Goal: Transaction & Acquisition: Book appointment/travel/reservation

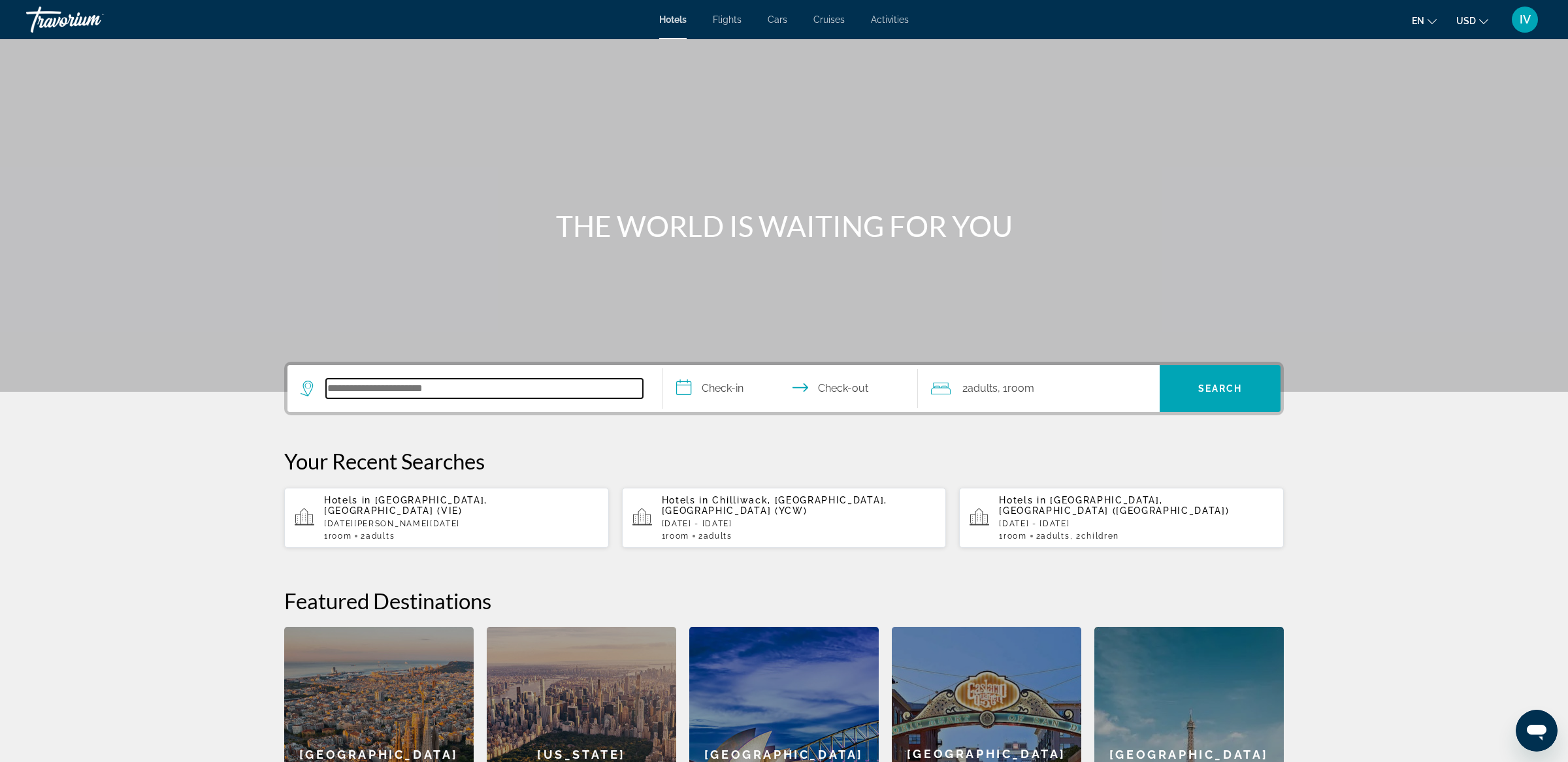
click at [374, 391] on input "Search hotel destination" at bounding box center [484, 389] width 317 height 20
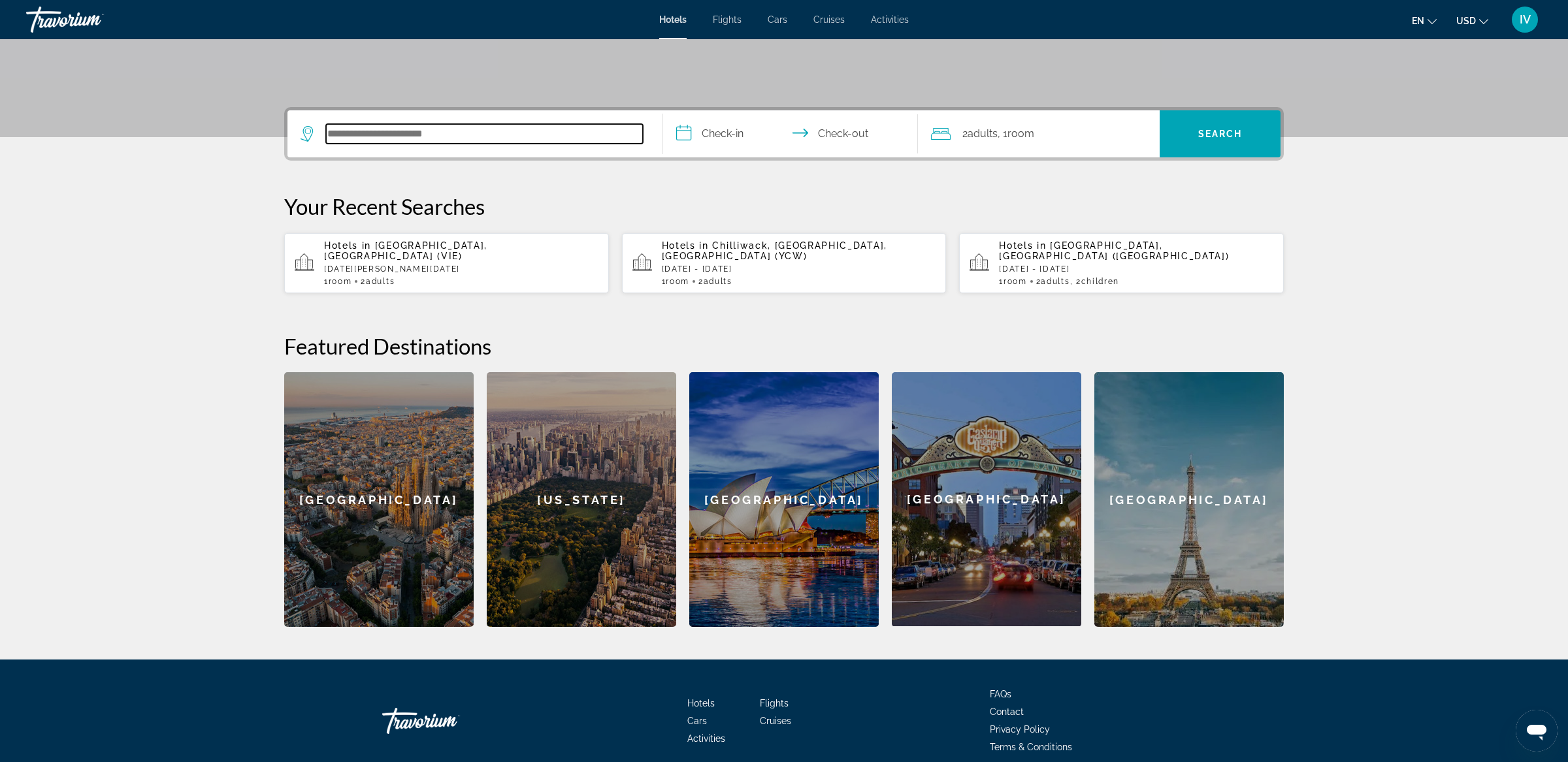
scroll to position [300, 0]
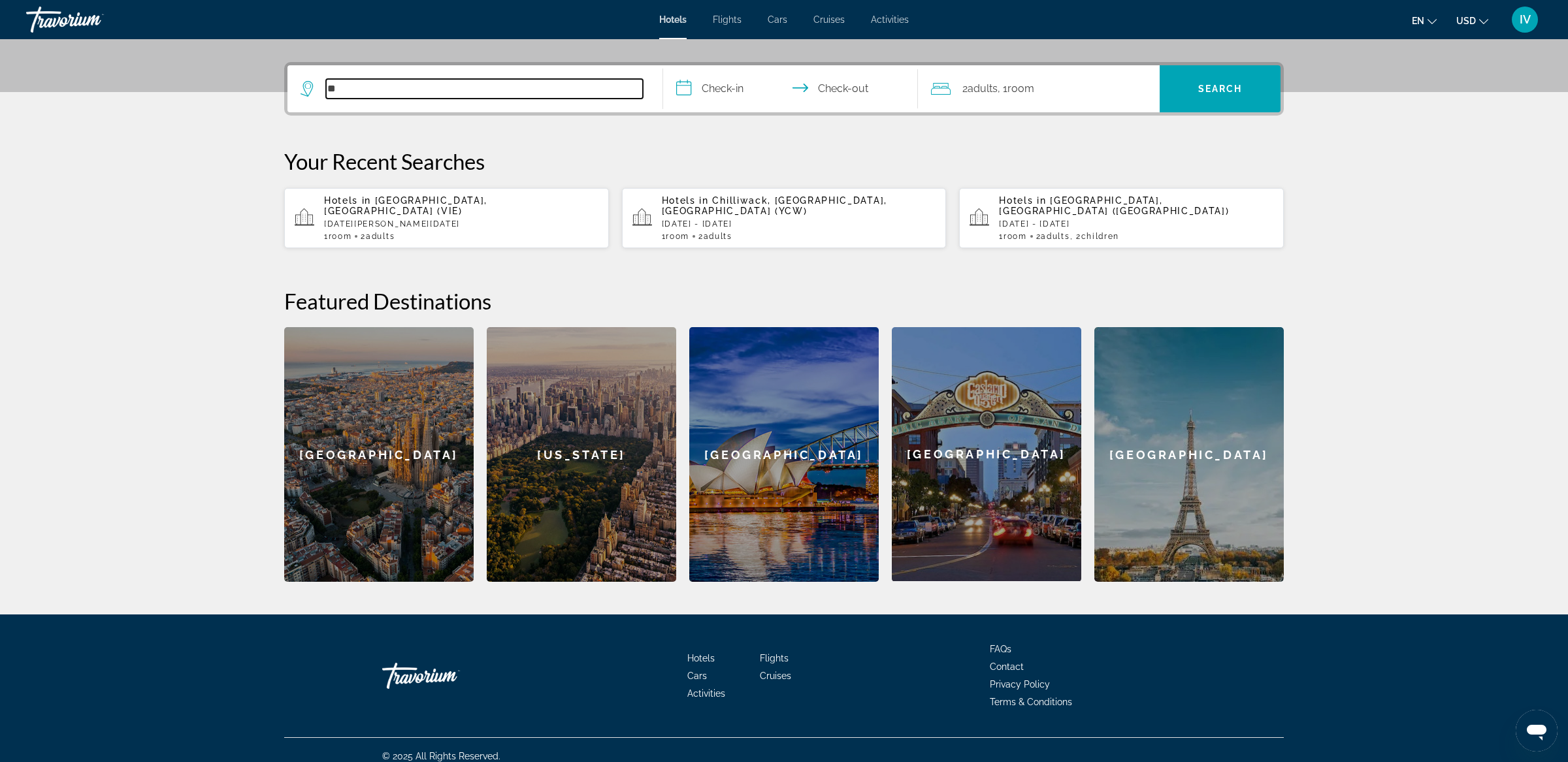
type input "*"
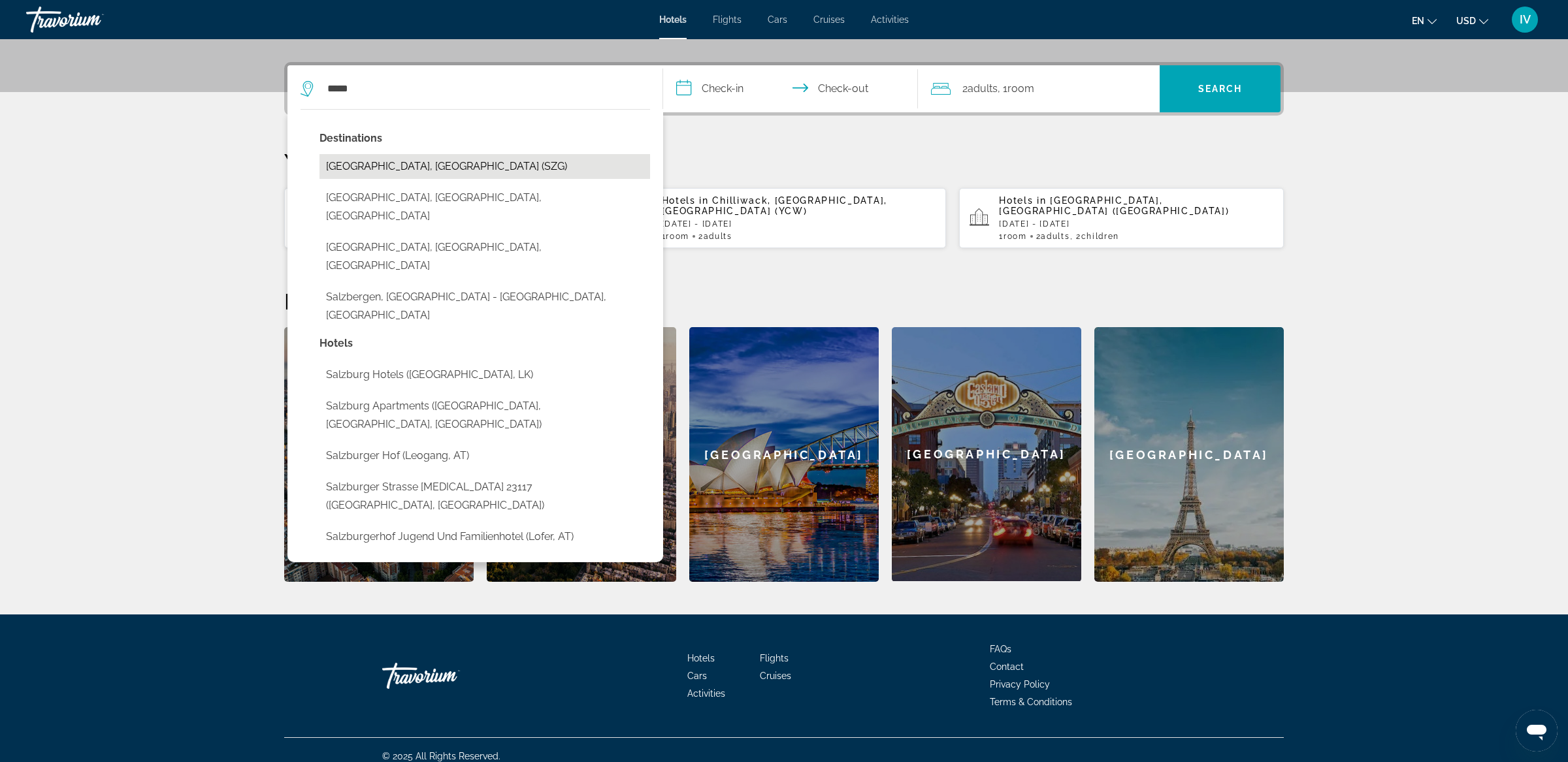
click at [480, 163] on button "Salzburg, Austria (SZG)" at bounding box center [485, 166] width 330 height 25
type input "**********"
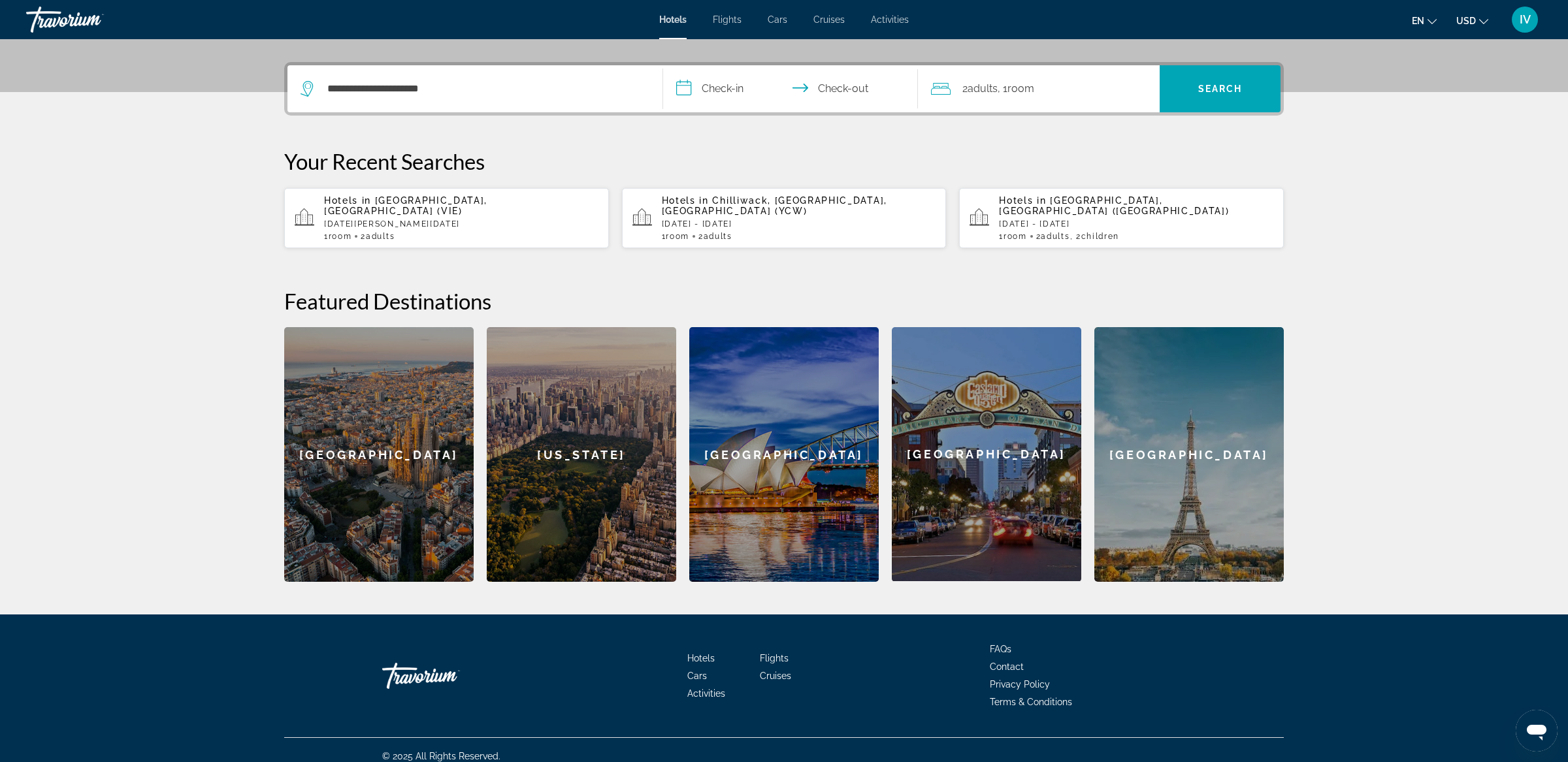
click at [728, 93] on input "**********" at bounding box center [793, 91] width 260 height 51
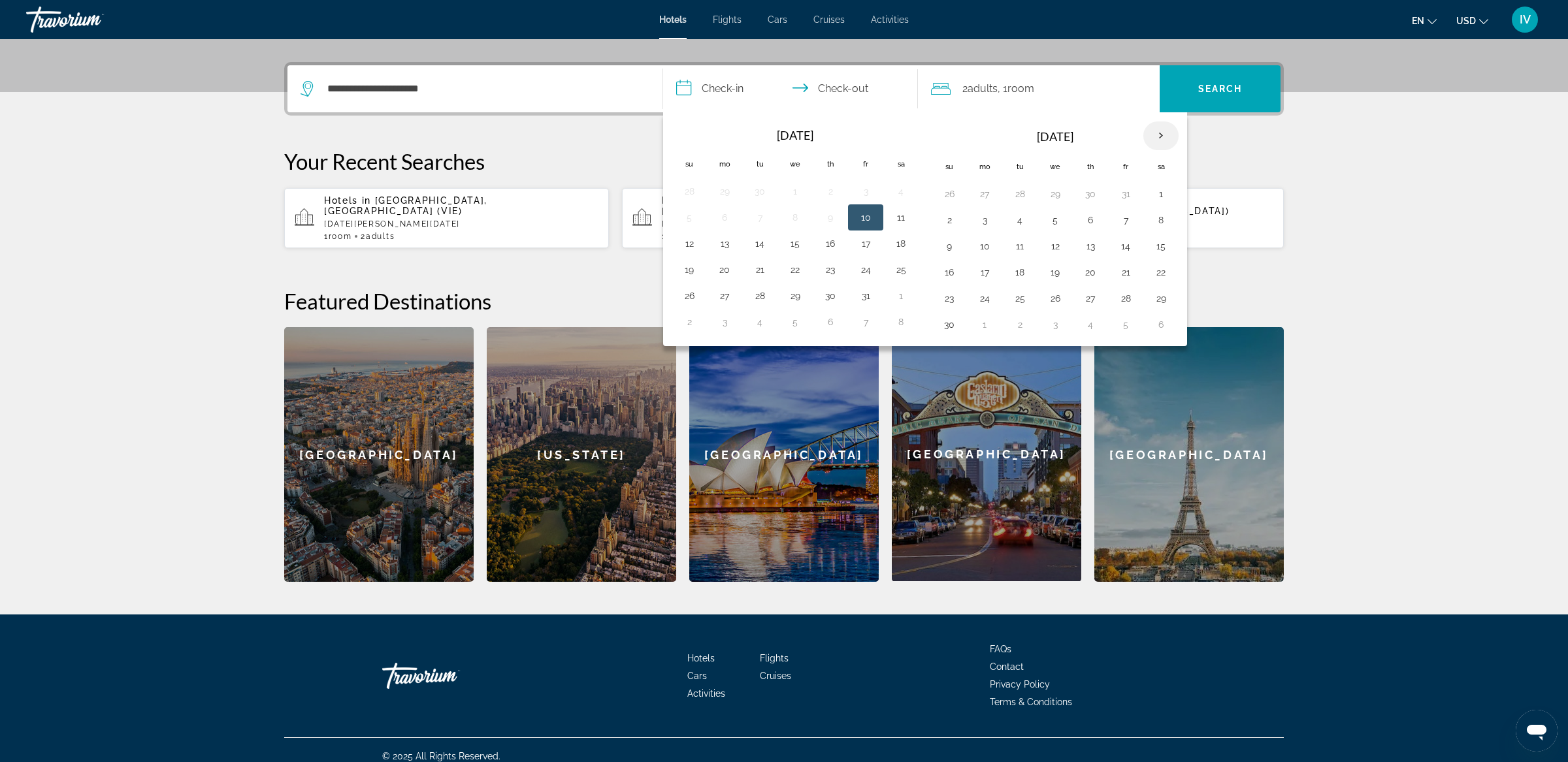
click at [1150, 139] on th "Next month" at bounding box center [1161, 135] width 35 height 29
click at [1150, 139] on th "Next month" at bounding box center [1161, 135] width 35 height 29
click at [1016, 191] on button "30" at bounding box center [1020, 194] width 21 height 18
click at [1023, 198] on button "30" at bounding box center [1020, 194] width 21 height 18
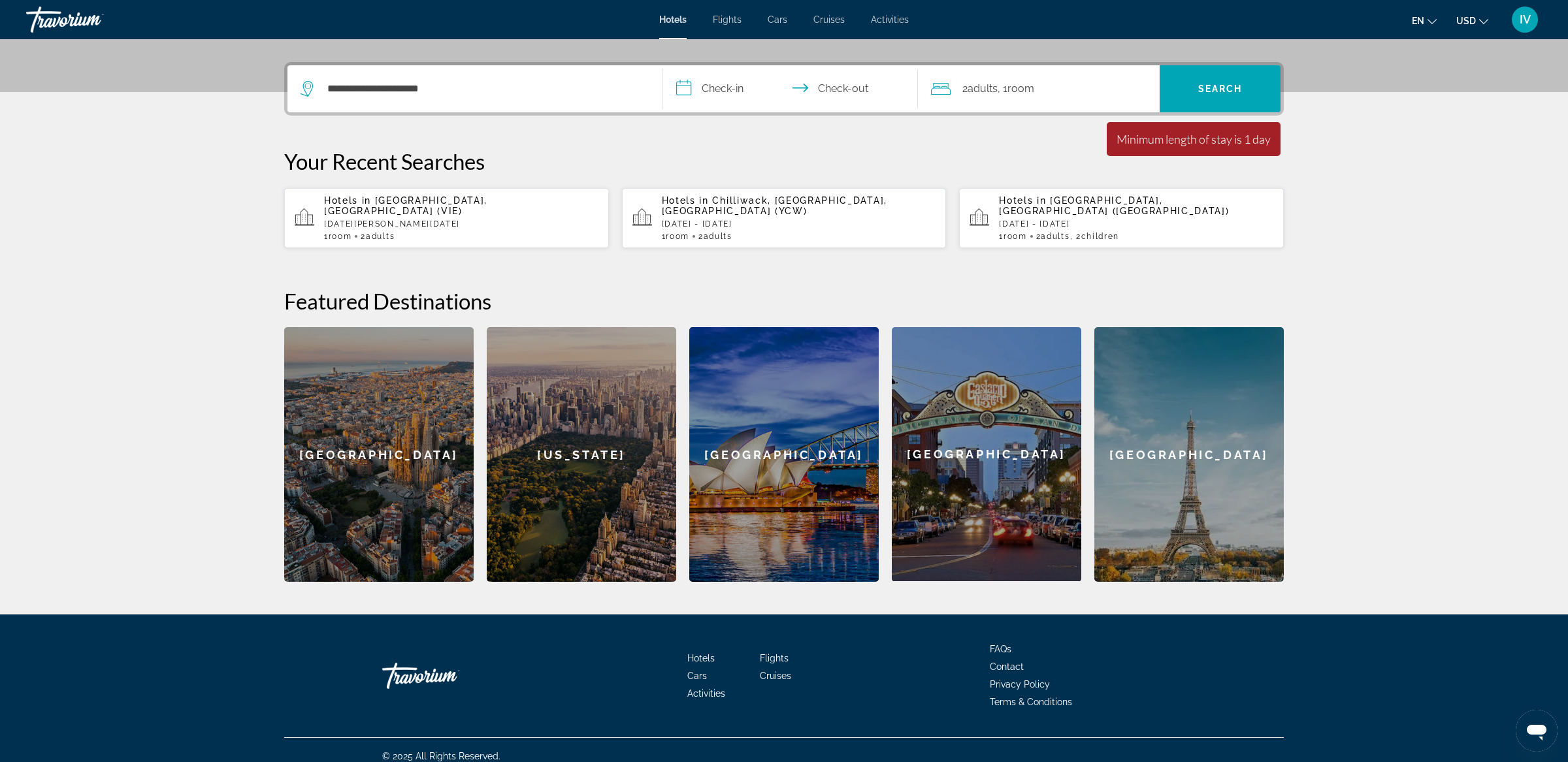
click at [719, 85] on input "**********" at bounding box center [793, 91] width 260 height 51
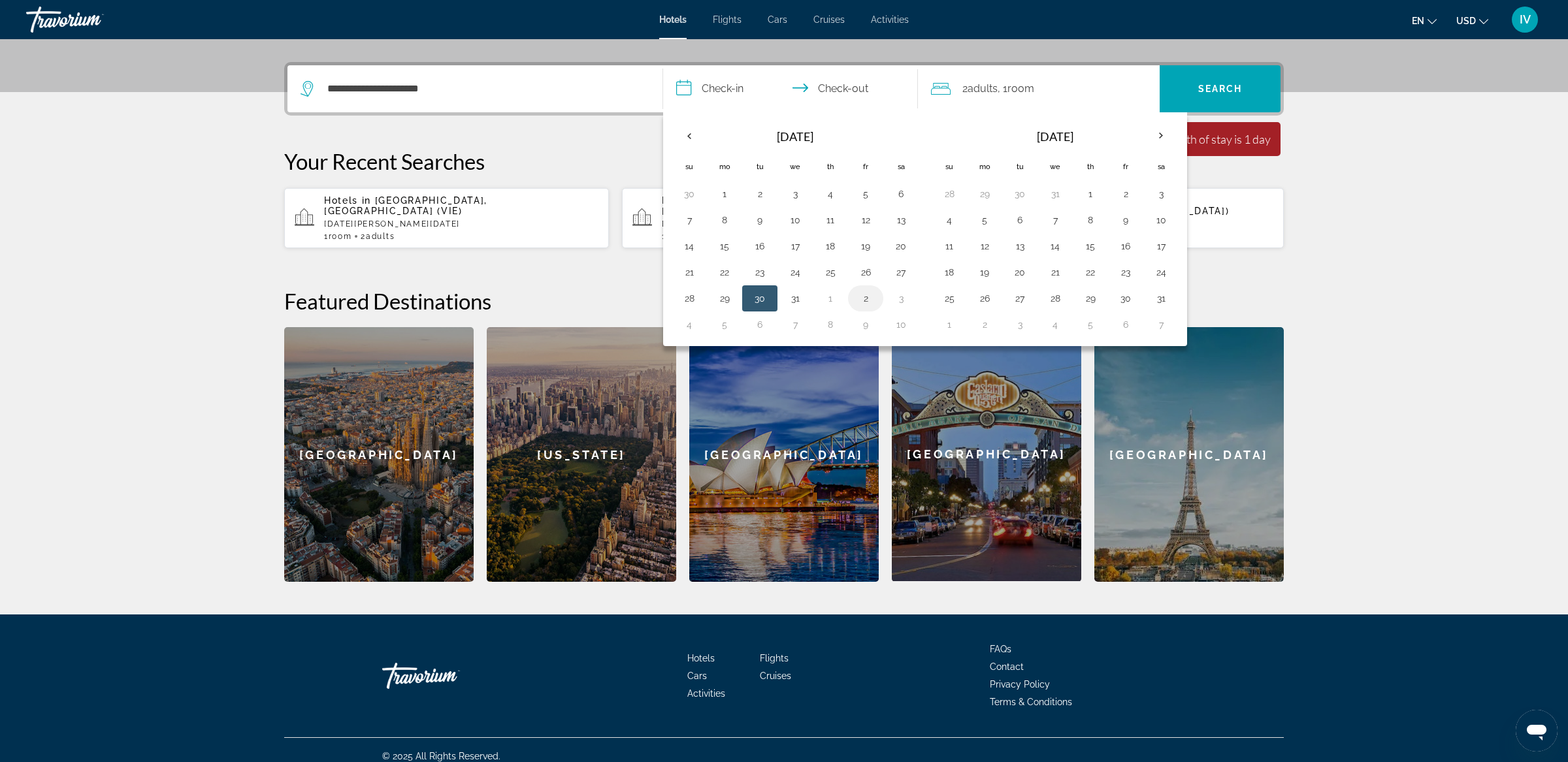
click at [870, 293] on button "2" at bounding box center [866, 298] width 21 height 18
click at [744, 299] on td "30" at bounding box center [760, 298] width 35 height 26
click at [754, 297] on button "30" at bounding box center [760, 298] width 21 height 18
type input "**********"
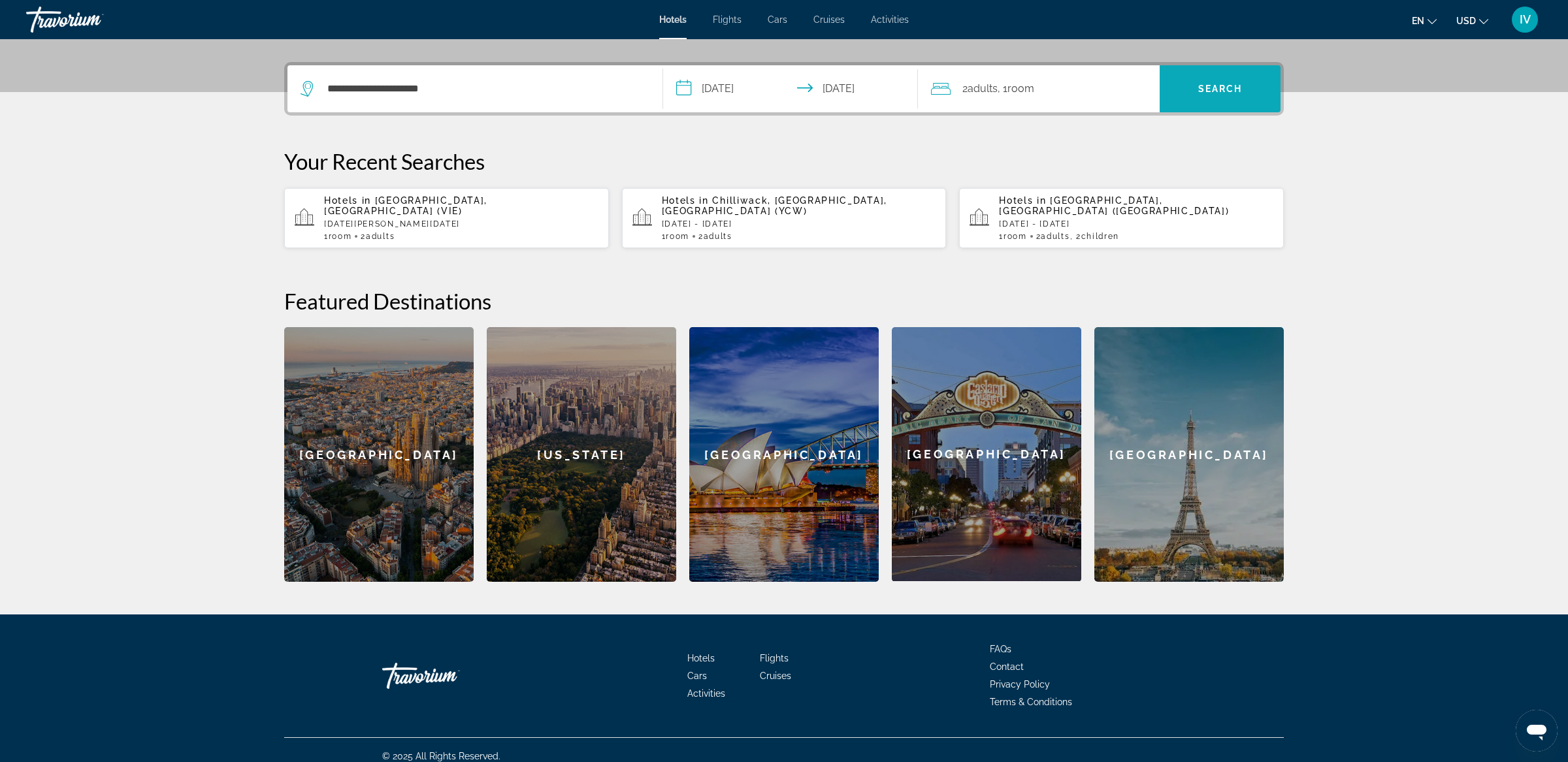
click at [1208, 87] on span "Search" at bounding box center [1220, 89] width 44 height 11
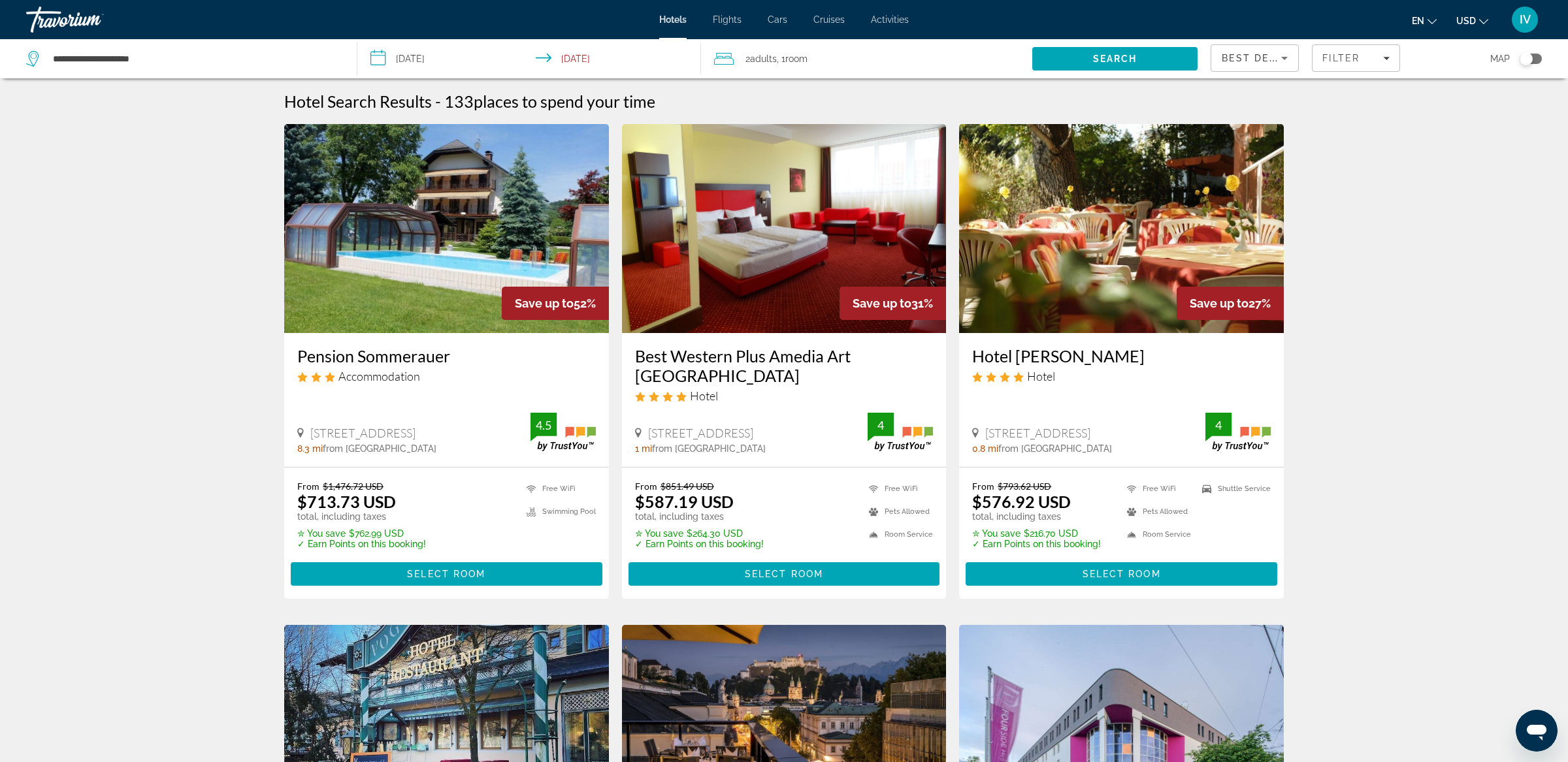
click at [414, 300] on img "Main content" at bounding box center [447, 229] width 325 height 209
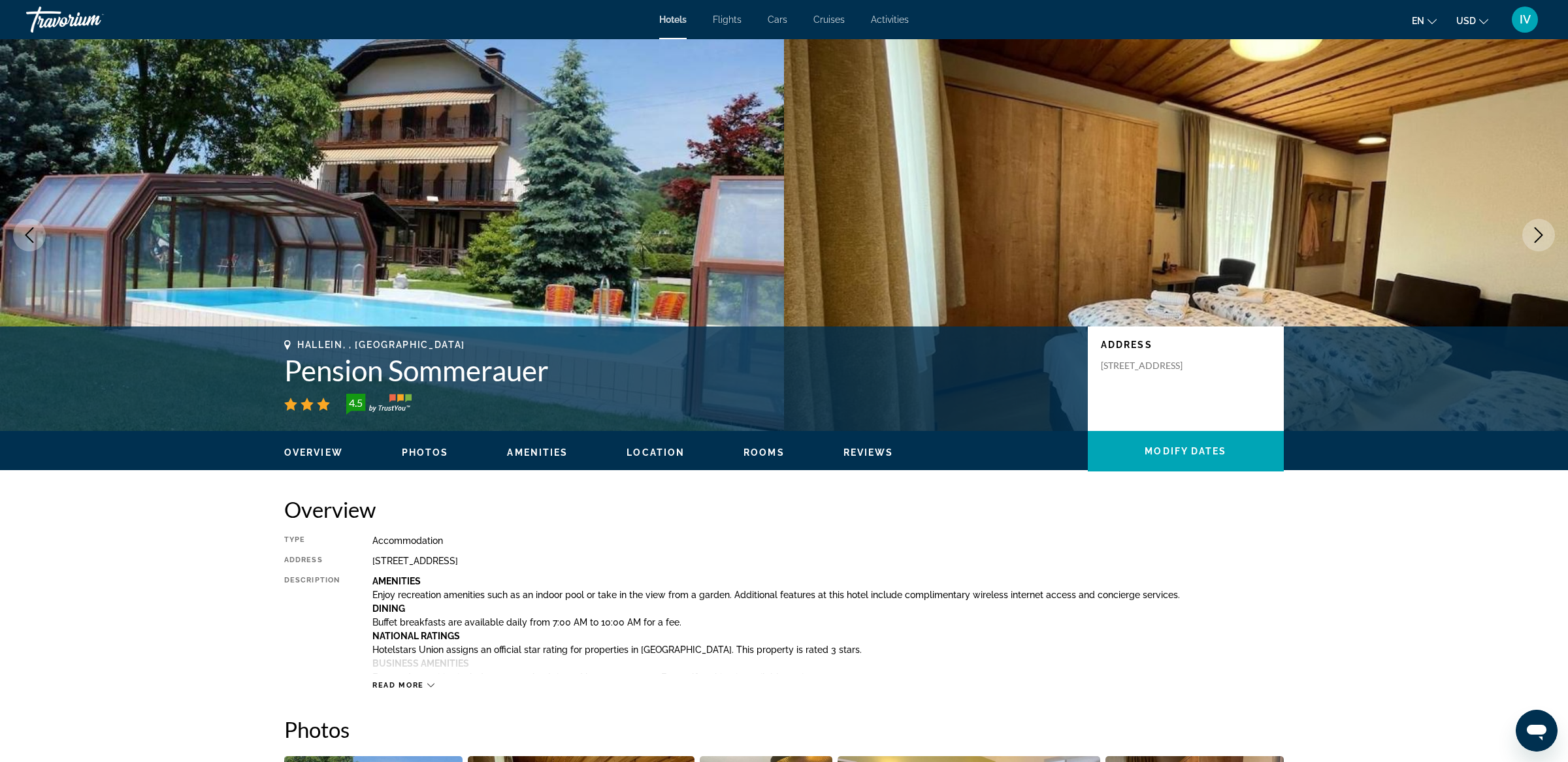
click at [1543, 234] on icon "Next image" at bounding box center [1539, 235] width 8 height 16
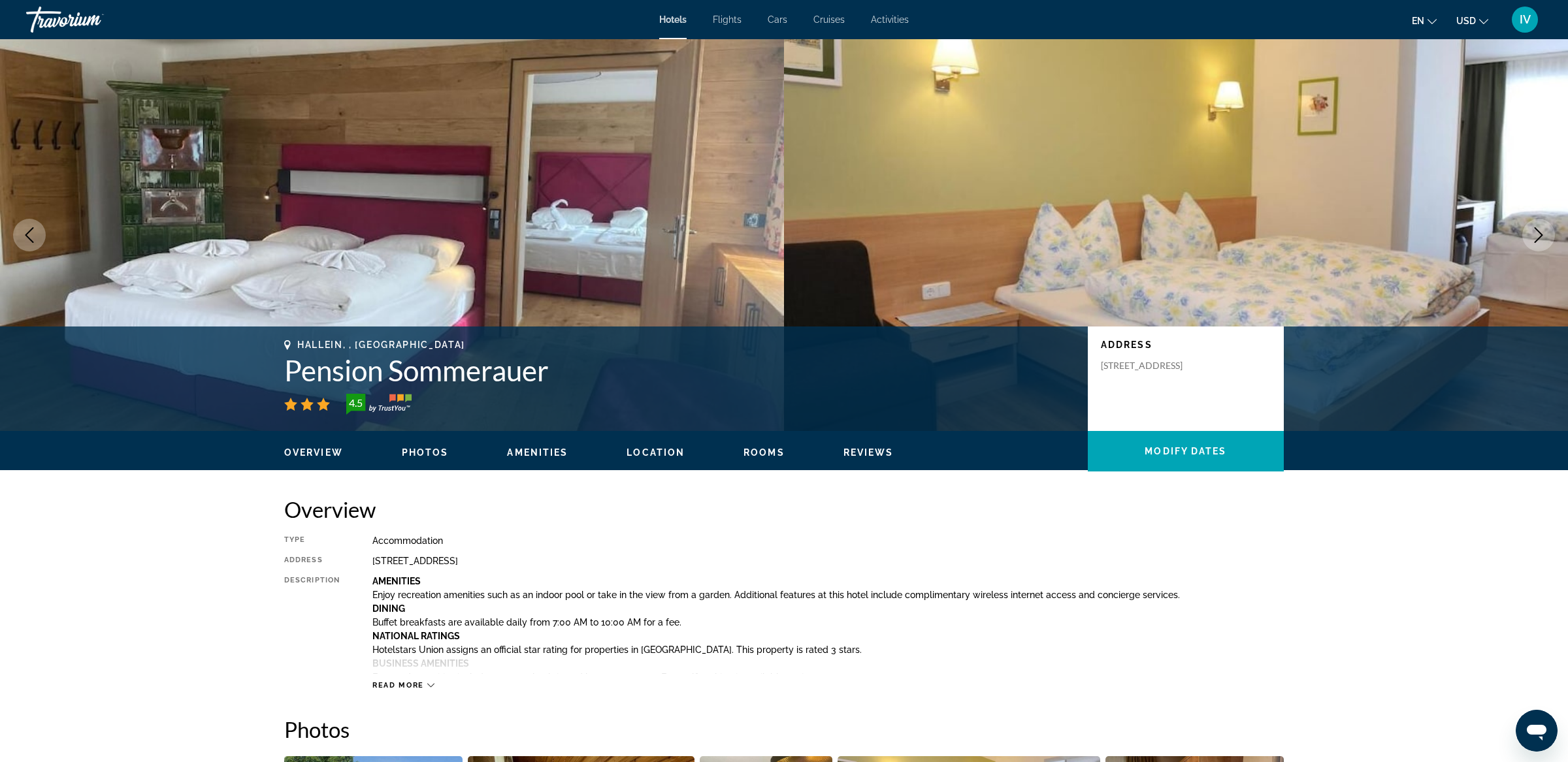
click at [1543, 234] on icon "Next image" at bounding box center [1539, 235] width 8 height 16
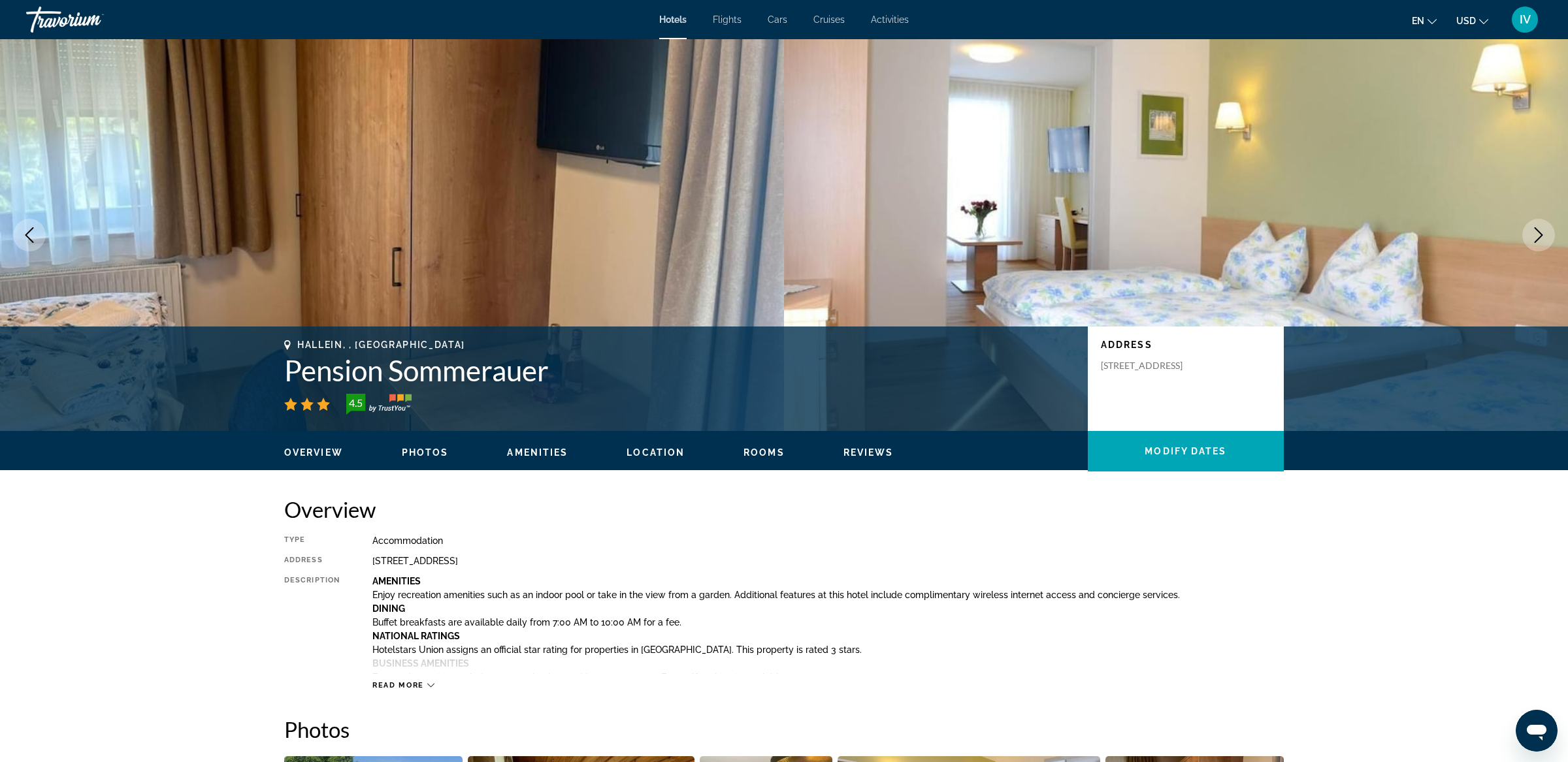
click at [1543, 234] on icon "Next image" at bounding box center [1539, 235] width 8 height 16
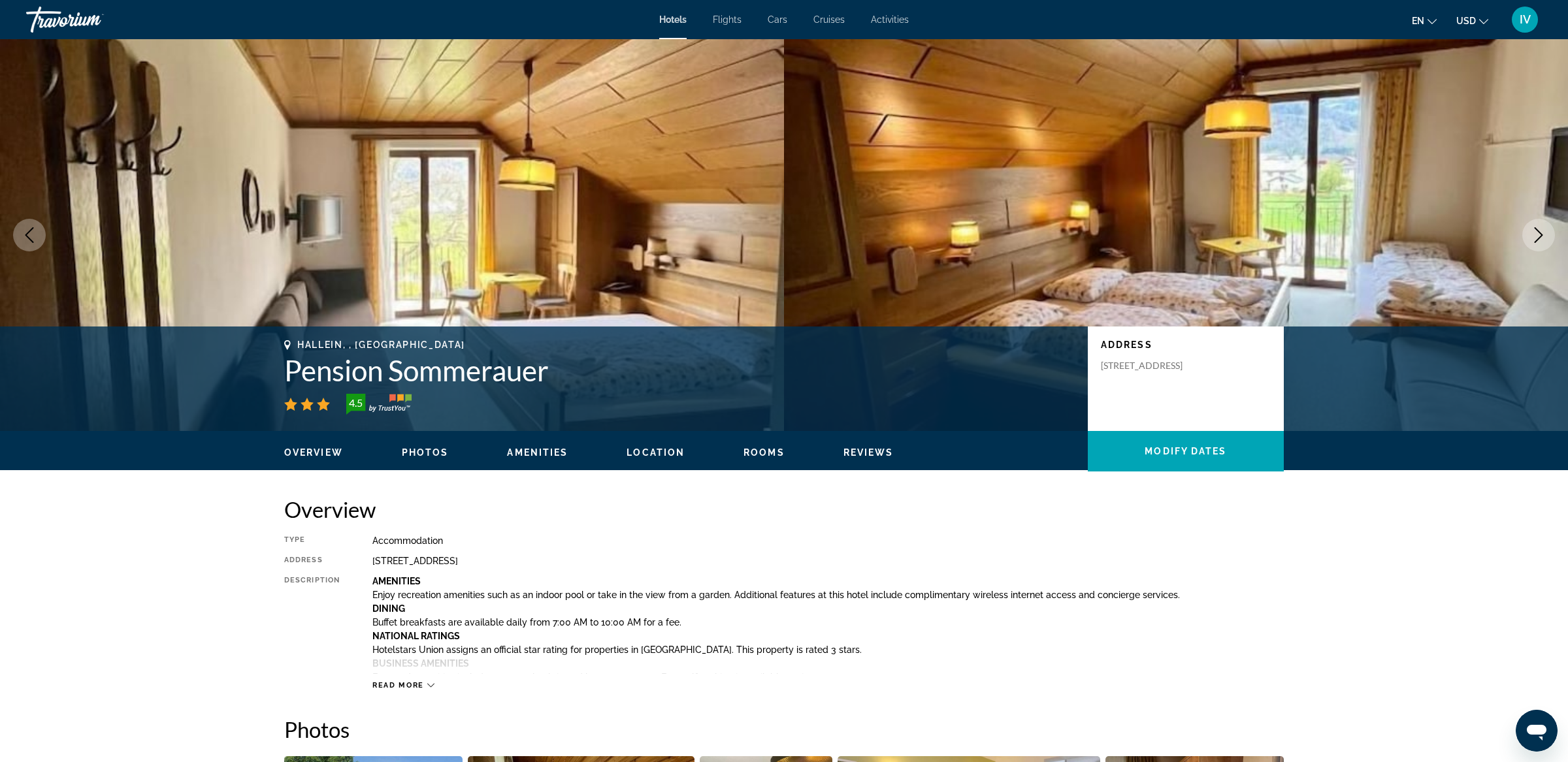
click at [1543, 234] on icon "Next image" at bounding box center [1539, 235] width 8 height 16
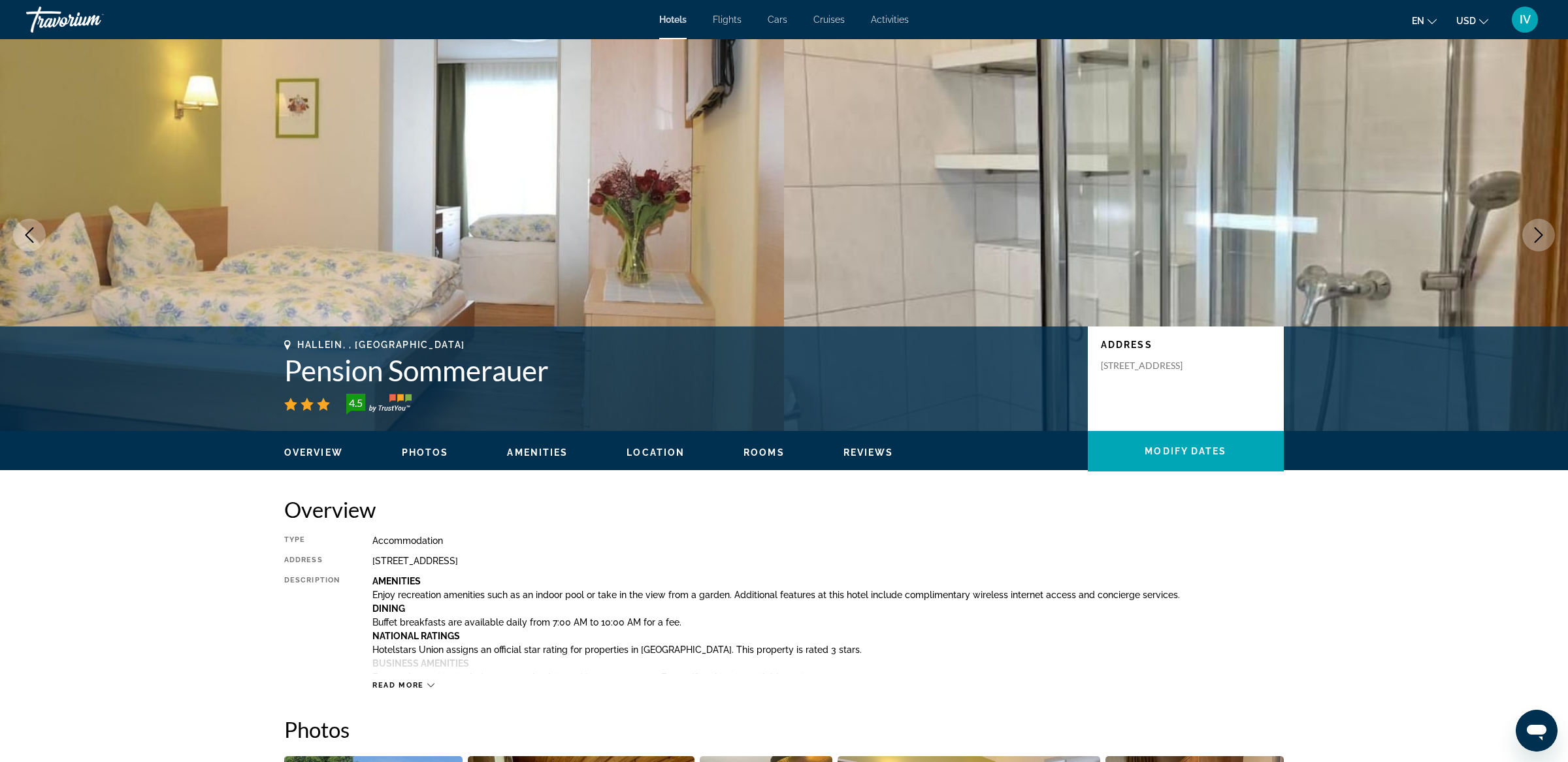
click at [1543, 234] on icon "Next image" at bounding box center [1539, 235] width 8 height 16
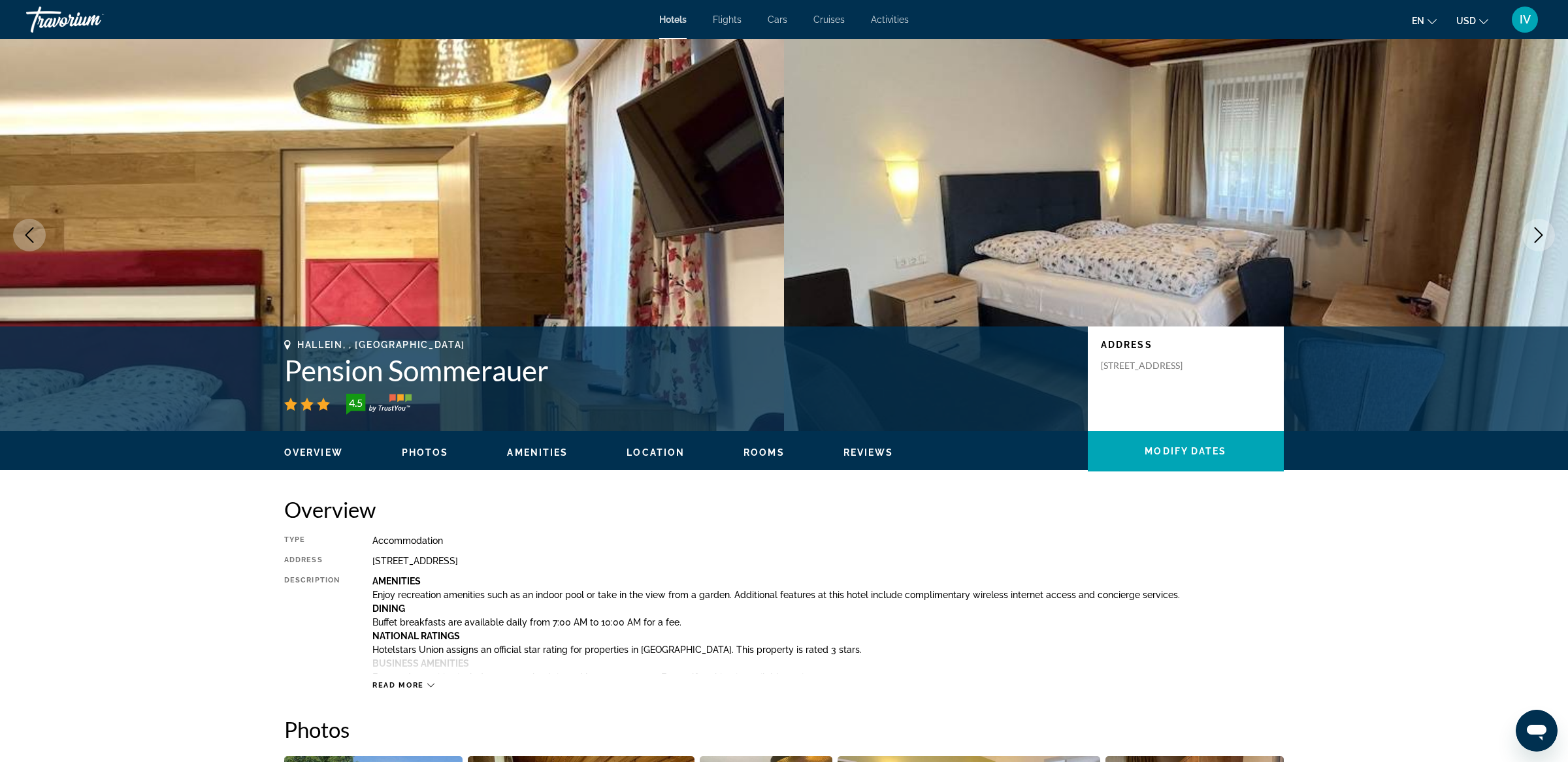
click at [1543, 234] on icon "Next image" at bounding box center [1539, 235] width 8 height 16
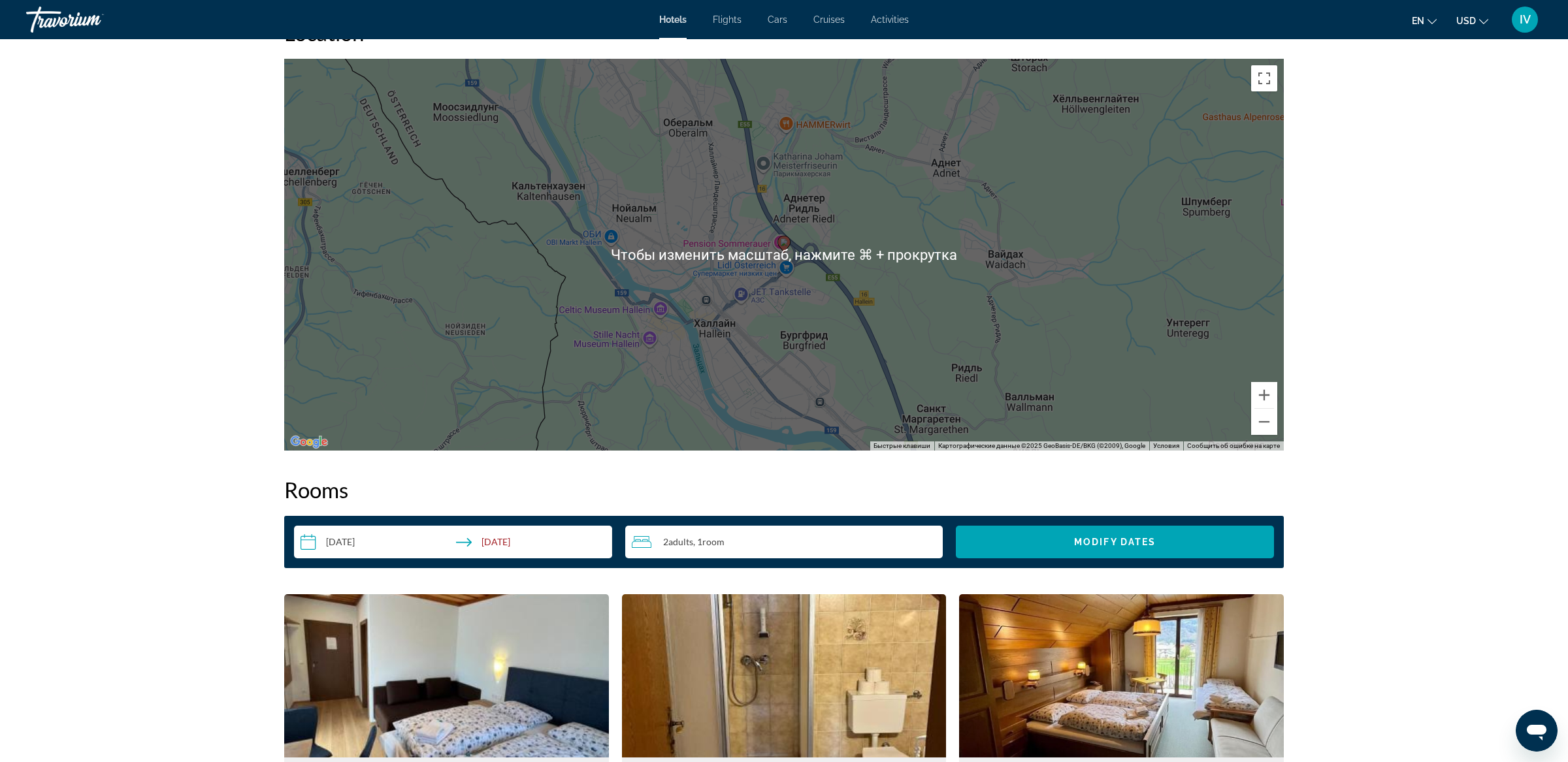
scroll to position [1257, 0]
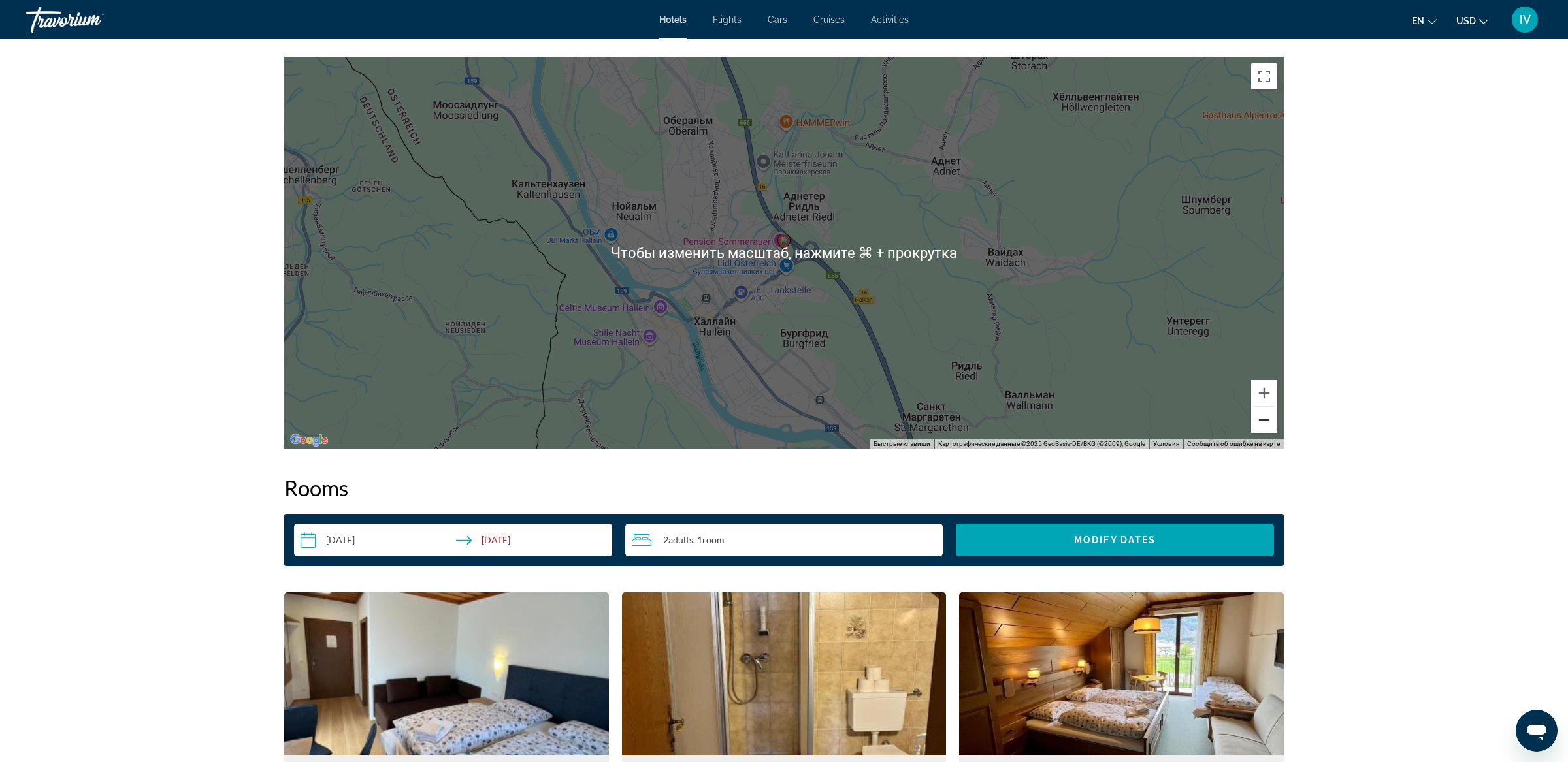
click at [1256, 422] on button "Уменьшить" at bounding box center [1264, 420] width 26 height 26
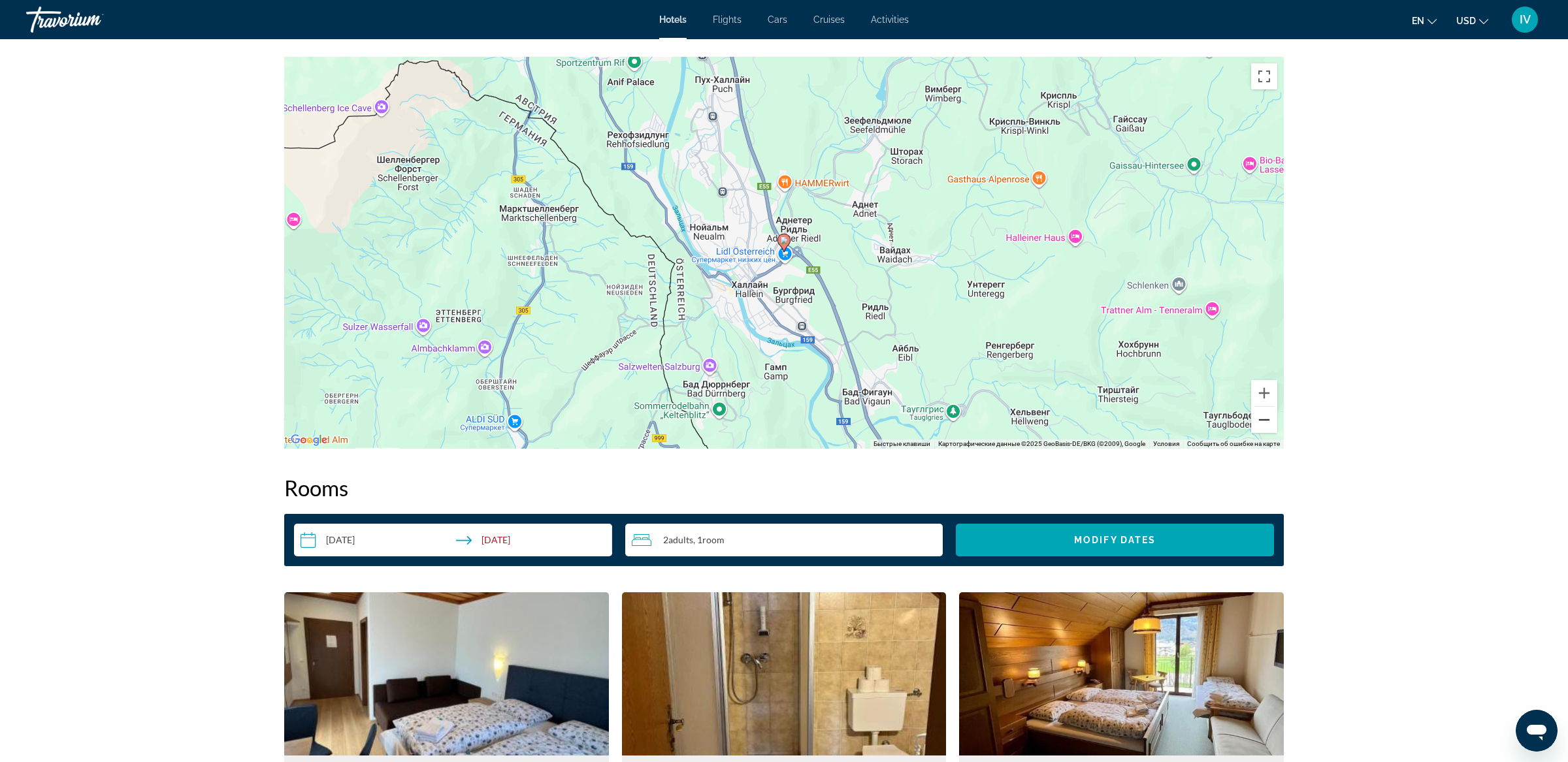
click at [1256, 422] on button "Уменьшить" at bounding box center [1264, 420] width 26 height 26
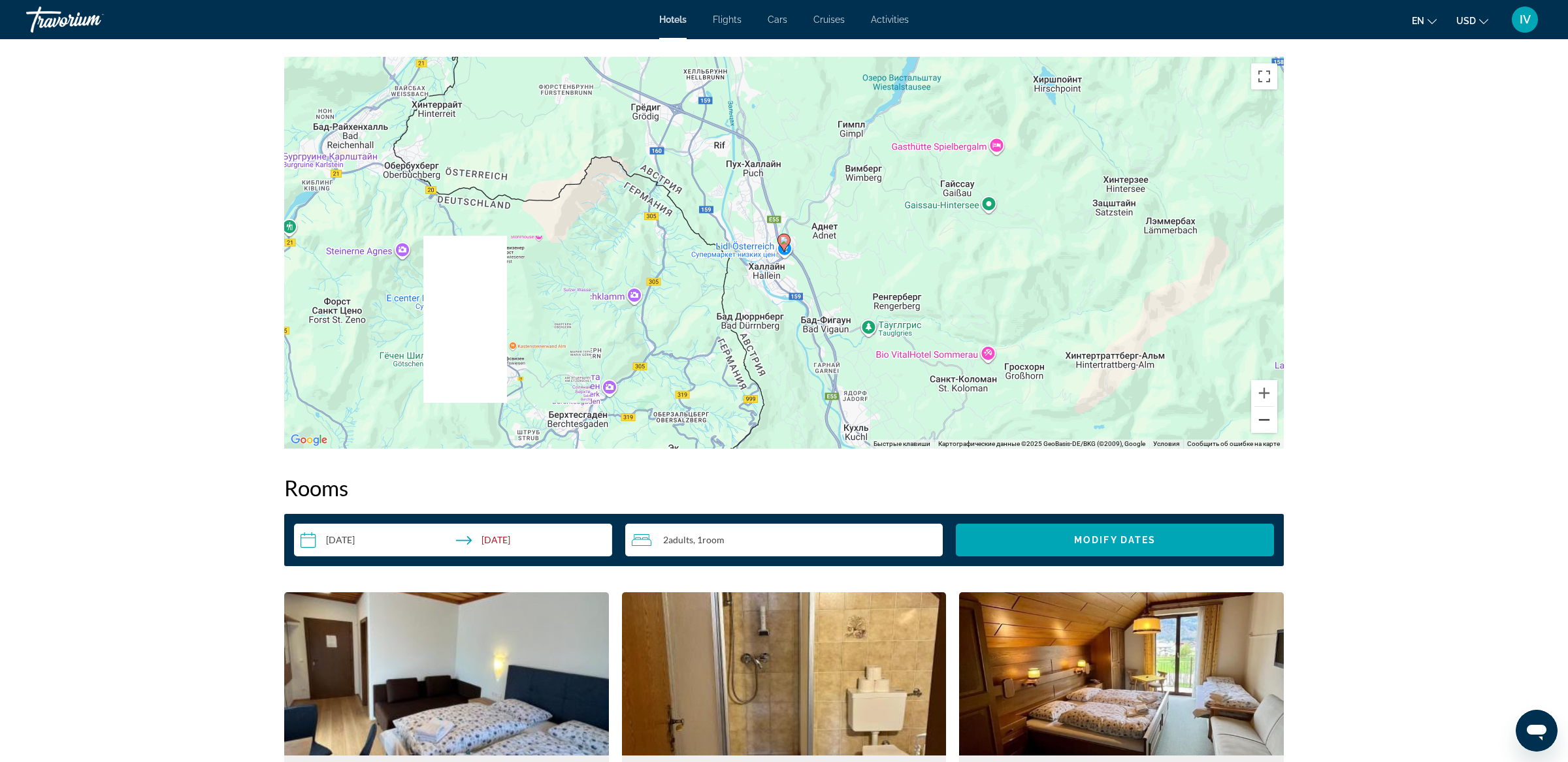
click at [1256, 422] on button "Уменьшить" at bounding box center [1264, 420] width 26 height 26
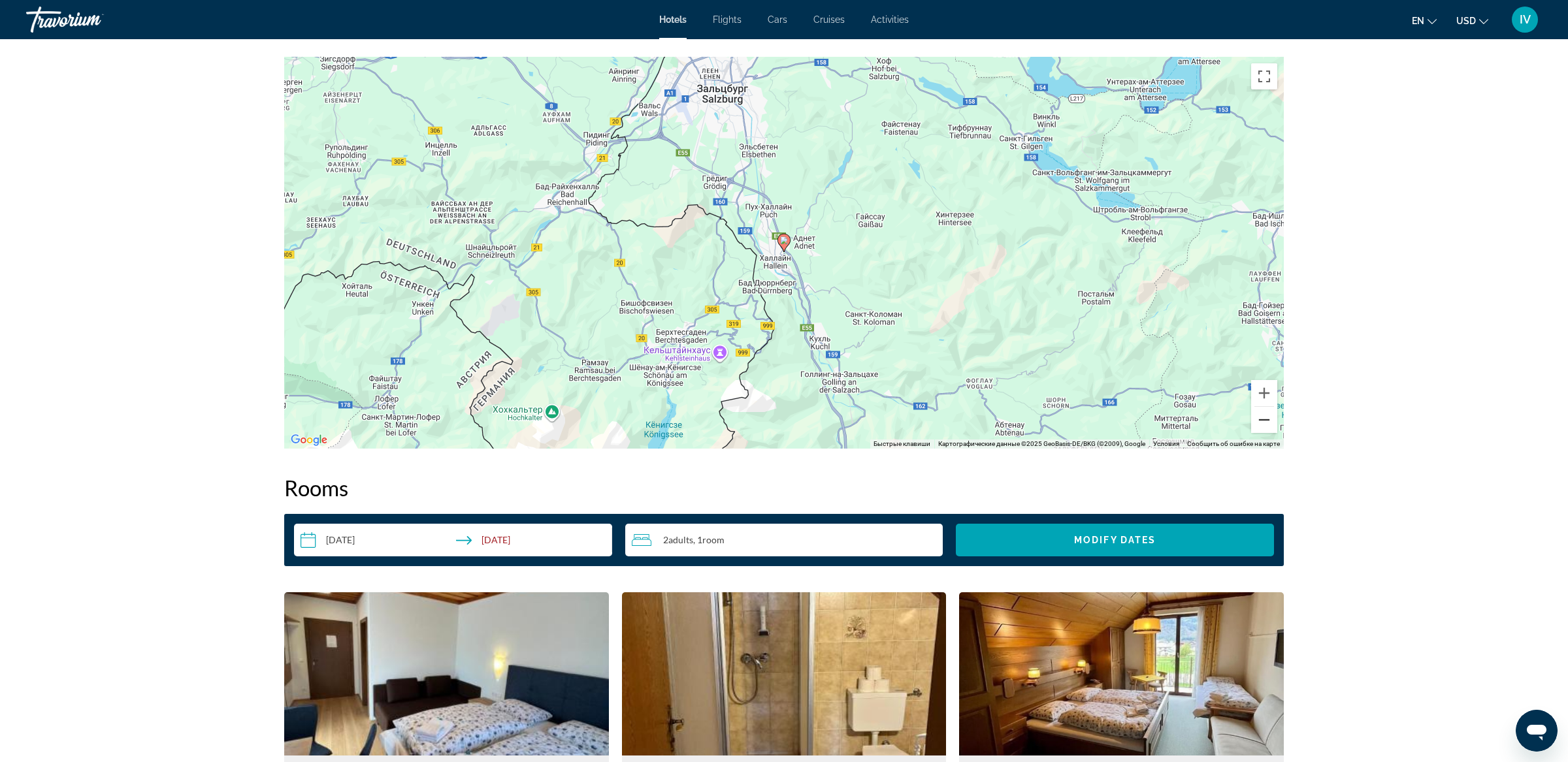
click at [1256, 422] on button "Уменьшить" at bounding box center [1264, 420] width 26 height 26
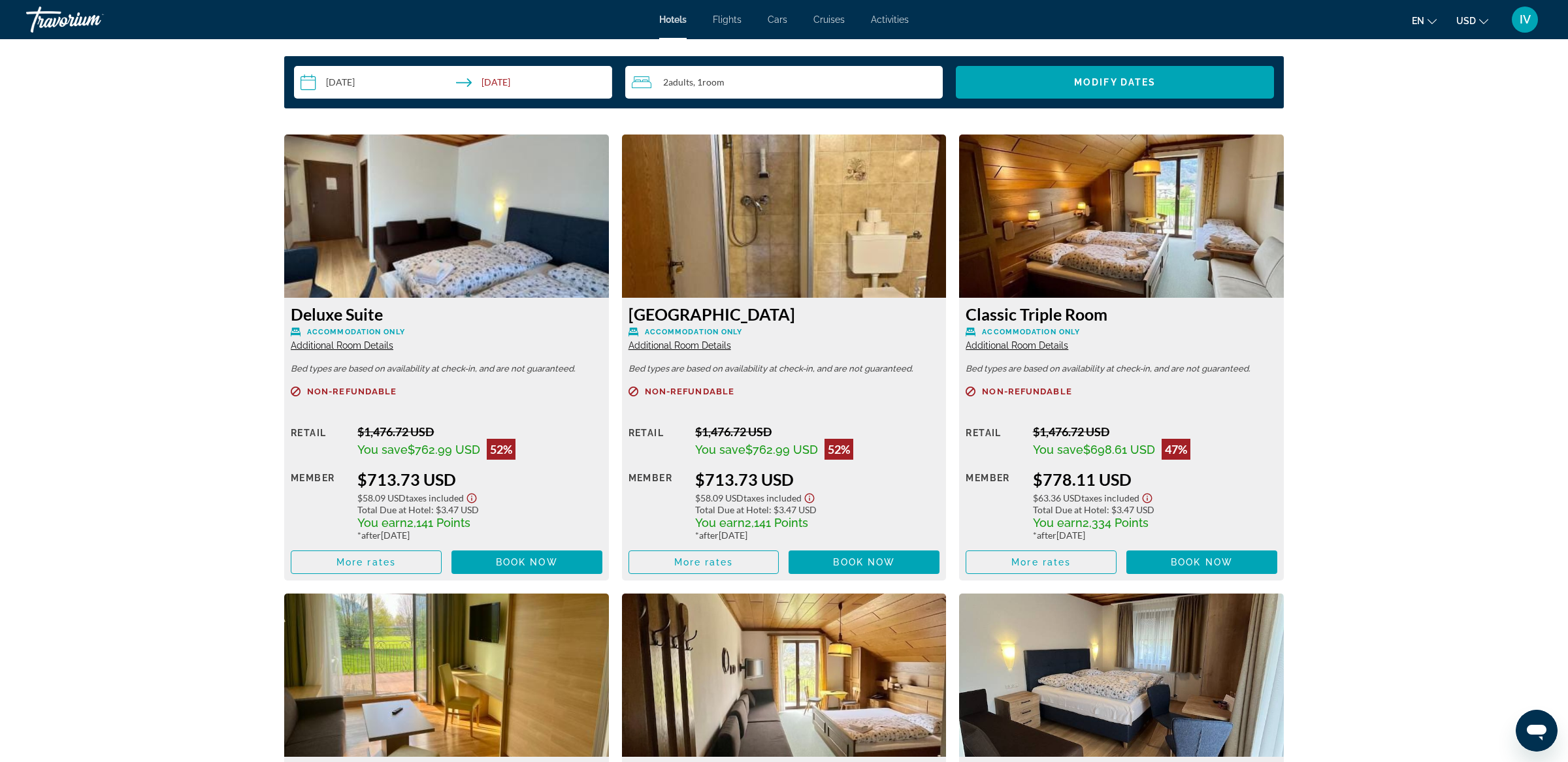
scroll to position [1717, 0]
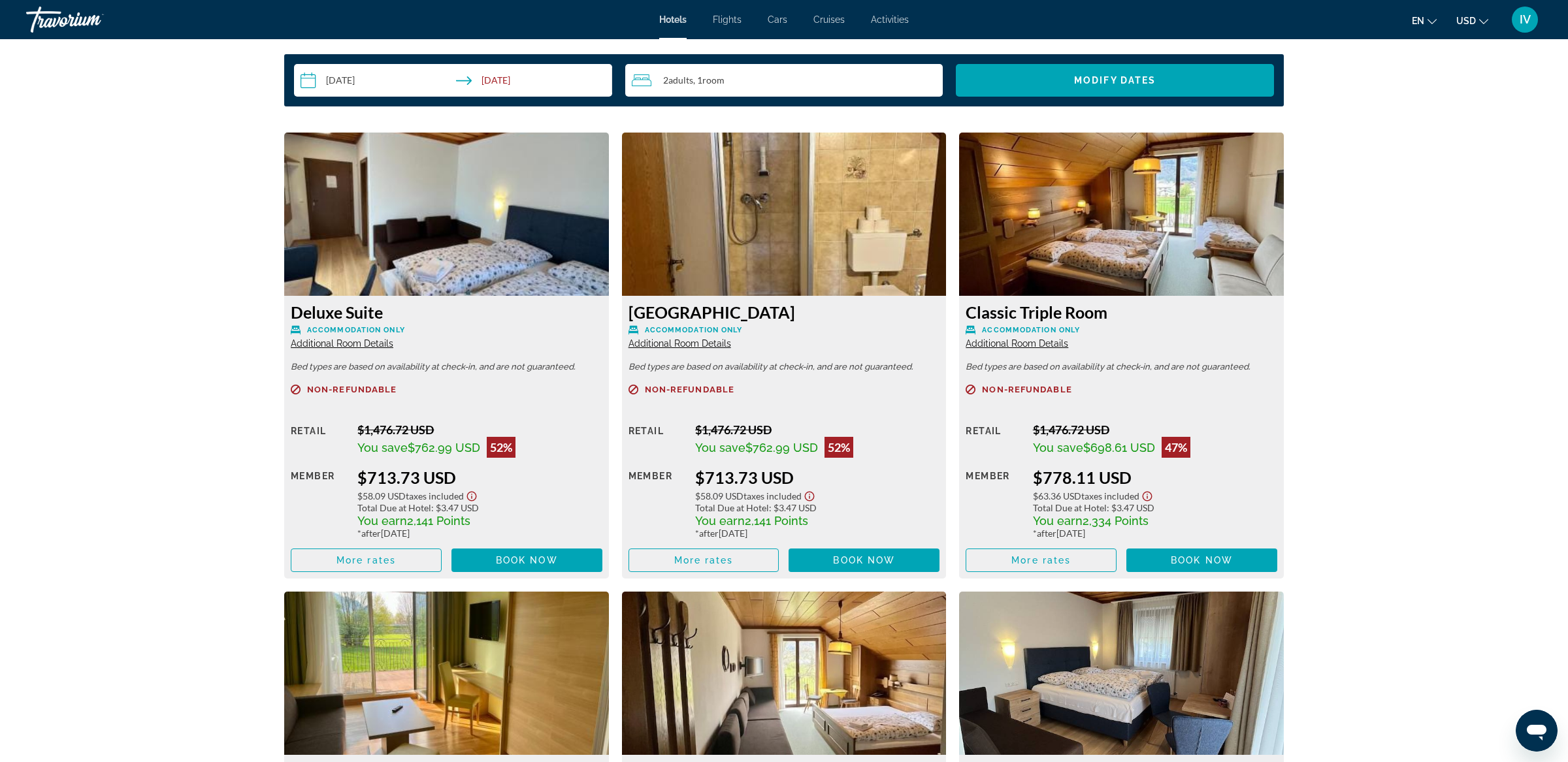
click at [337, 241] on img "Main content" at bounding box center [447, 214] width 325 height 163
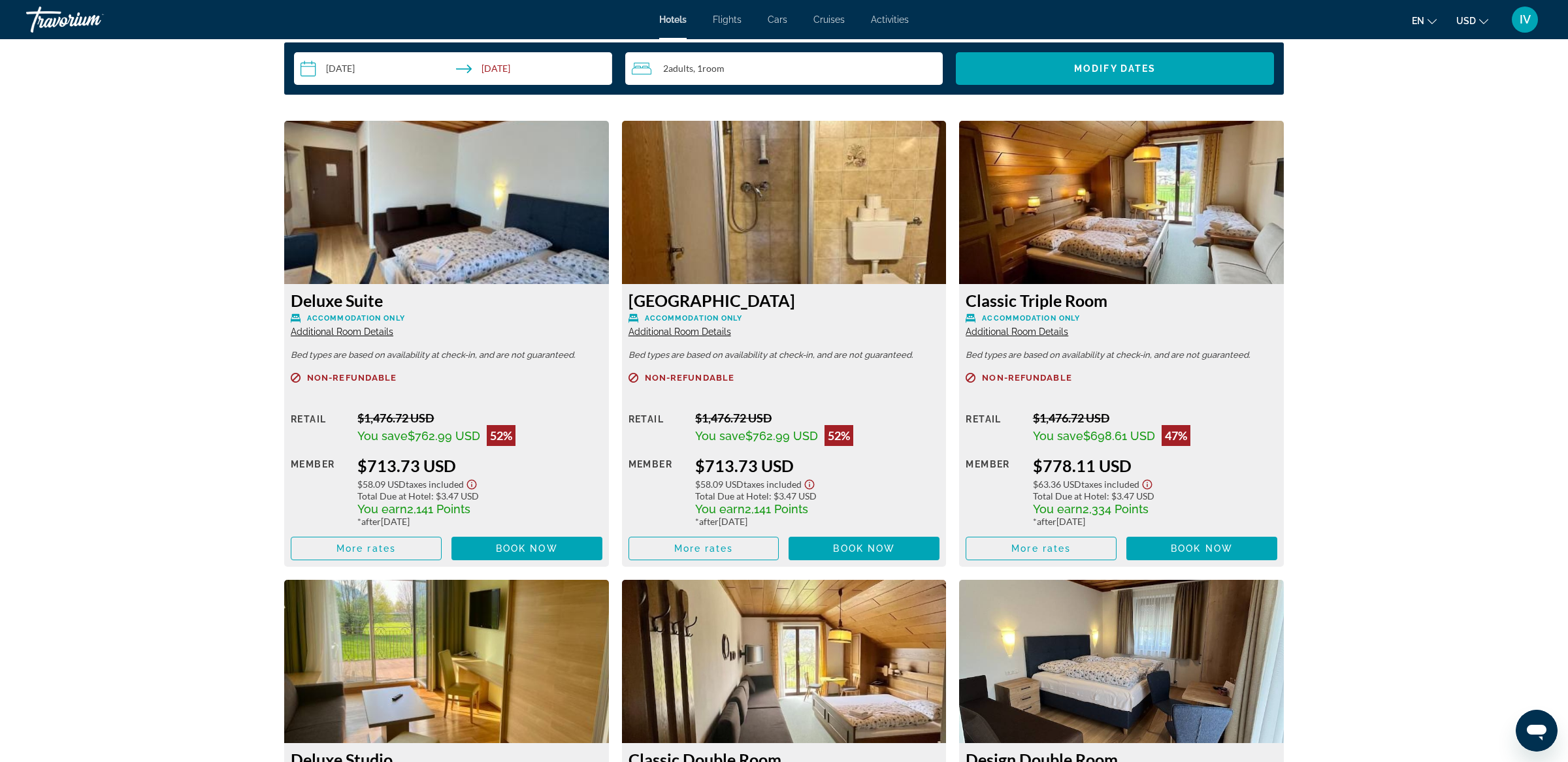
scroll to position [1703, 0]
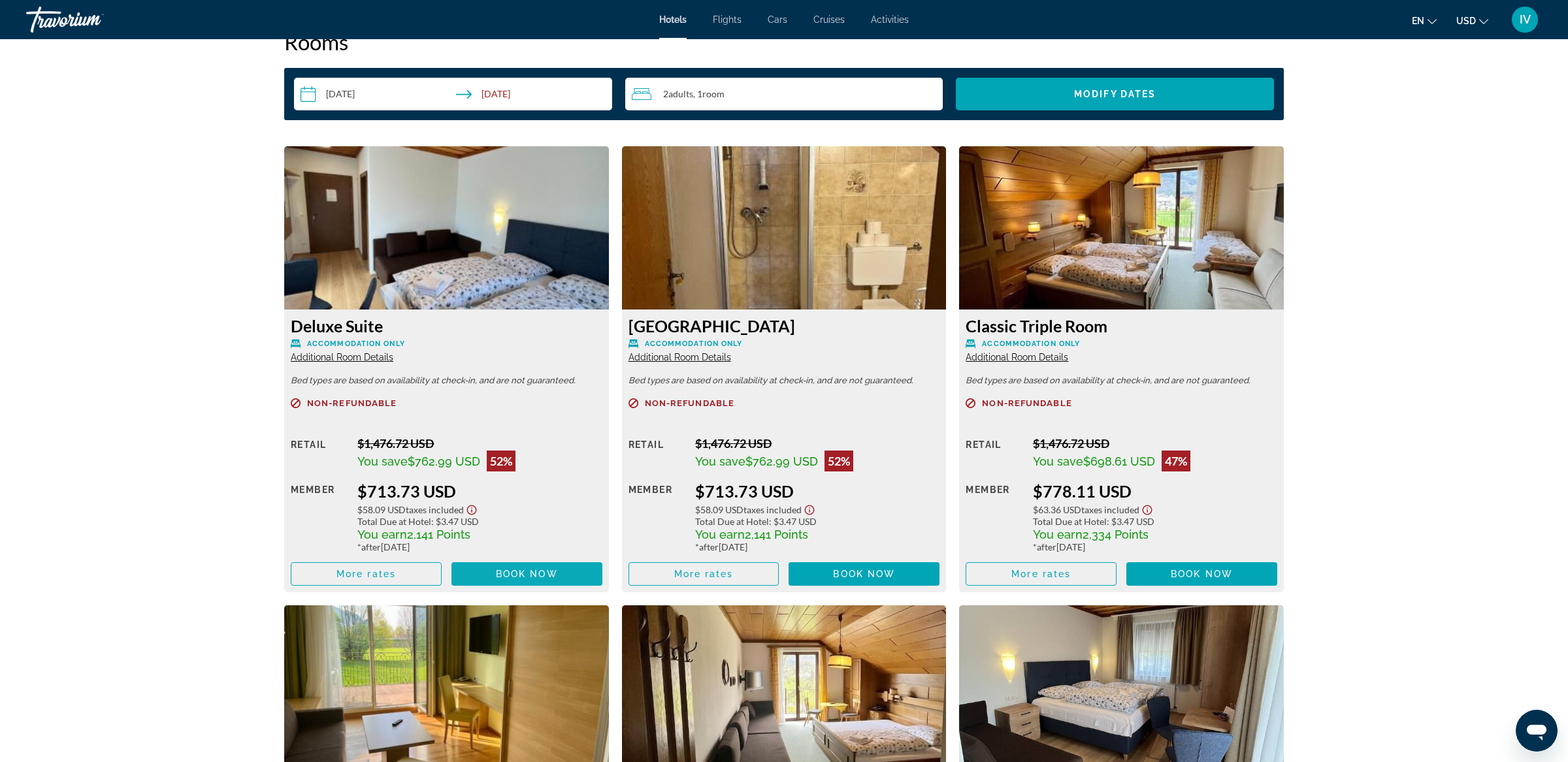
click at [549, 564] on span "Main content" at bounding box center [527, 574] width 151 height 31
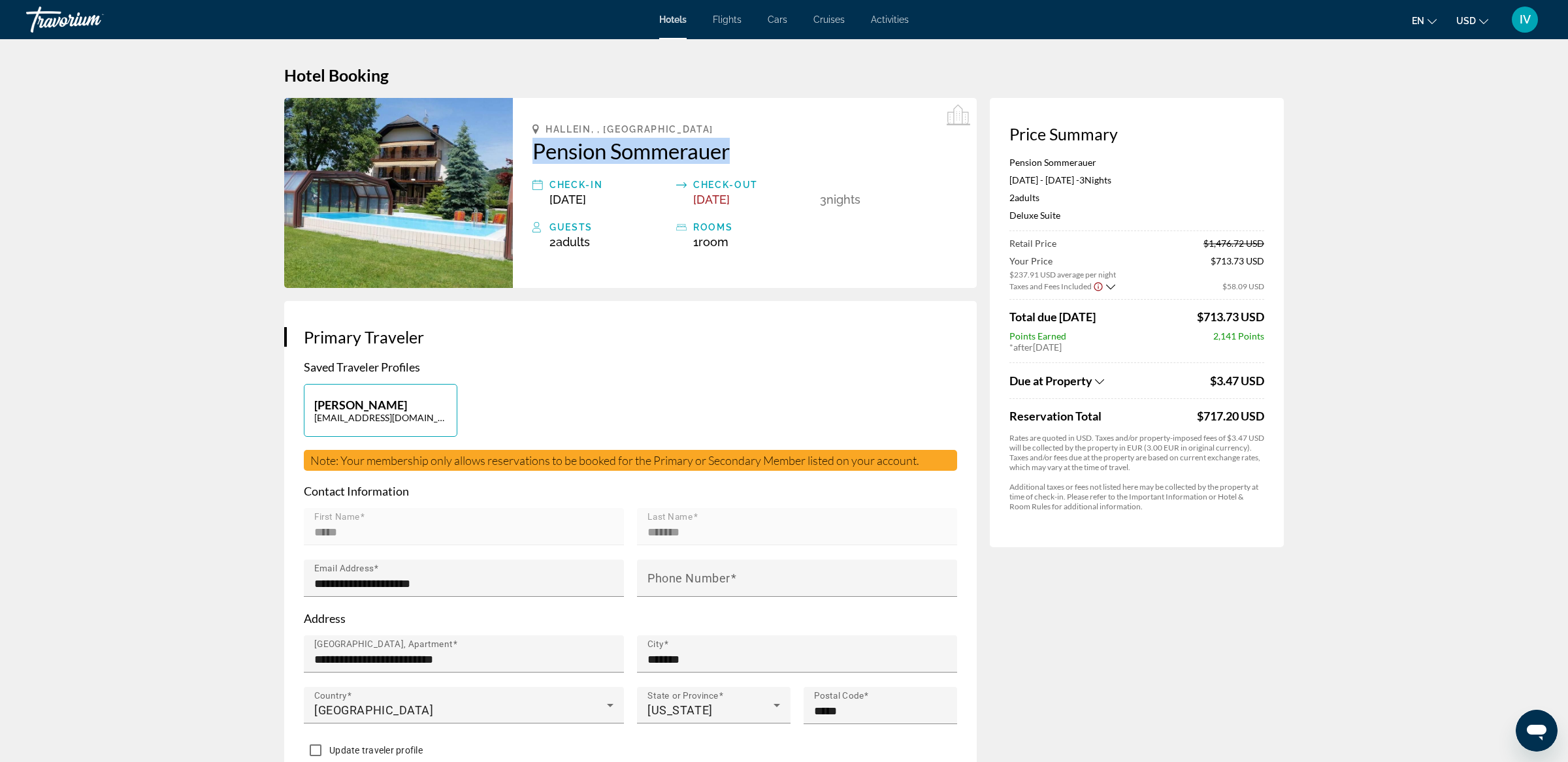
drag, startPoint x: 522, startPoint y: 150, endPoint x: 736, endPoint y: 162, distance: 214.3
click at [736, 162] on div "Hallein, , Austria Pension Sommerauer Check-in Dec 30, 2025 Check-out Jan 2, 20…" at bounding box center [744, 193] width 464 height 190
copy h2 "Pension Sommerauer"
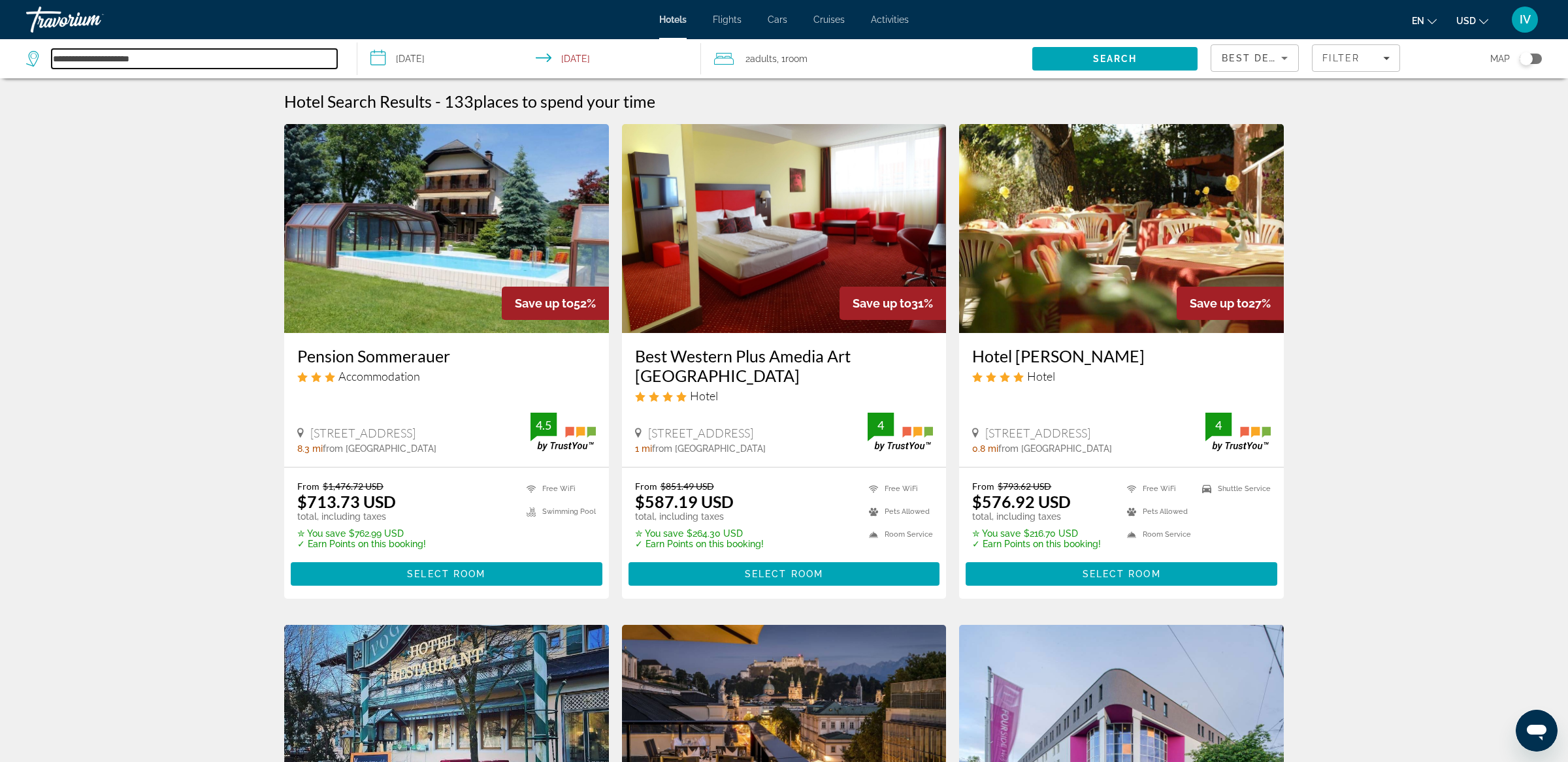
click at [92, 62] on input "**********" at bounding box center [194, 59] width 286 height 20
click at [1168, 63] on span "Search" at bounding box center [1115, 59] width 165 height 31
click at [167, 61] on input "**********" at bounding box center [194, 59] width 286 height 20
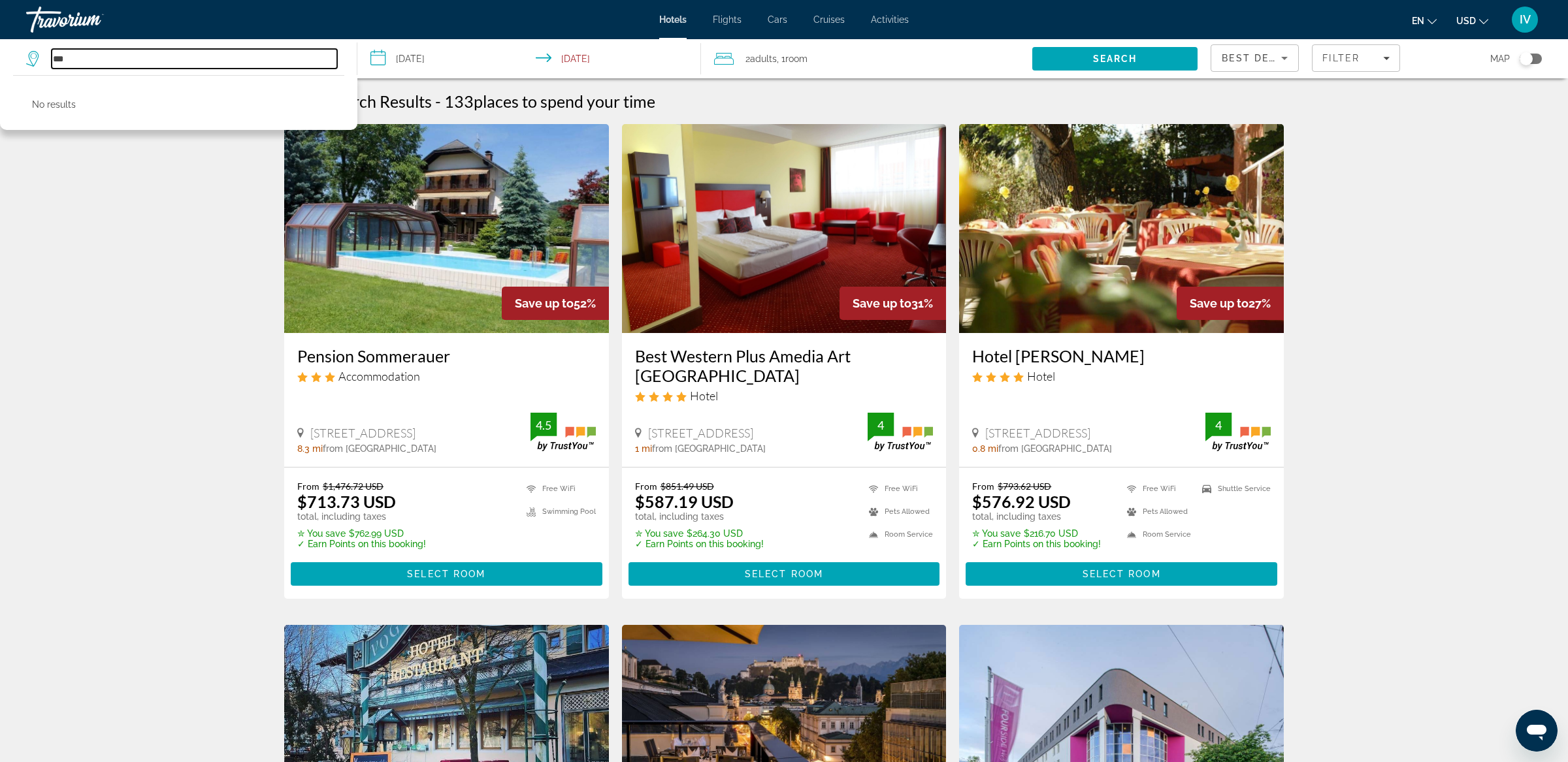
type input "*"
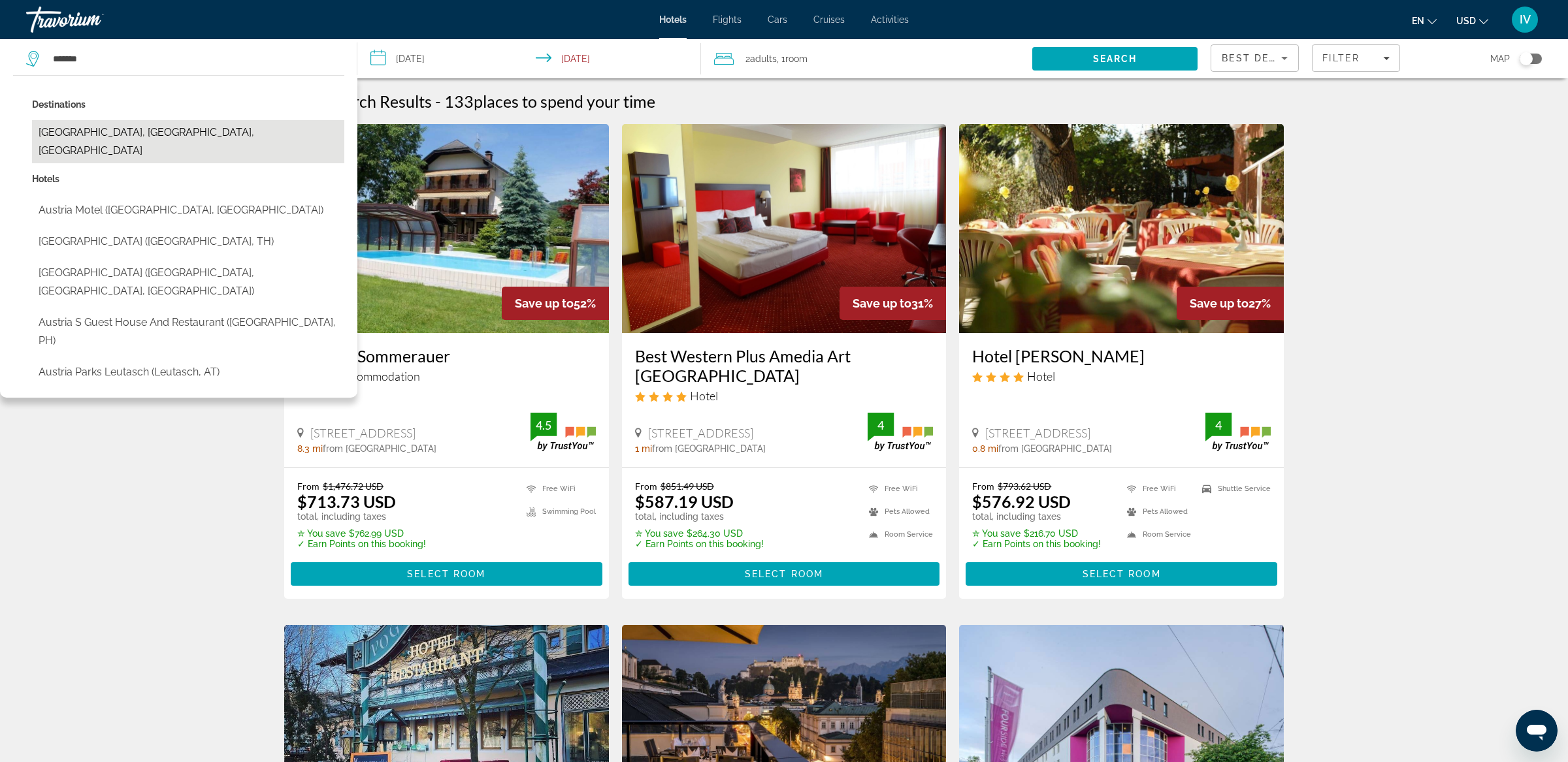
click at [327, 133] on button "Austria Wine Region, Lower Austria, Austria" at bounding box center [188, 141] width 313 height 43
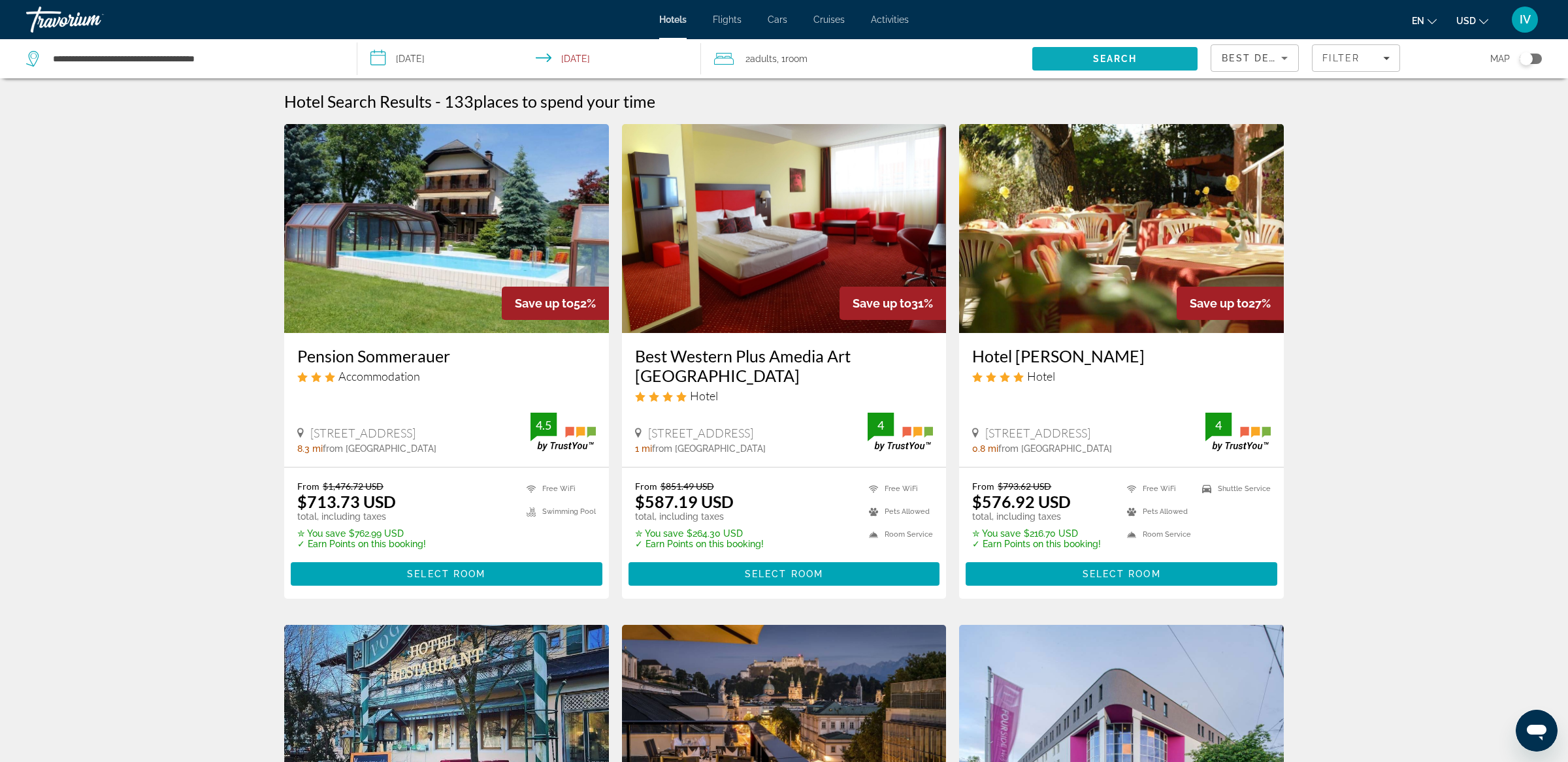
click at [1070, 60] on span "Search" at bounding box center [1115, 59] width 165 height 31
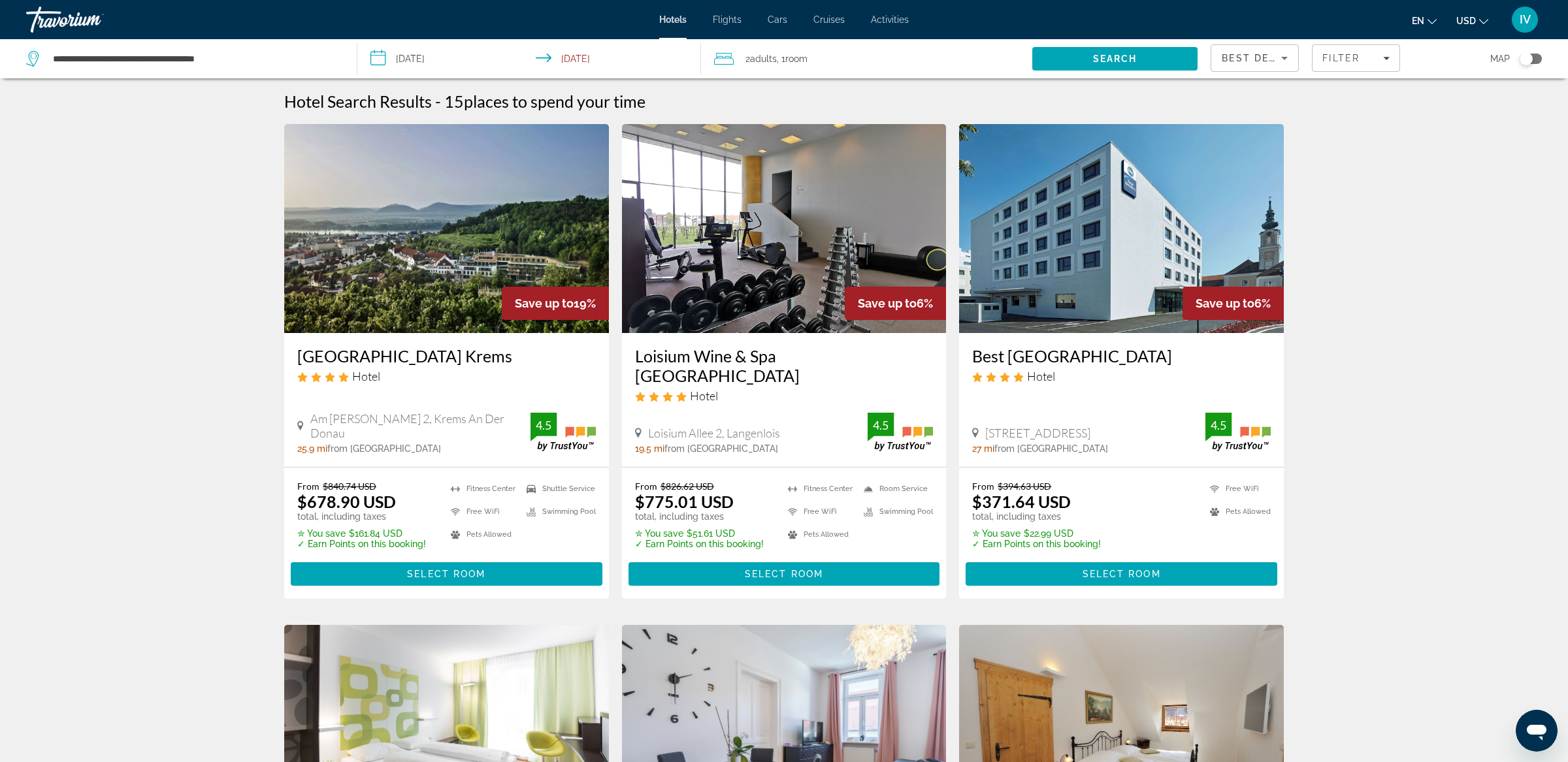
click at [1537, 59] on div "Toggle map" at bounding box center [1530, 59] width 22 height 11
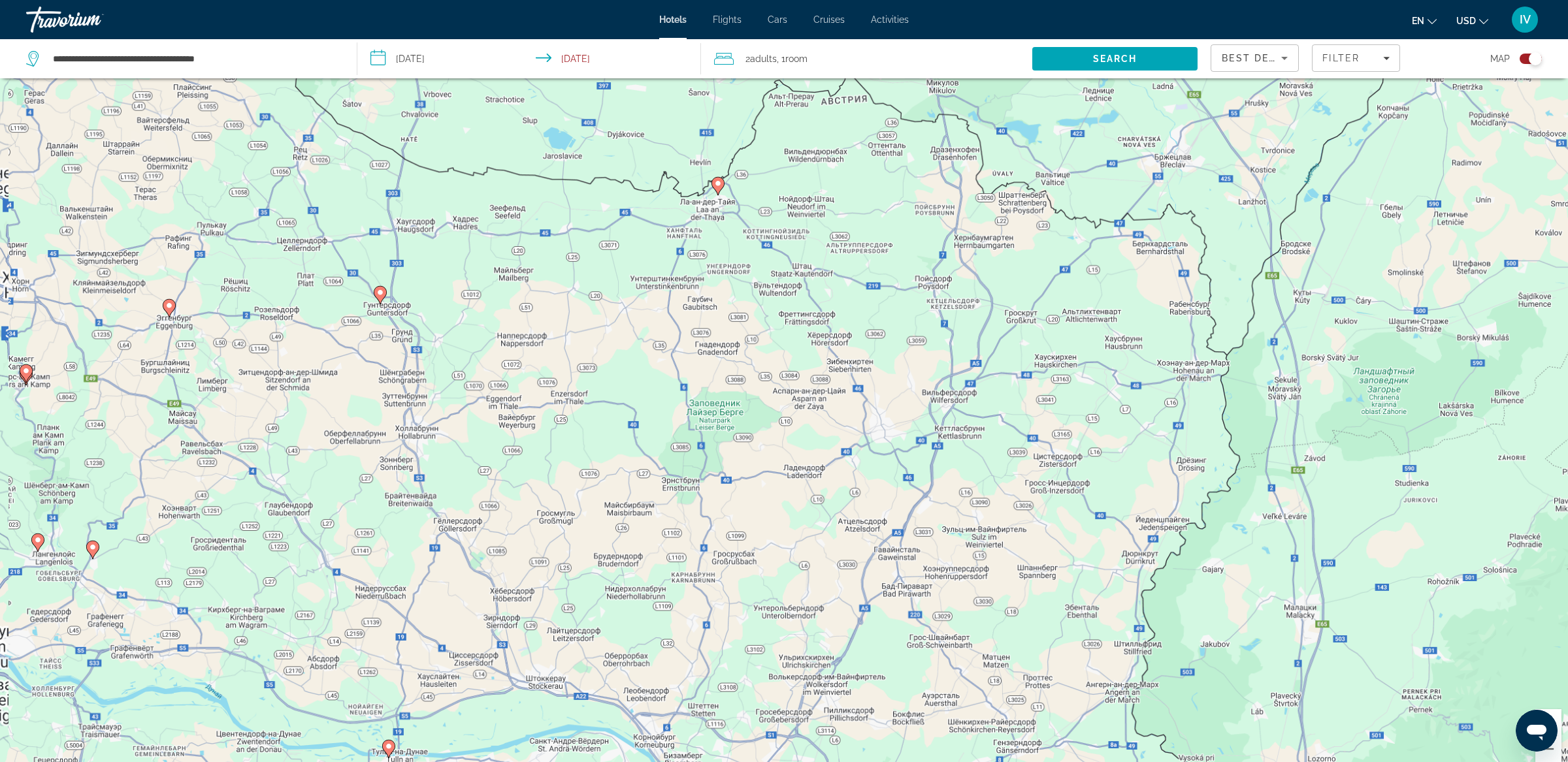
scroll to position [61, 0]
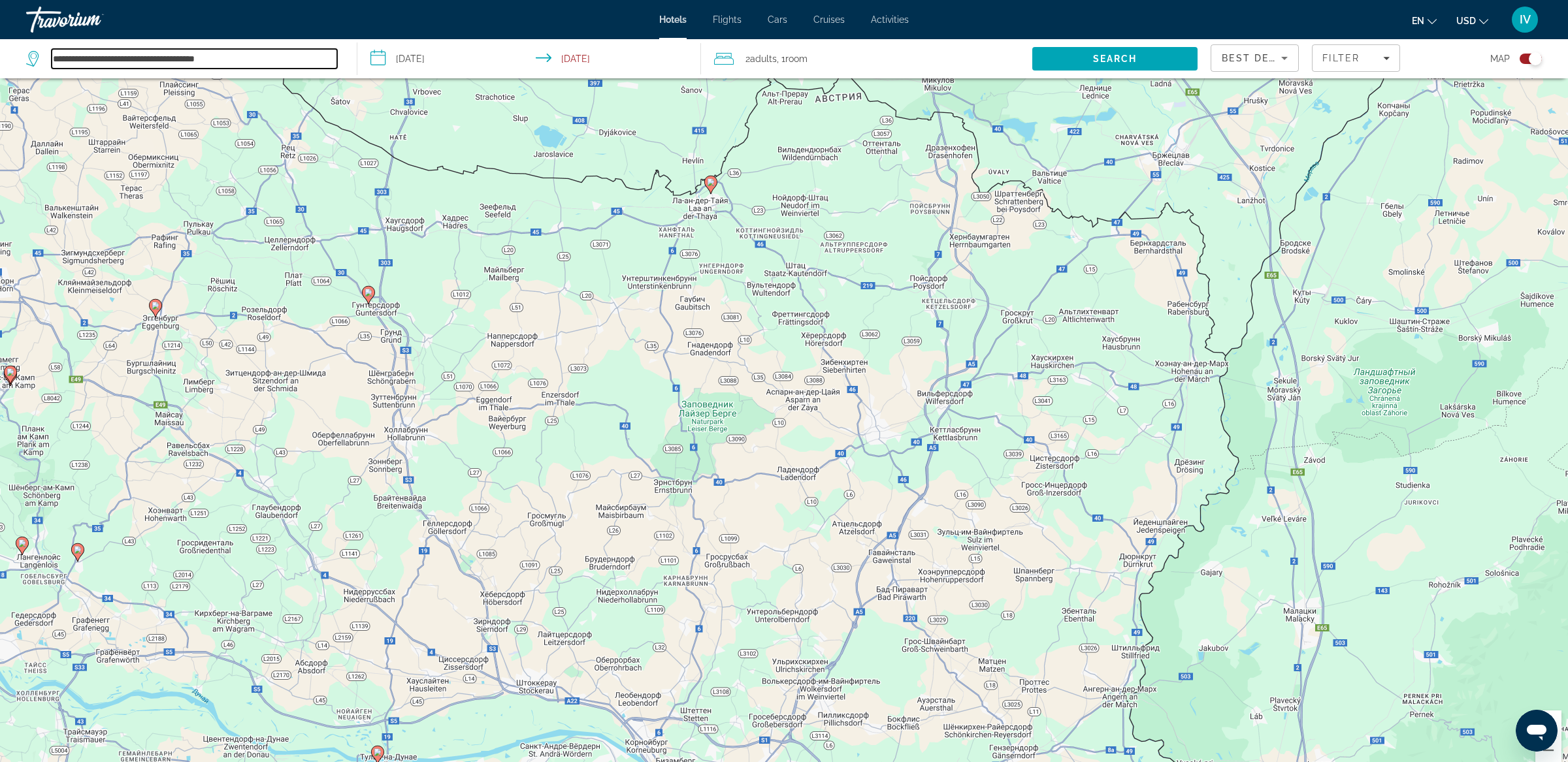
click at [254, 66] on input "**********" at bounding box center [194, 59] width 286 height 20
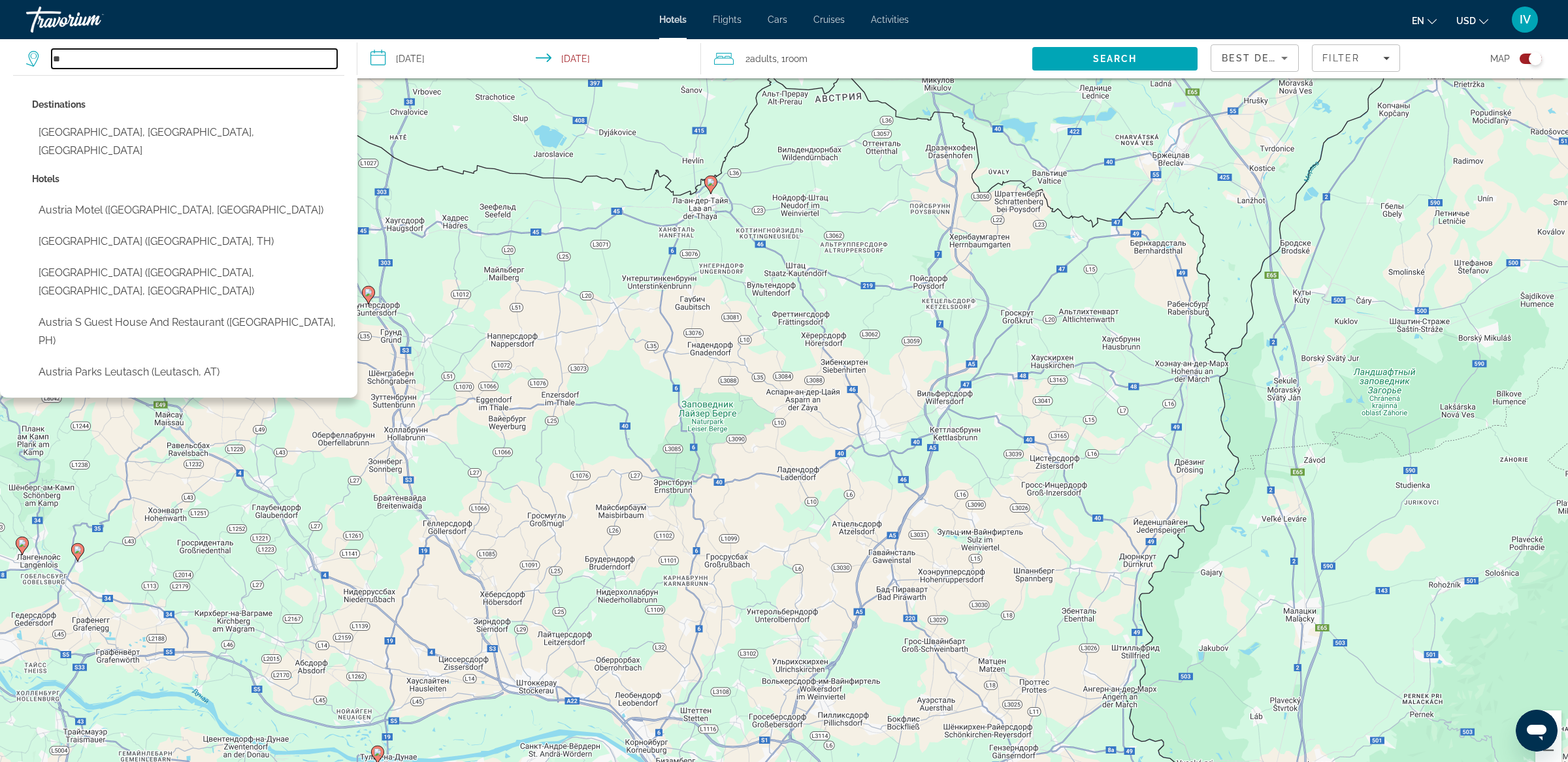
type input "*"
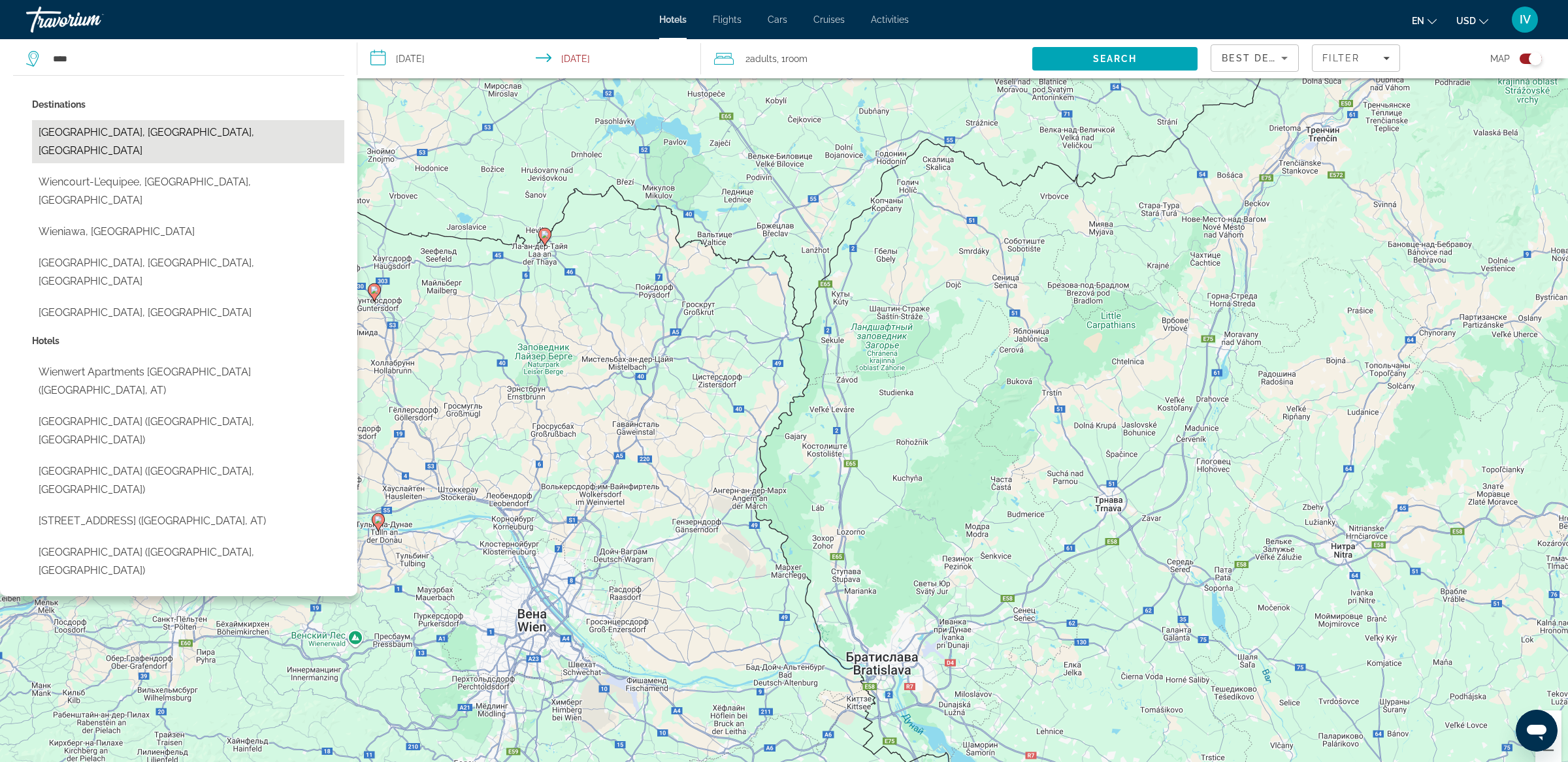
click at [162, 135] on button "Wiener Neudorf, Vienna, Austria" at bounding box center [188, 141] width 313 height 43
type input "**********"
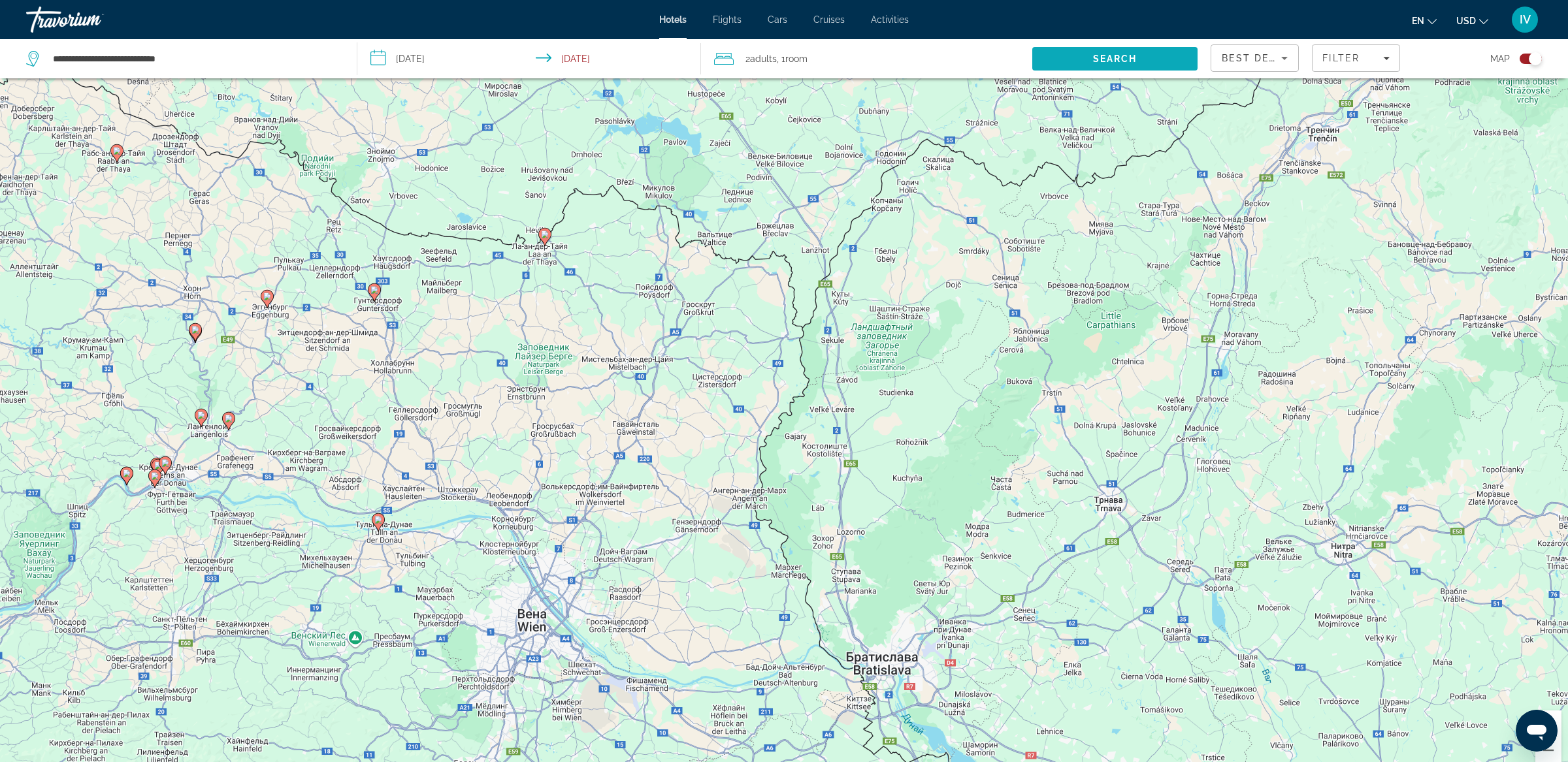
click at [1151, 61] on span "Search" at bounding box center [1115, 59] width 165 height 31
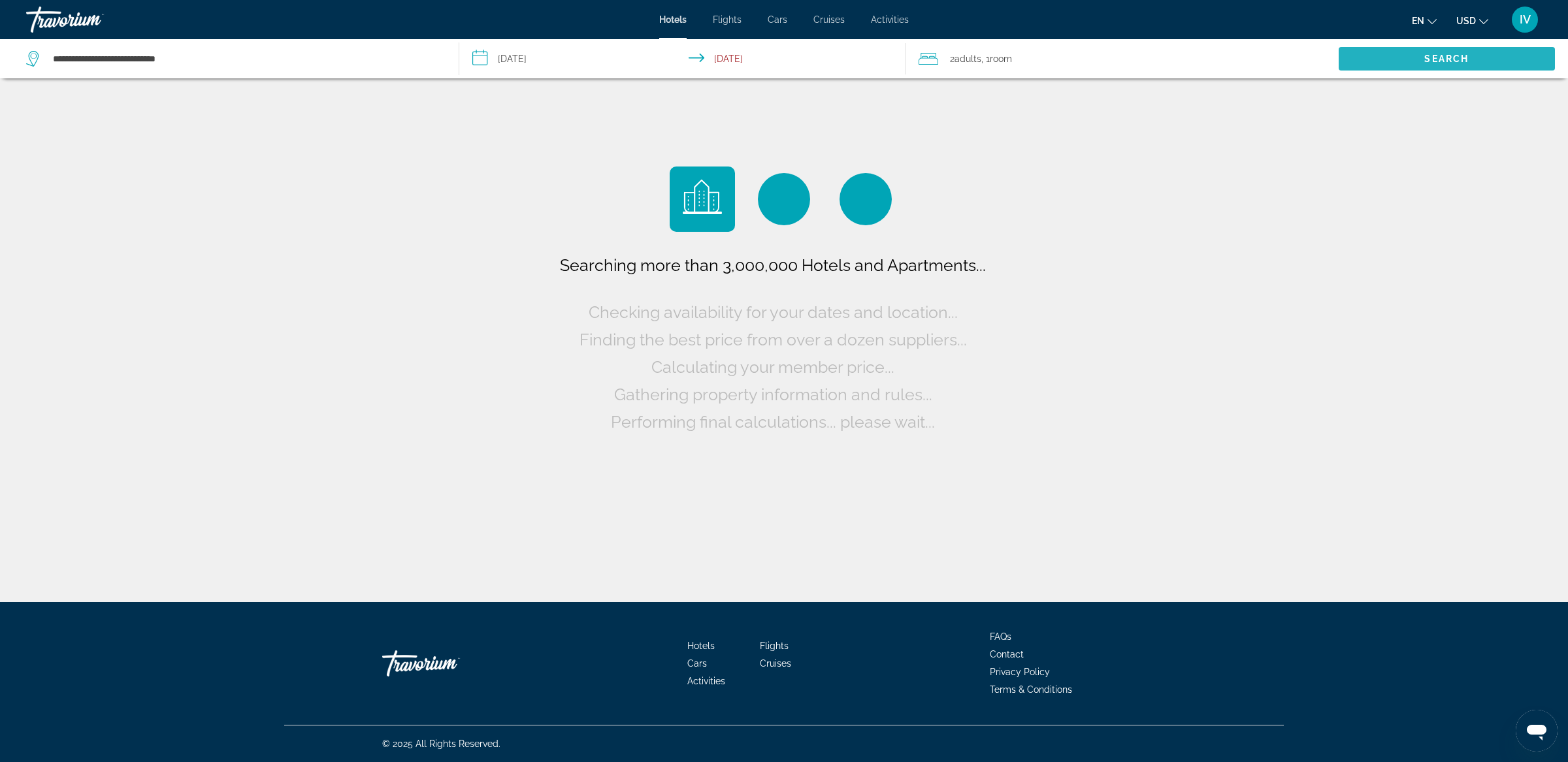
scroll to position [0, 0]
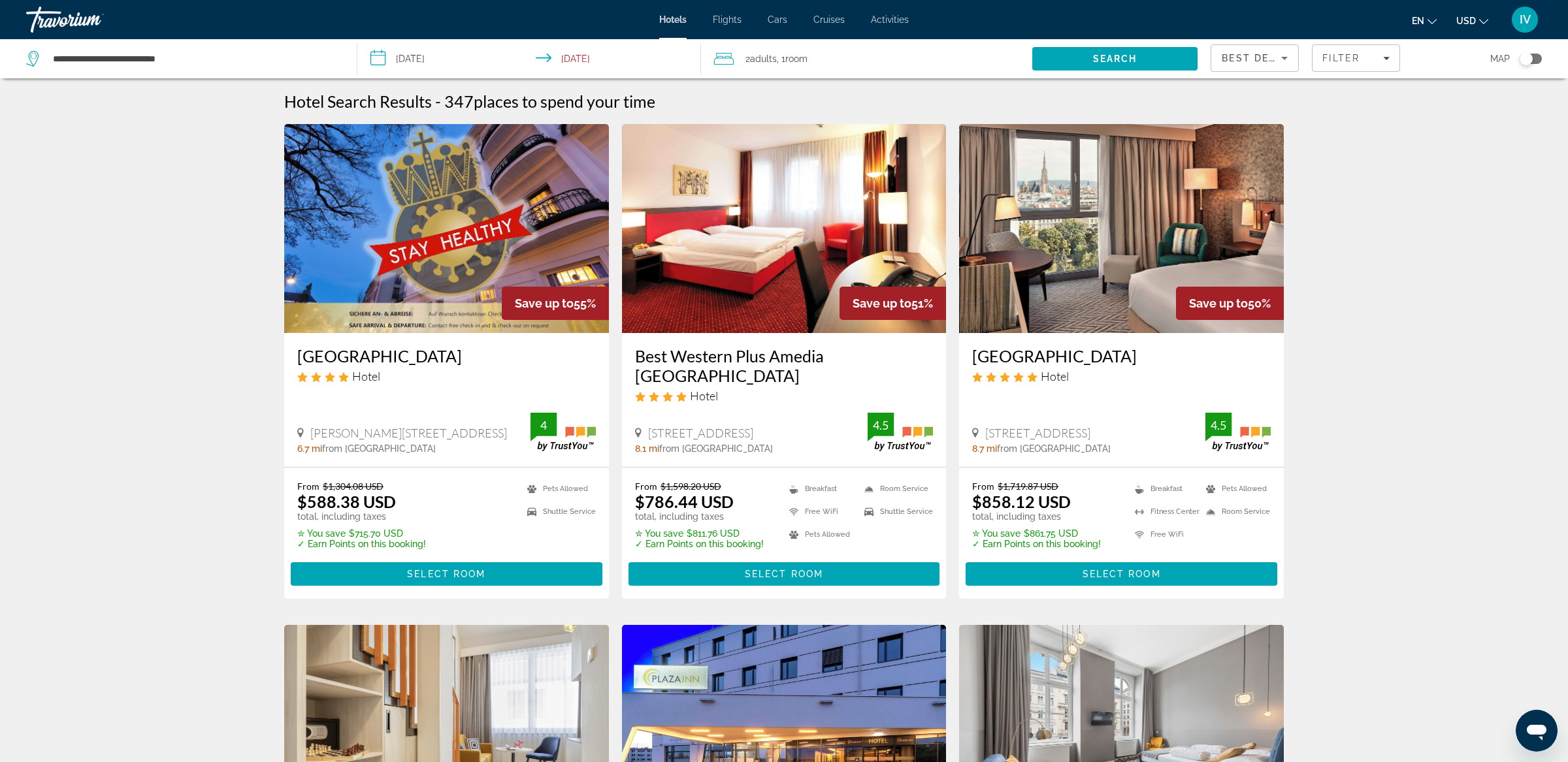
click at [1539, 59] on div "Toggle map" at bounding box center [1530, 59] width 22 height 11
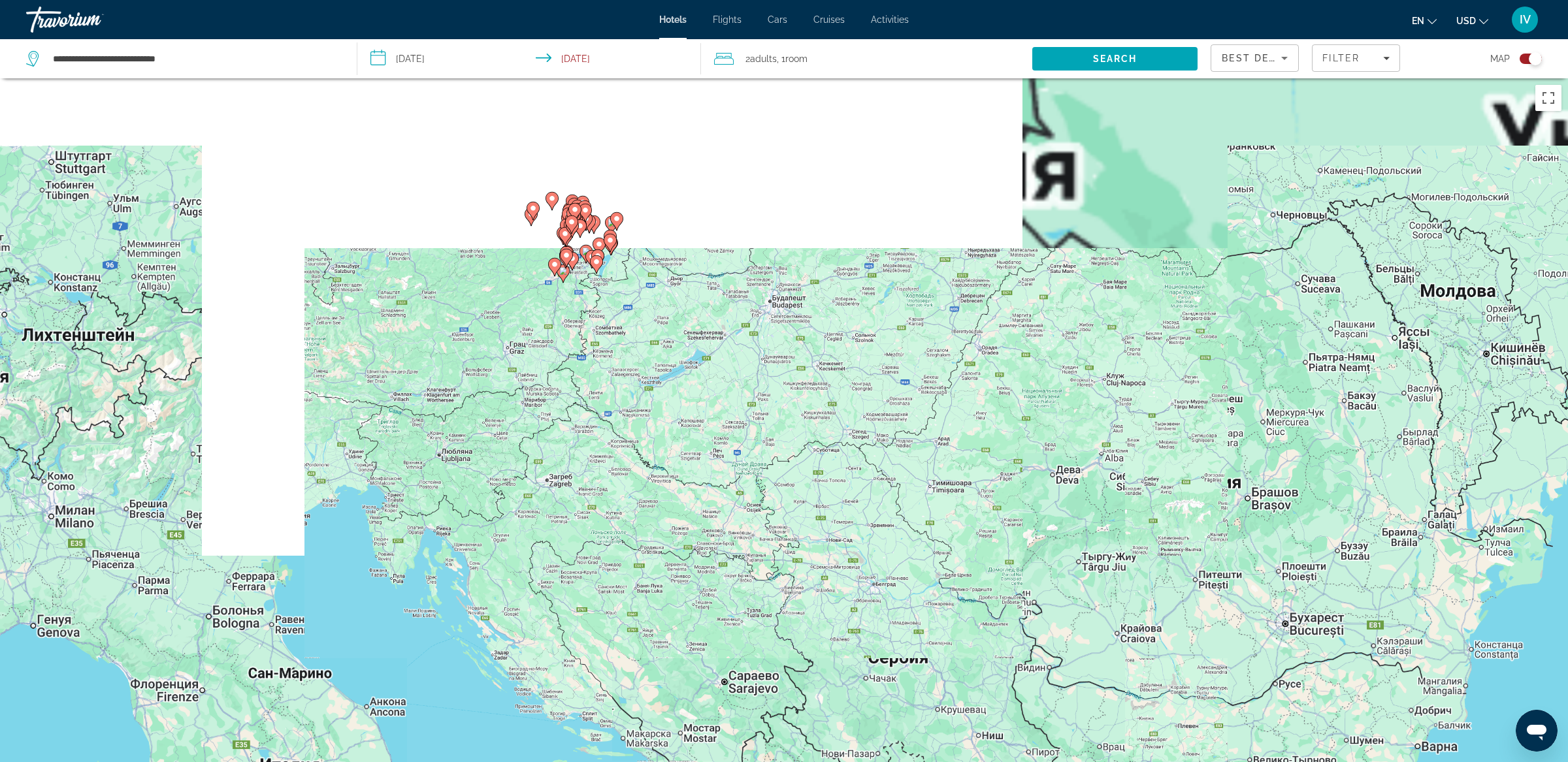
drag, startPoint x: 512, startPoint y: 171, endPoint x: 648, endPoint y: 397, distance: 263.8
click at [648, 397] on div "Чтобы активировать перетаскивание с помощью клавиатуры, нажмите Alt + Ввод. Пос…" at bounding box center [784, 459] width 1568 height 762
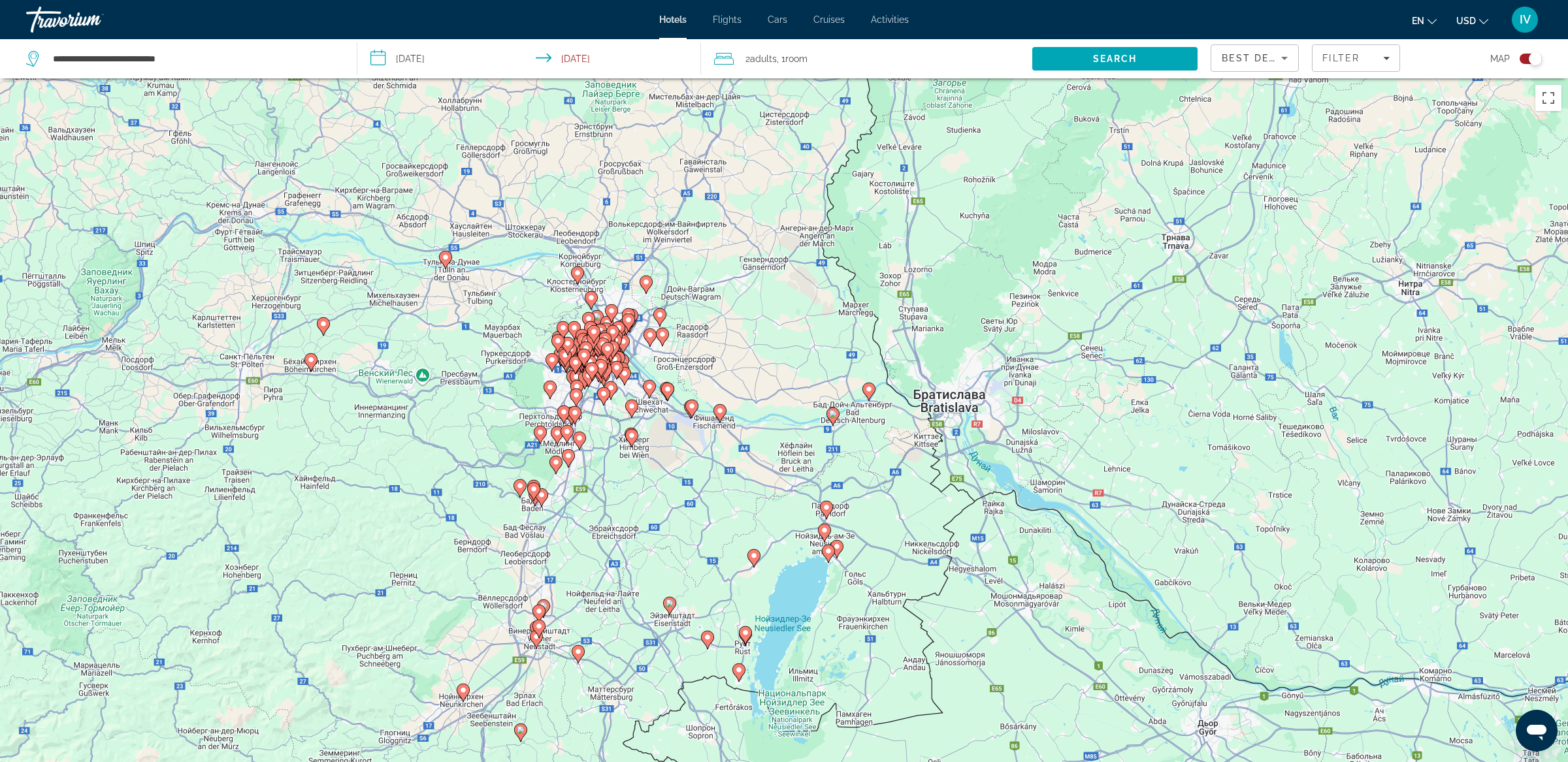
drag, startPoint x: 658, startPoint y: 321, endPoint x: 663, endPoint y: 227, distance: 94.1
click at [663, 227] on div "Чтобы активировать перетаскивание с помощью клавиатуры, нажмите Alt + Ввод. Пос…" at bounding box center [784, 459] width 1568 height 762
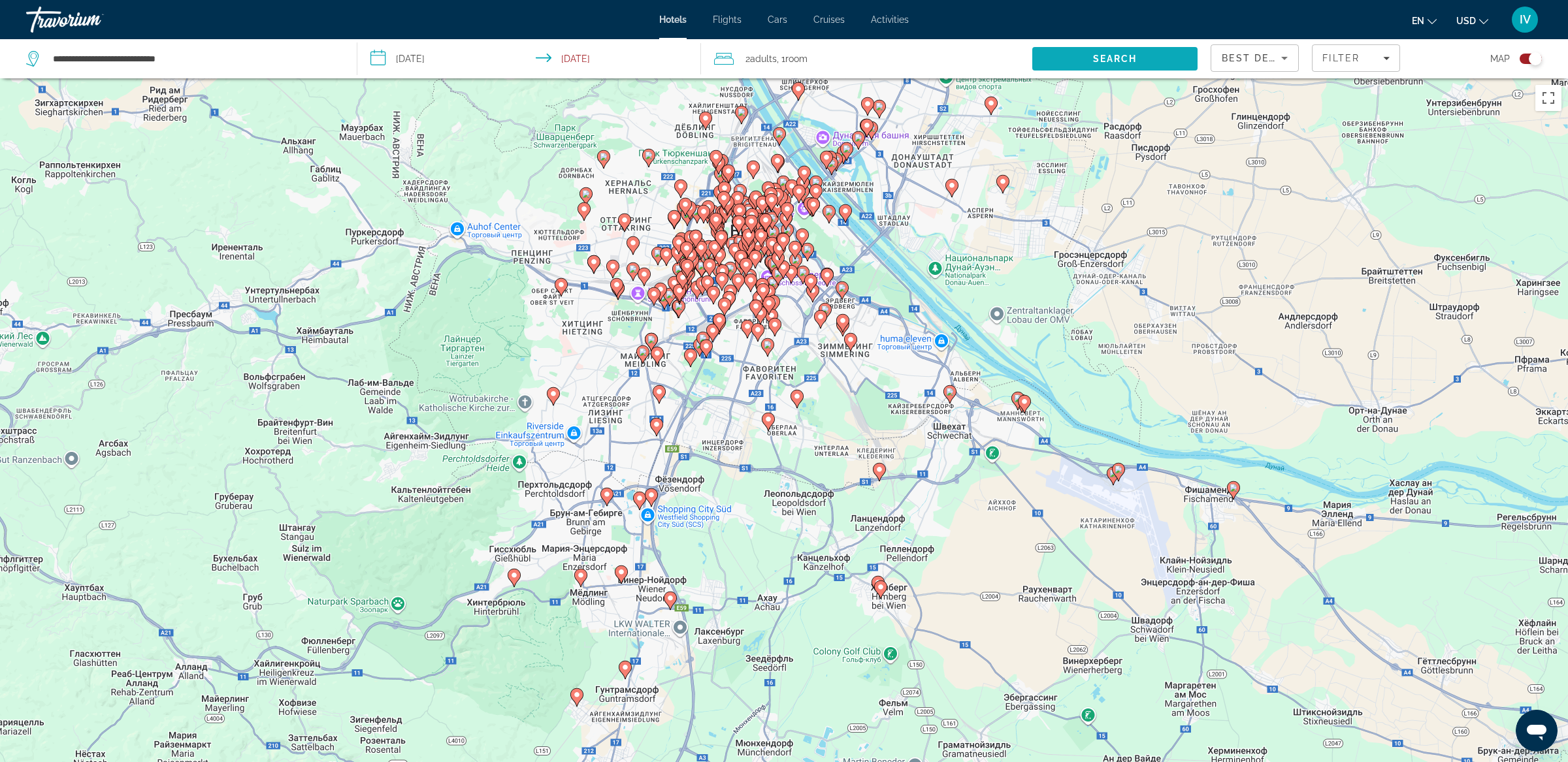
click at [1135, 56] on span "Search" at bounding box center [1115, 59] width 44 height 11
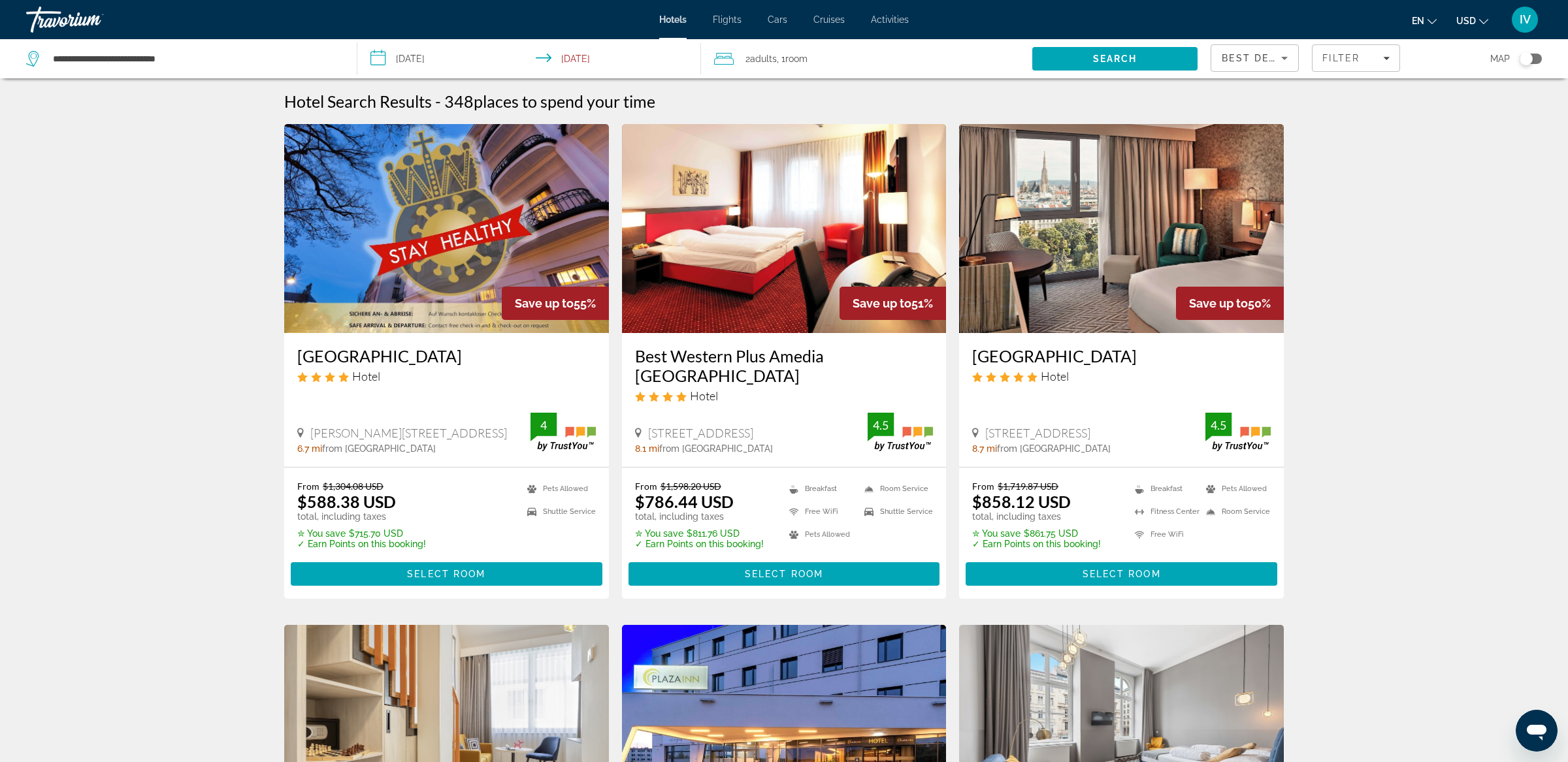
click at [515, 300] on span "Save up to" at bounding box center [544, 303] width 59 height 13
click at [512, 559] on span "Main content" at bounding box center [447, 574] width 312 height 31
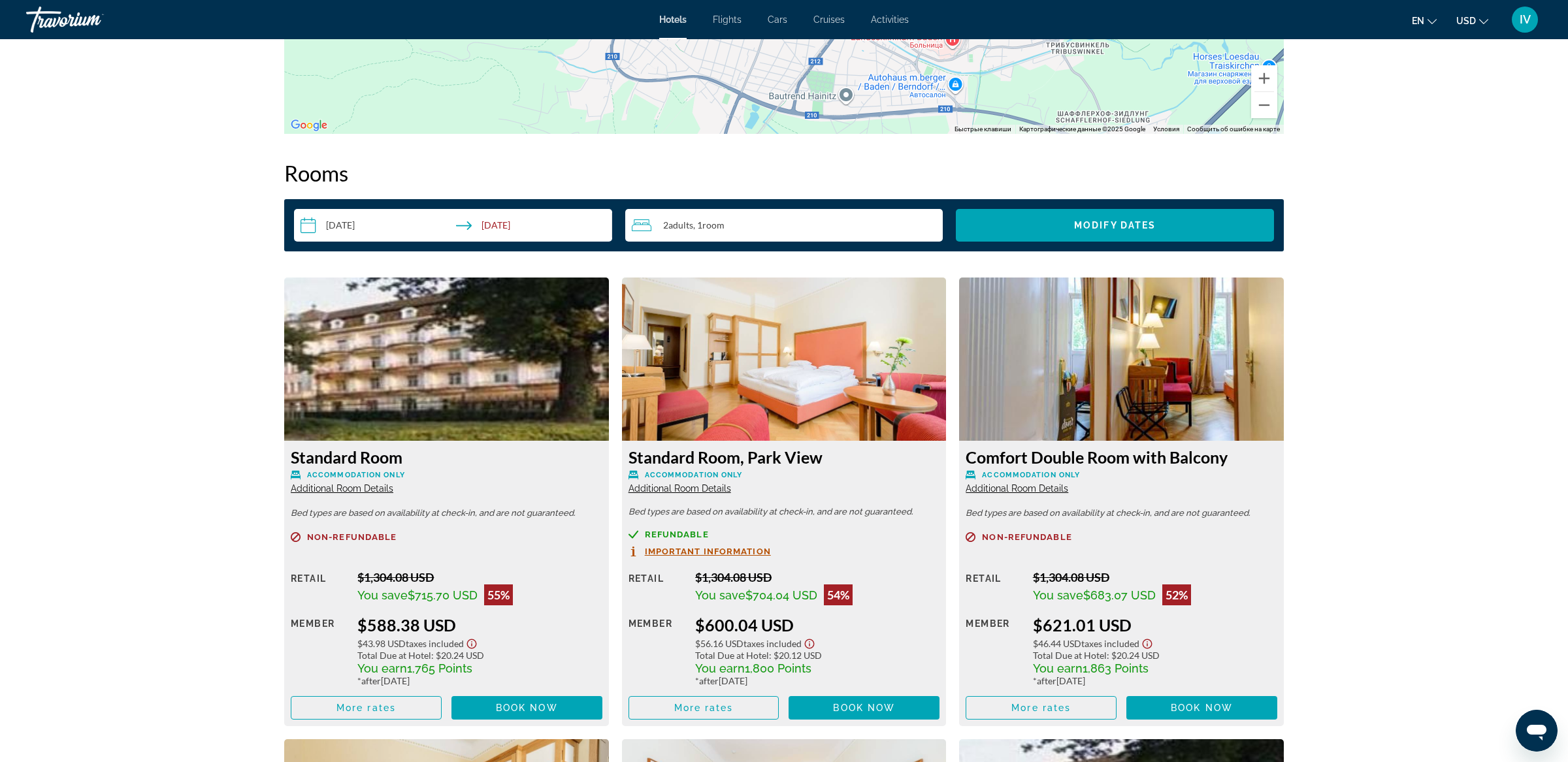
scroll to position [1641, 0]
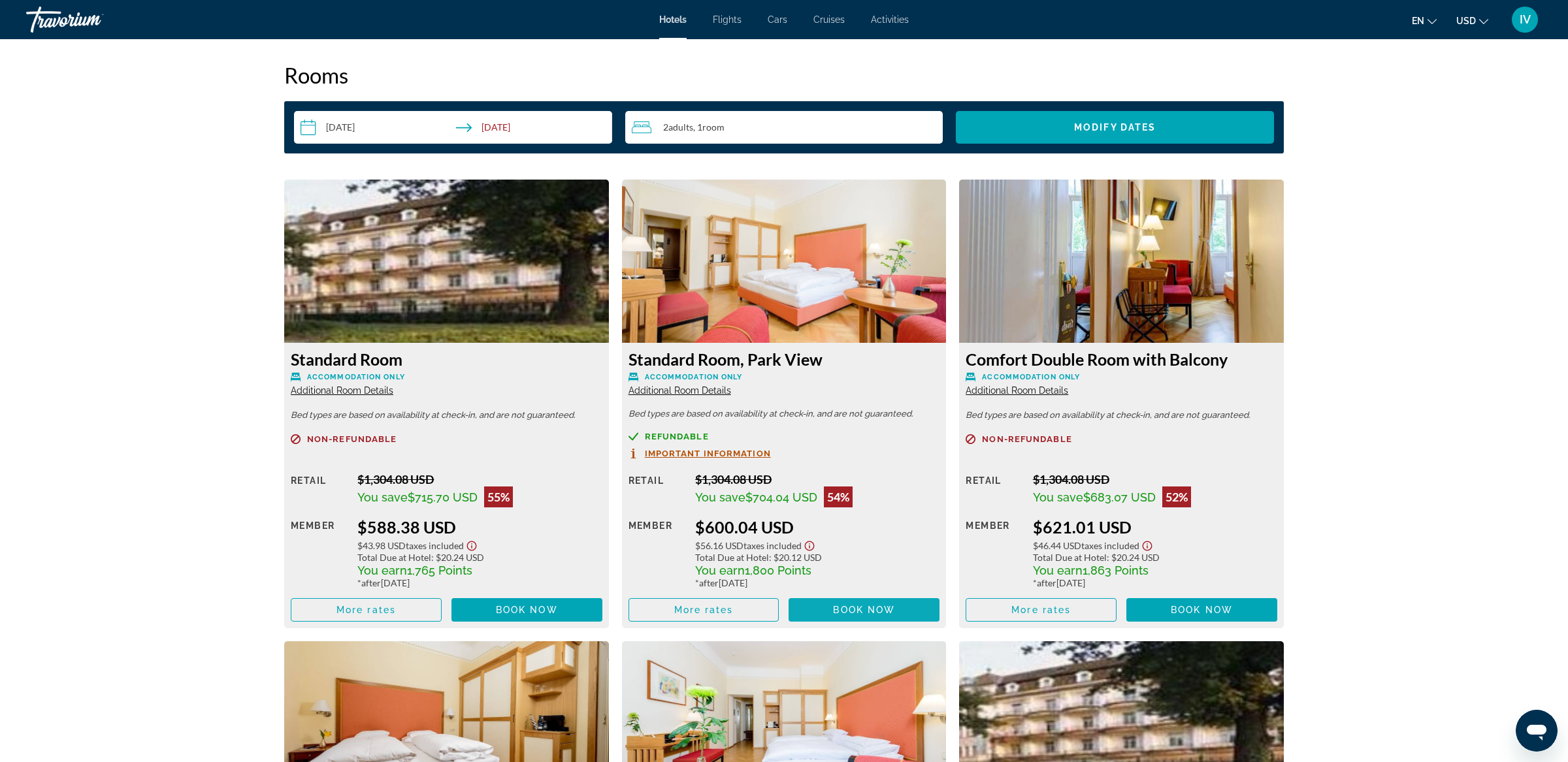
click at [855, 617] on span "Main content" at bounding box center [864, 610] width 151 height 31
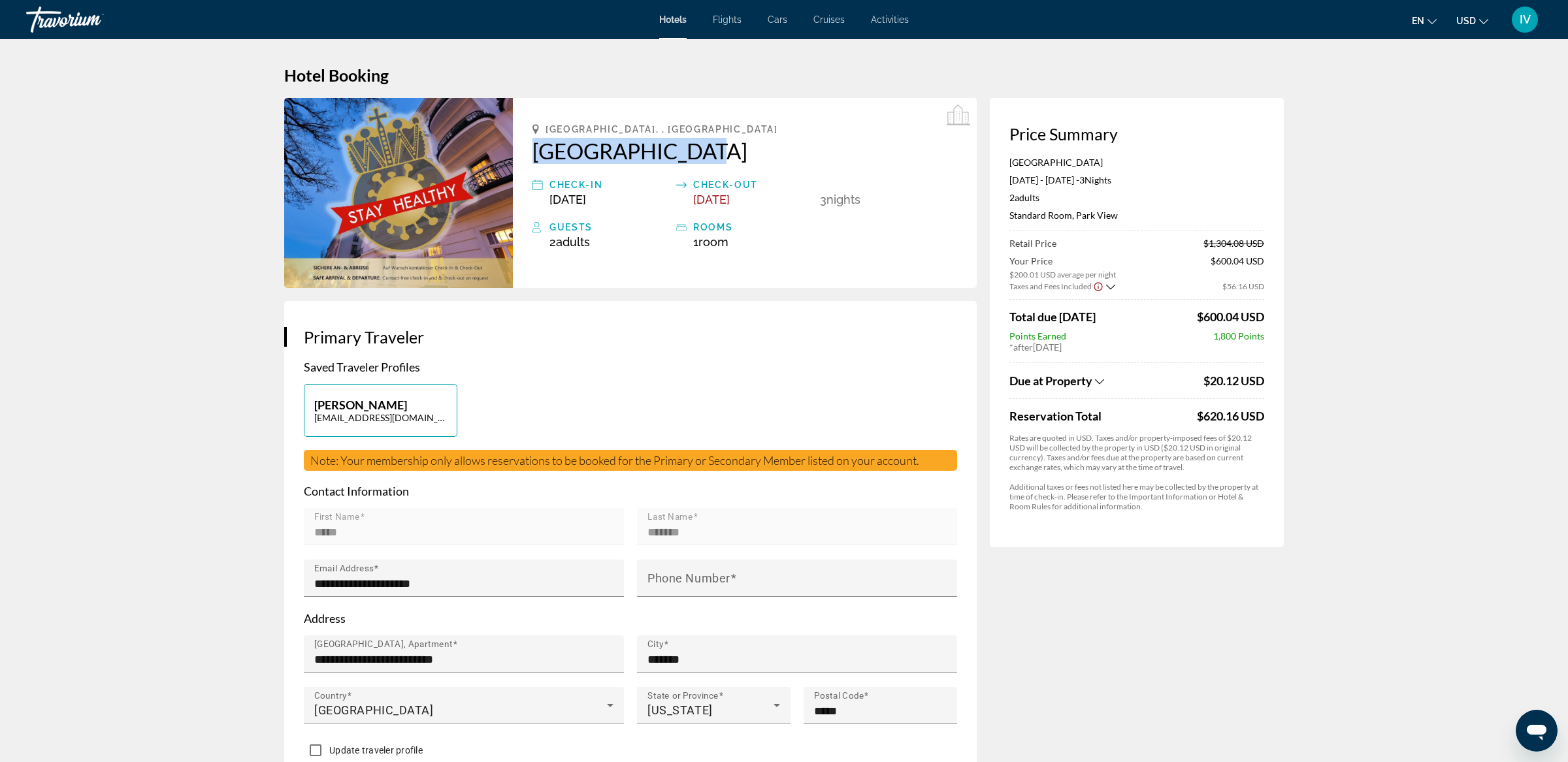
drag, startPoint x: 529, startPoint y: 145, endPoint x: 639, endPoint y: 155, distance: 110.5
click at [718, 162] on div "Baden, , Austria Hotel Herzoghof Check-in Dec 30, 2025 Check-out Jan 2, 2026 3 …" at bounding box center [744, 193] width 464 height 190
copy h2 "Hotel Herzoghof"
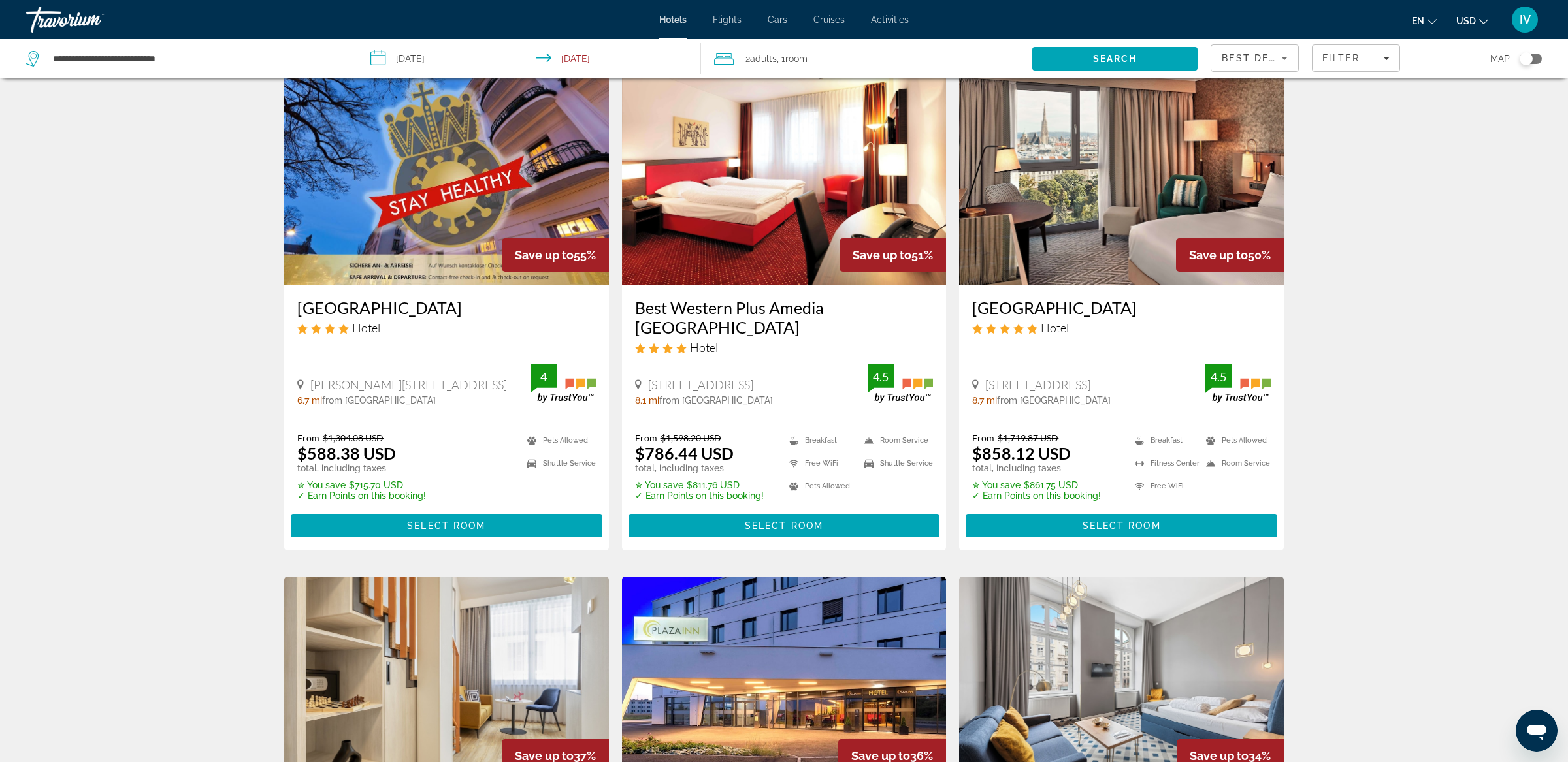
scroll to position [49, 0]
click at [394, 313] on h3 "Hotel Herzoghof" at bounding box center [446, 307] width 298 height 20
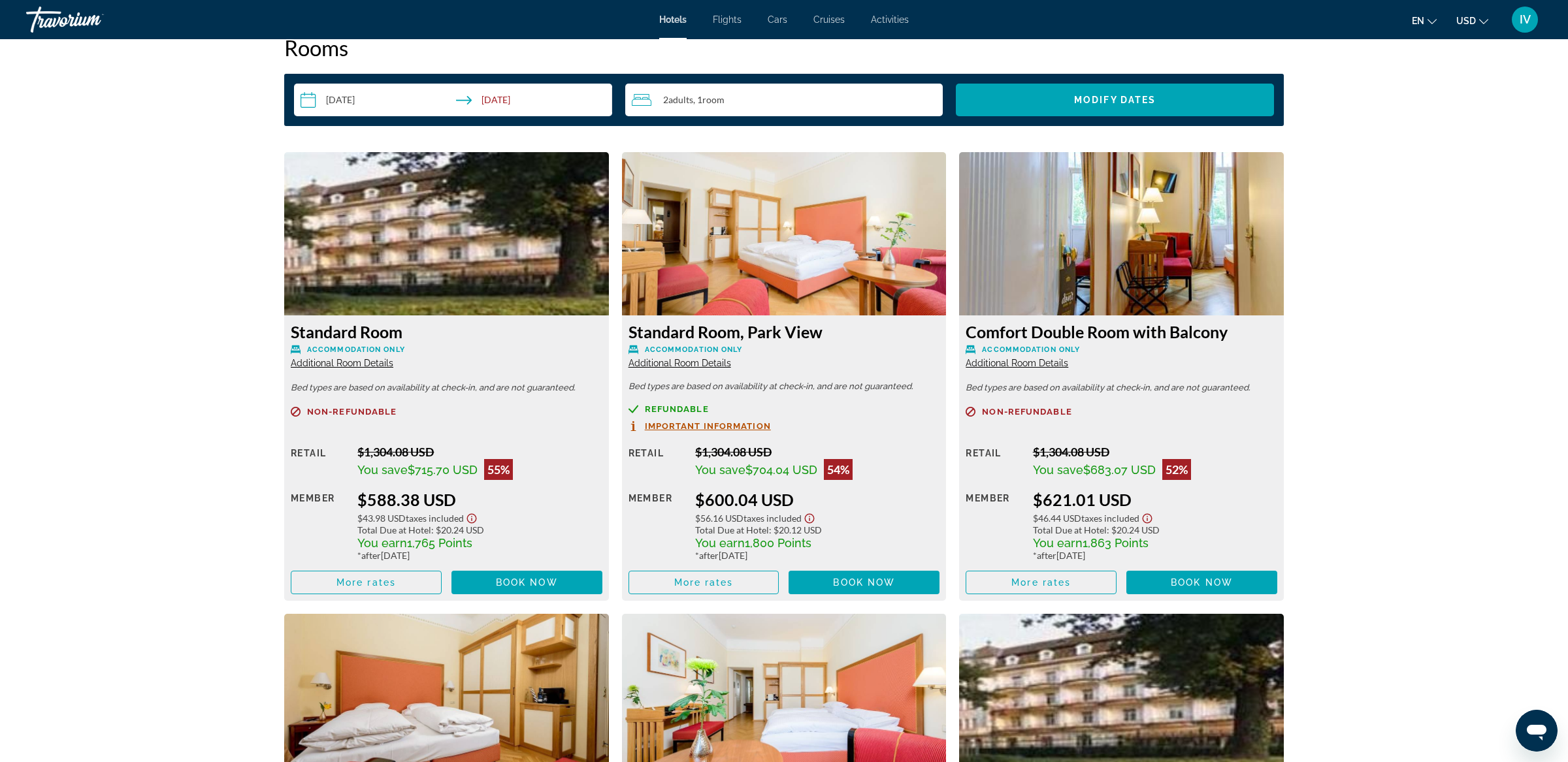
scroll to position [1674, 0]
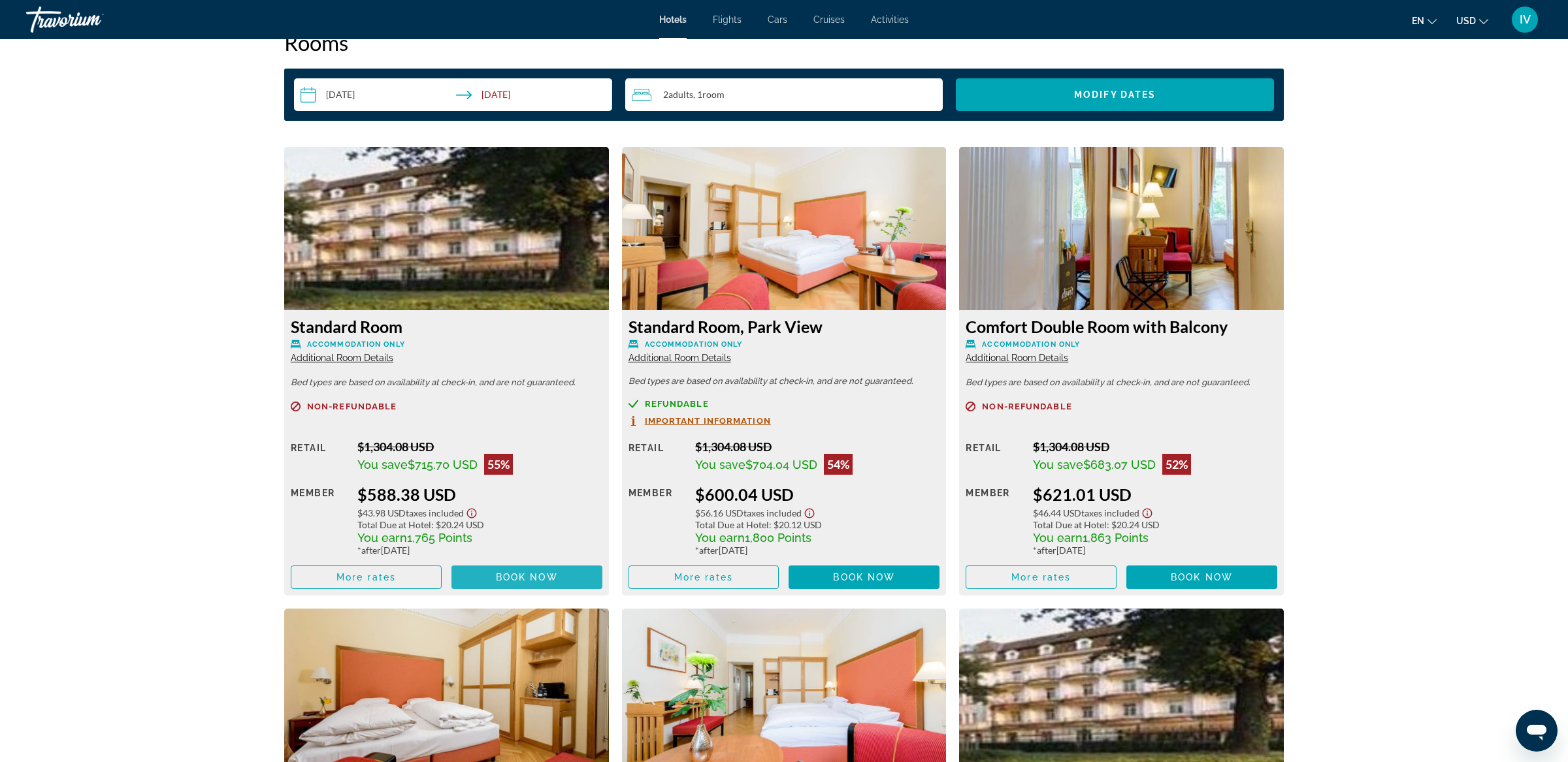
click at [512, 573] on span "Book now" at bounding box center [527, 577] width 62 height 11
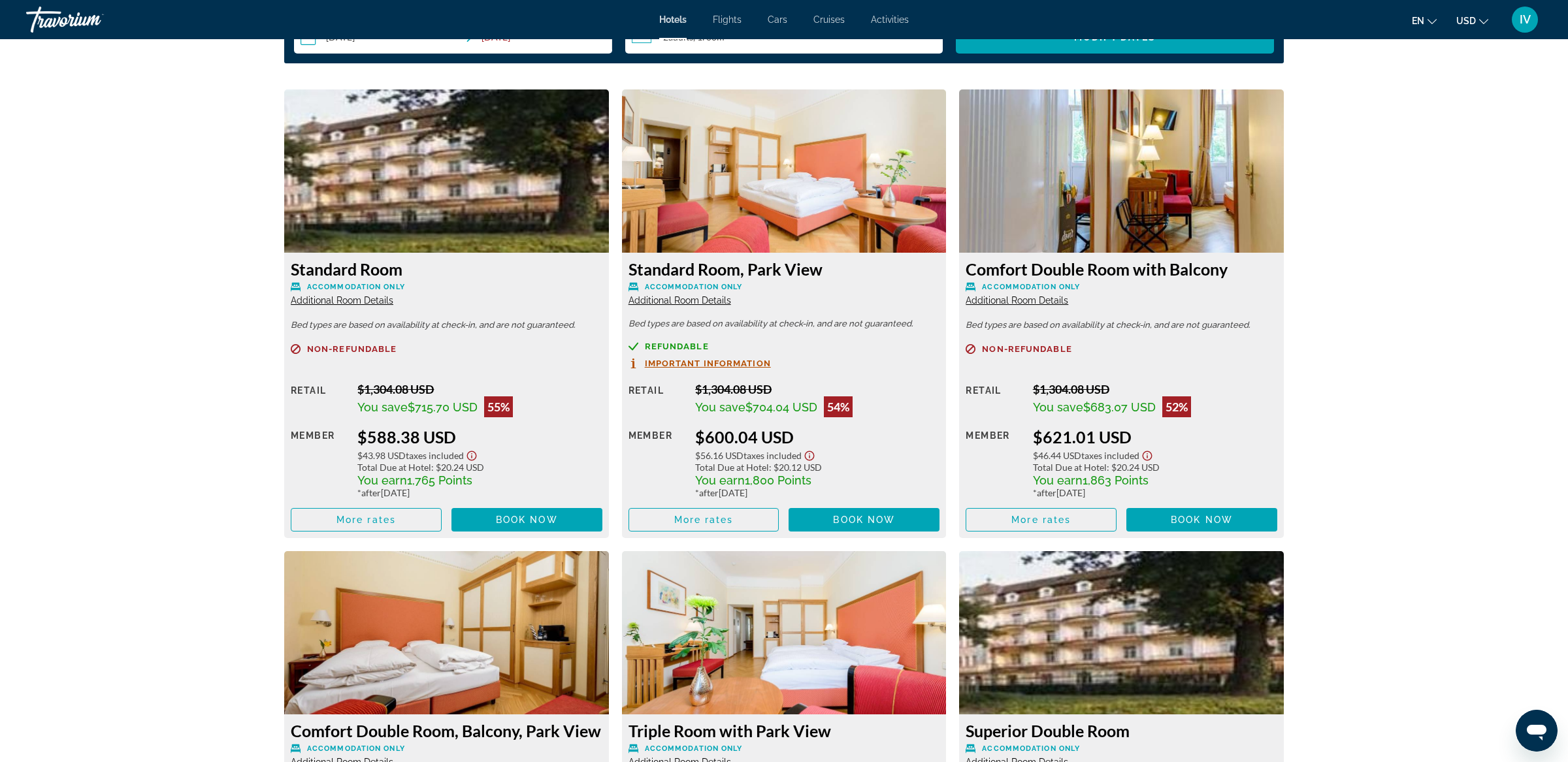
scroll to position [1732, 0]
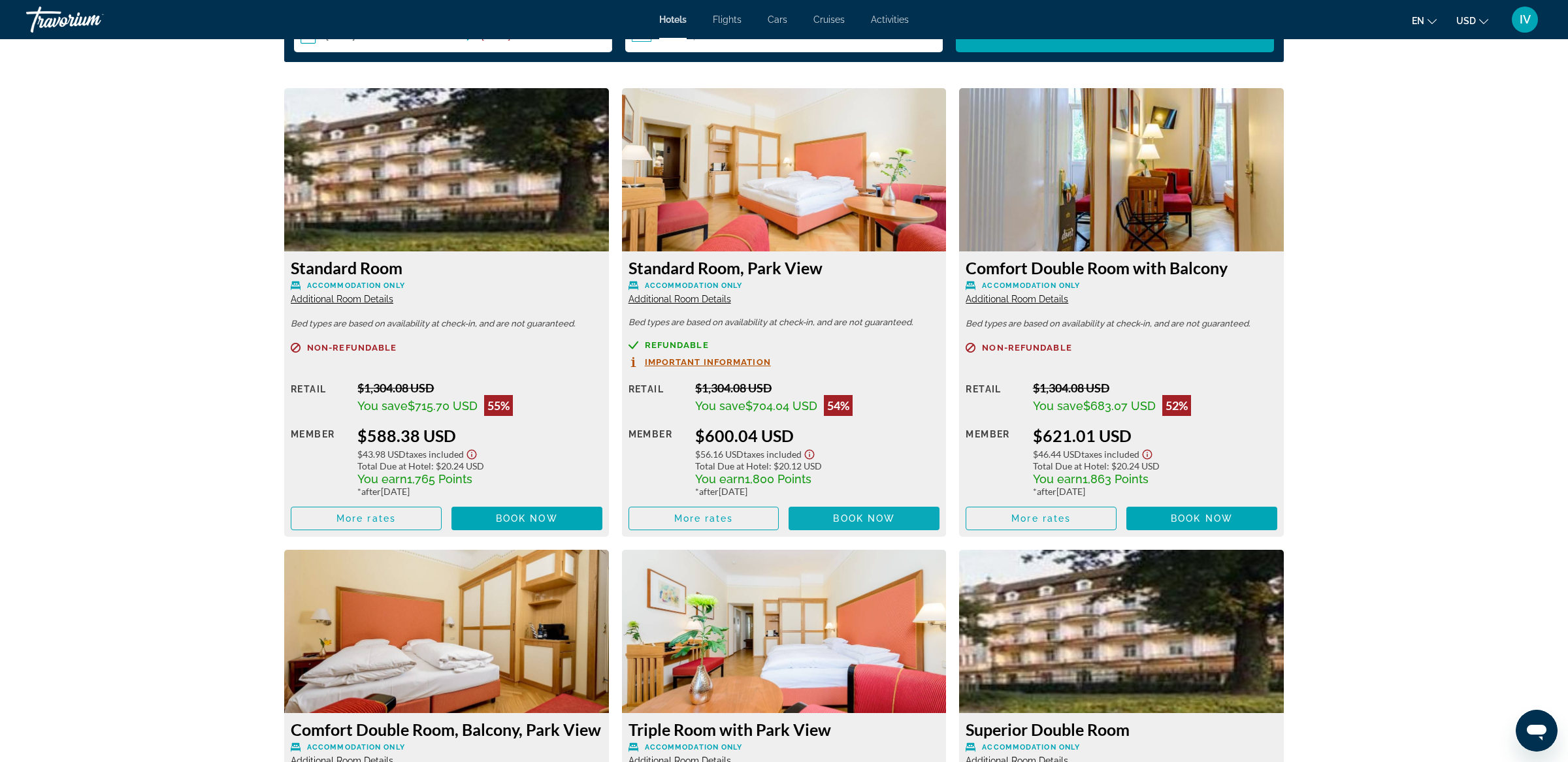
click at [850, 512] on span "Main content" at bounding box center [864, 519] width 151 height 31
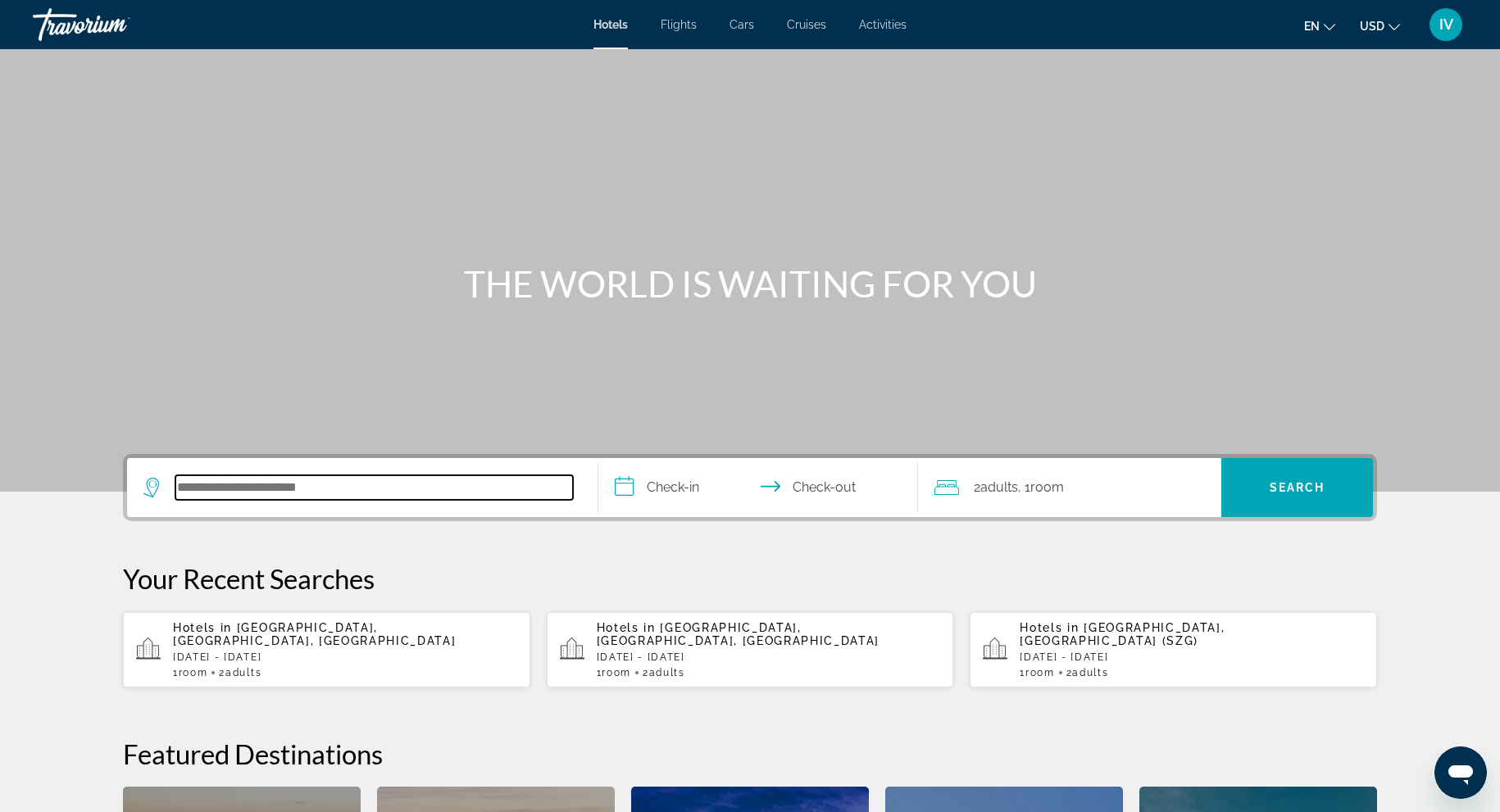
click at [227, 497] on input "Search hotel destination" at bounding box center [374, 488] width 398 height 25
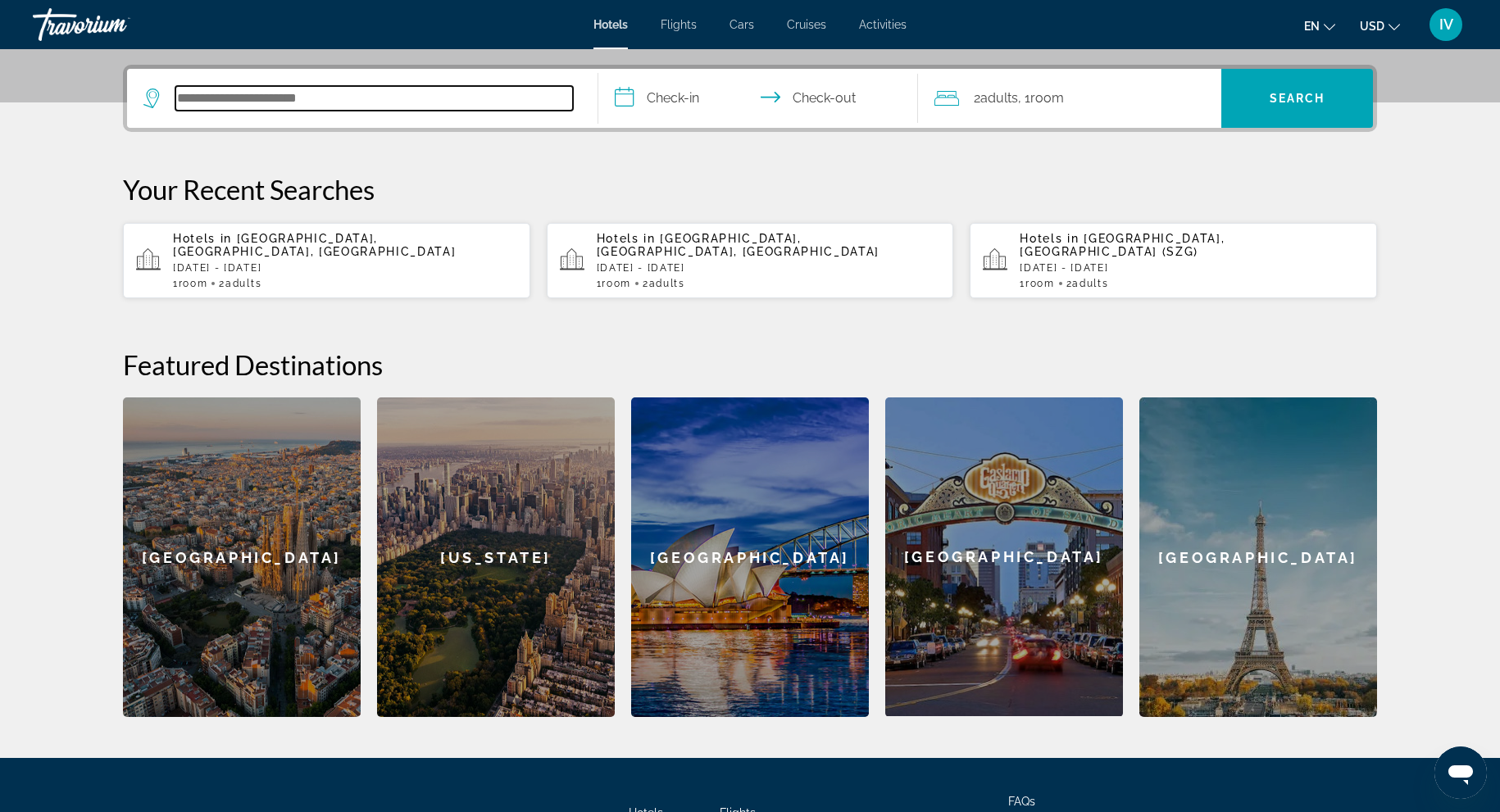
scroll to position [400, 0]
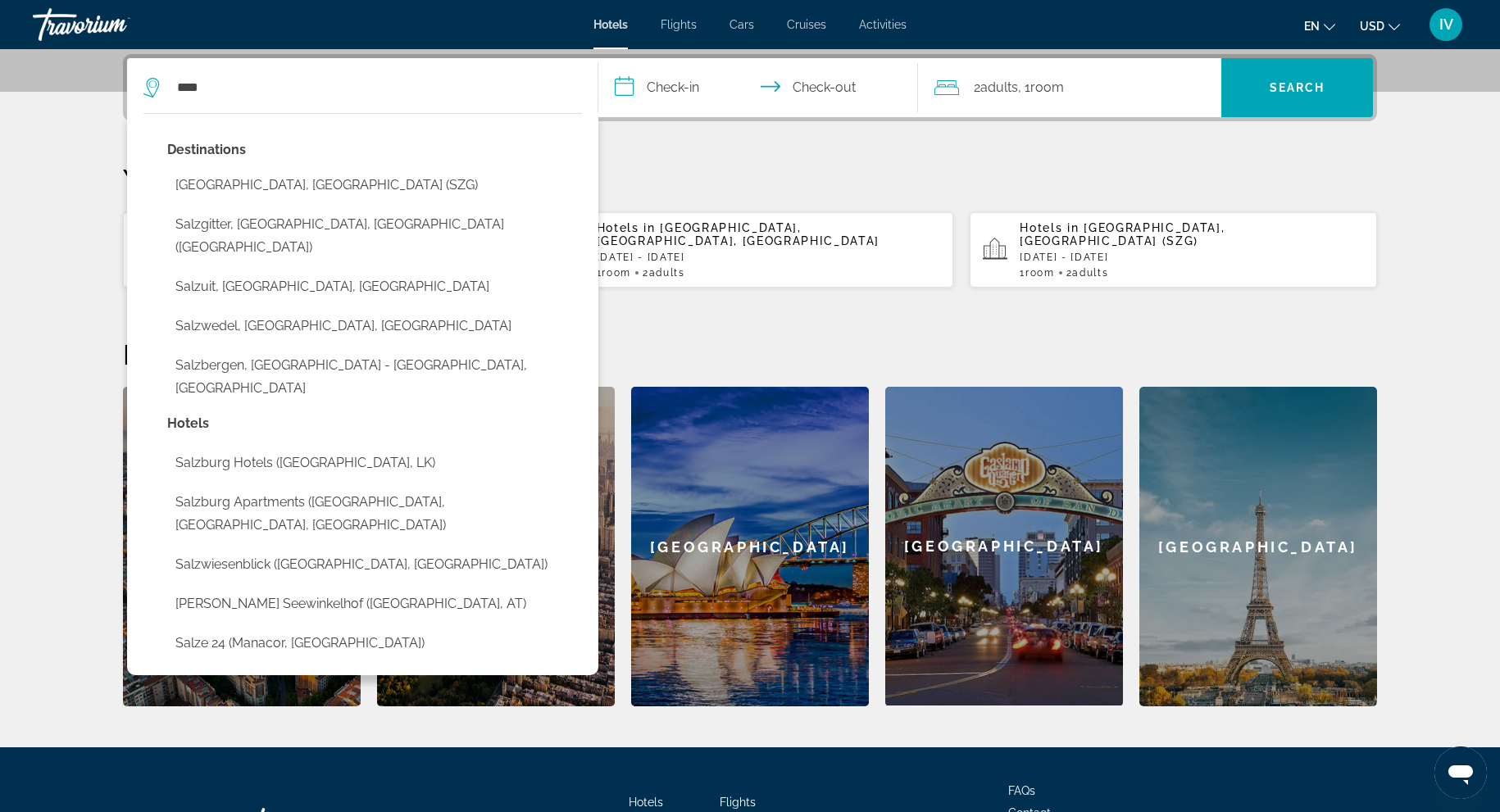
click at [234, 182] on button "Salzburg, Austria (SZG)" at bounding box center [375, 185] width 414 height 31
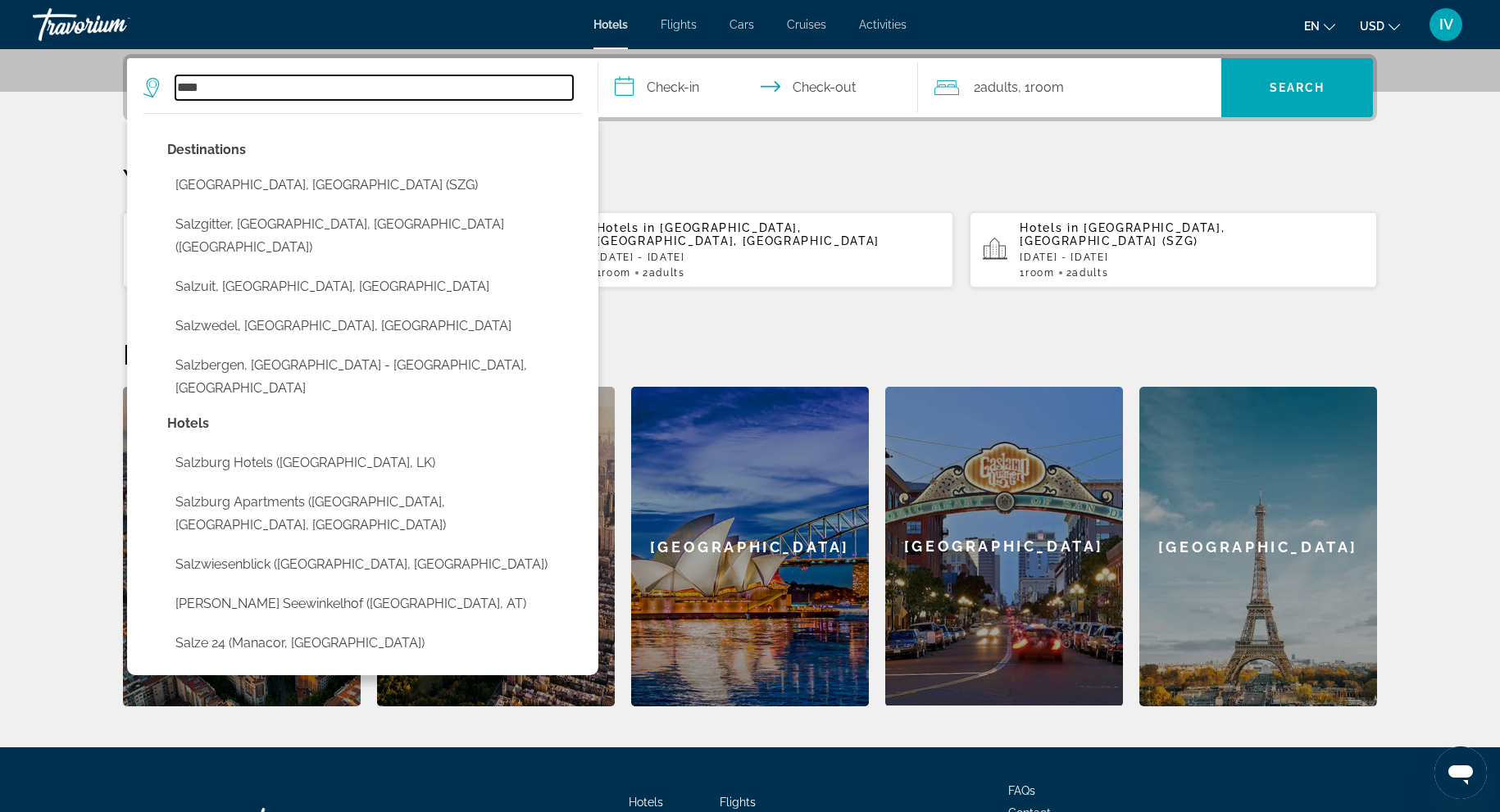
type input "**********"
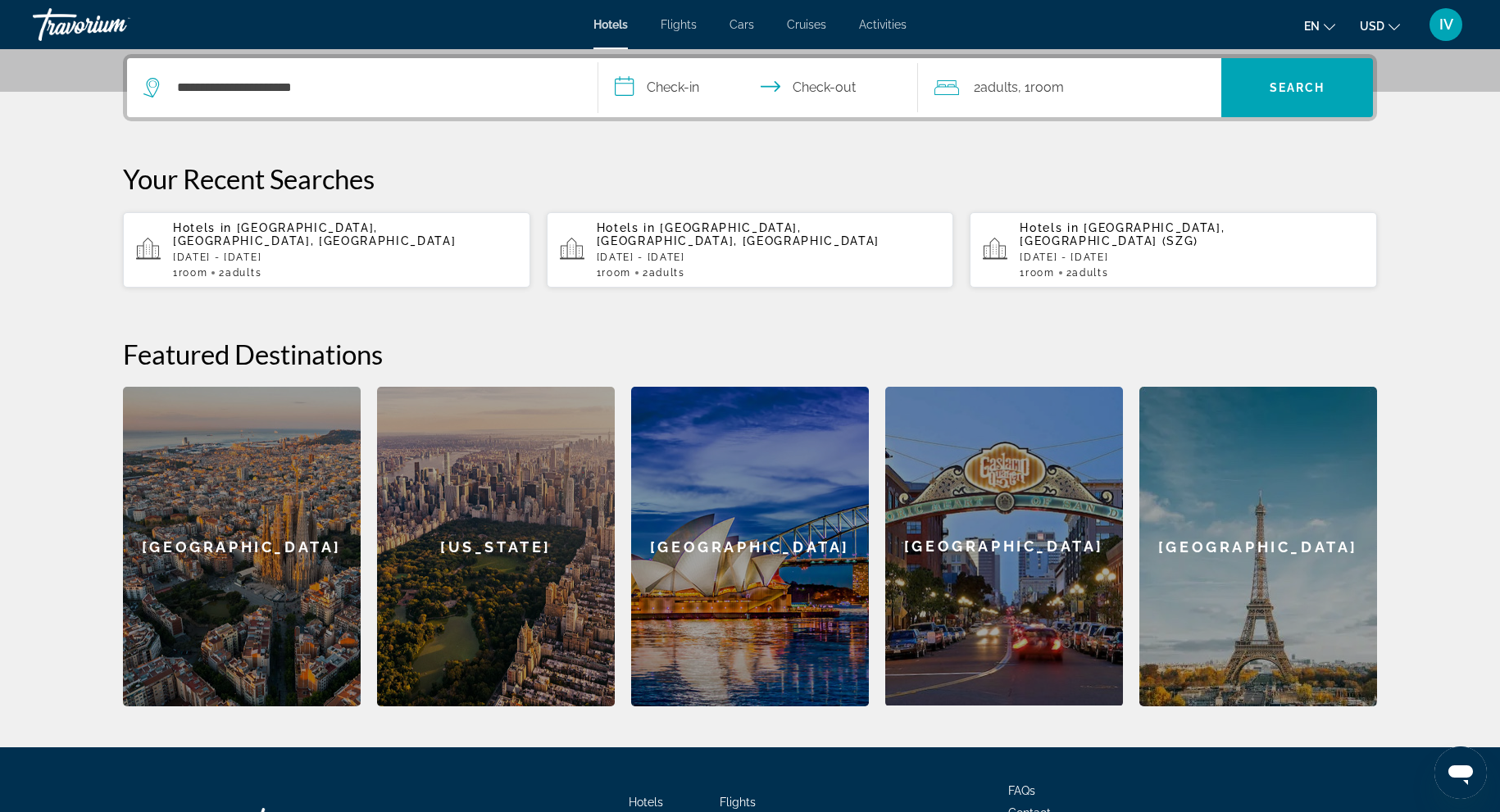
click at [688, 82] on input "**********" at bounding box center [762, 90] width 326 height 64
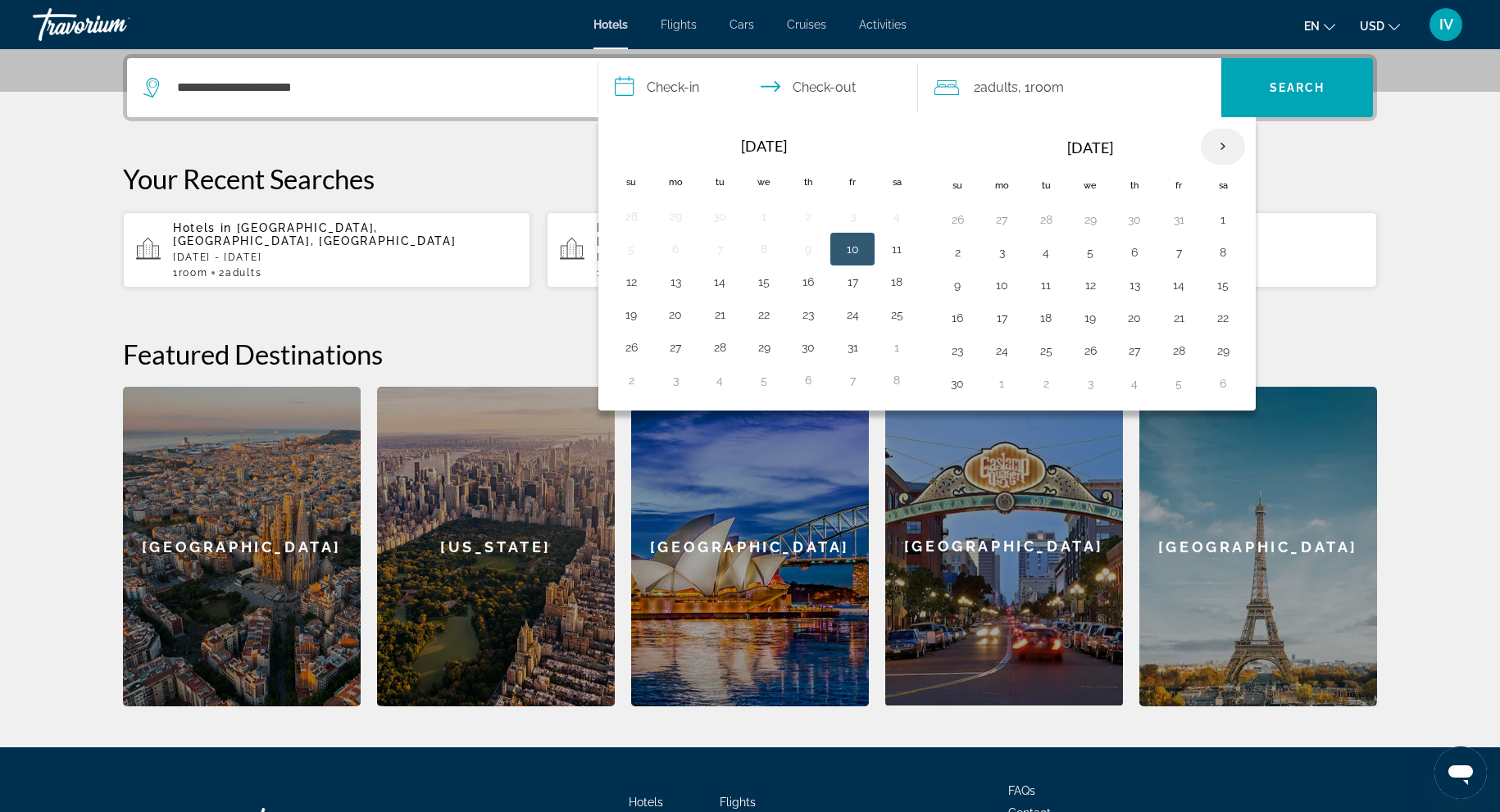
click at [1216, 150] on th "Next month" at bounding box center [1223, 146] width 44 height 36
click at [725, 351] on button "30" at bounding box center [720, 351] width 27 height 23
click at [851, 344] on button "2" at bounding box center [853, 351] width 27 height 23
type input "**********"
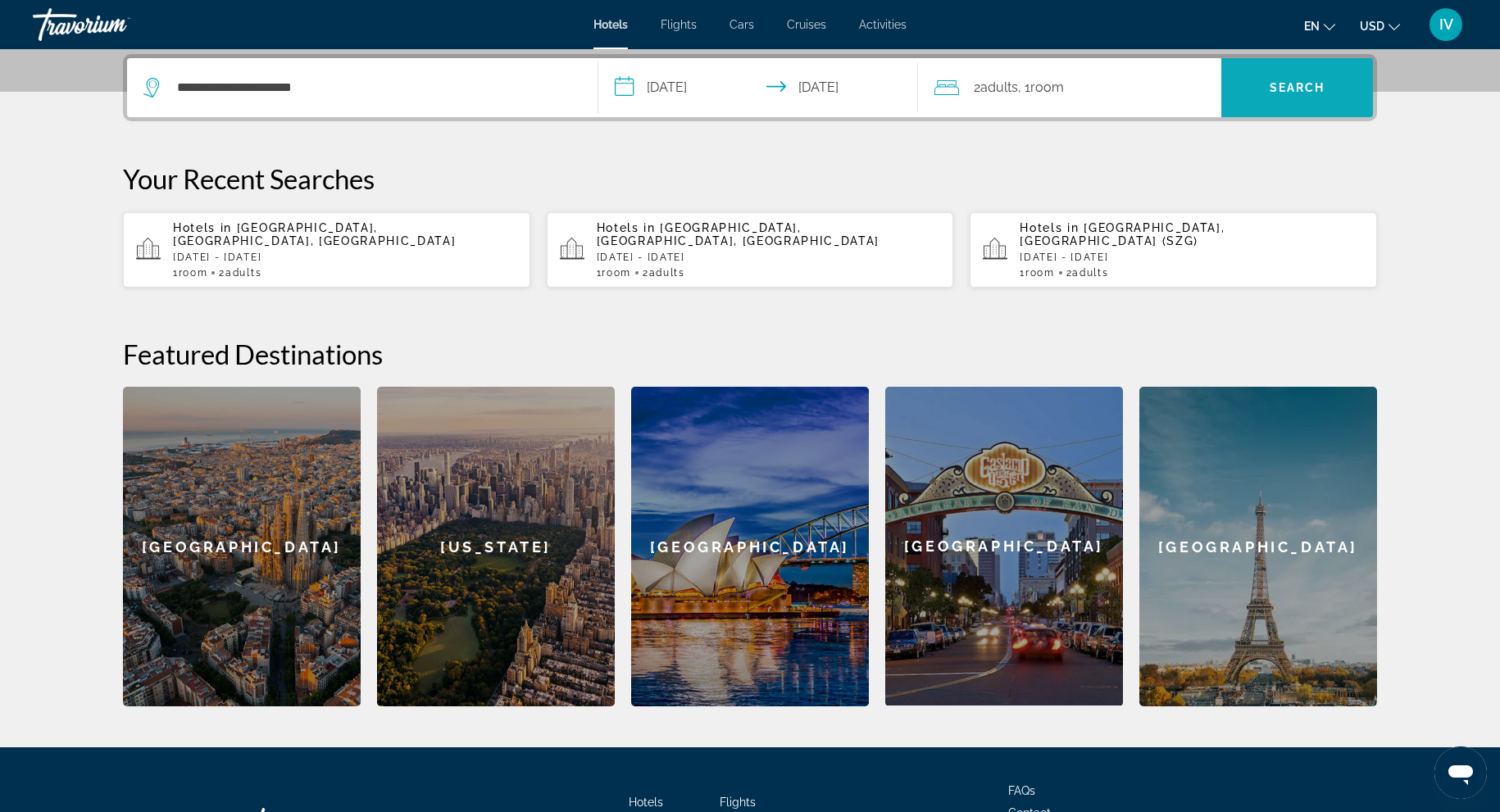
click at [1310, 94] on span "Search" at bounding box center [1296, 88] width 151 height 39
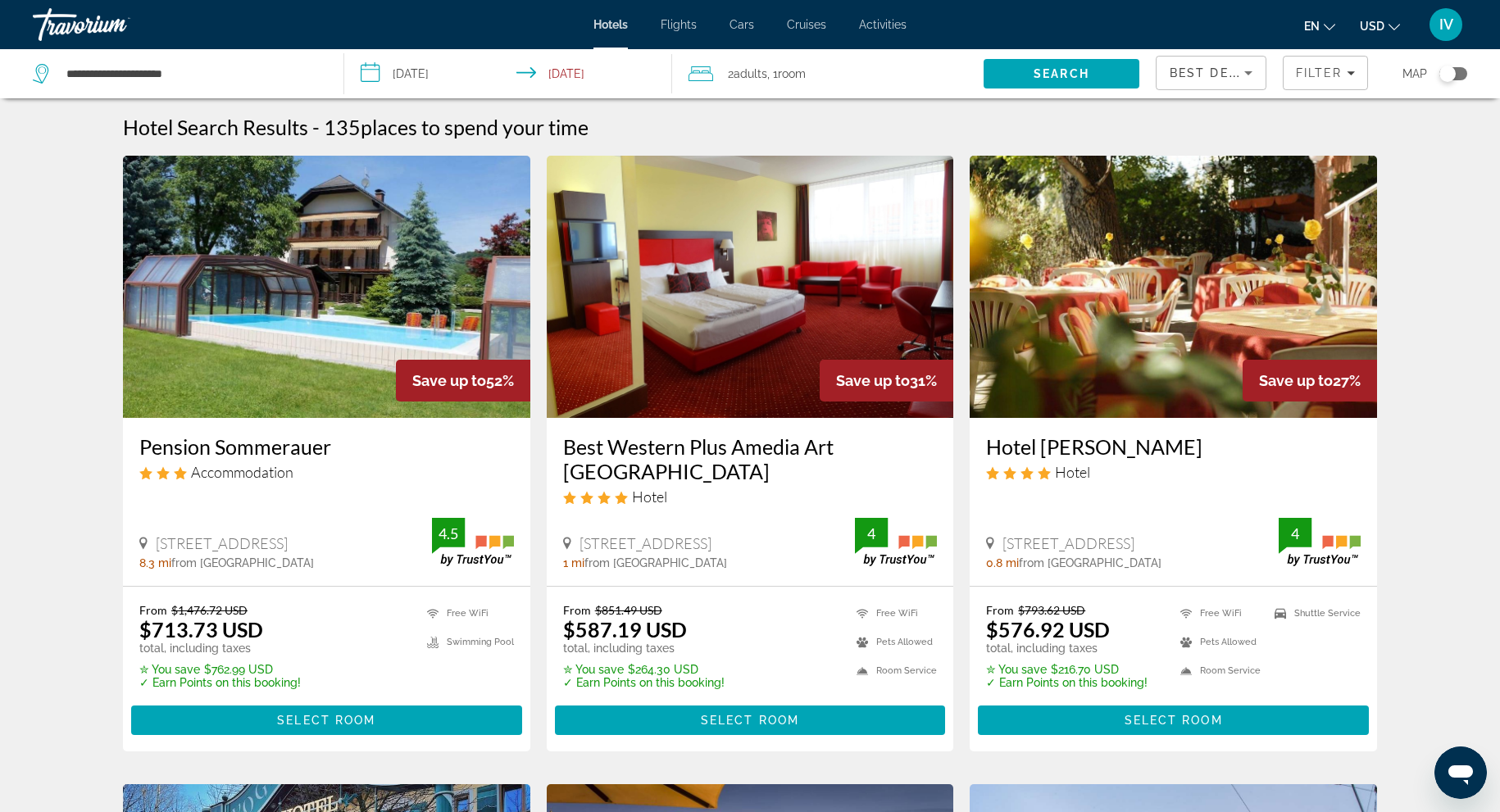
scroll to position [3, 0]
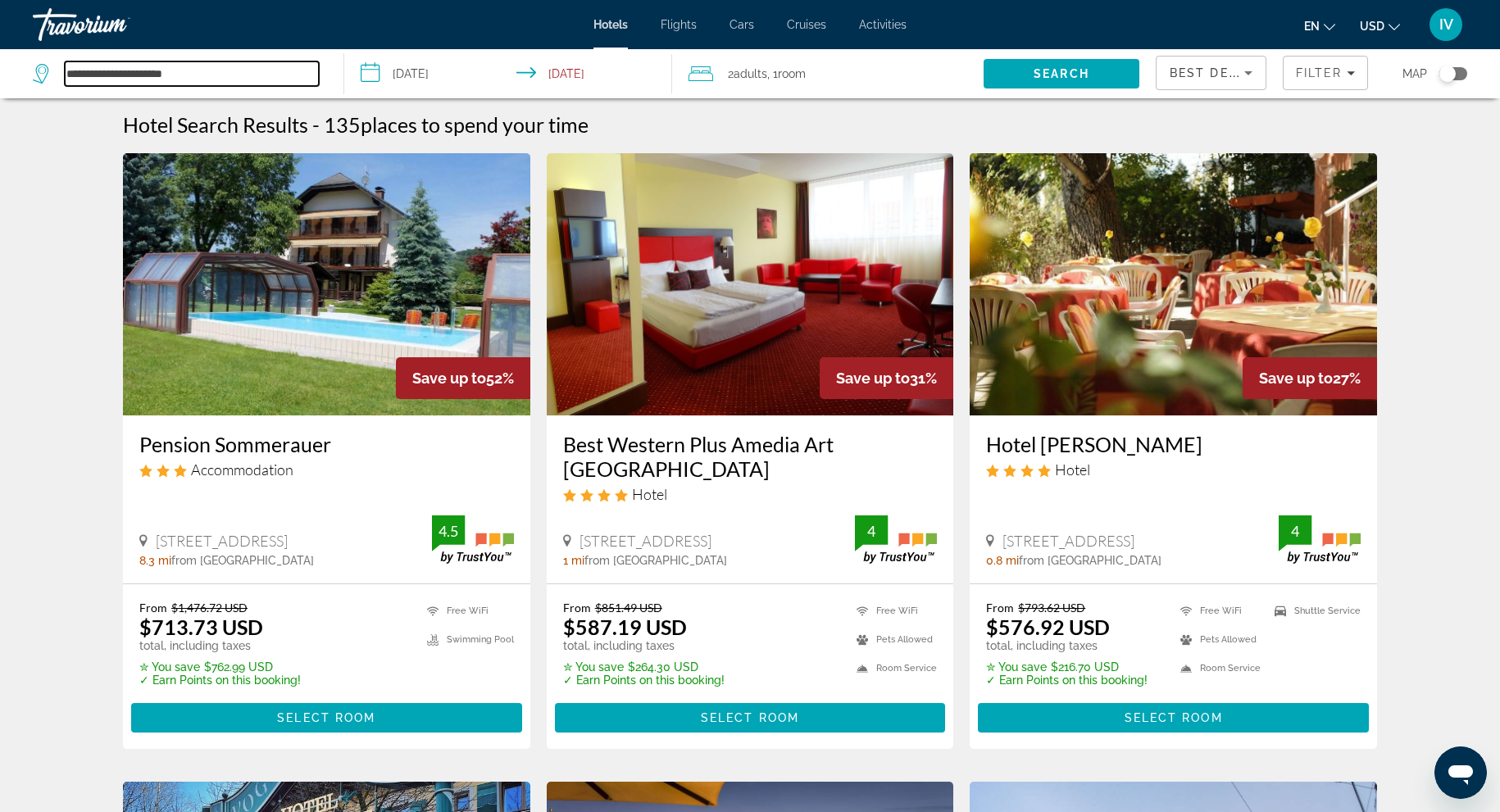
click at [218, 73] on input "**********" at bounding box center [191, 73] width 254 height 25
click at [1469, 69] on app-hotels-search-filters "Best Deals Filter Map" at bounding box center [1327, 74] width 344 height 50
click at [1465, 72] on div "Toggle map" at bounding box center [1453, 73] width 27 height 13
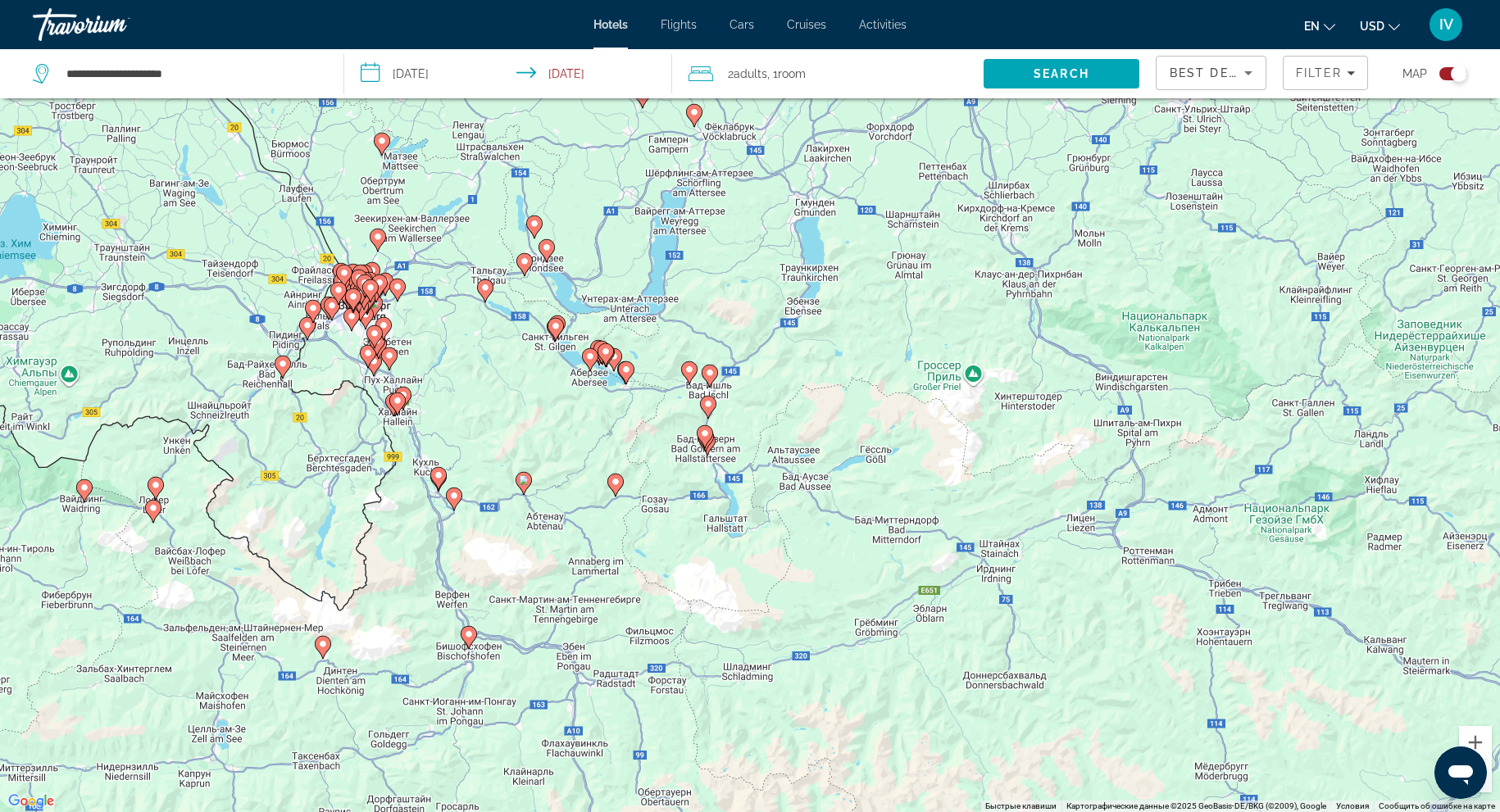
drag, startPoint x: 1332, startPoint y: 438, endPoint x: 907, endPoint y: 398, distance: 426.9
click at [975, 358] on div "Чтобы активировать перетаскивание с помощью клавиатуры, нажмите Alt + Ввод. Пос…" at bounding box center [750, 406] width 1500 height 812
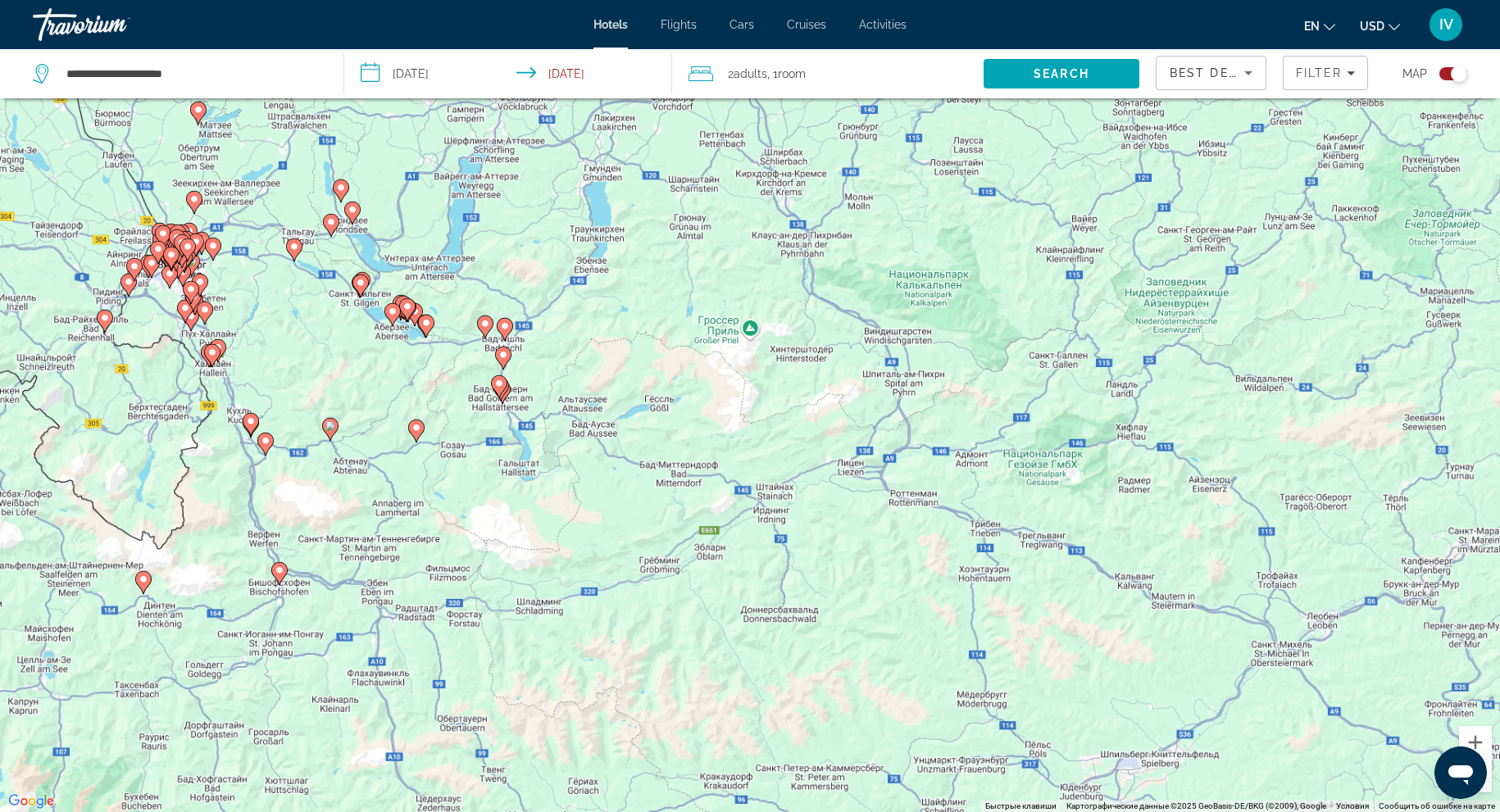
drag, startPoint x: 1058, startPoint y: 415, endPoint x: 924, endPoint y: 370, distance: 141.4
click at [924, 370] on div "Чтобы активировать перетаскивание с помощью клавиатуры, нажмите Alt + Ввод. Пос…" at bounding box center [750, 406] width 1500 height 812
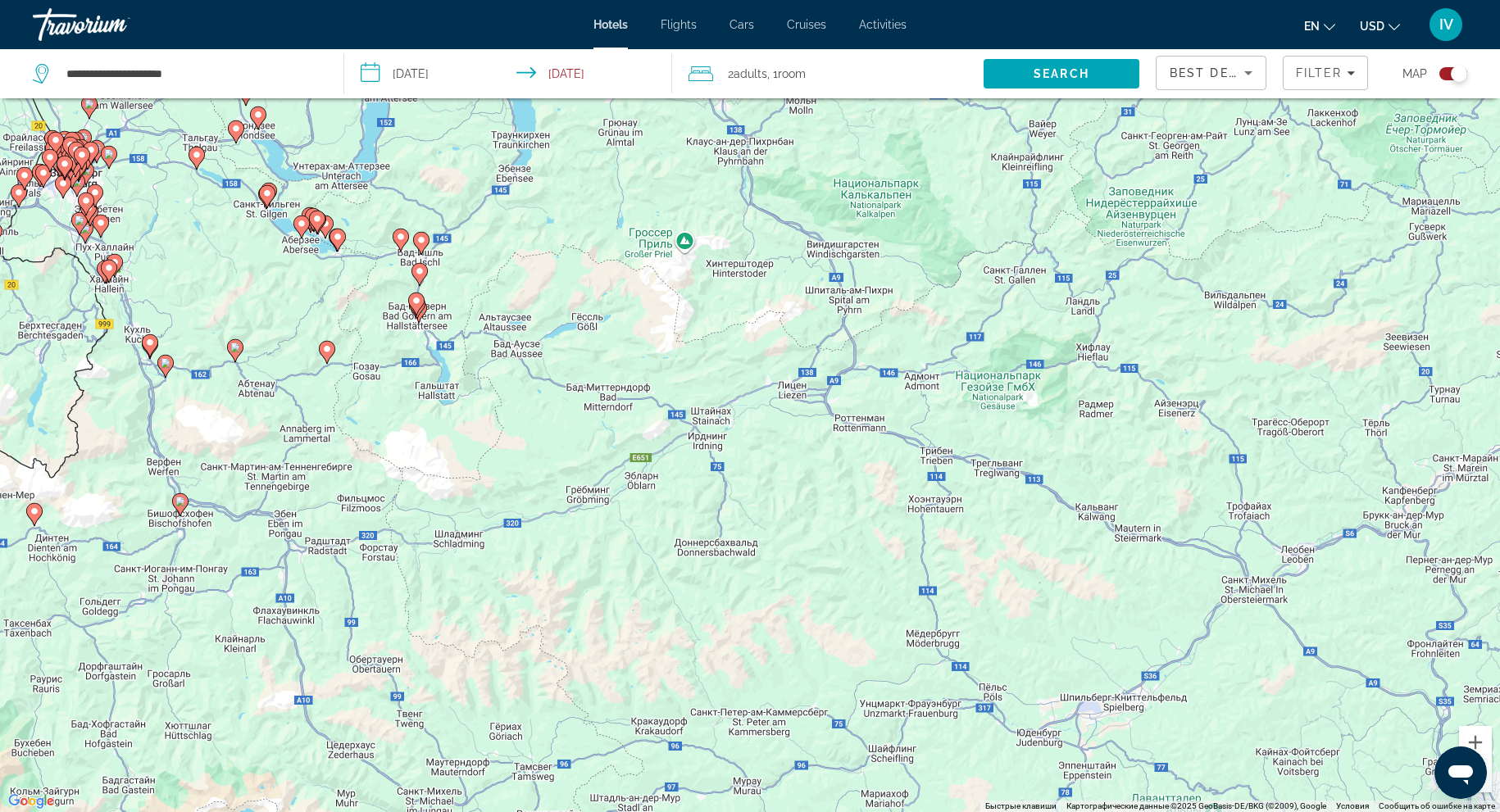
drag, startPoint x: 1089, startPoint y: 401, endPoint x: 1038, endPoint y: 336, distance: 82.6
click at [1038, 336] on div "Чтобы активировать перетаскивание с помощью клавиатуры, нажмите Alt + Ввод. Пос…" at bounding box center [750, 406] width 1500 height 812
click at [1342, 74] on div "Filter" at bounding box center [1326, 73] width 59 height 13
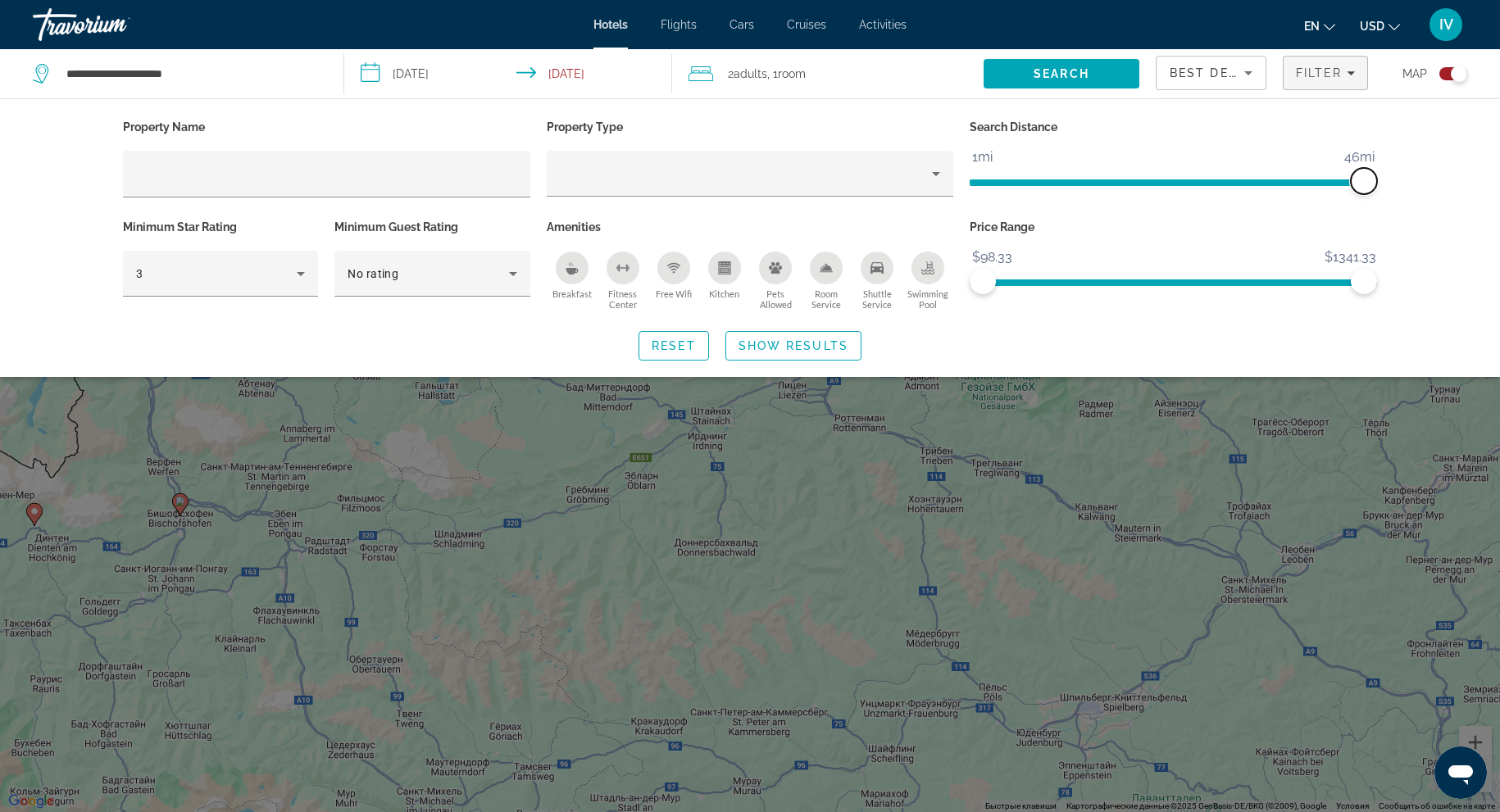
drag, startPoint x: 1230, startPoint y: 181, endPoint x: 1388, endPoint y: 177, distance: 158.1
click at [1388, 177] on div "Property Name Property Type Search Distance 1mi 46mi 46mi Minimum Star Rating 3…" at bounding box center [750, 238] width 1320 height 245
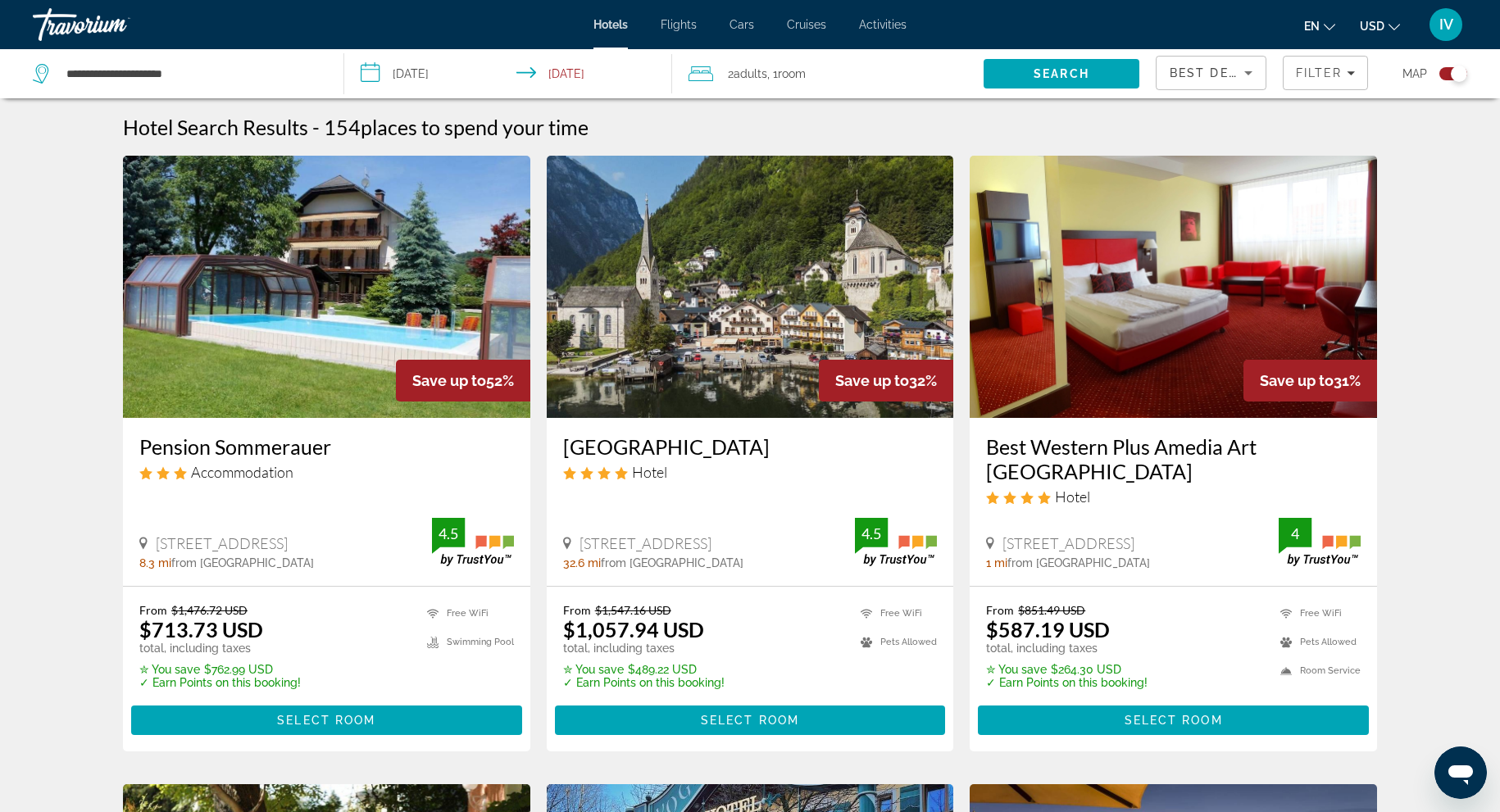
click at [1244, 72] on icon "Sort by" at bounding box center [1249, 73] width 19 height 19
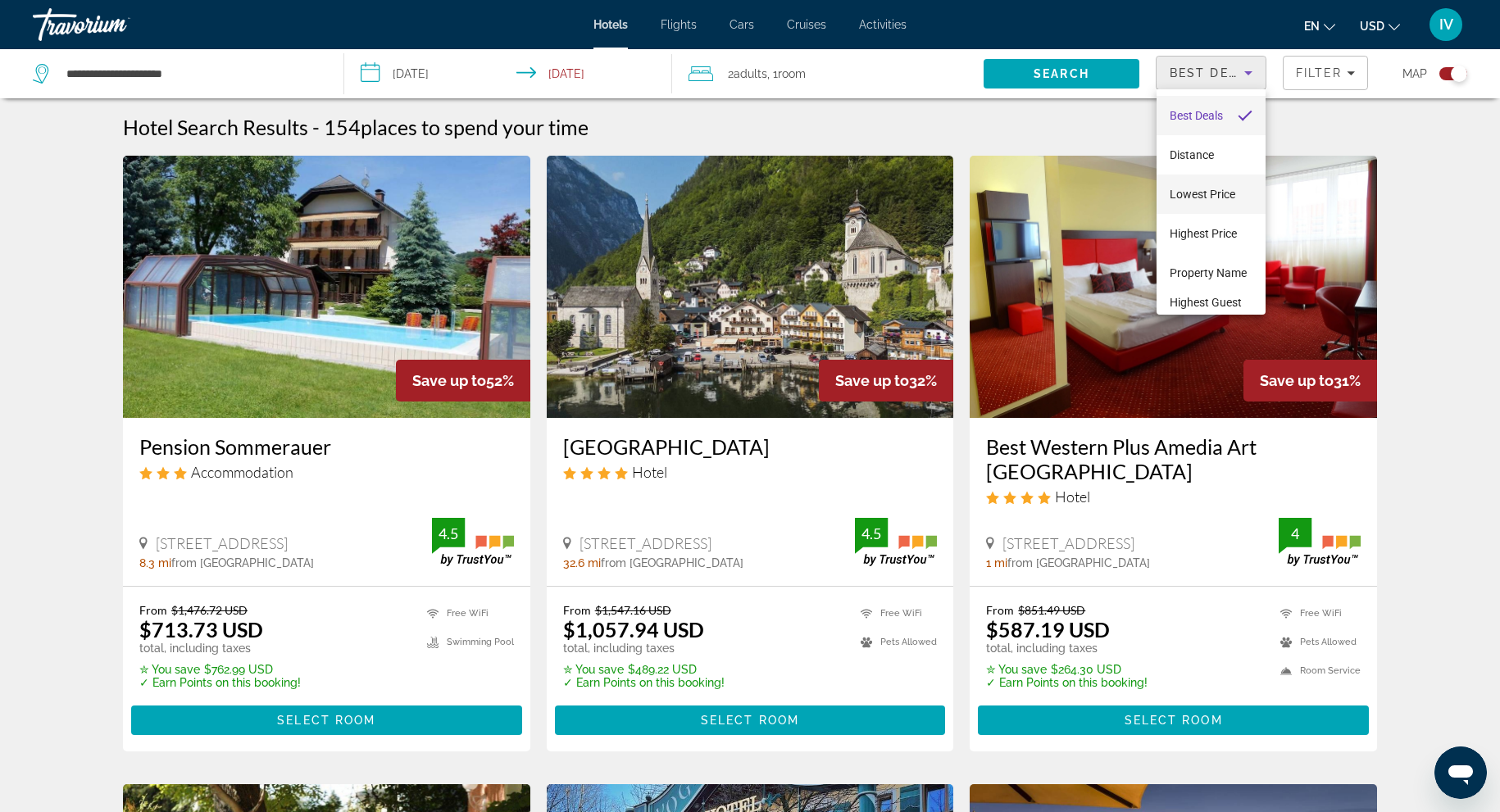
click at [1233, 189] on span "Lowest Price" at bounding box center [1202, 194] width 66 height 13
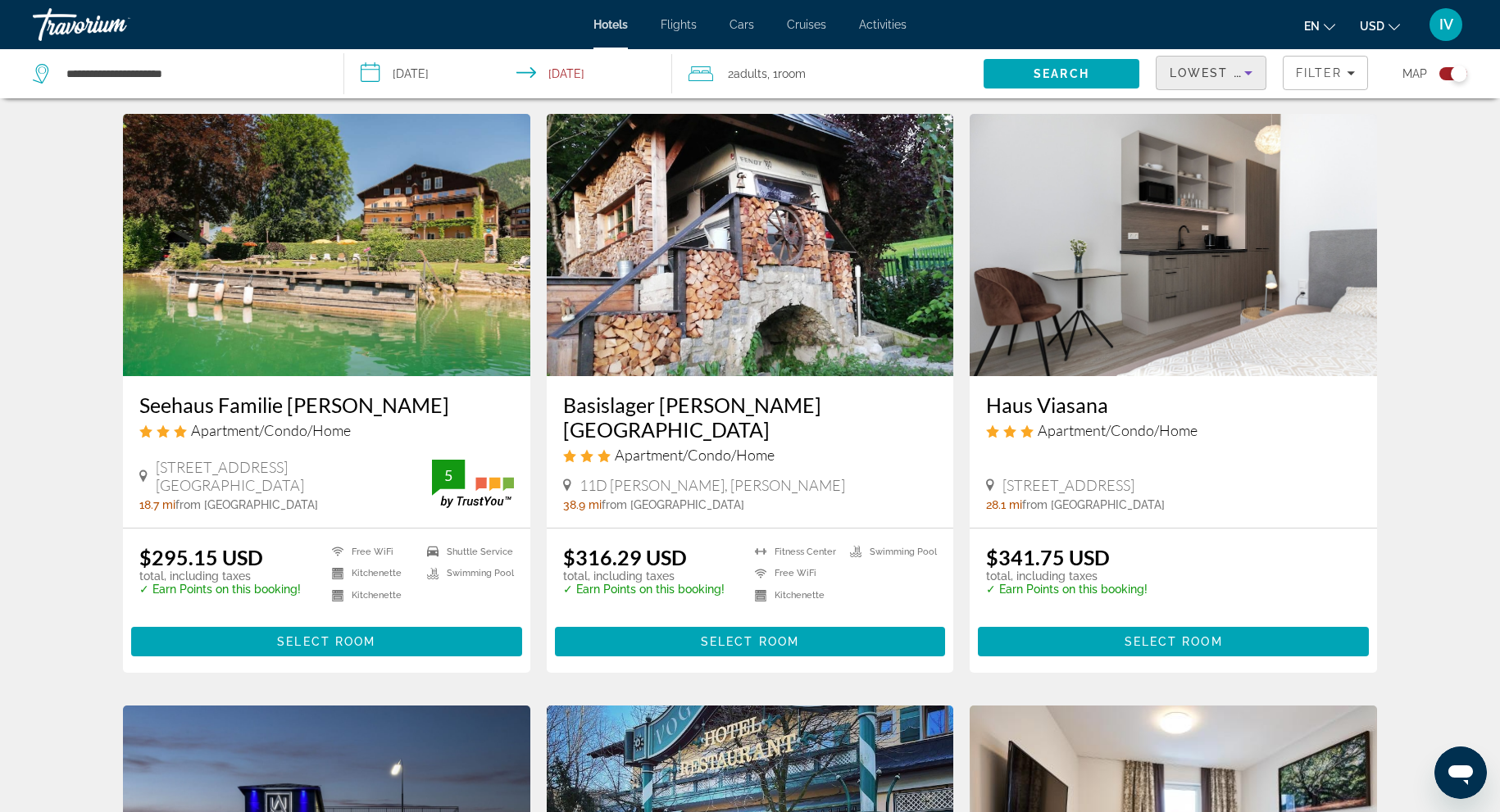
scroll to position [45, 0]
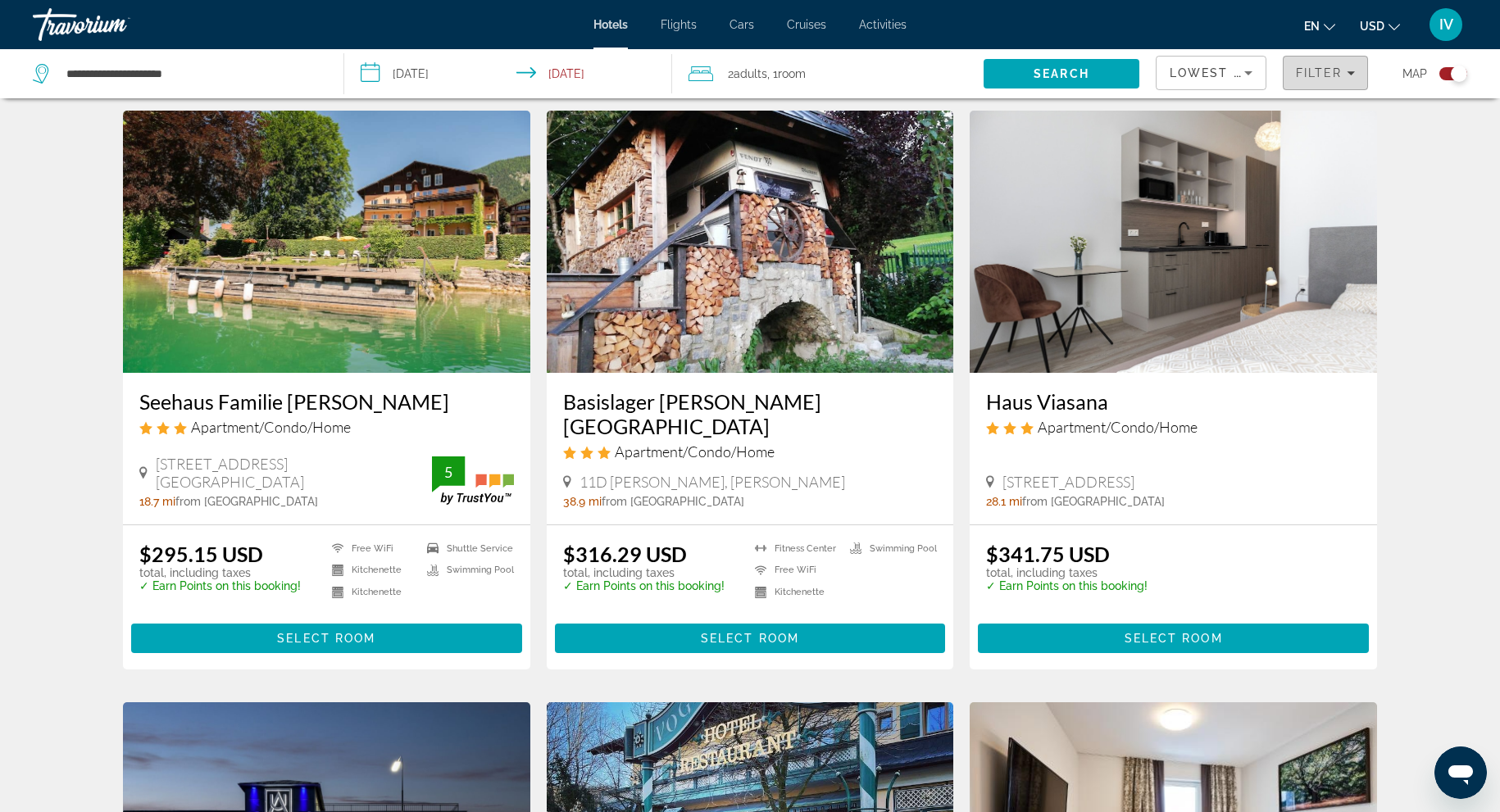
click at [1305, 66] on span "Filter" at bounding box center [1319, 73] width 47 height 13
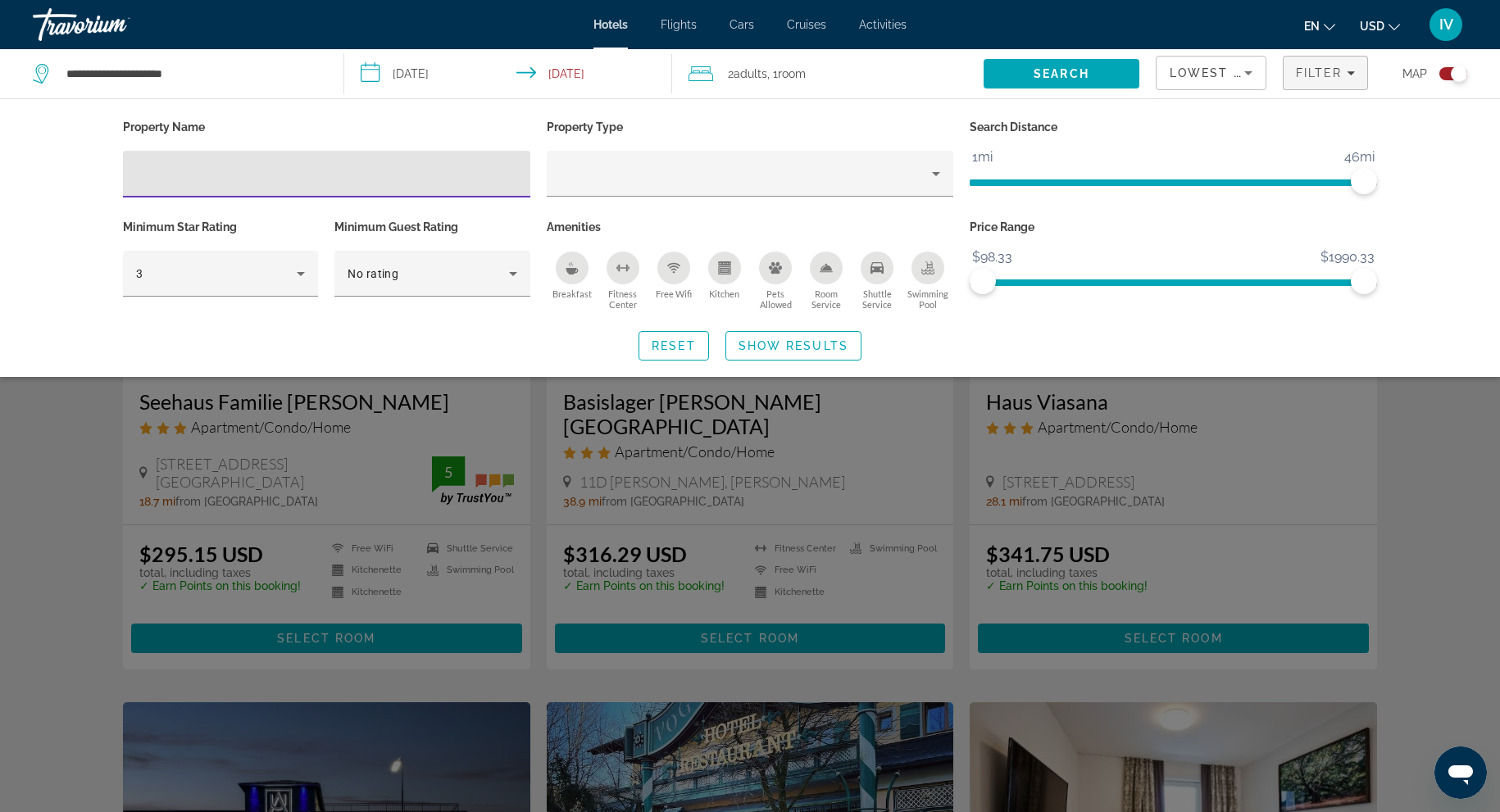
click at [1191, 71] on span "Lowest Price" at bounding box center [1222, 73] width 105 height 13
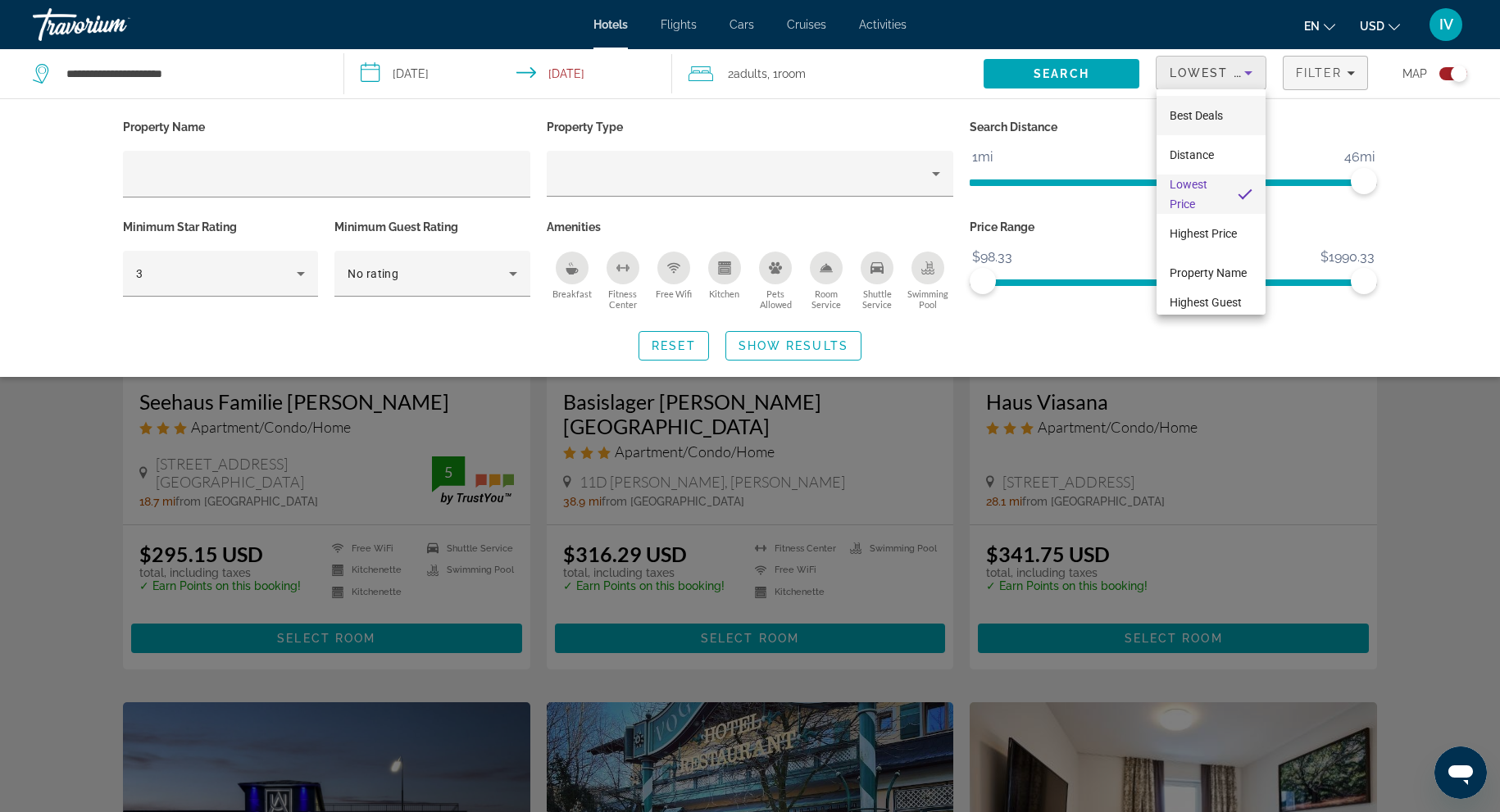
click at [1193, 119] on span "Best Deals" at bounding box center [1196, 115] width 53 height 13
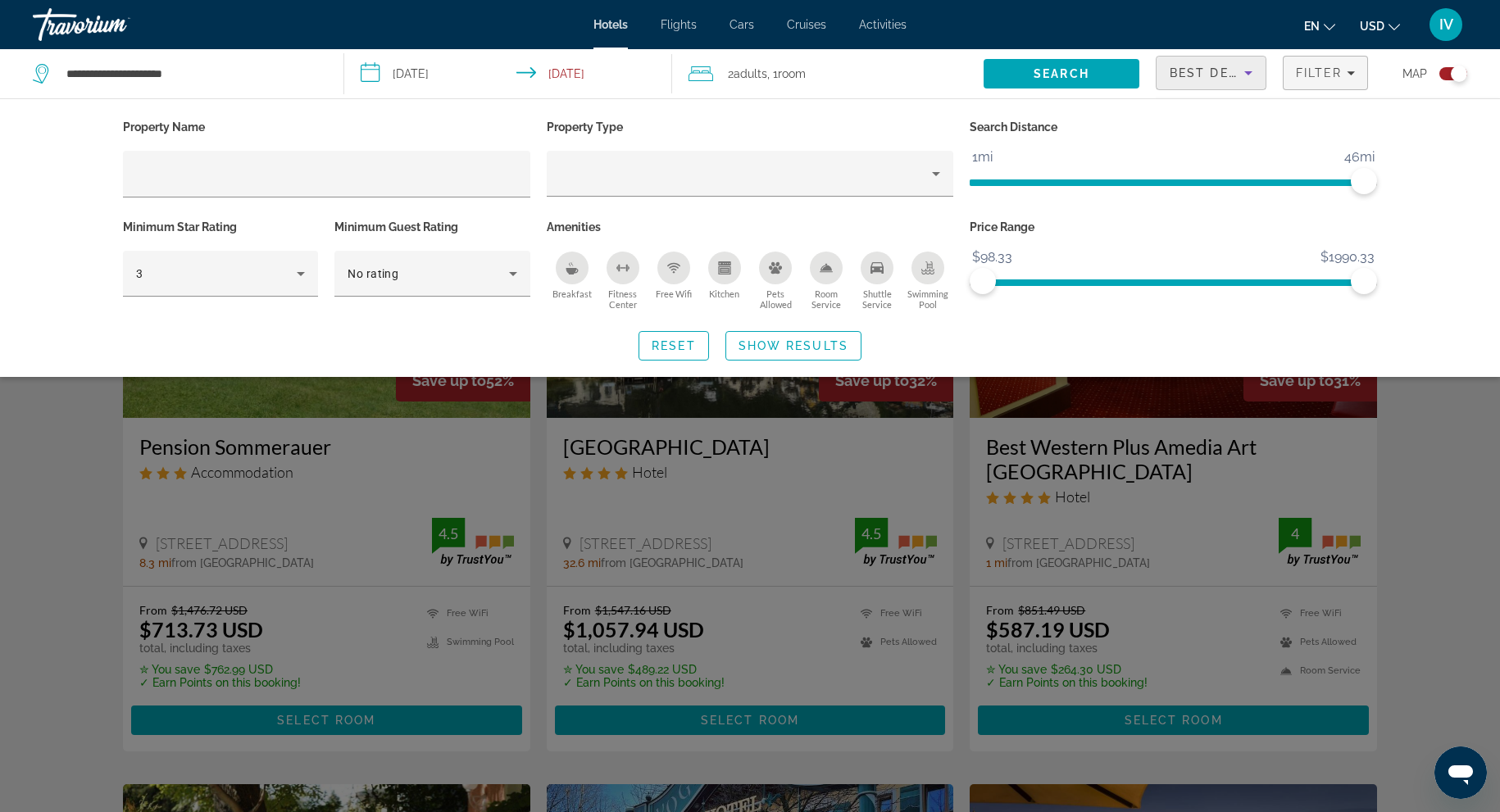
drag, startPoint x: 1019, startPoint y: 66, endPoint x: 1005, endPoint y: 65, distance: 14.0
click at [1020, 66] on span "Search" at bounding box center [1062, 73] width 156 height 39
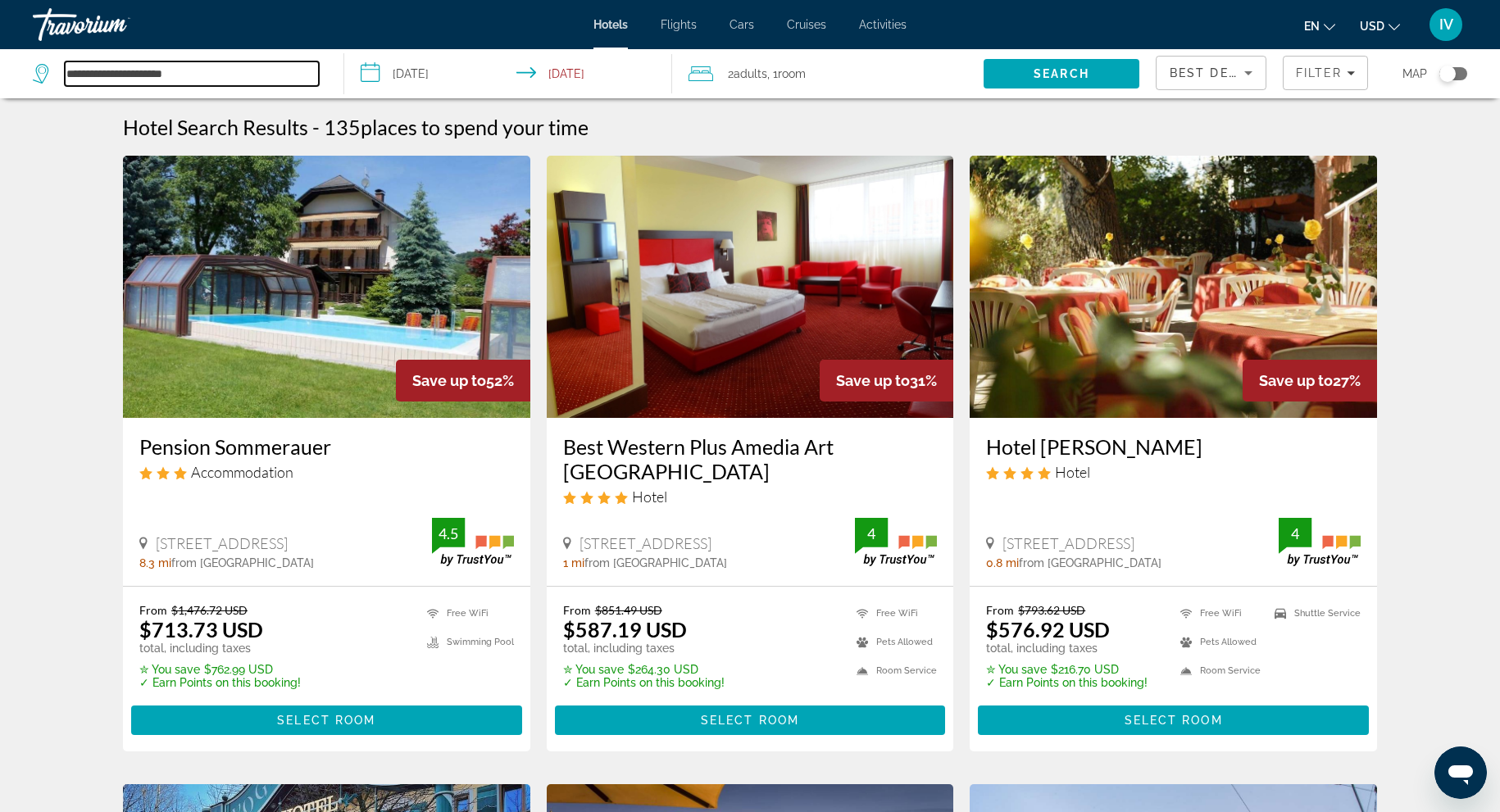
click at [195, 72] on input "**********" at bounding box center [191, 73] width 254 height 25
type input "*"
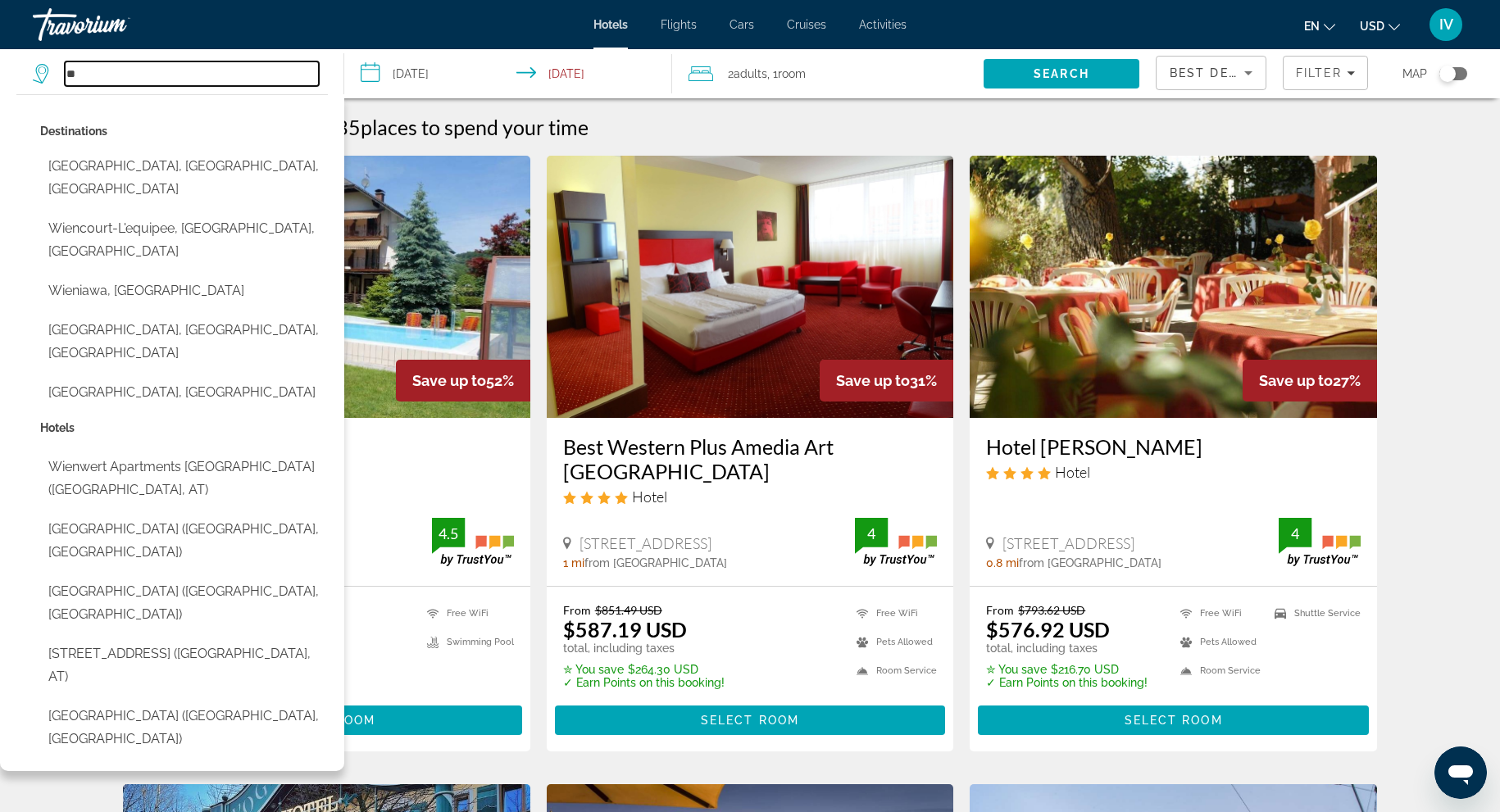
type input "*"
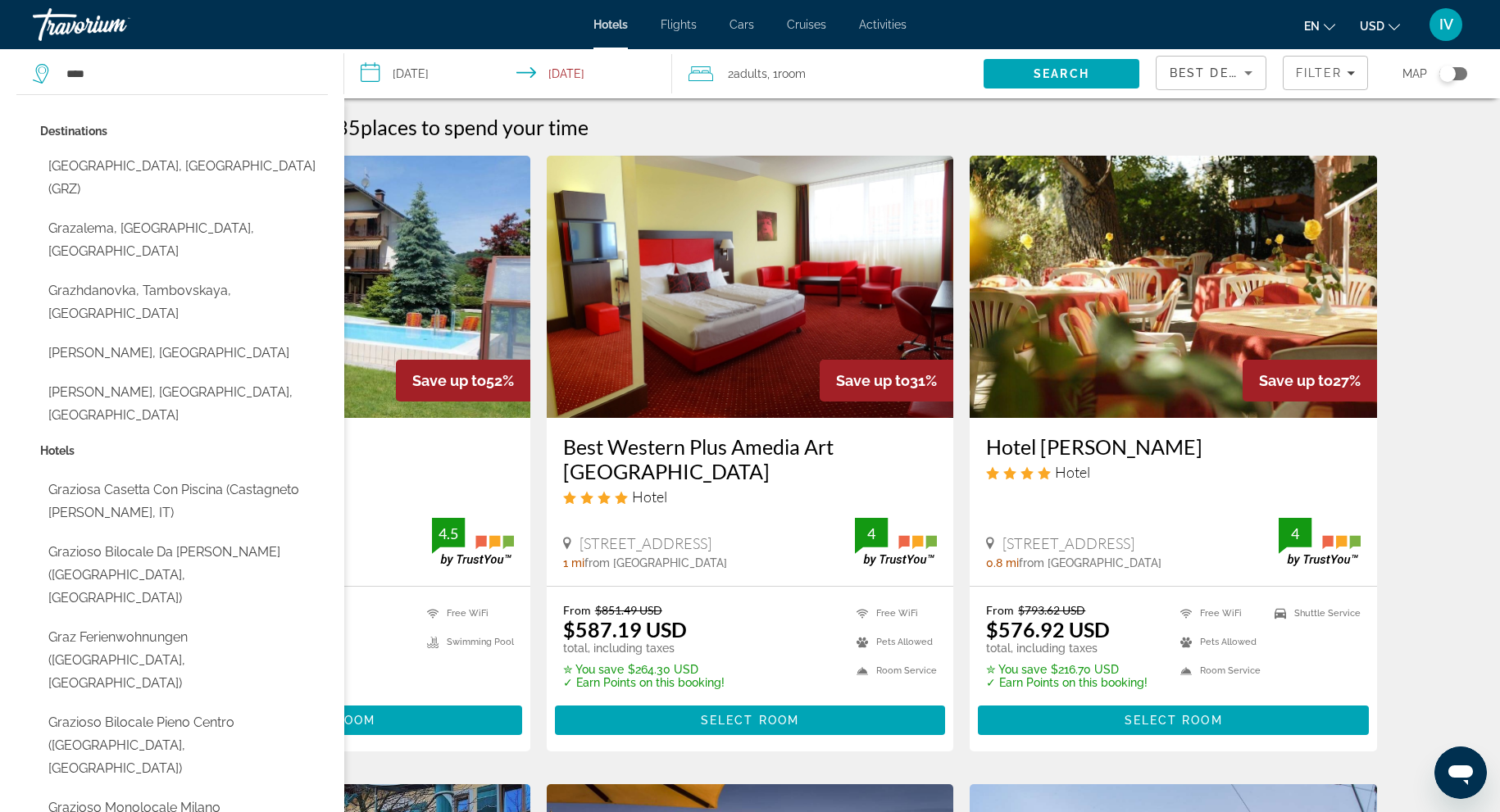
click at [185, 160] on button "Graz, Austria (GRZ)" at bounding box center [183, 177] width 288 height 54
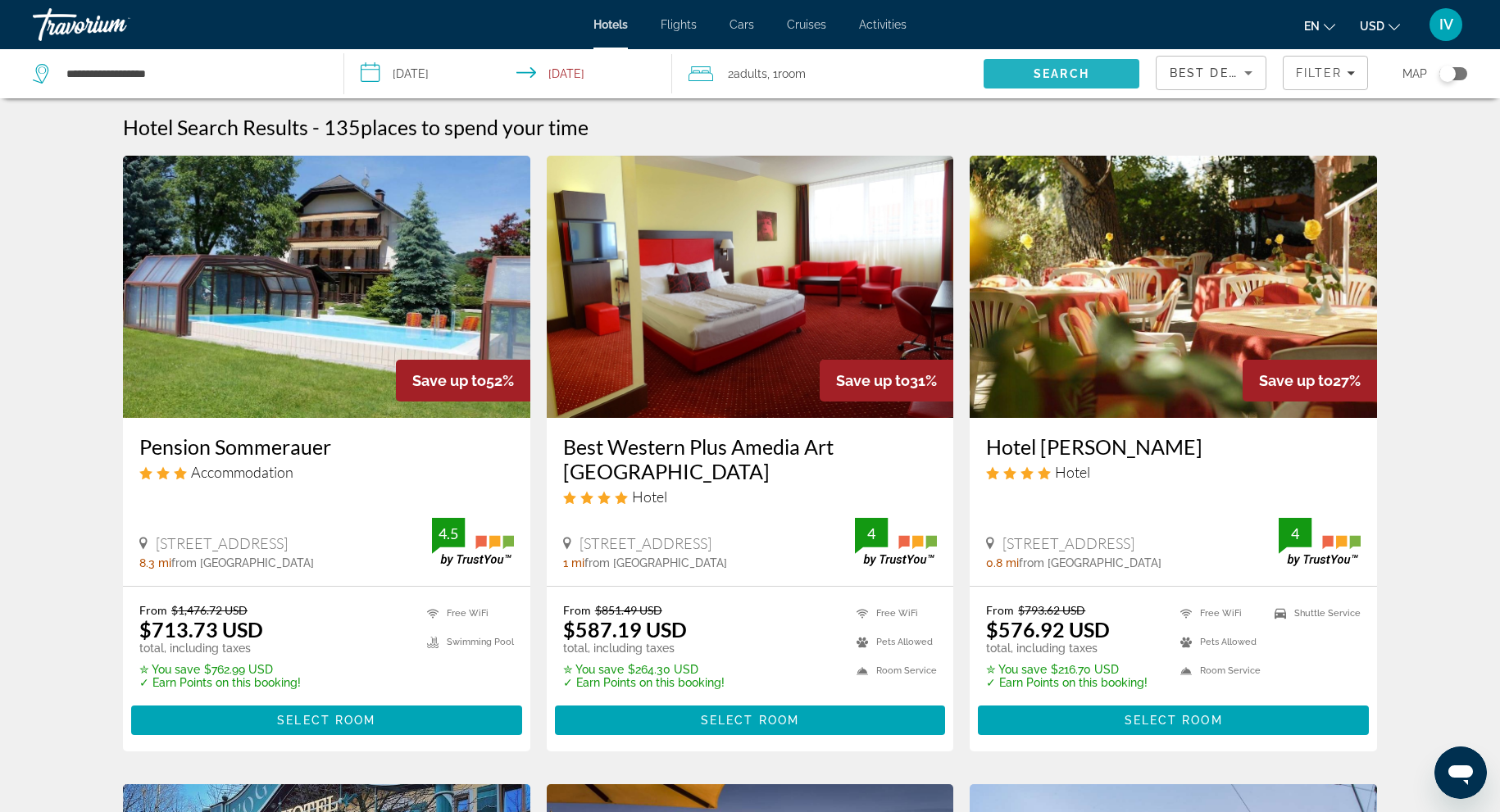
click at [1094, 72] on span "Search" at bounding box center [1062, 73] width 156 height 39
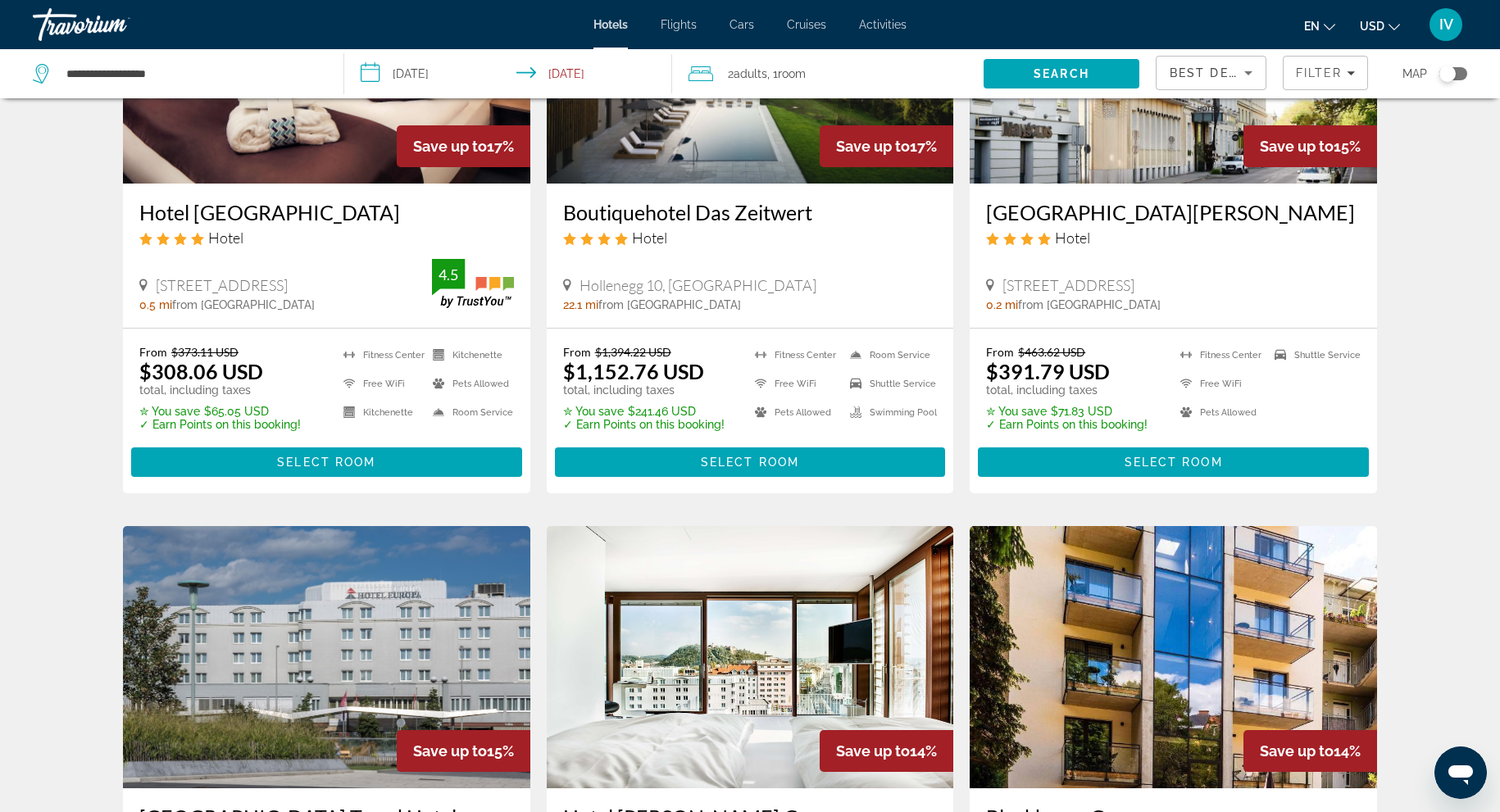
scroll to position [691, 0]
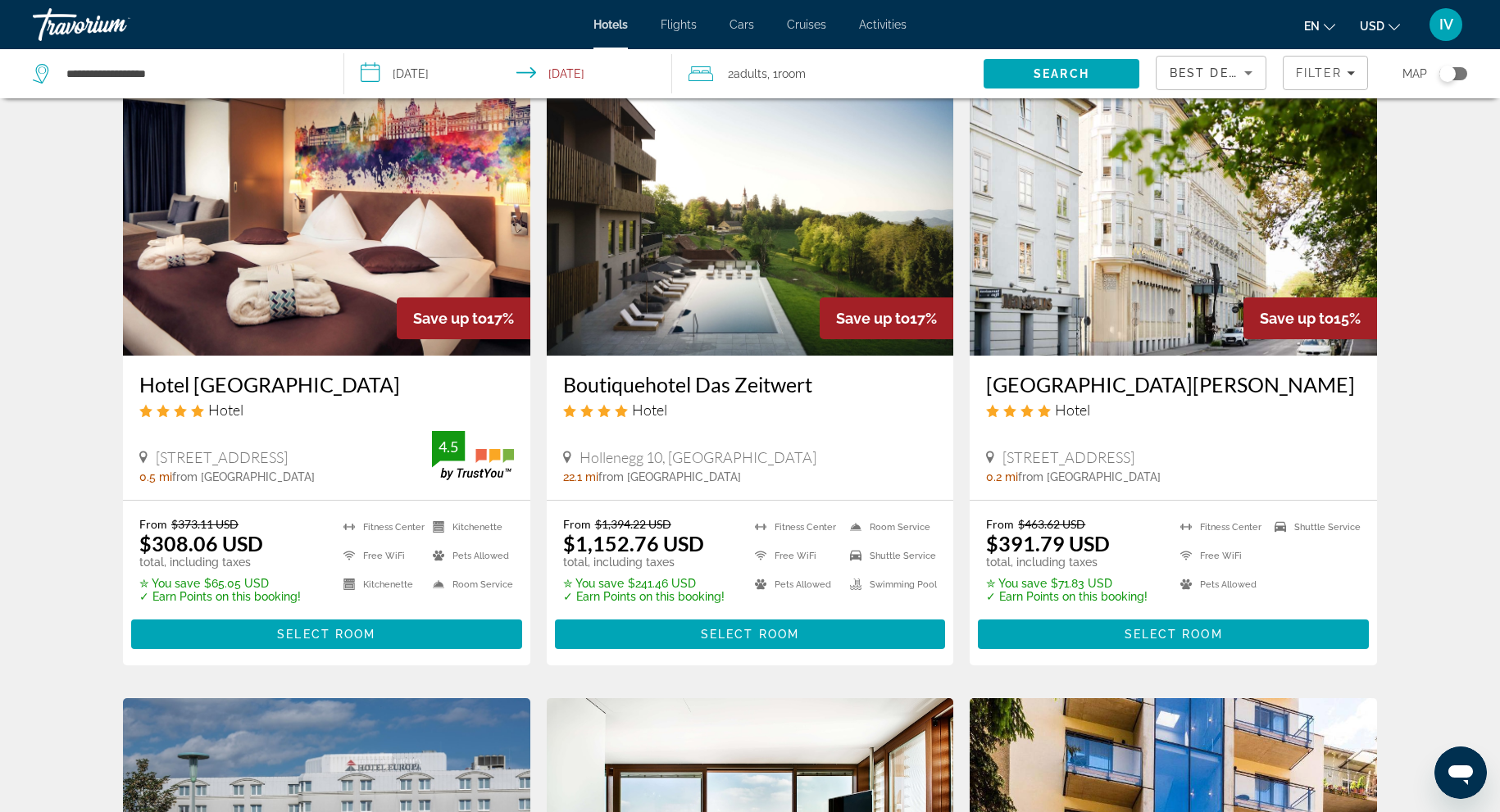
click at [1465, 73] on div "Toggle map" at bounding box center [1453, 73] width 27 height 13
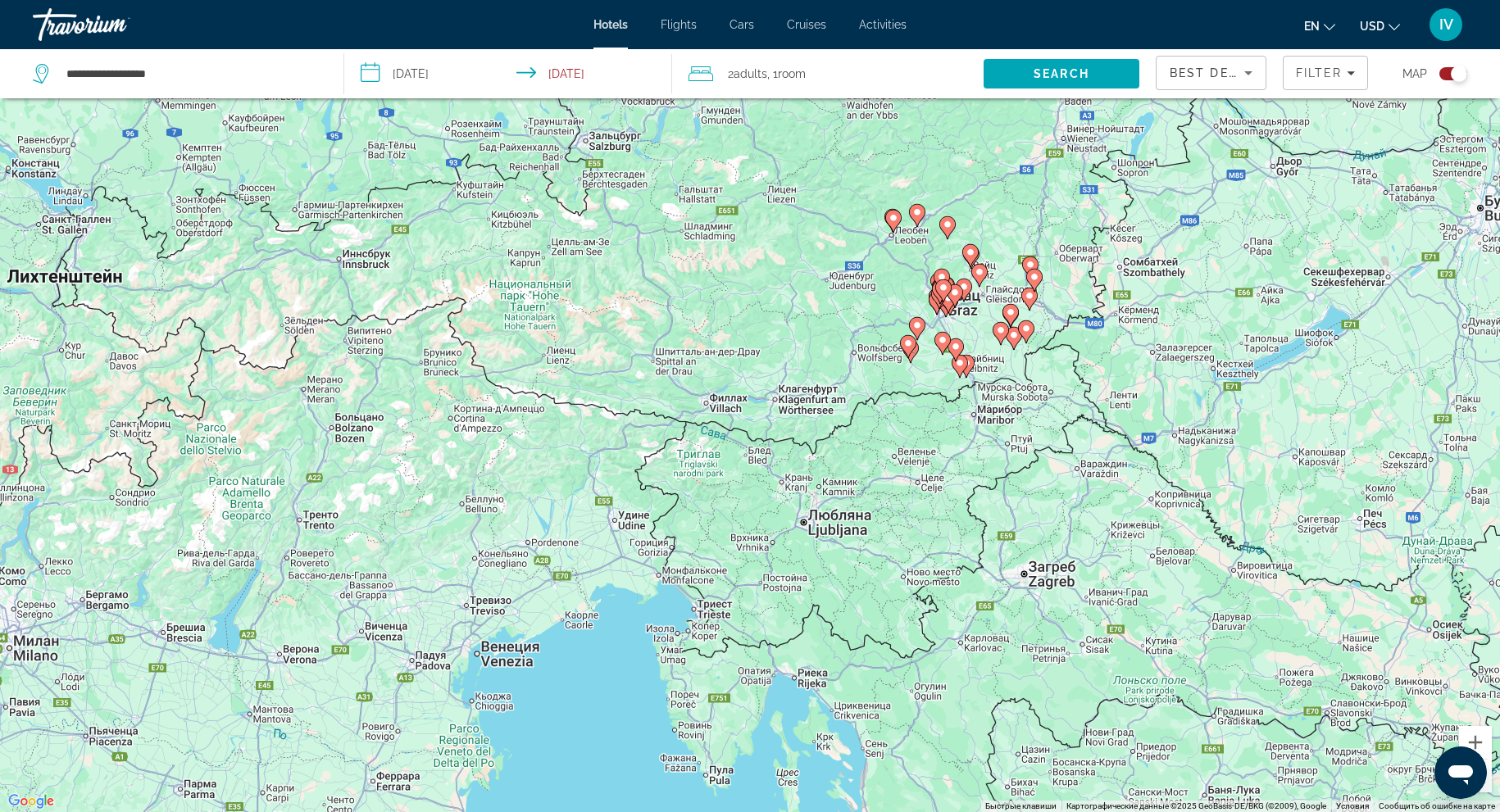
drag, startPoint x: 742, startPoint y: 269, endPoint x: 1051, endPoint y: 318, distance: 312.9
click at [1051, 318] on div "Чтобы активировать перетаскивание с помощью клавиатуры, нажмите Alt + Ввод. Пос…" at bounding box center [750, 406] width 1500 height 812
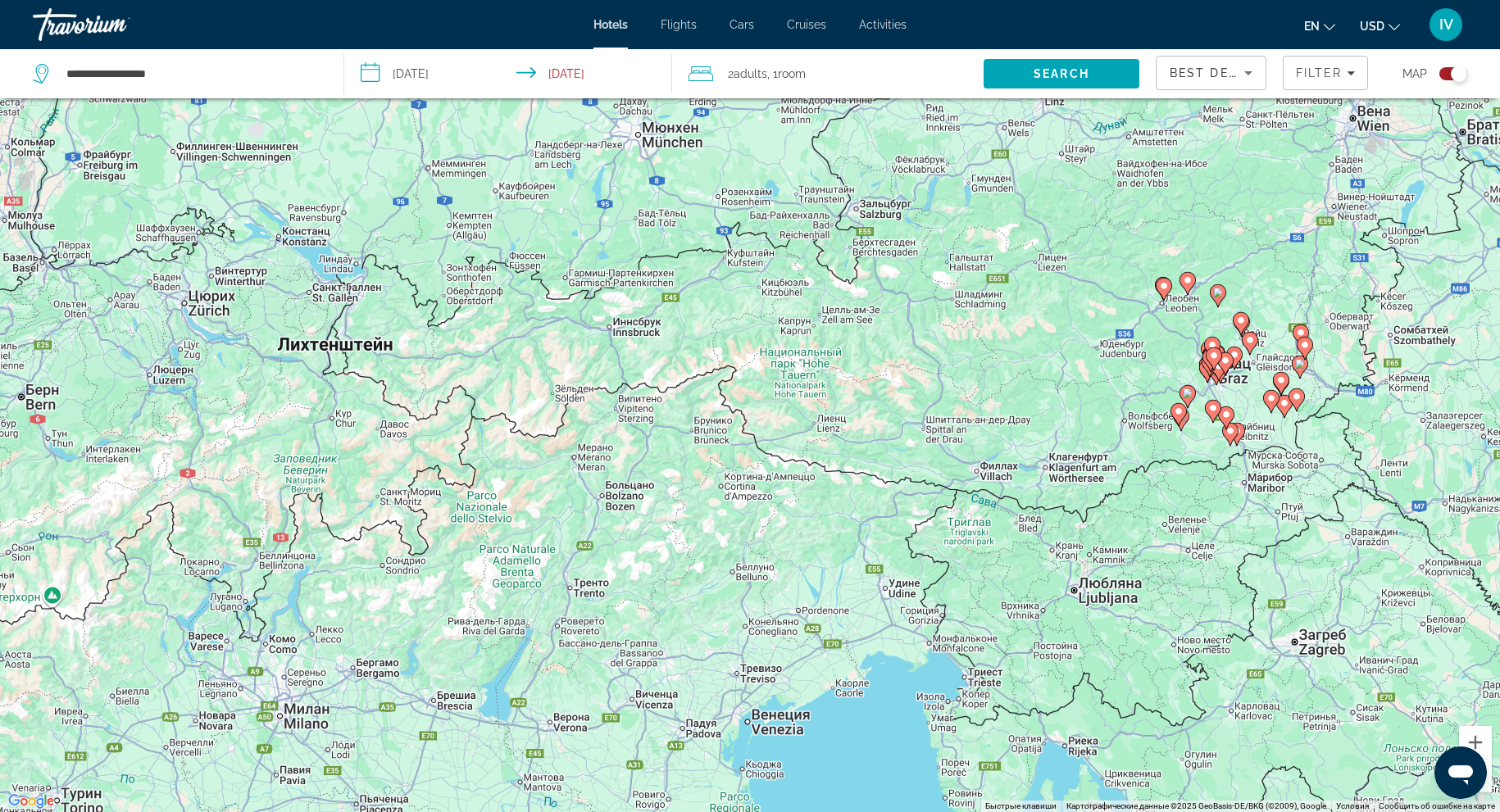
drag, startPoint x: 868, startPoint y: 313, endPoint x: 1109, endPoint y: 379, distance: 249.9
click at [1116, 379] on div "Чтобы активировать перетаскивание с помощью клавиатуры, нажмите Alt + Ввод. Пос…" at bounding box center [750, 406] width 1500 height 812
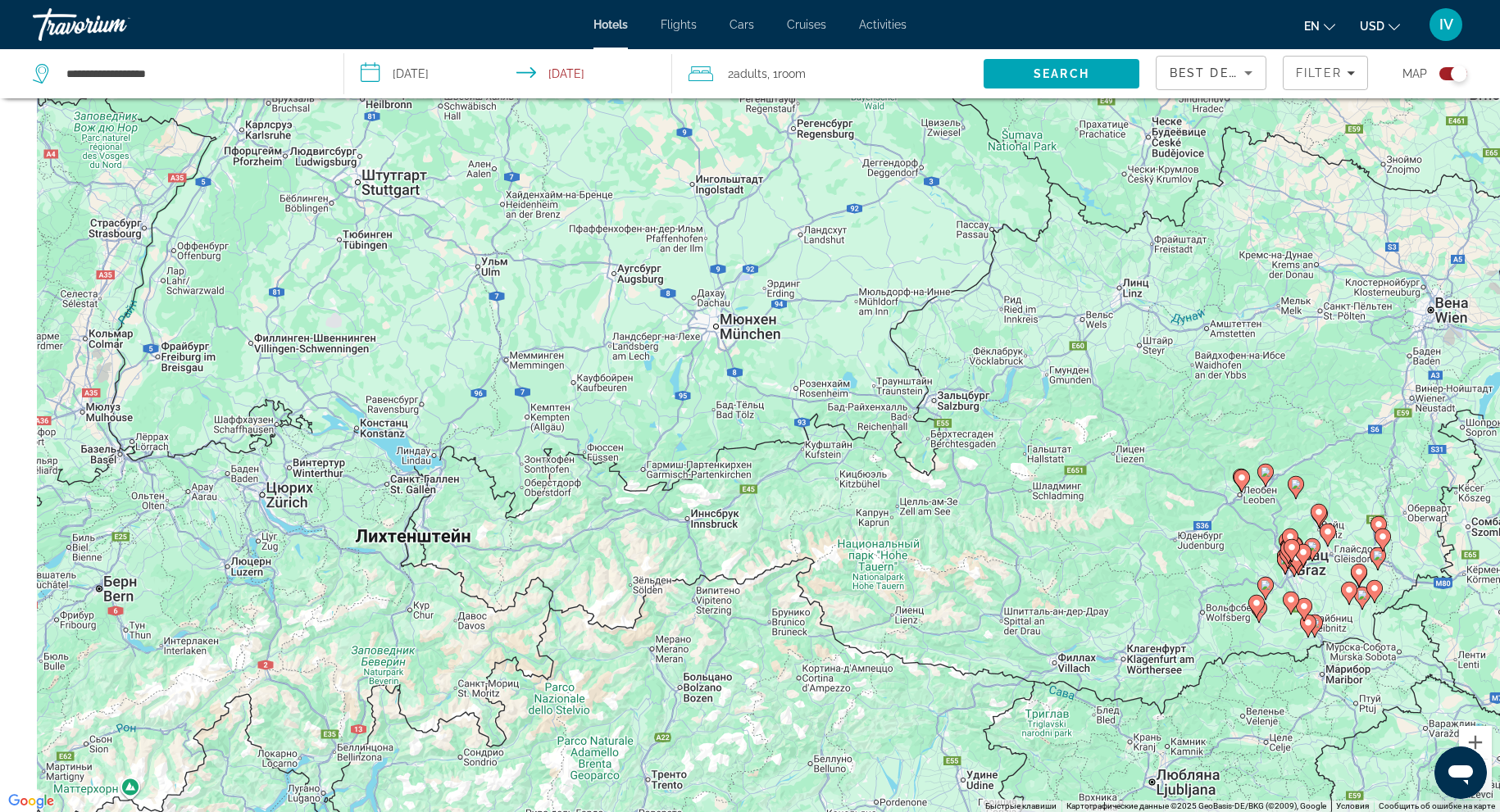
drag, startPoint x: 813, startPoint y: 330, endPoint x: 880, endPoint y: 517, distance: 198.6
click at [880, 517] on div "Чтобы активировать перетаскивание с помощью клавиатуры, нажмите Alt + Ввод. Пос…" at bounding box center [750, 406] width 1500 height 812
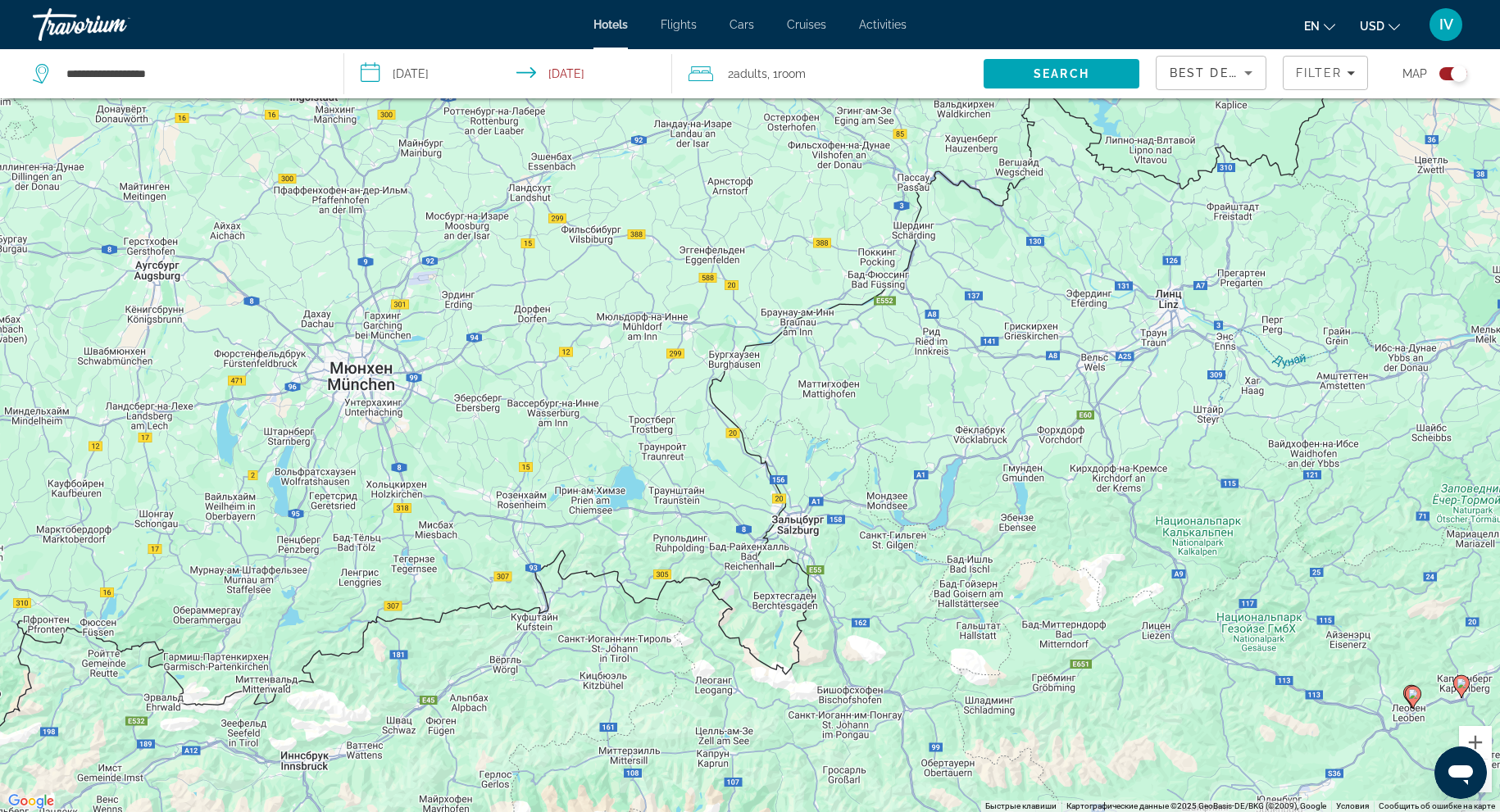
drag, startPoint x: 993, startPoint y: 414, endPoint x: 850, endPoint y: 629, distance: 258.2
click at [850, 629] on div "Чтобы активировать перетаскивание с помощью клавиатуры, нажмите Alt + Ввод. Пос…" at bounding box center [750, 406] width 1500 height 812
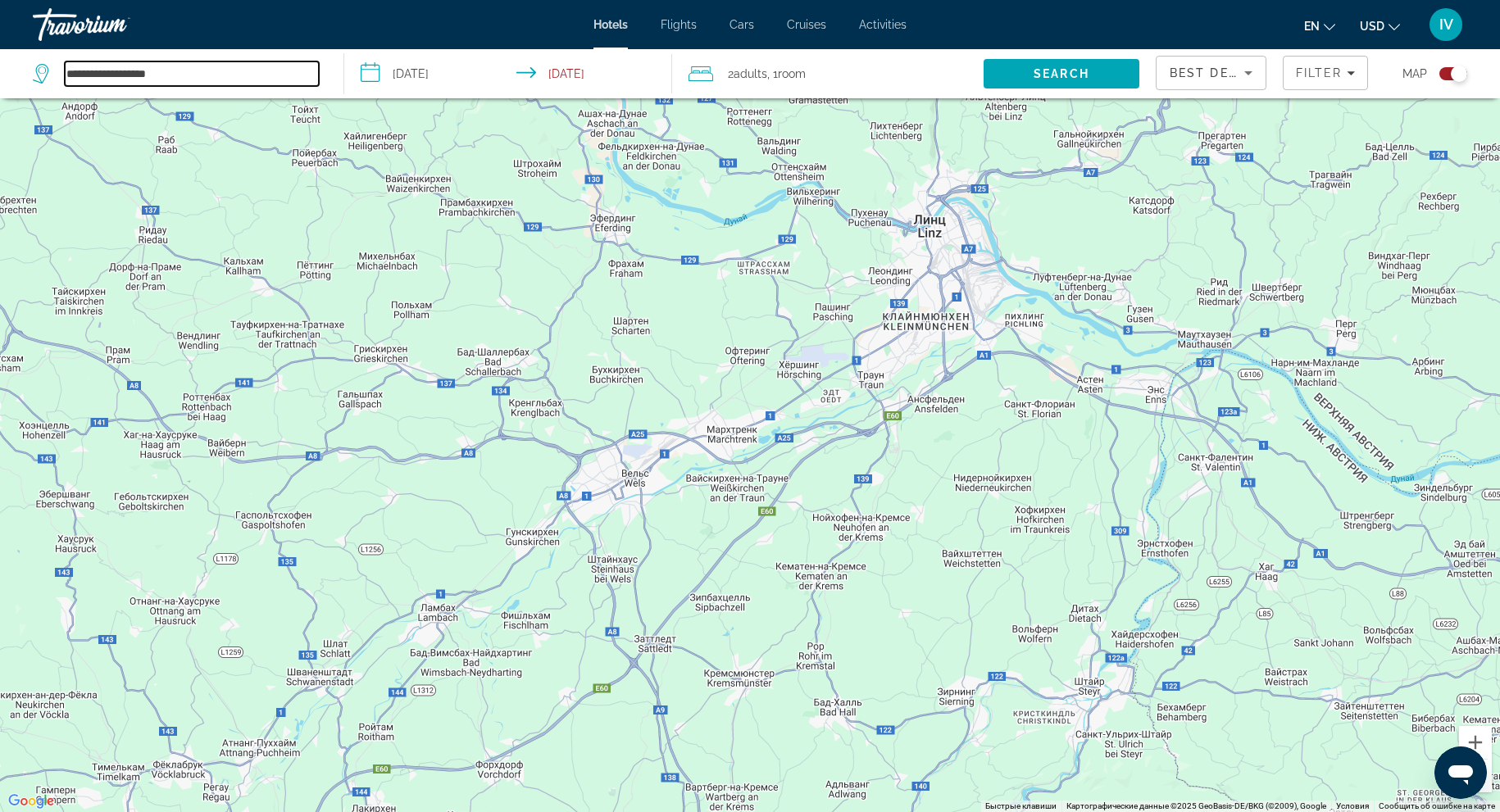
click at [184, 69] on input "**********" at bounding box center [191, 73] width 254 height 25
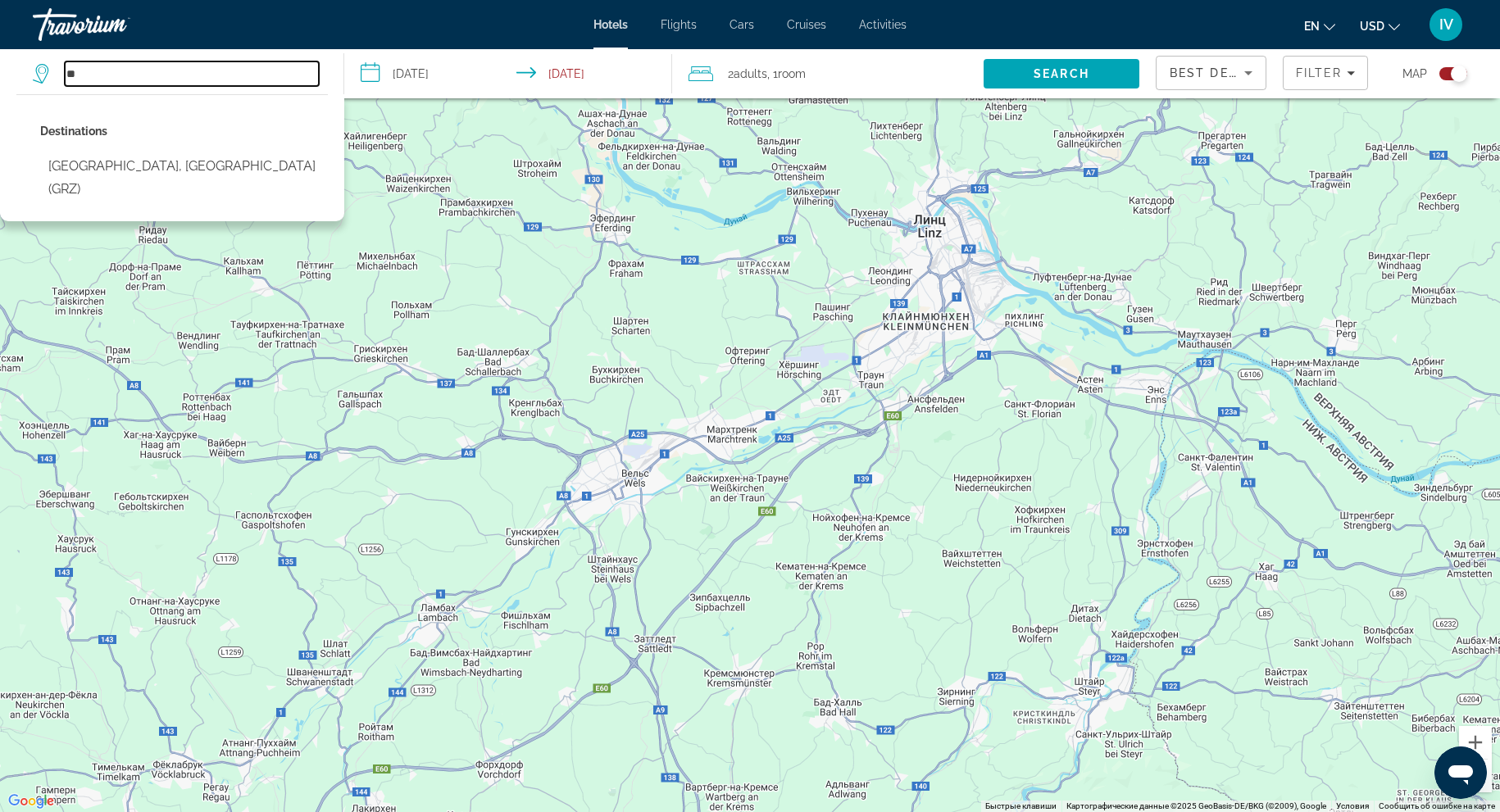
type input "*"
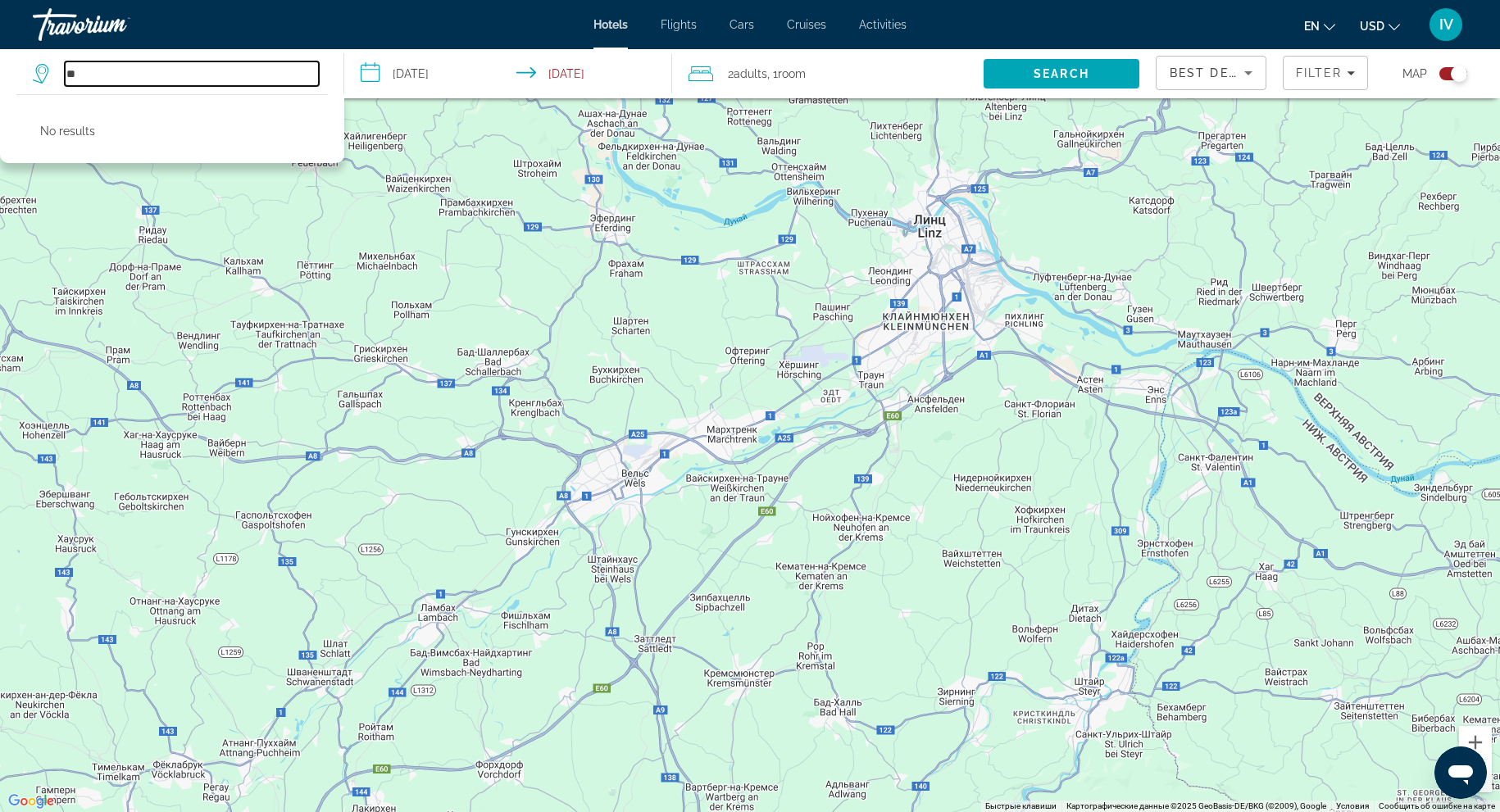
type input "*"
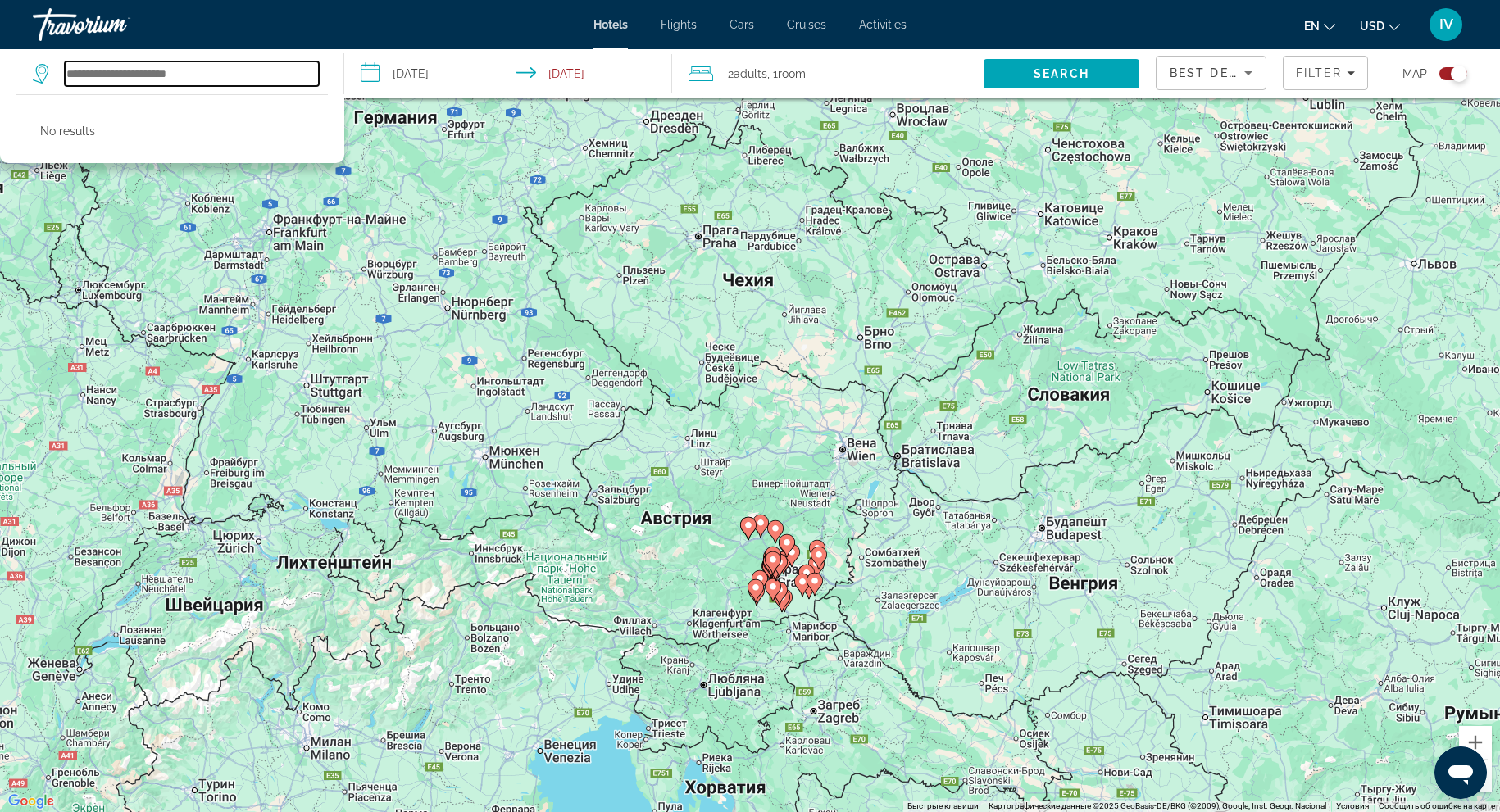
click at [107, 72] on input "Search hotel destination" at bounding box center [191, 73] width 254 height 25
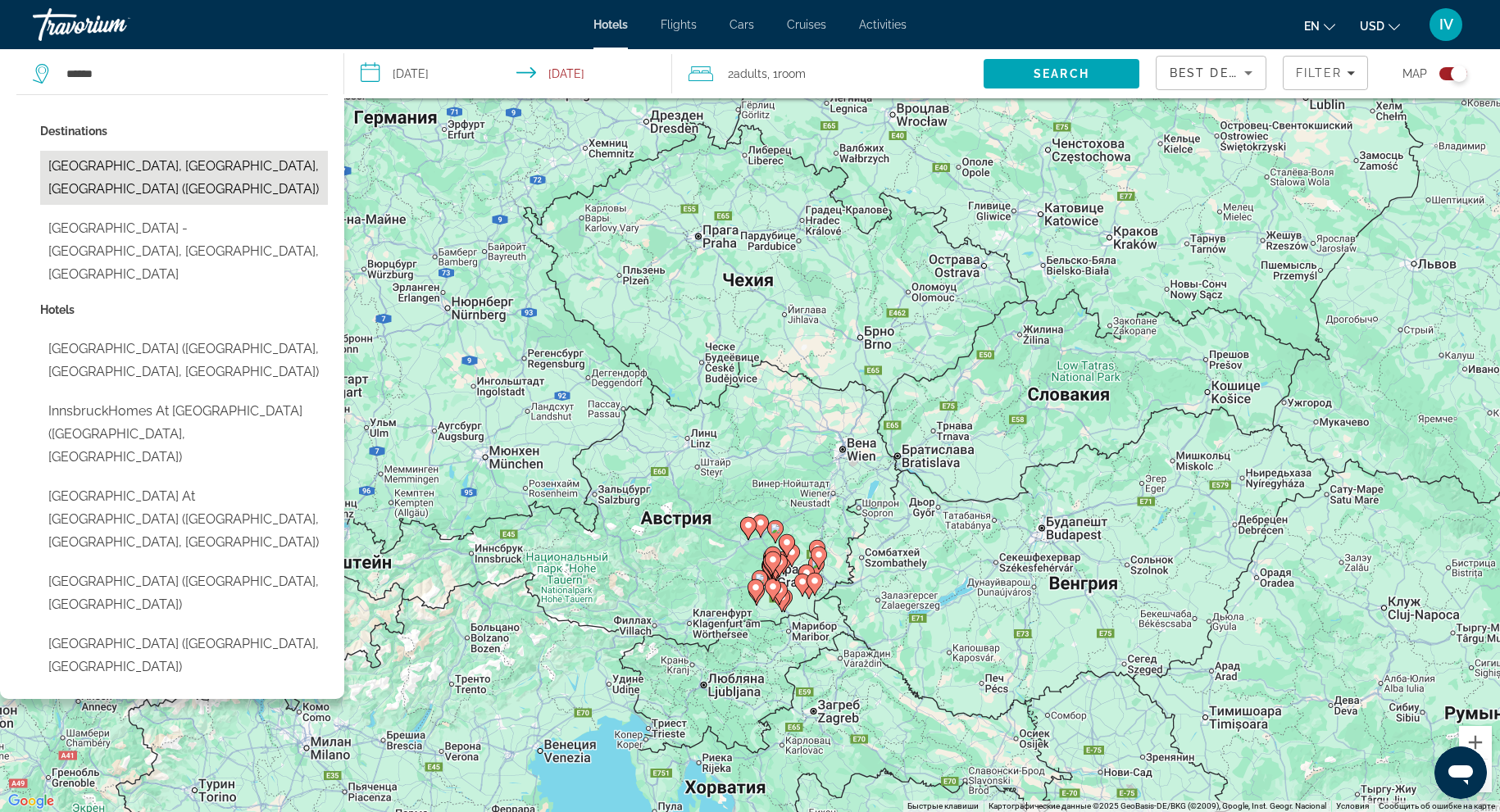
click at [222, 171] on button "Innsbruck, Innsbruck - Central Tirol, Austria (INN)" at bounding box center [183, 177] width 288 height 54
type input "**********"
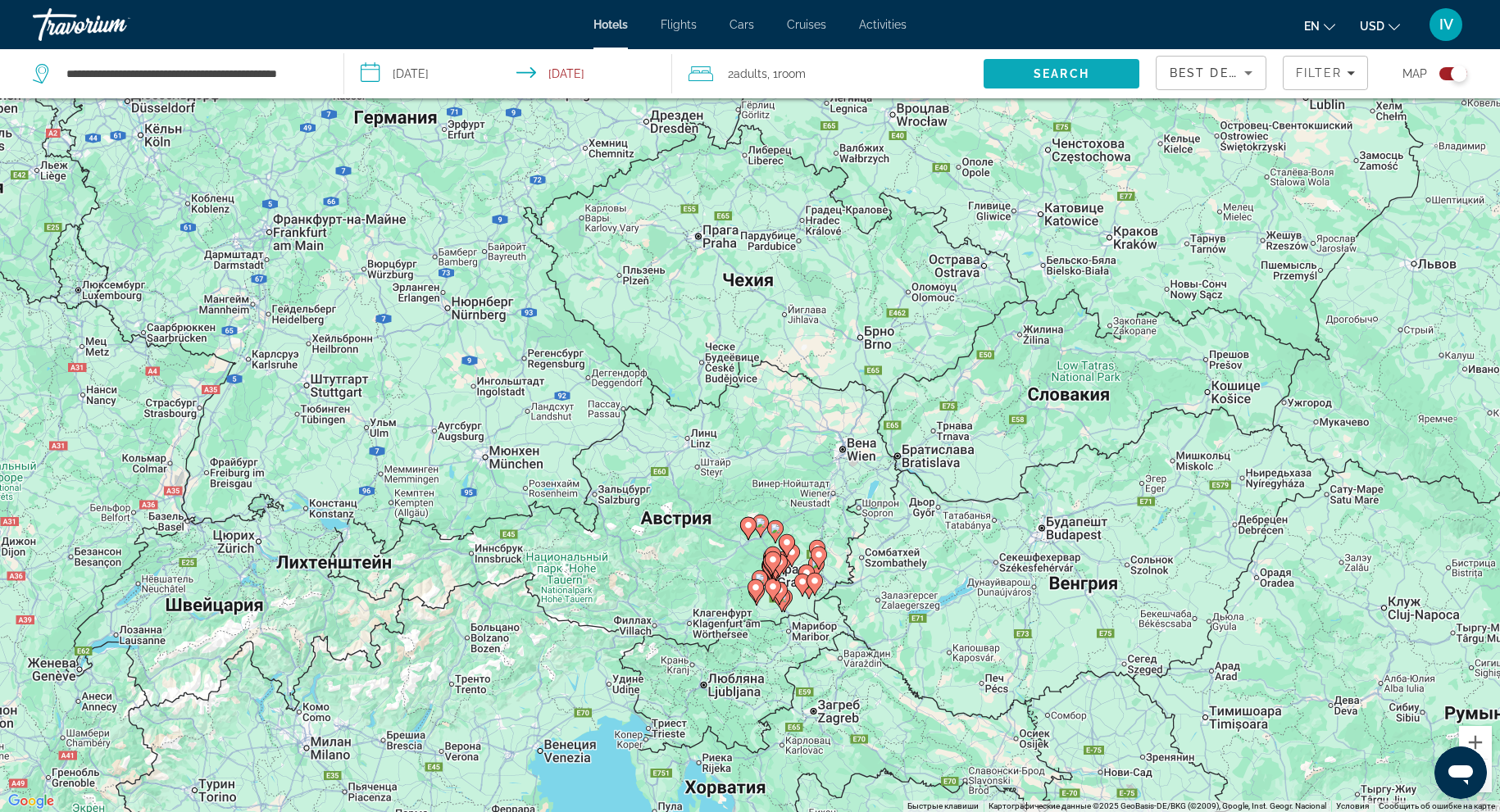
click at [1103, 82] on span "Search" at bounding box center [1062, 73] width 156 height 39
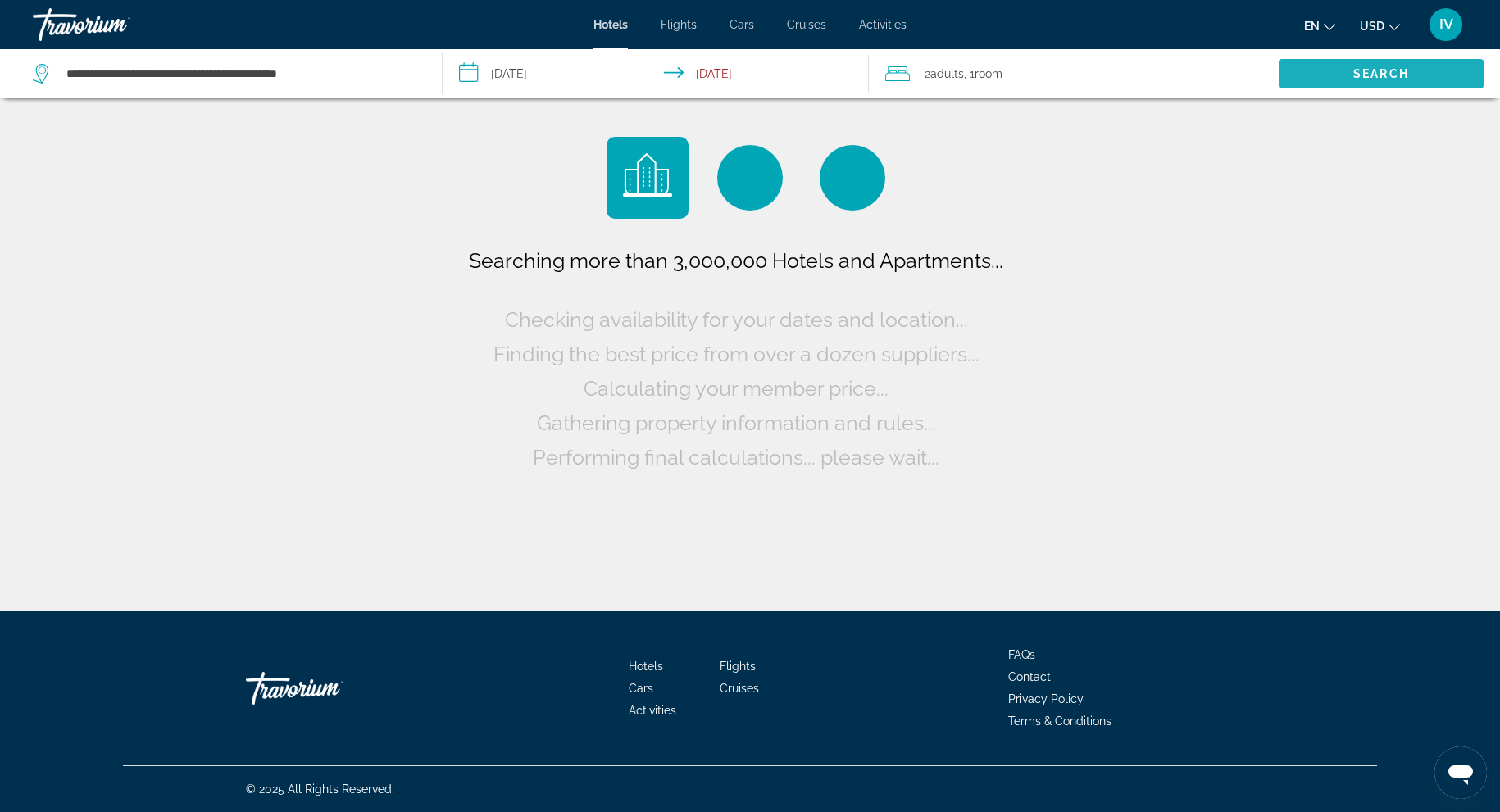
scroll to position [0, 0]
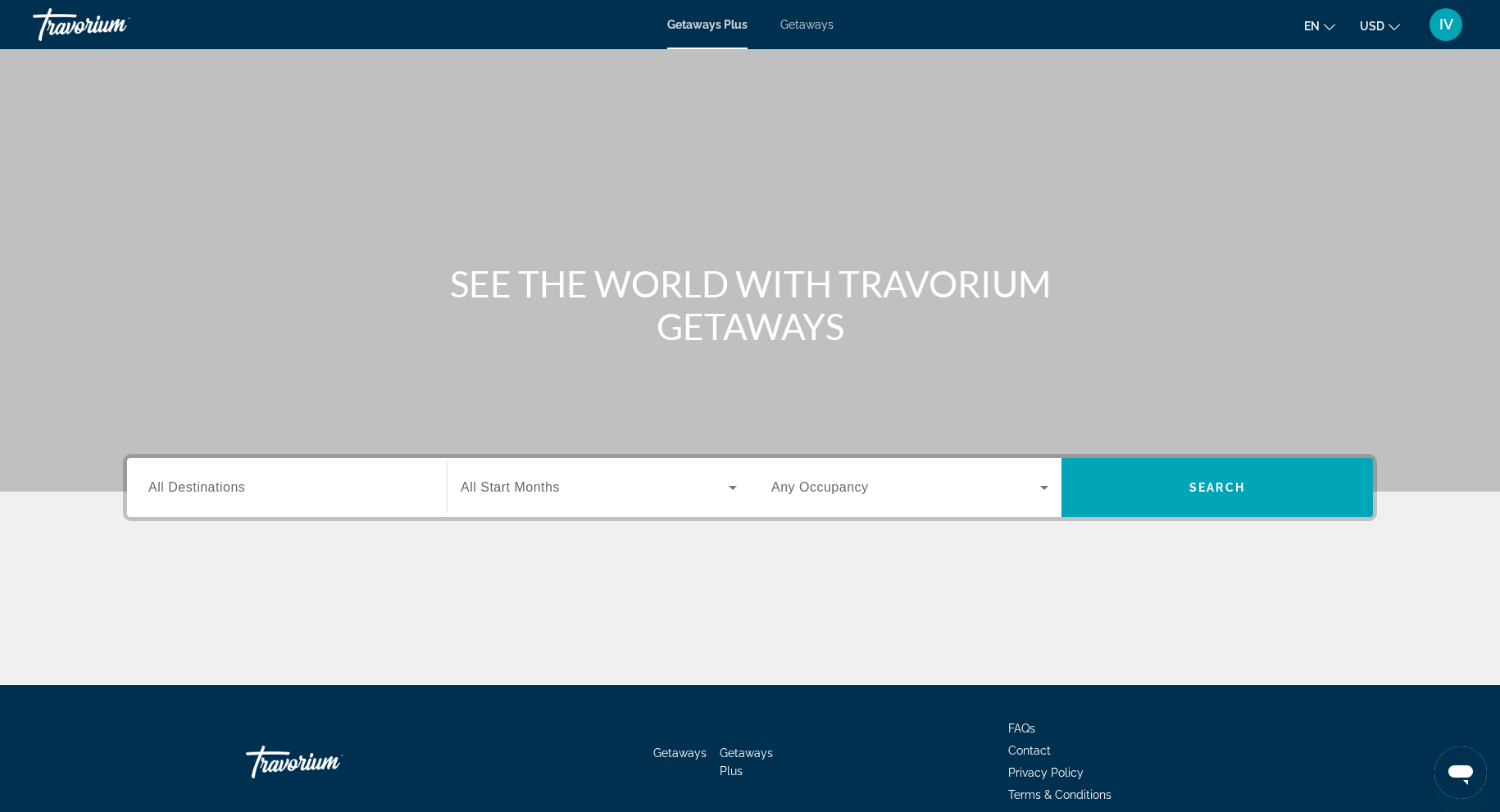
click at [209, 493] on span "All Destinations" at bounding box center [197, 488] width 97 height 14
click at [209, 493] on input "Destination All Destinations" at bounding box center [287, 489] width 277 height 19
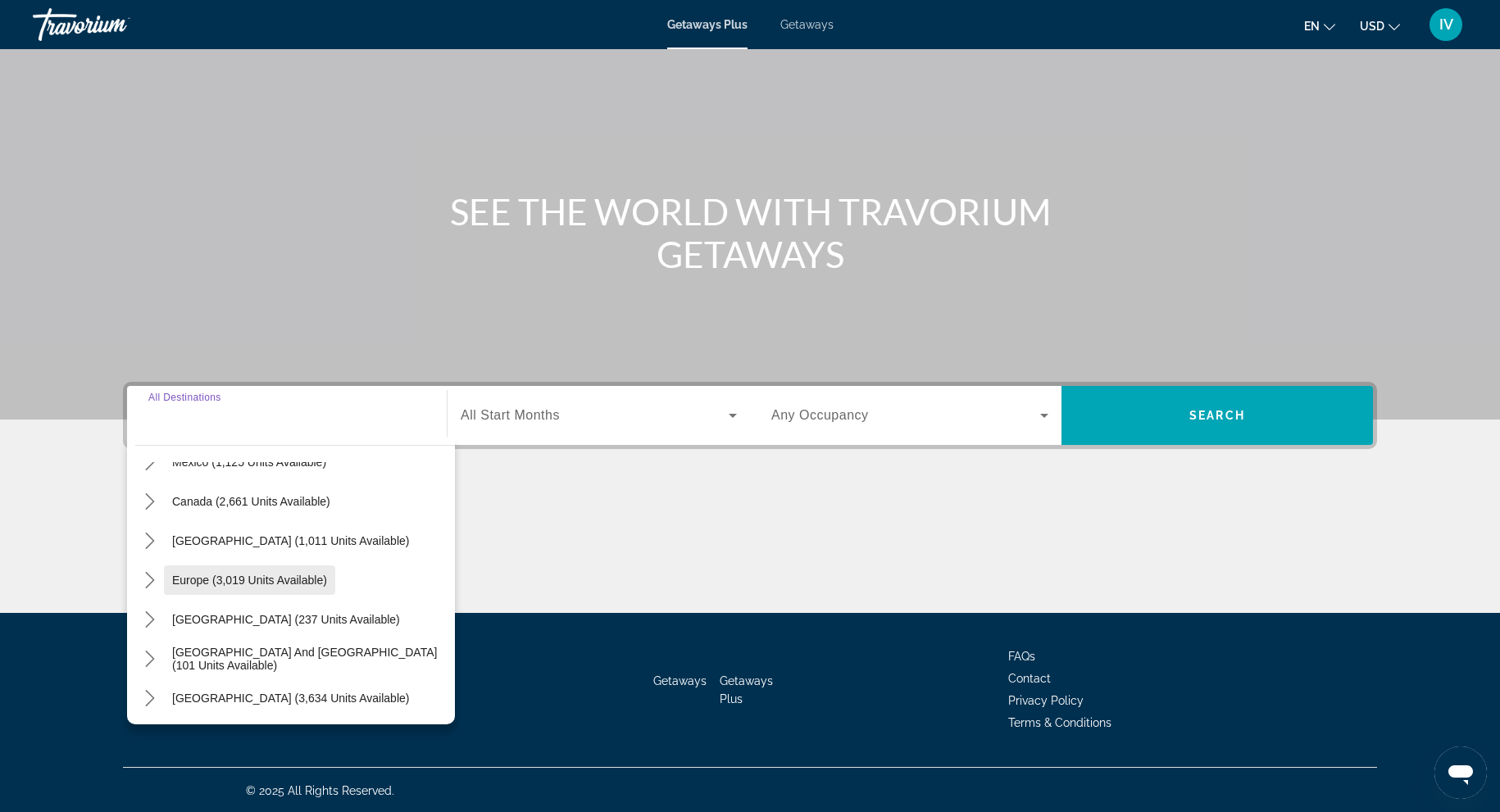
scroll to position [109, 0]
click at [151, 575] on icon "Toggle Europe (3,019 units available) submenu" at bounding box center [150, 577] width 9 height 17
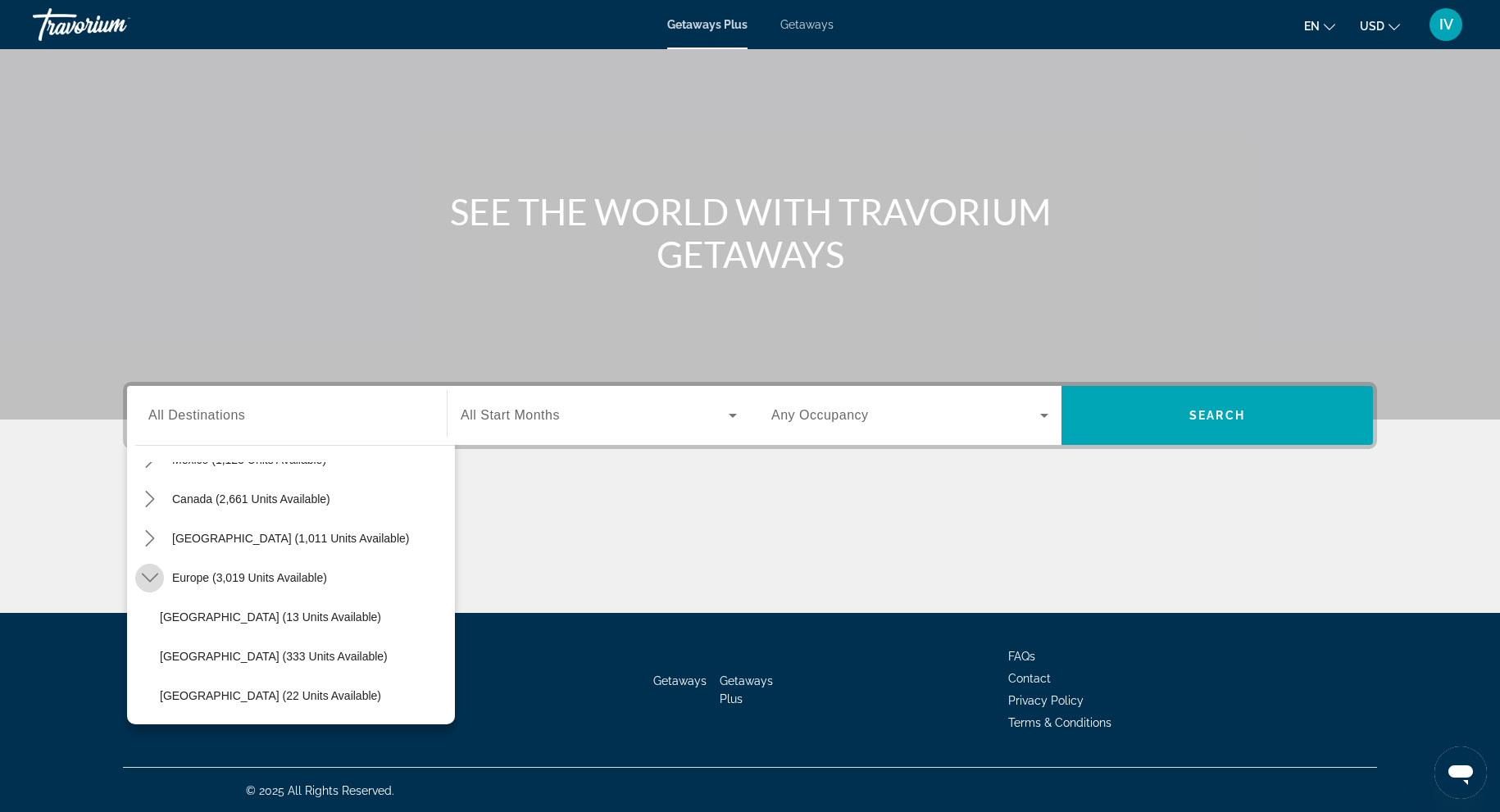
scroll to position [205, 0]
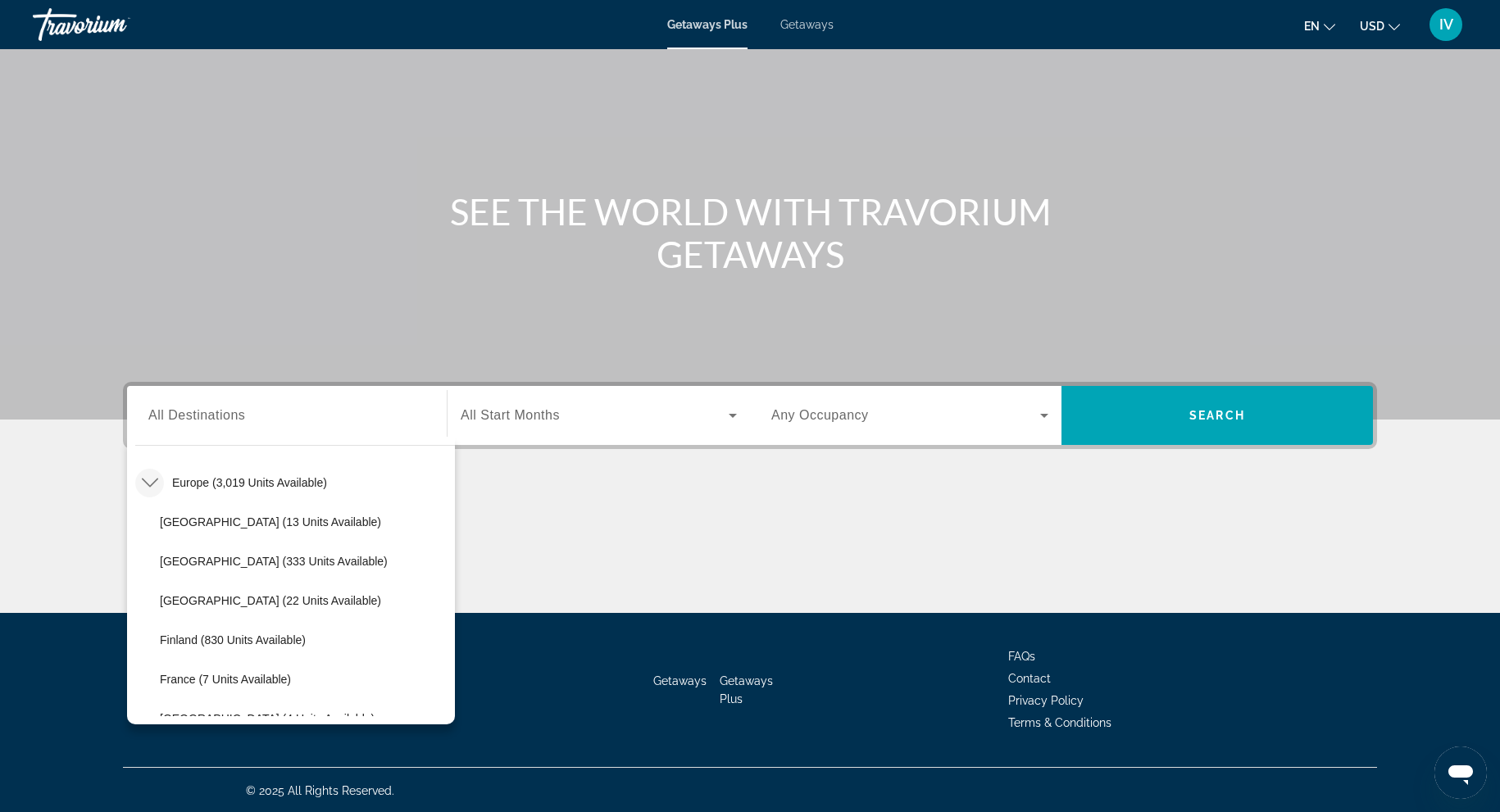
click at [207, 560] on span "Austria (333 units available)" at bounding box center [274, 561] width 228 height 13
type input "**********"
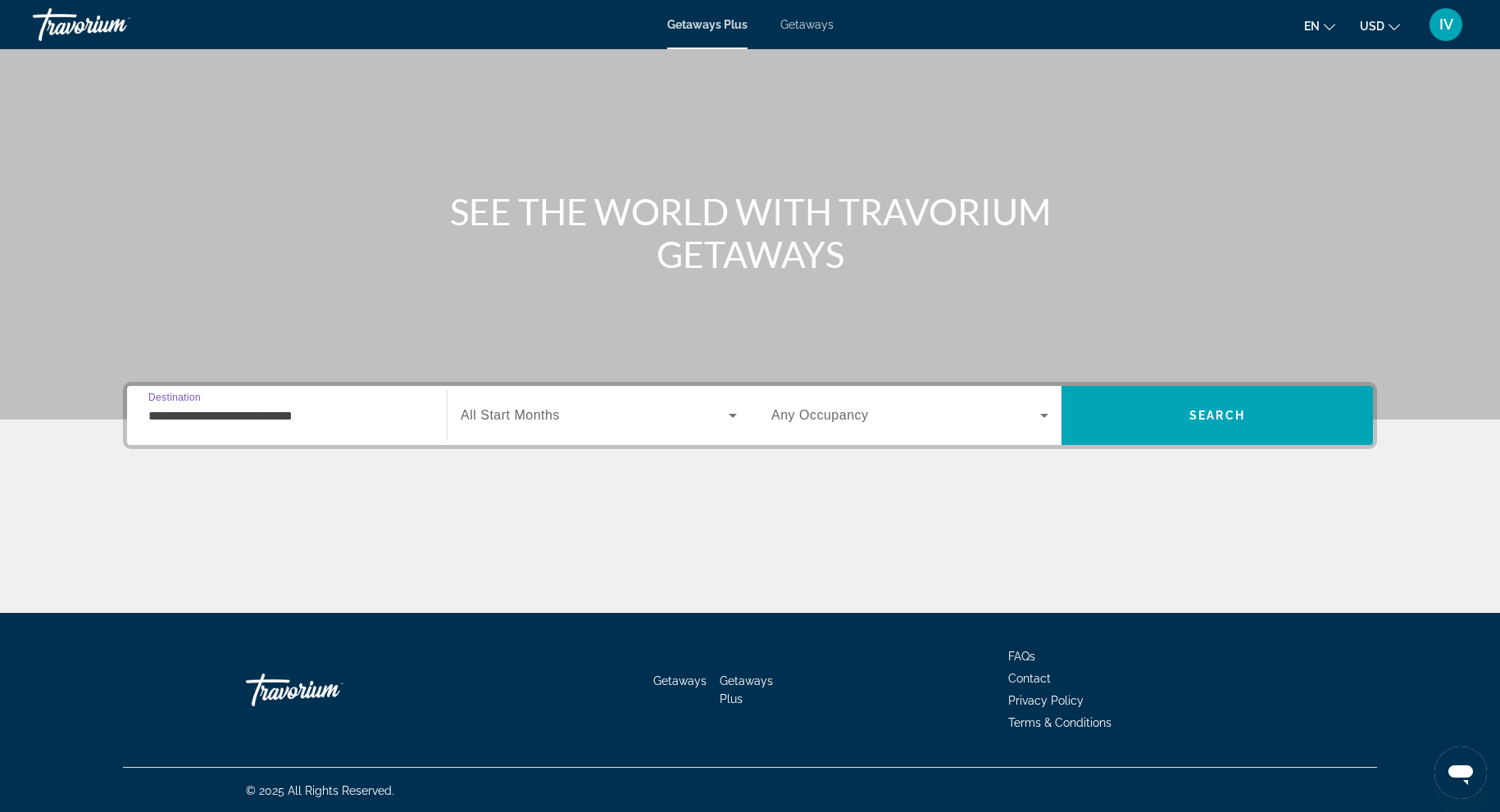
click at [594, 410] on span "Search widget" at bounding box center [594, 415] width 268 height 19
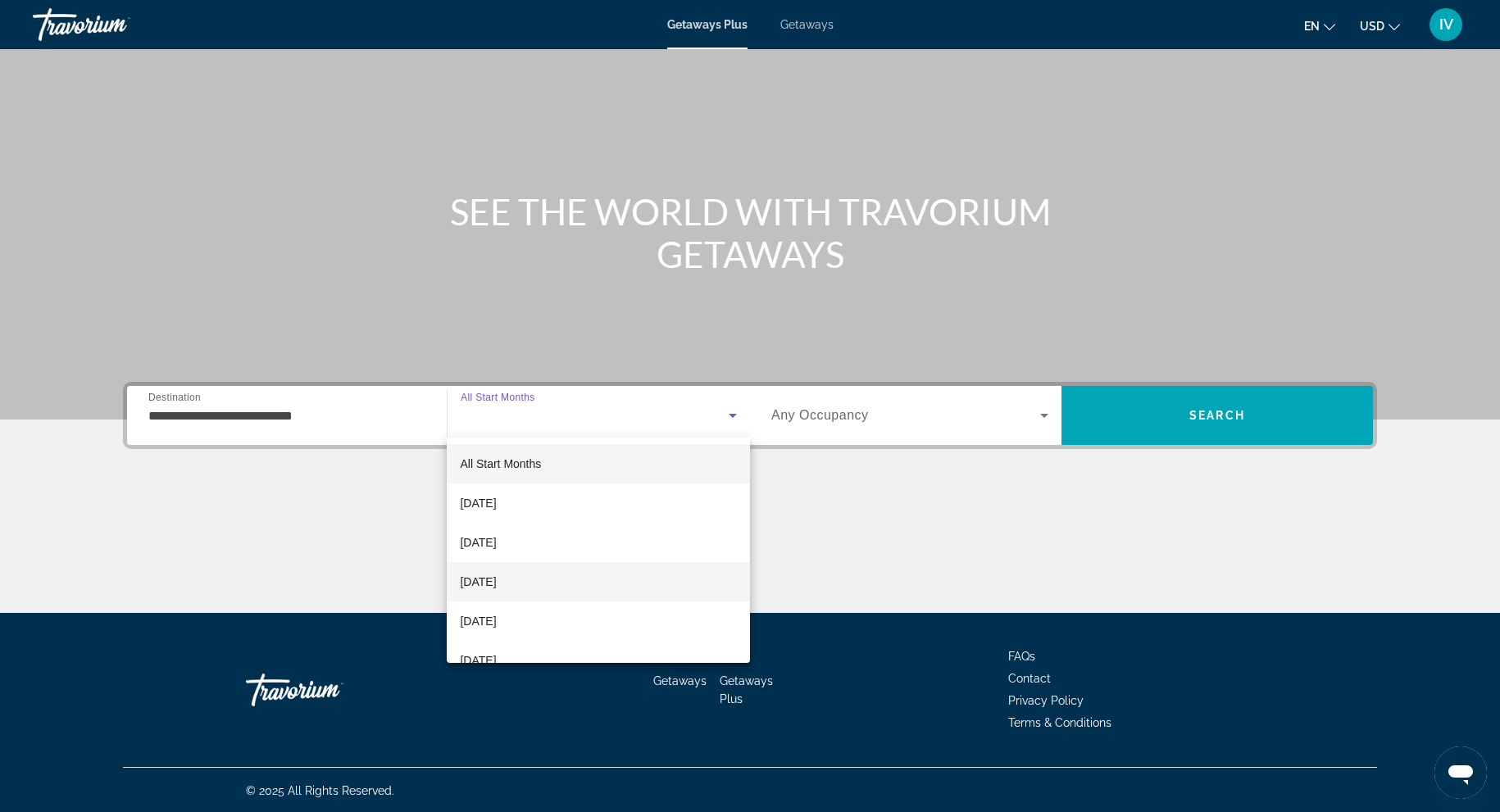
click at [496, 572] on span "December 2025" at bounding box center [477, 582] width 36 height 19
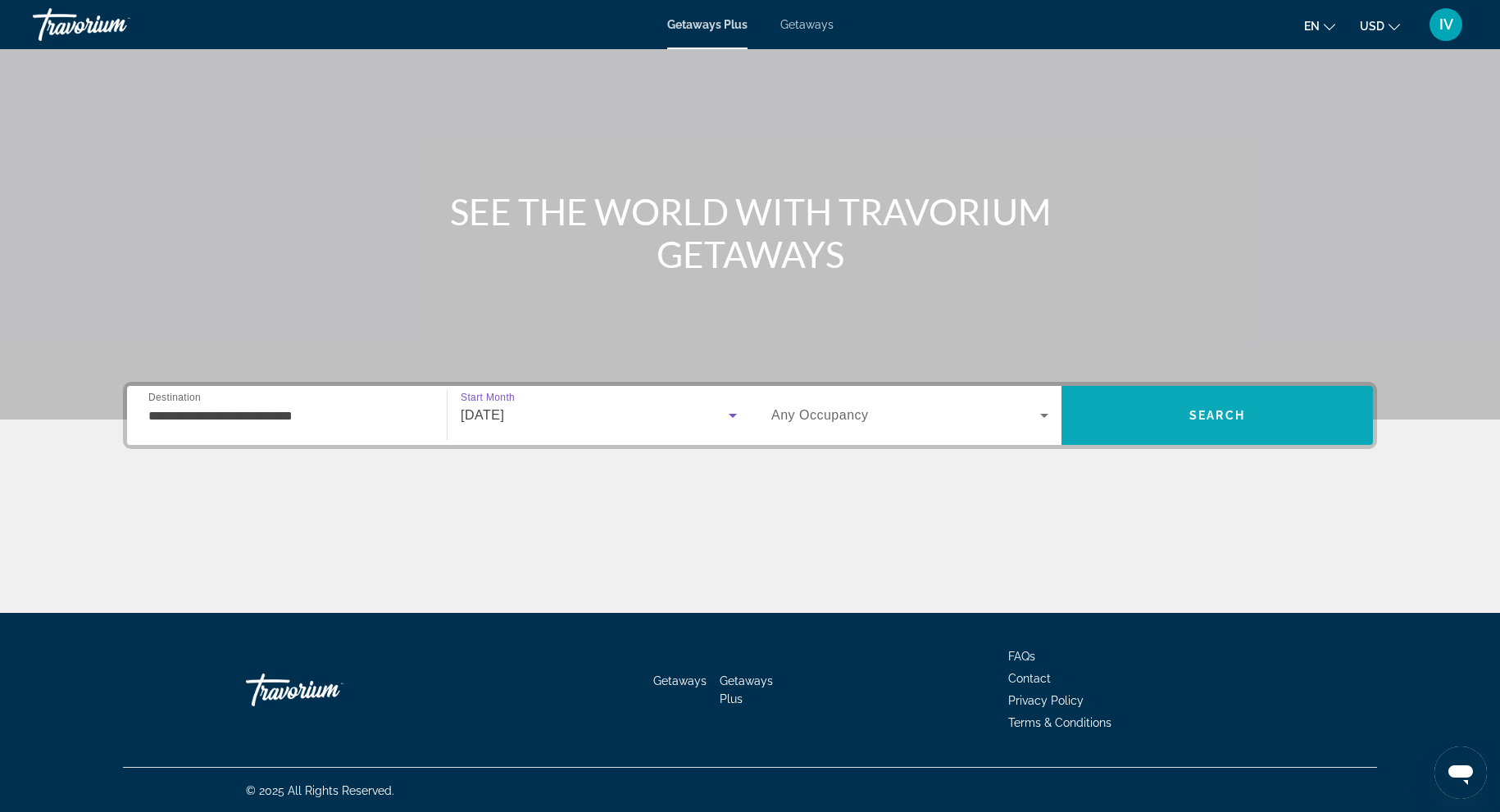
click at [1206, 421] on span "Search" at bounding box center [1217, 415] width 56 height 13
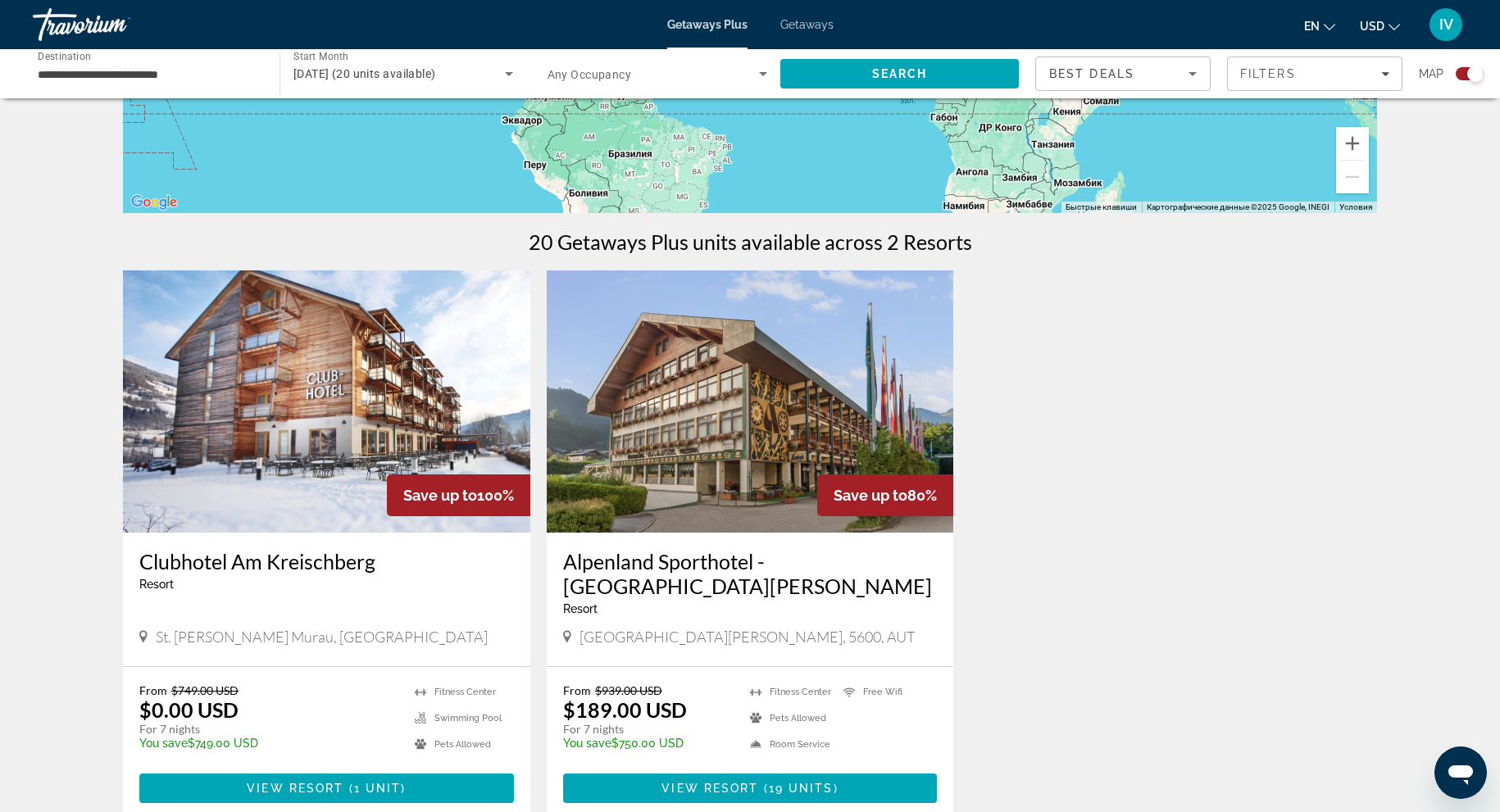
scroll to position [425, 0]
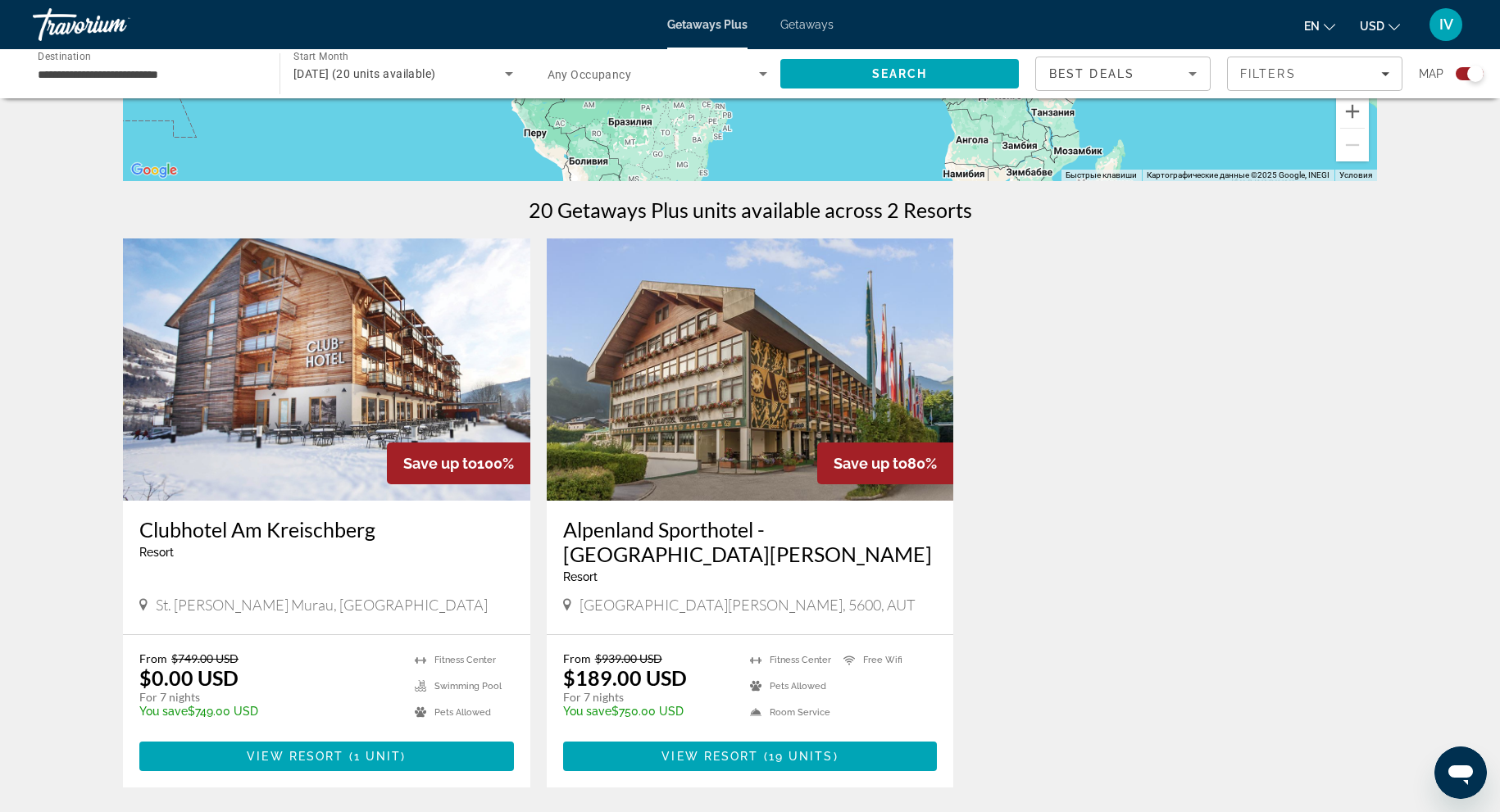
click at [211, 377] on img "Main content" at bounding box center [327, 369] width 407 height 262
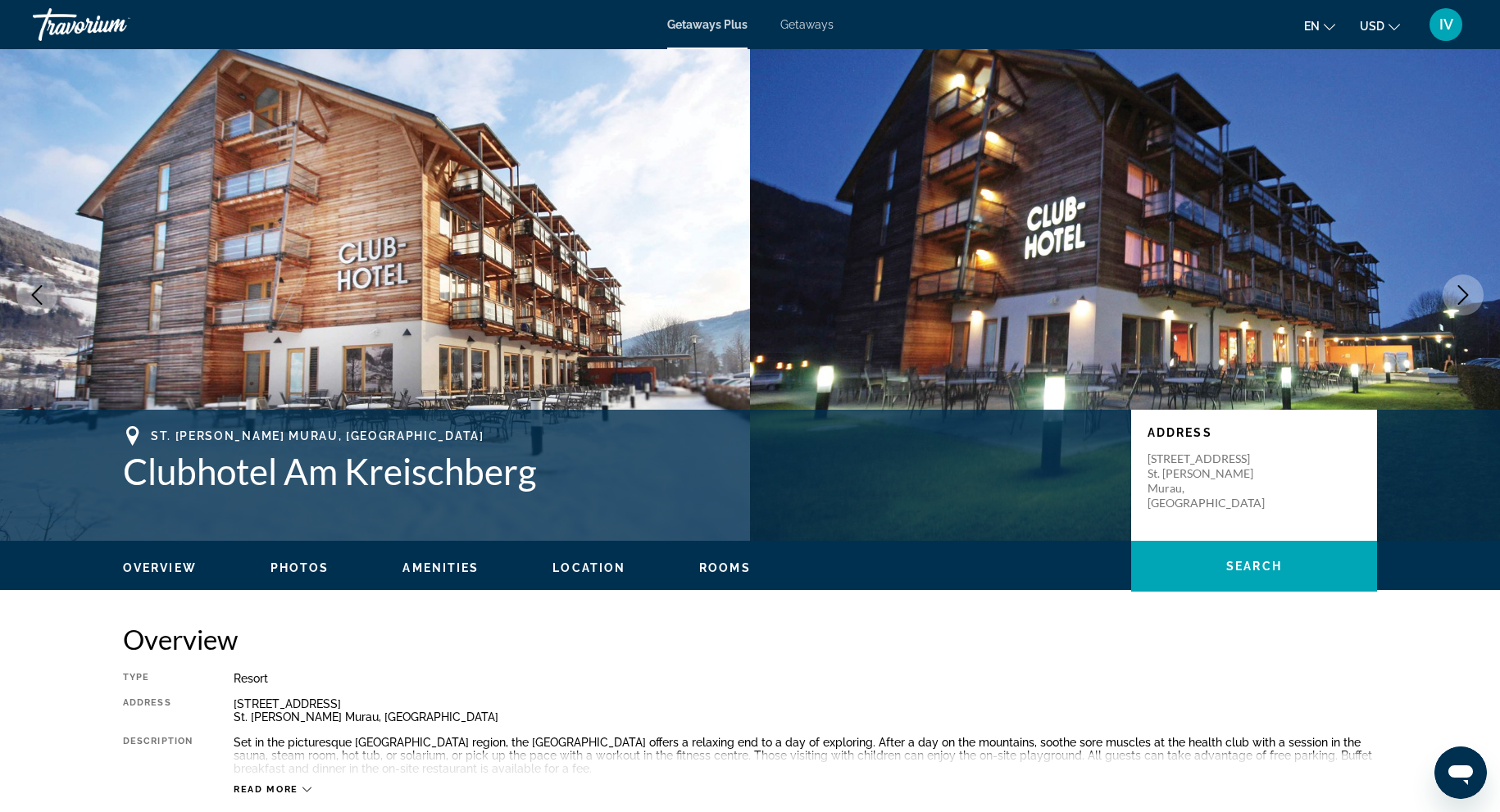
click at [1471, 301] on icon "Next image" at bounding box center [1463, 295] width 19 height 19
click at [1463, 292] on icon "Next image" at bounding box center [1463, 295] width 19 height 19
drag, startPoint x: 1458, startPoint y: 297, endPoint x: 1348, endPoint y: 336, distance: 116.7
click at [1458, 297] on icon "Next image" at bounding box center [1463, 295] width 19 height 19
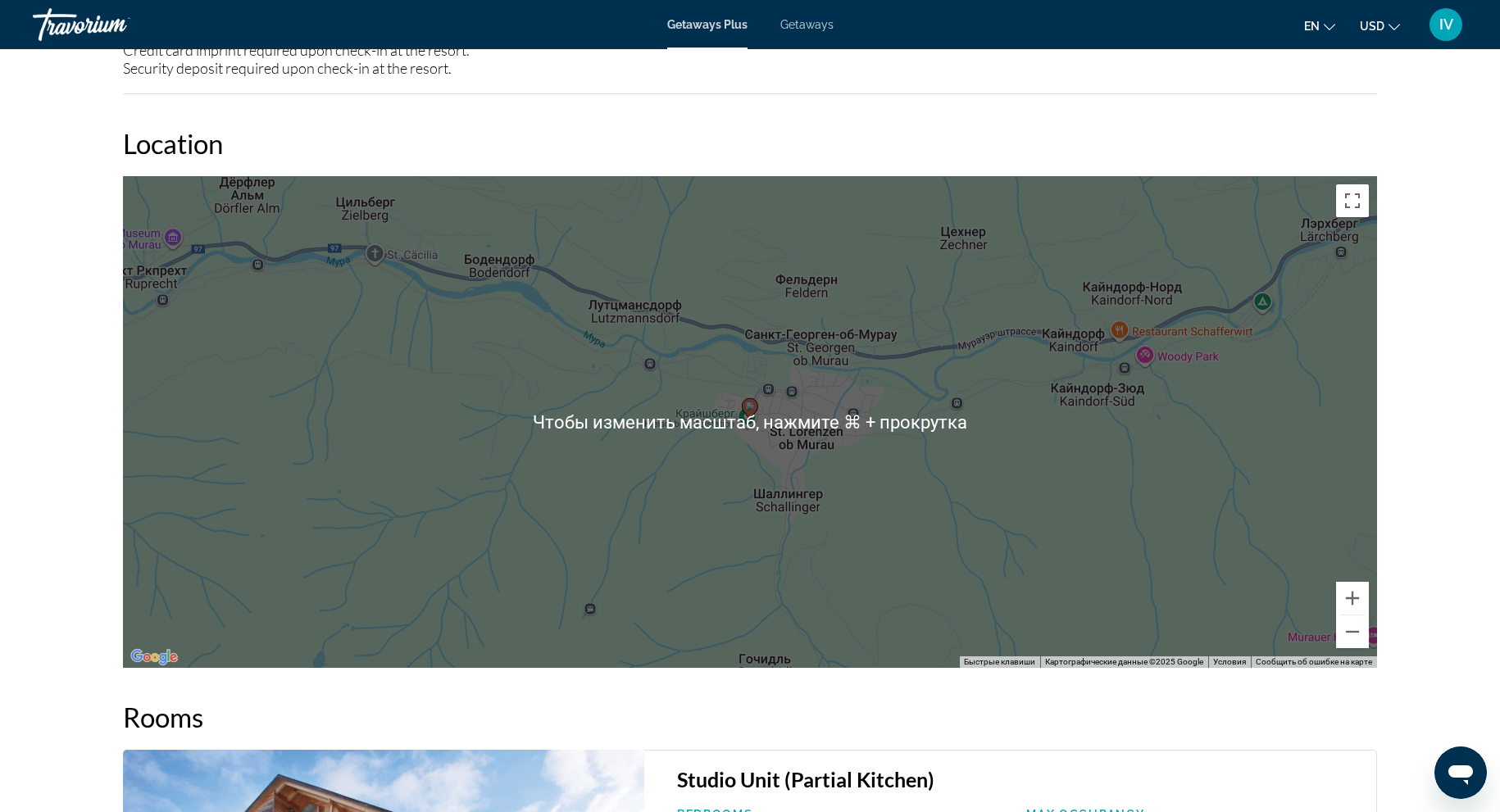
scroll to position [1823, 0]
click at [1359, 630] on button "Уменьшить" at bounding box center [1352, 630] width 33 height 33
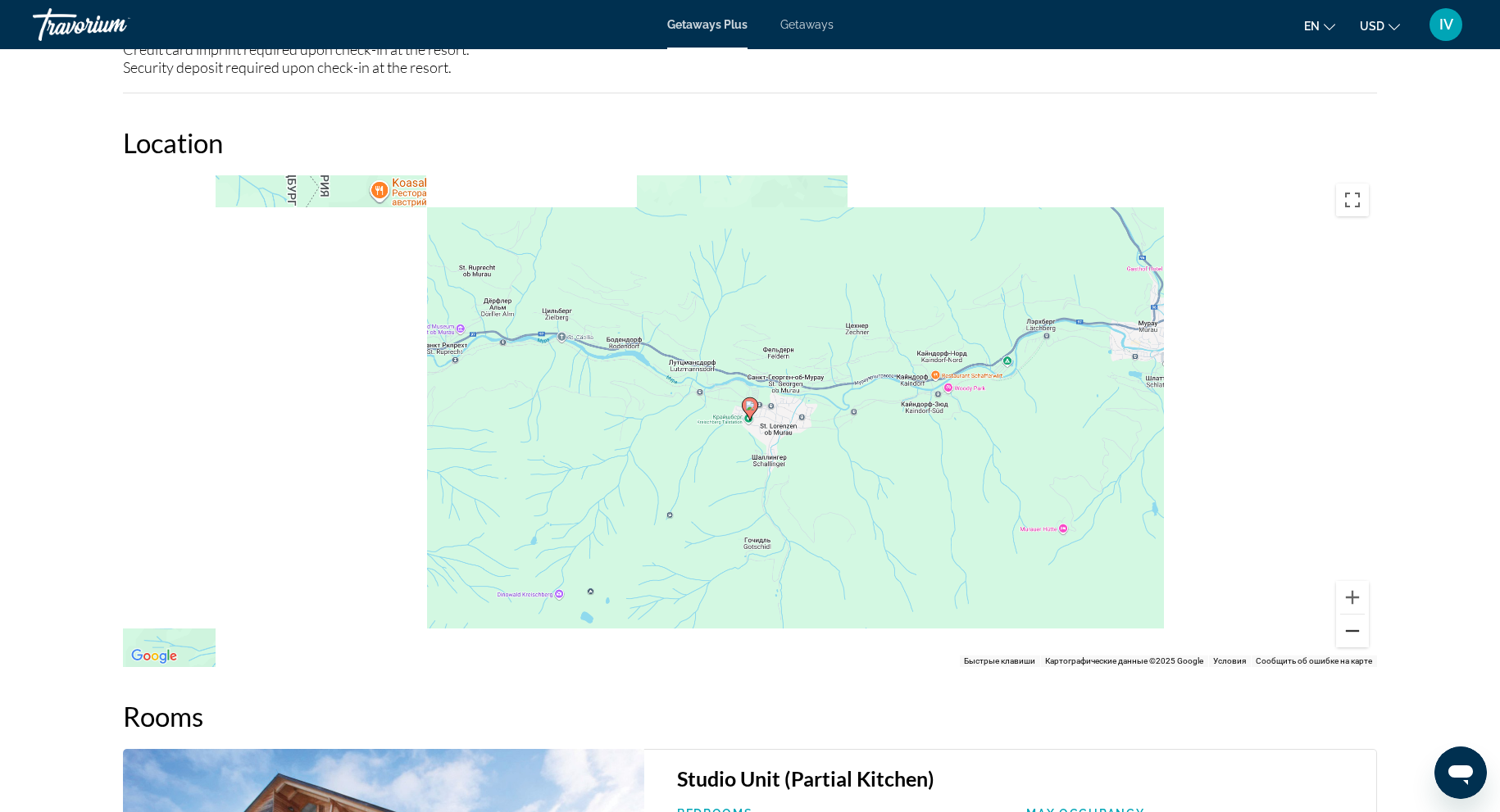
click at [1359, 630] on button "Уменьшить" at bounding box center [1352, 630] width 33 height 33
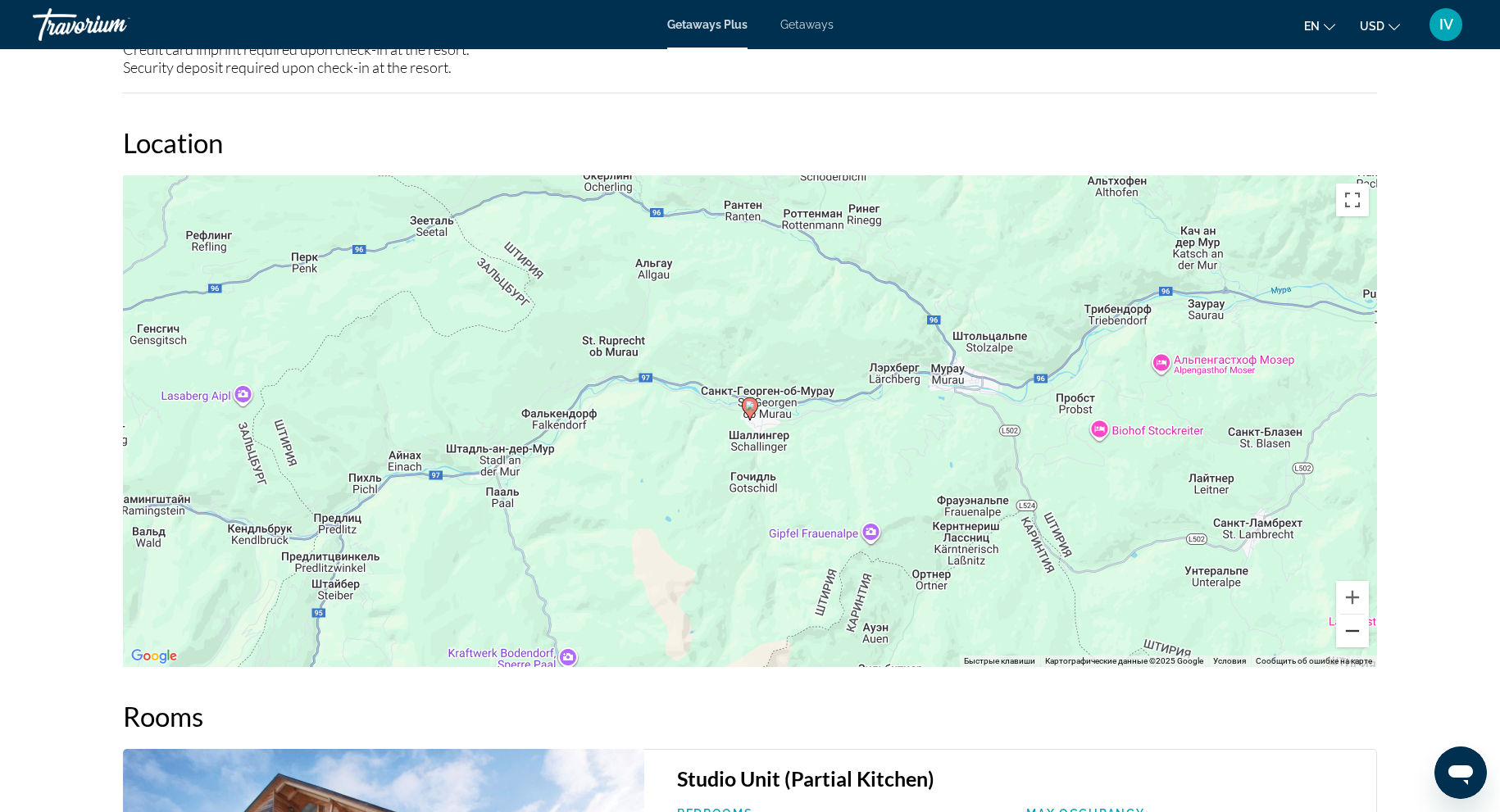
click at [1359, 630] on button "Уменьшить" at bounding box center [1352, 630] width 33 height 33
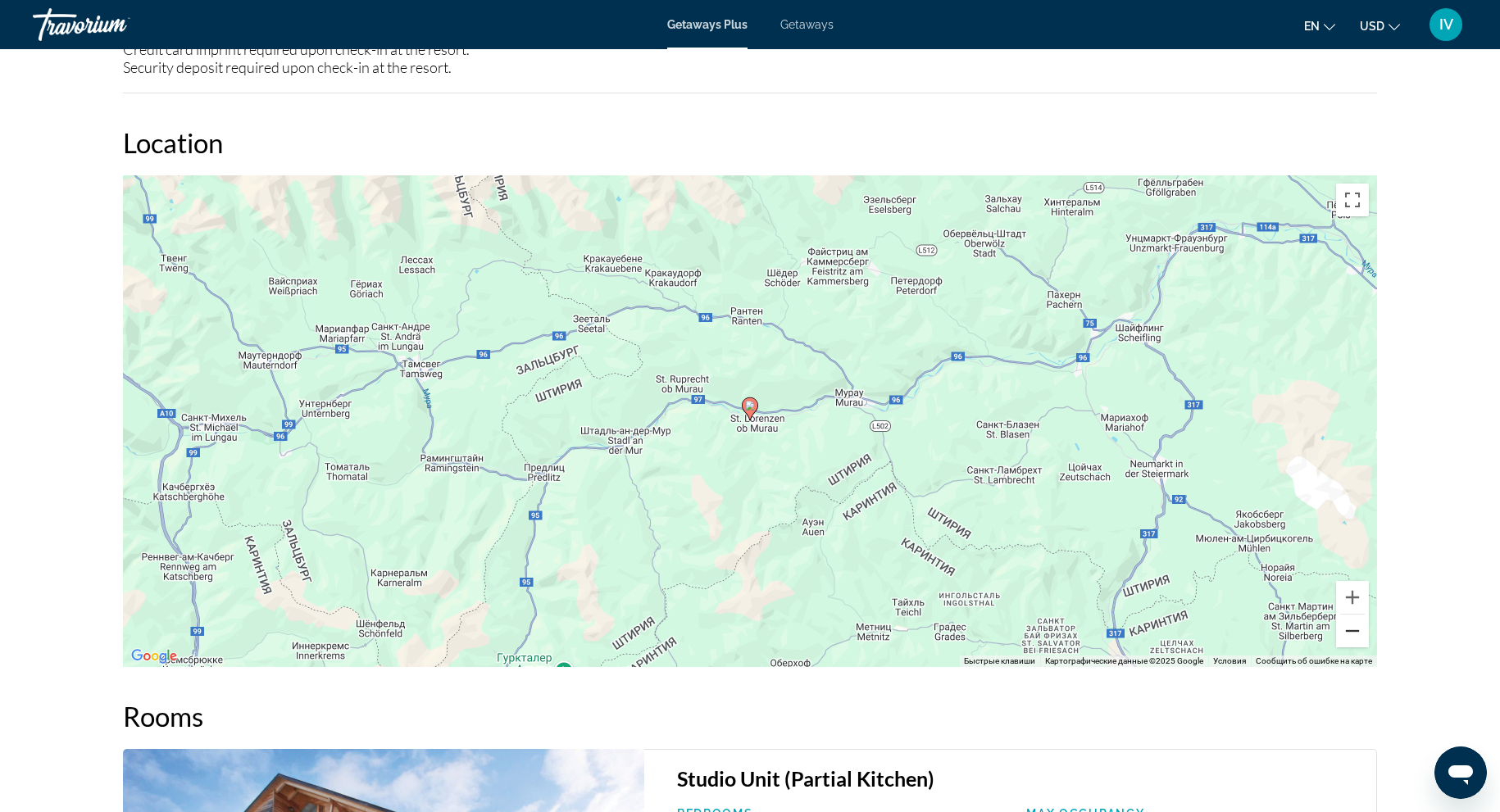
click at [1359, 630] on button "Уменьшить" at bounding box center [1352, 630] width 33 height 33
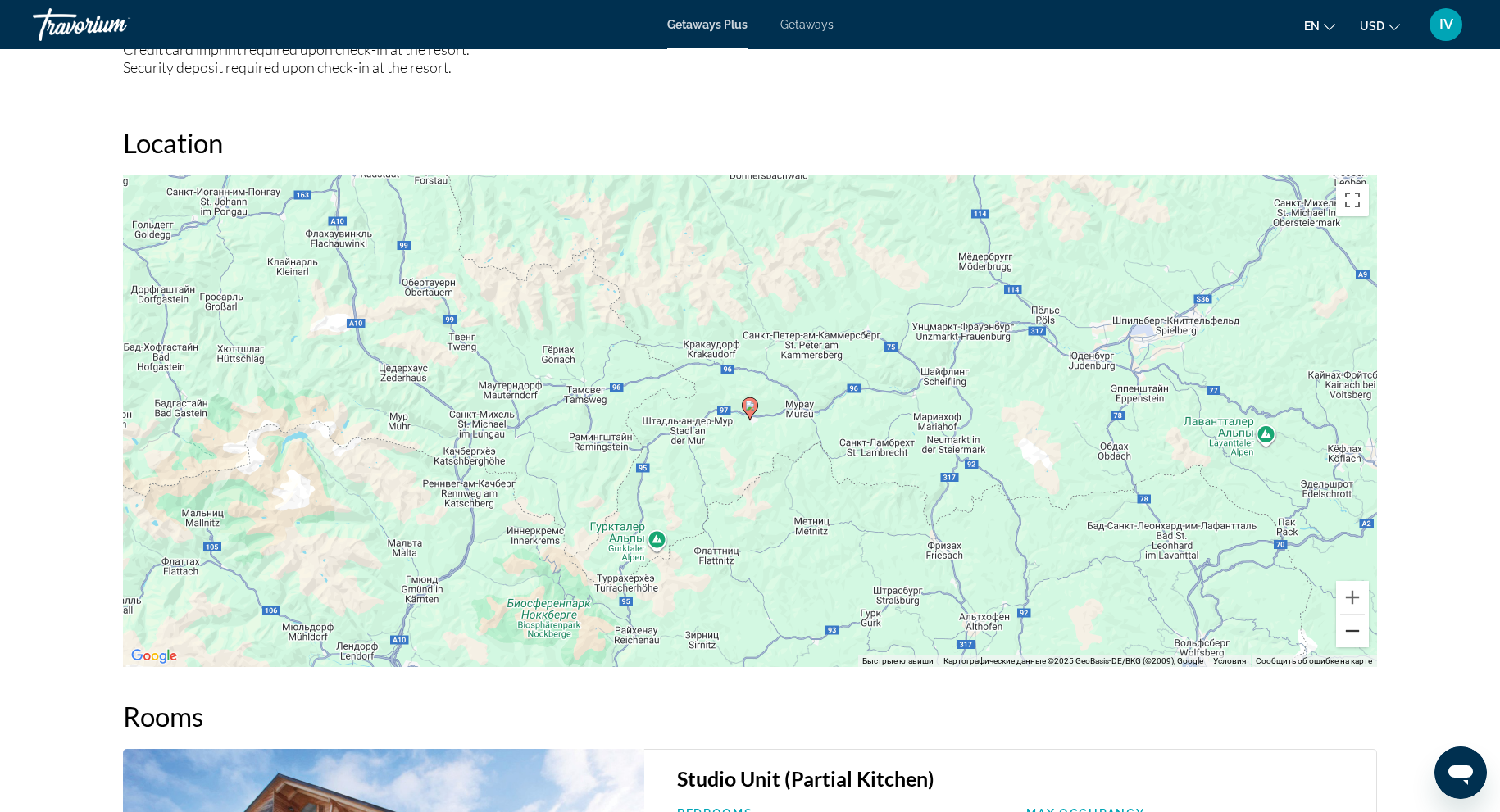
click at [1359, 630] on button "Уменьшить" at bounding box center [1352, 630] width 33 height 33
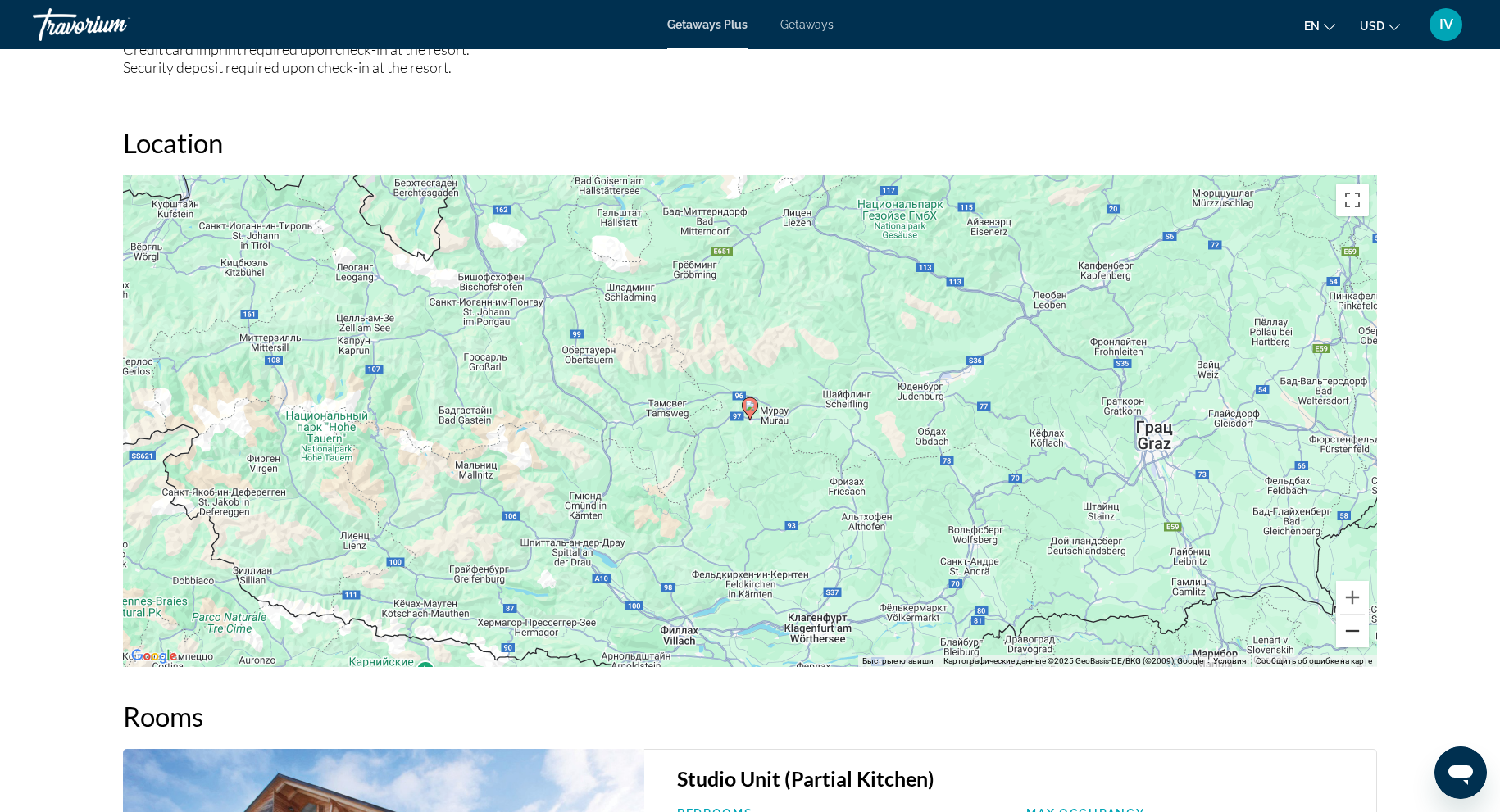
click at [1359, 630] on button "Уменьшить" at bounding box center [1352, 630] width 33 height 33
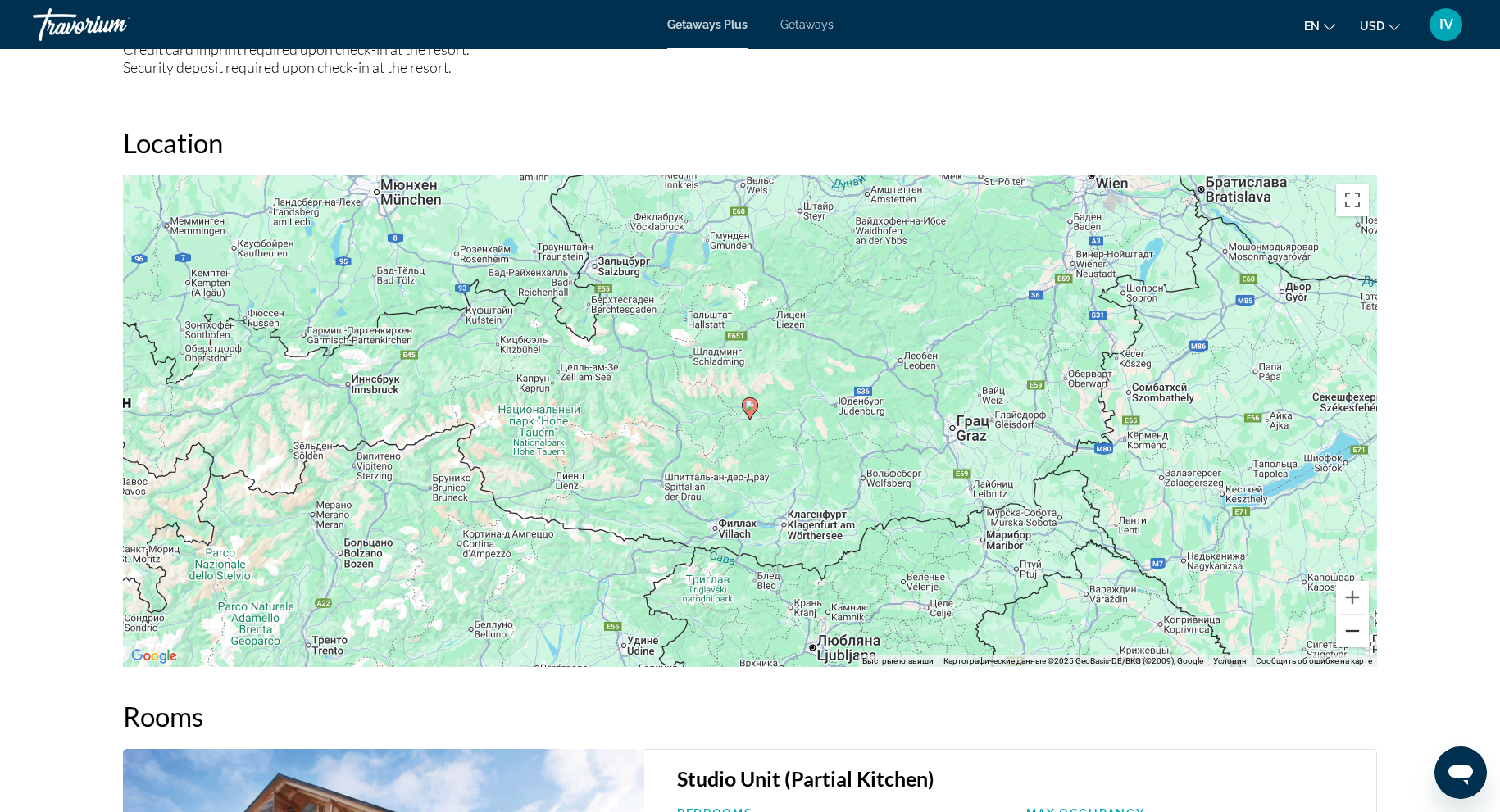
click at [1359, 630] on button "Уменьшить" at bounding box center [1352, 630] width 33 height 33
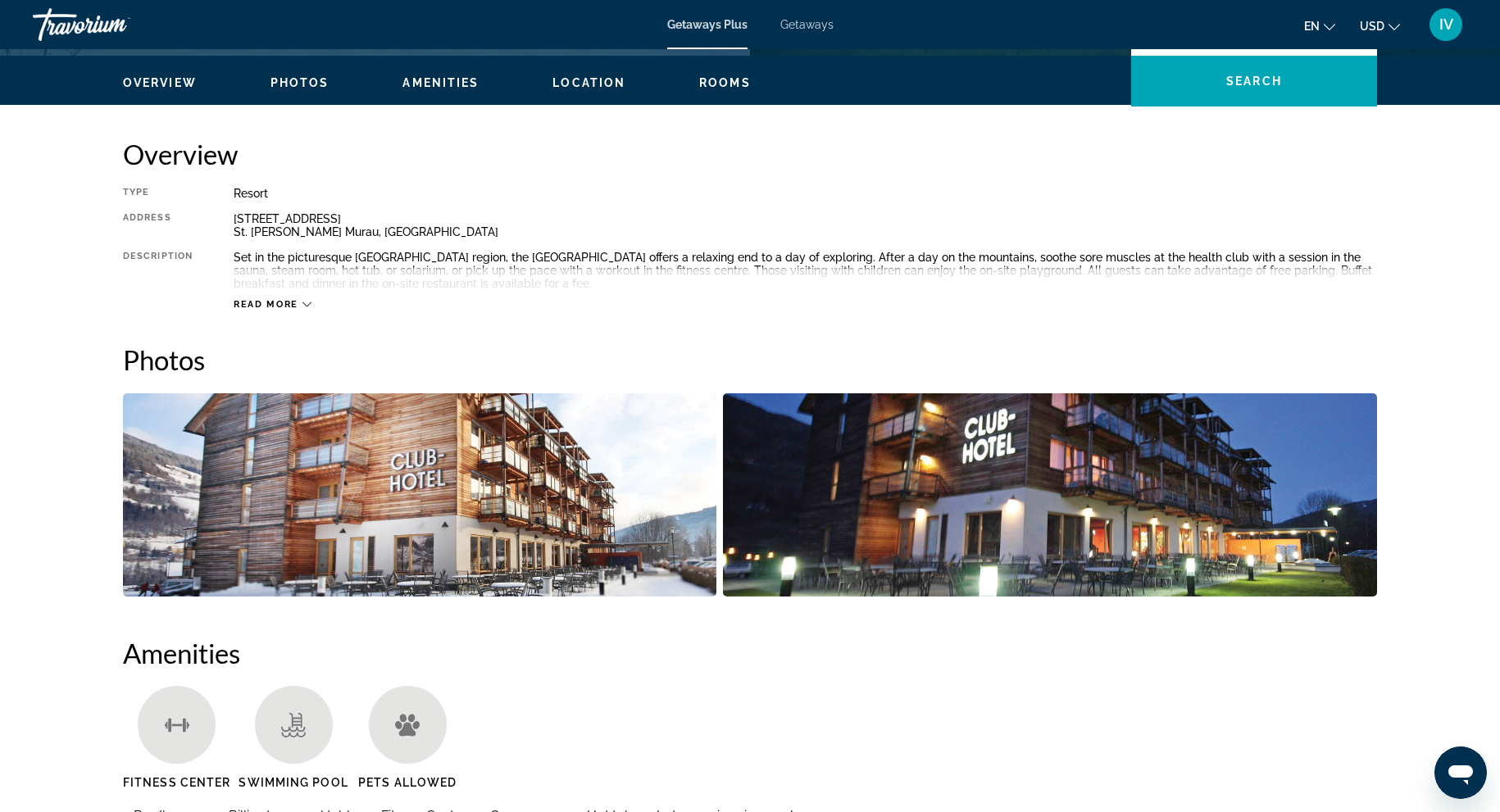
scroll to position [476, 0]
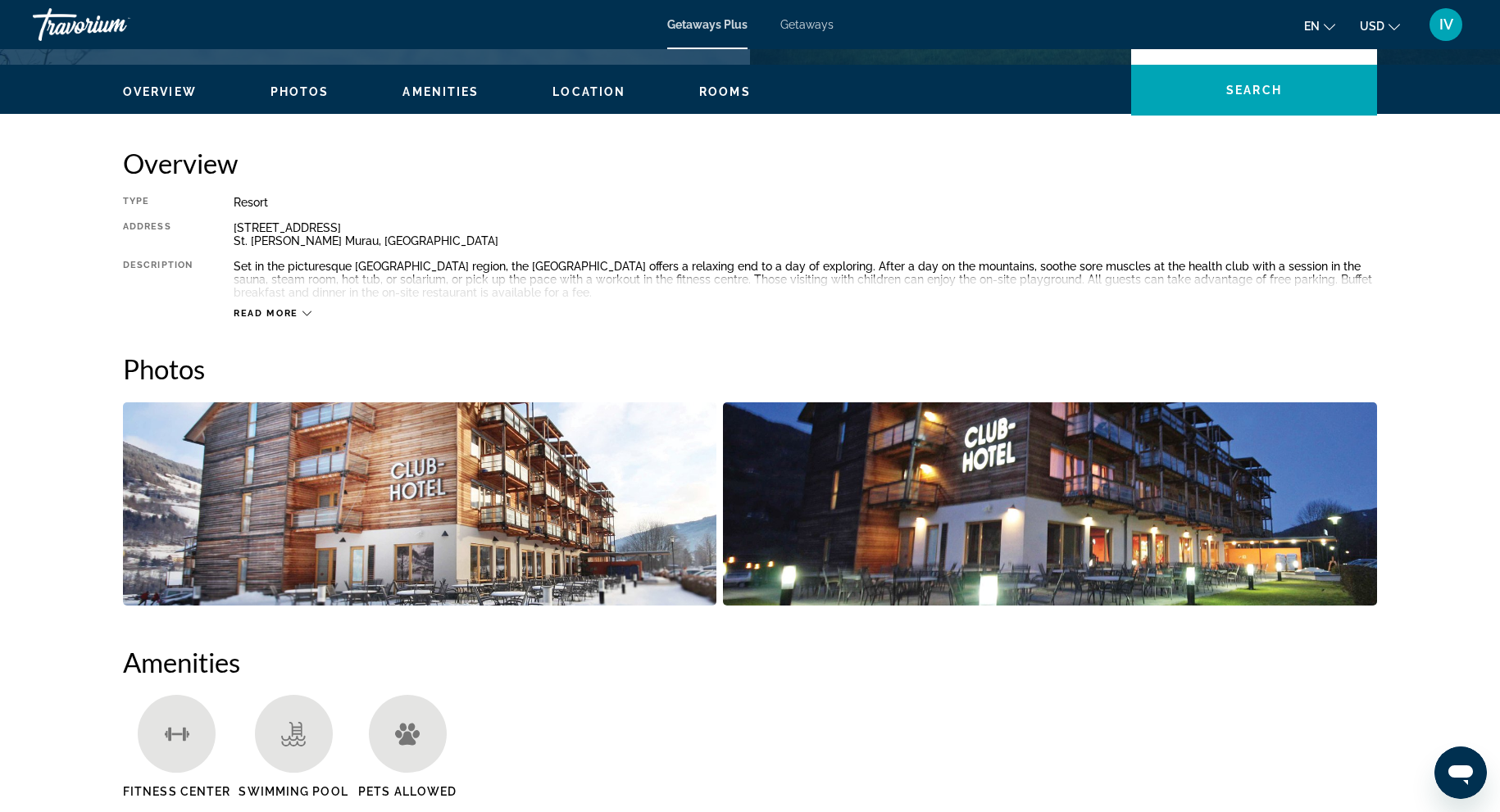
click at [805, 27] on span "Getaways" at bounding box center [807, 24] width 53 height 13
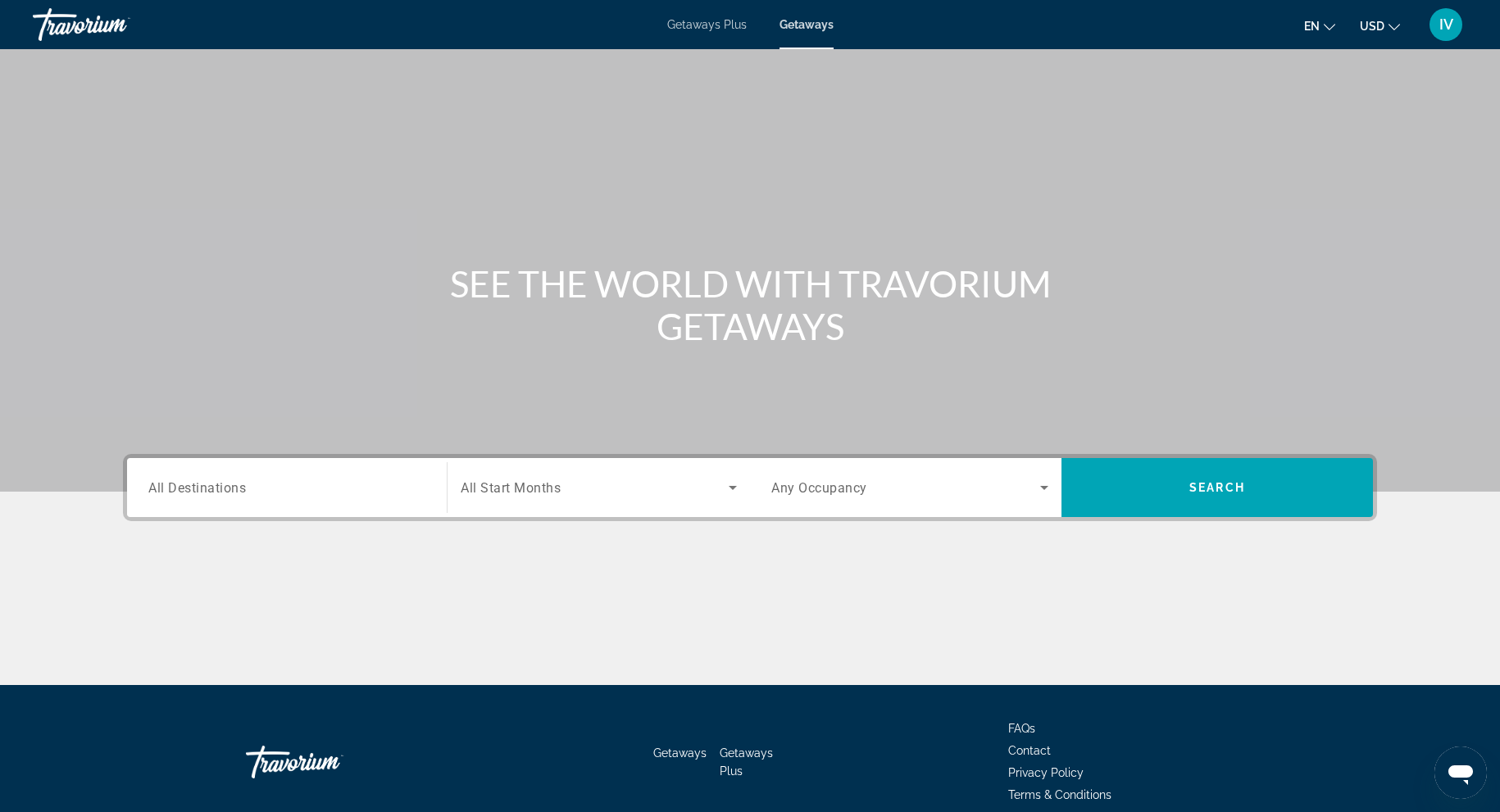
click at [365, 507] on div "Search widget" at bounding box center [287, 488] width 277 height 47
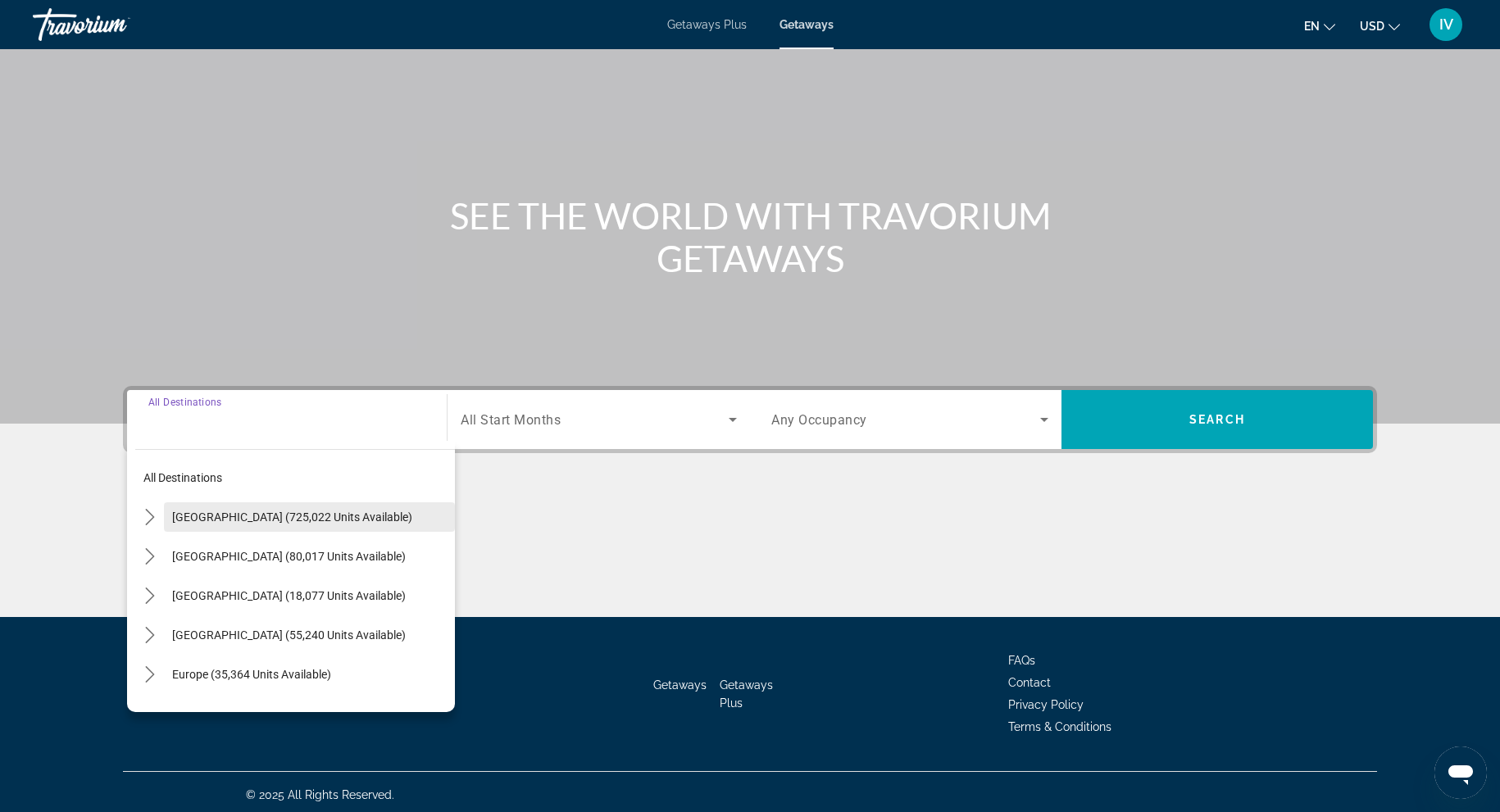
scroll to position [72, 0]
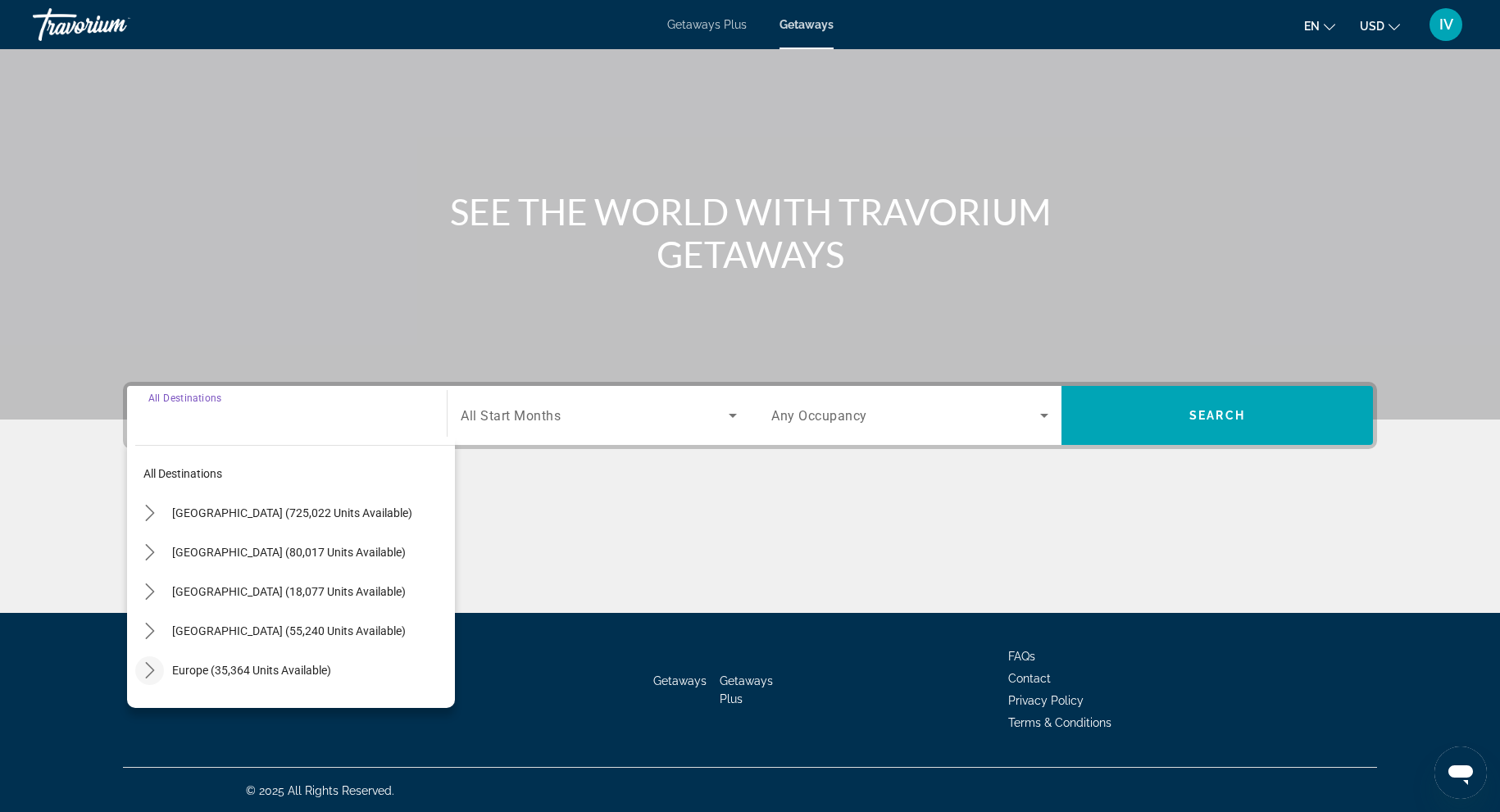
click at [151, 674] on icon "Toggle Europe (35,364 units available) submenu" at bounding box center [150, 670] width 17 height 17
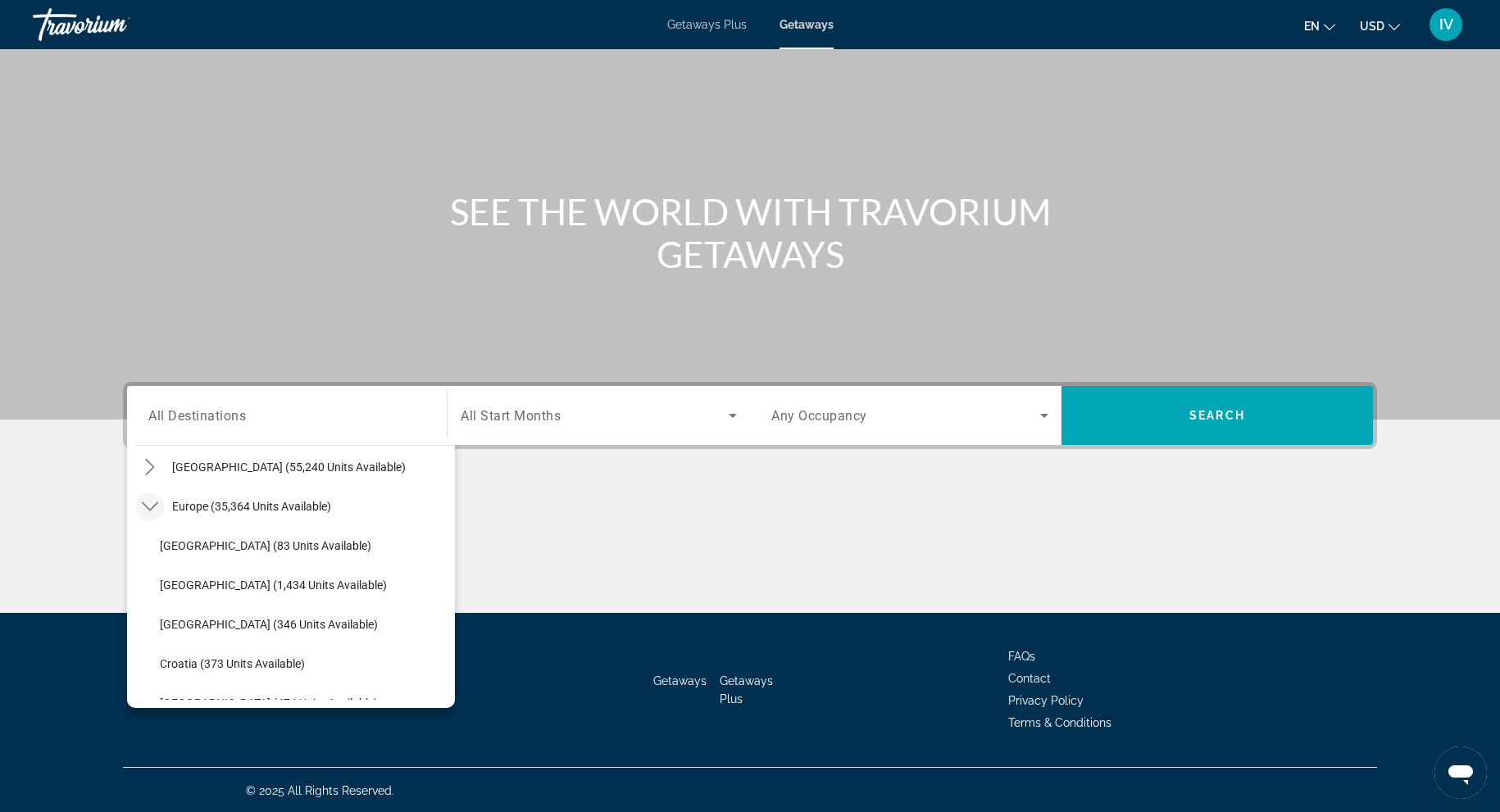
scroll to position [166, 0]
click at [232, 576] on span "Austria (1,434 units available)" at bounding box center [274, 583] width 227 height 13
type input "**********"
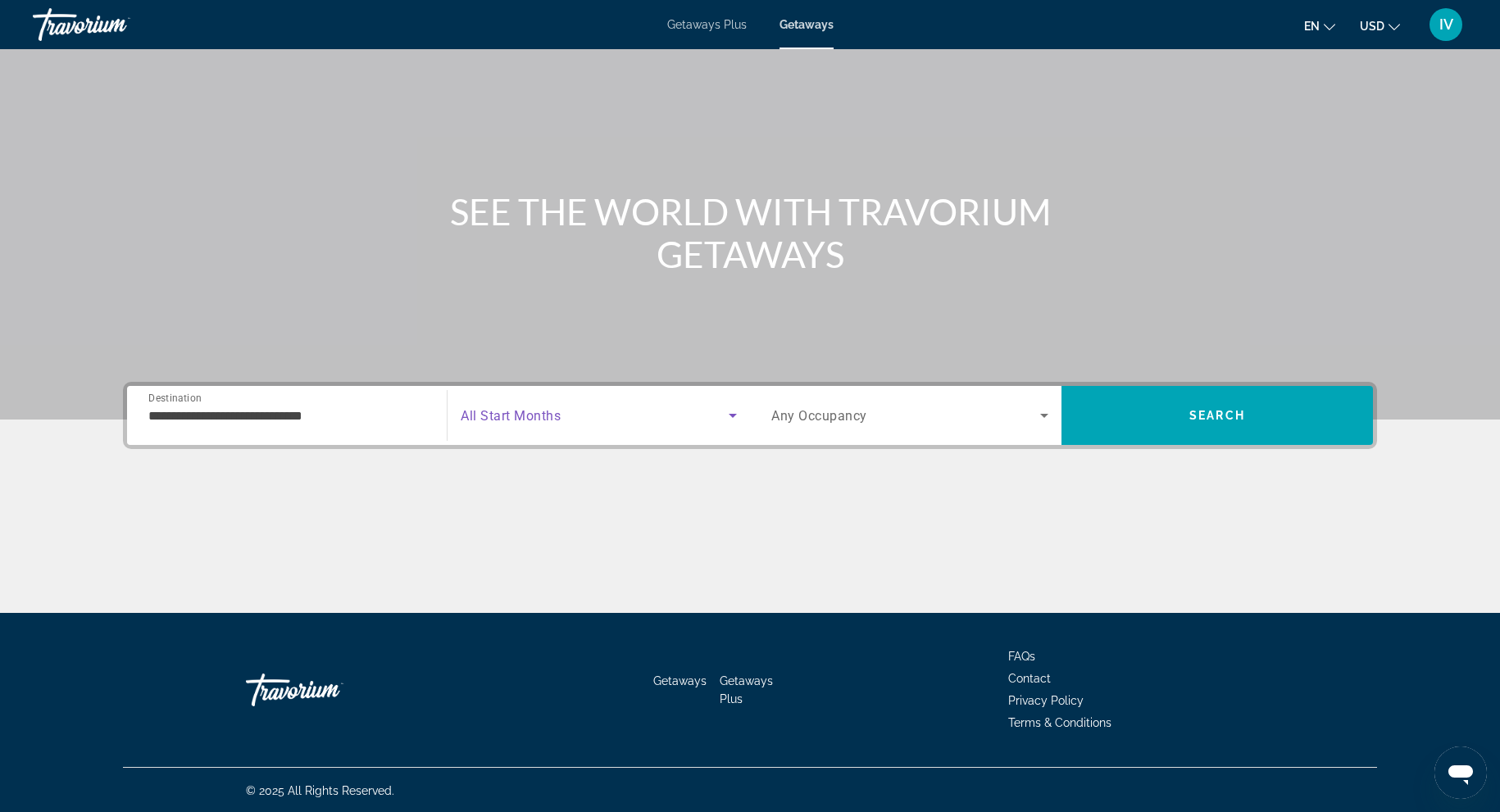
click at [614, 414] on span "Search widget" at bounding box center [594, 415] width 268 height 19
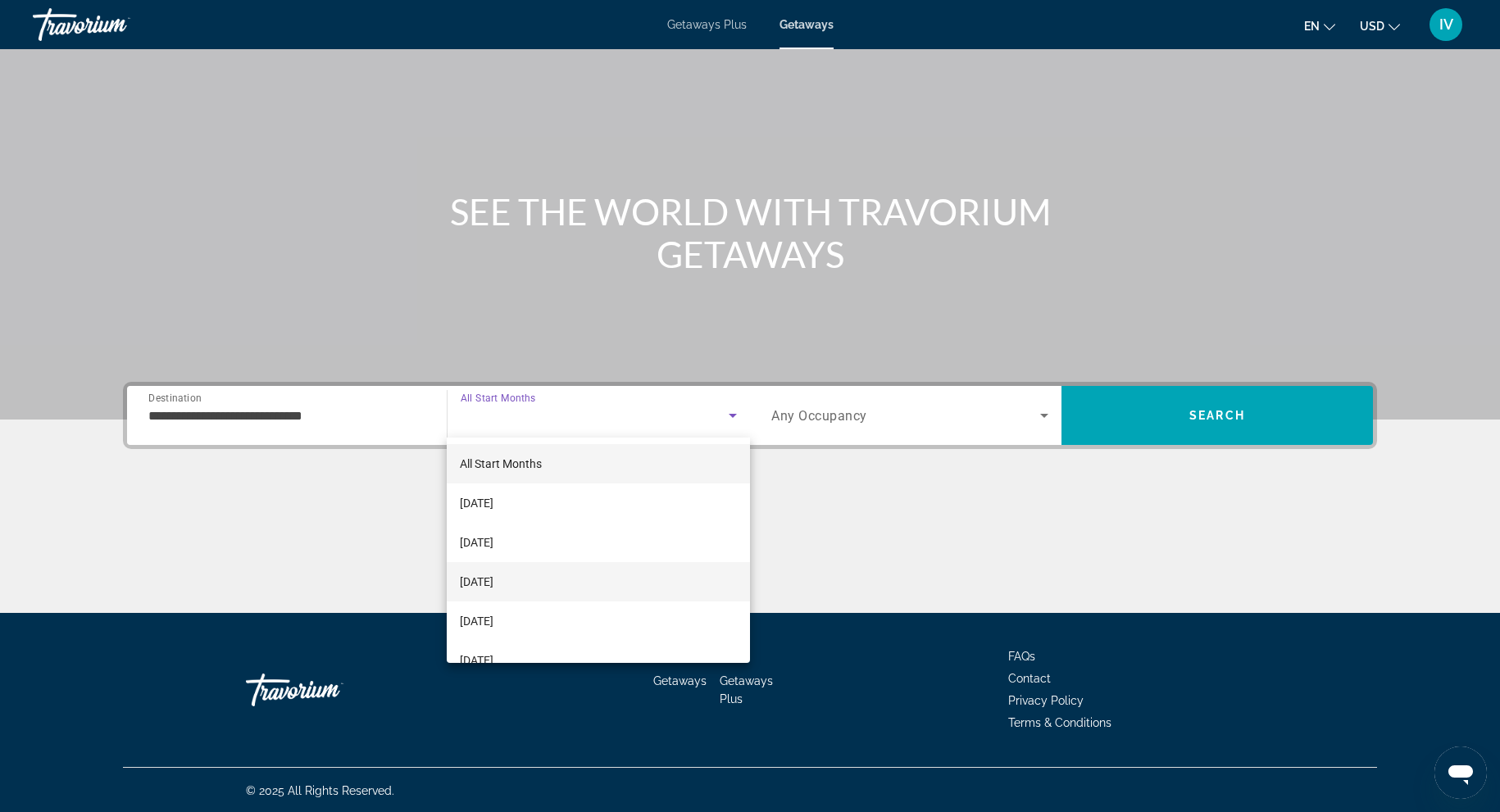
click at [560, 584] on mat-option "December 2025" at bounding box center [599, 582] width 304 height 39
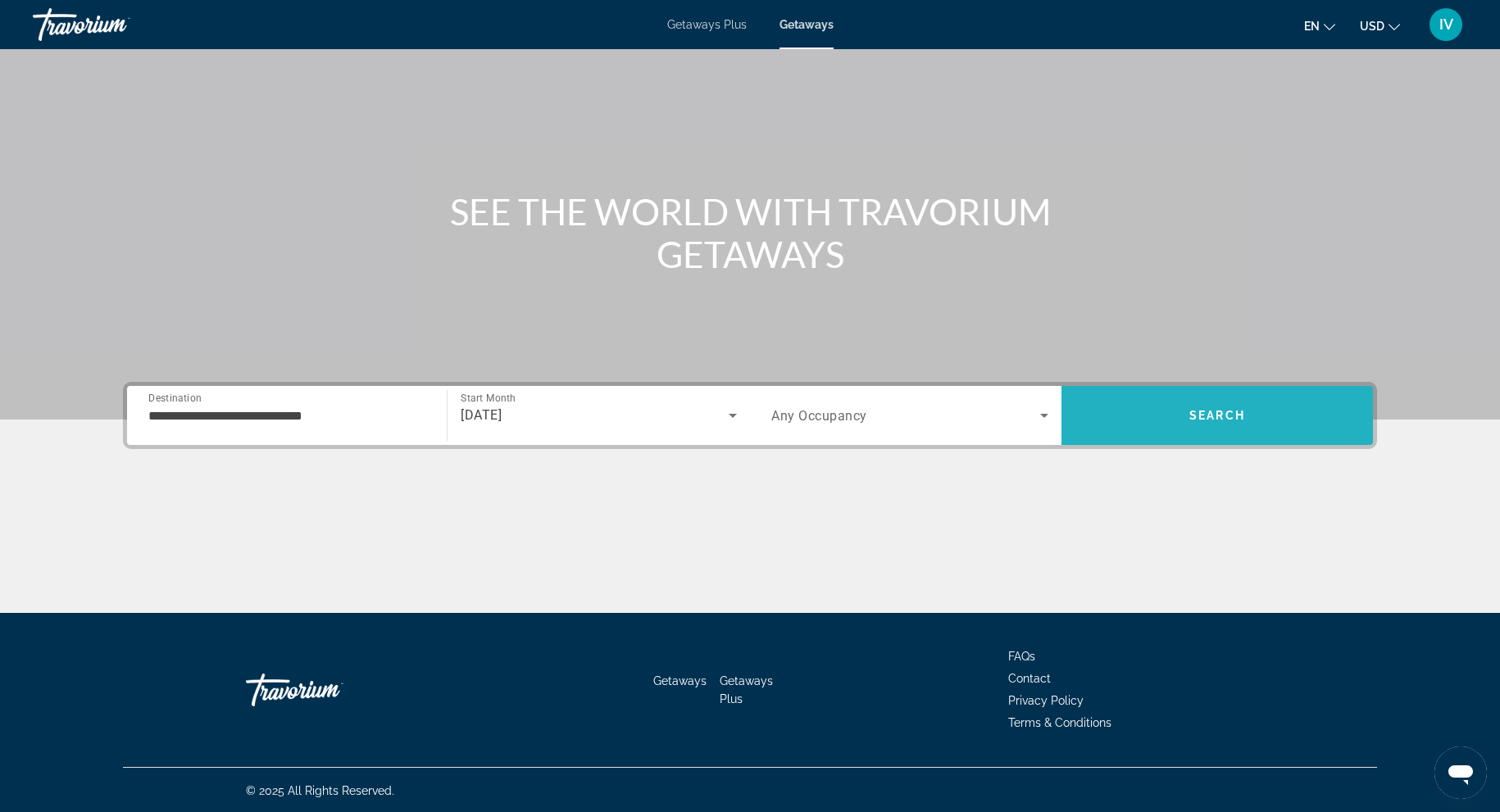
click at [1250, 437] on span "Search" at bounding box center [1218, 415] width 312 height 59
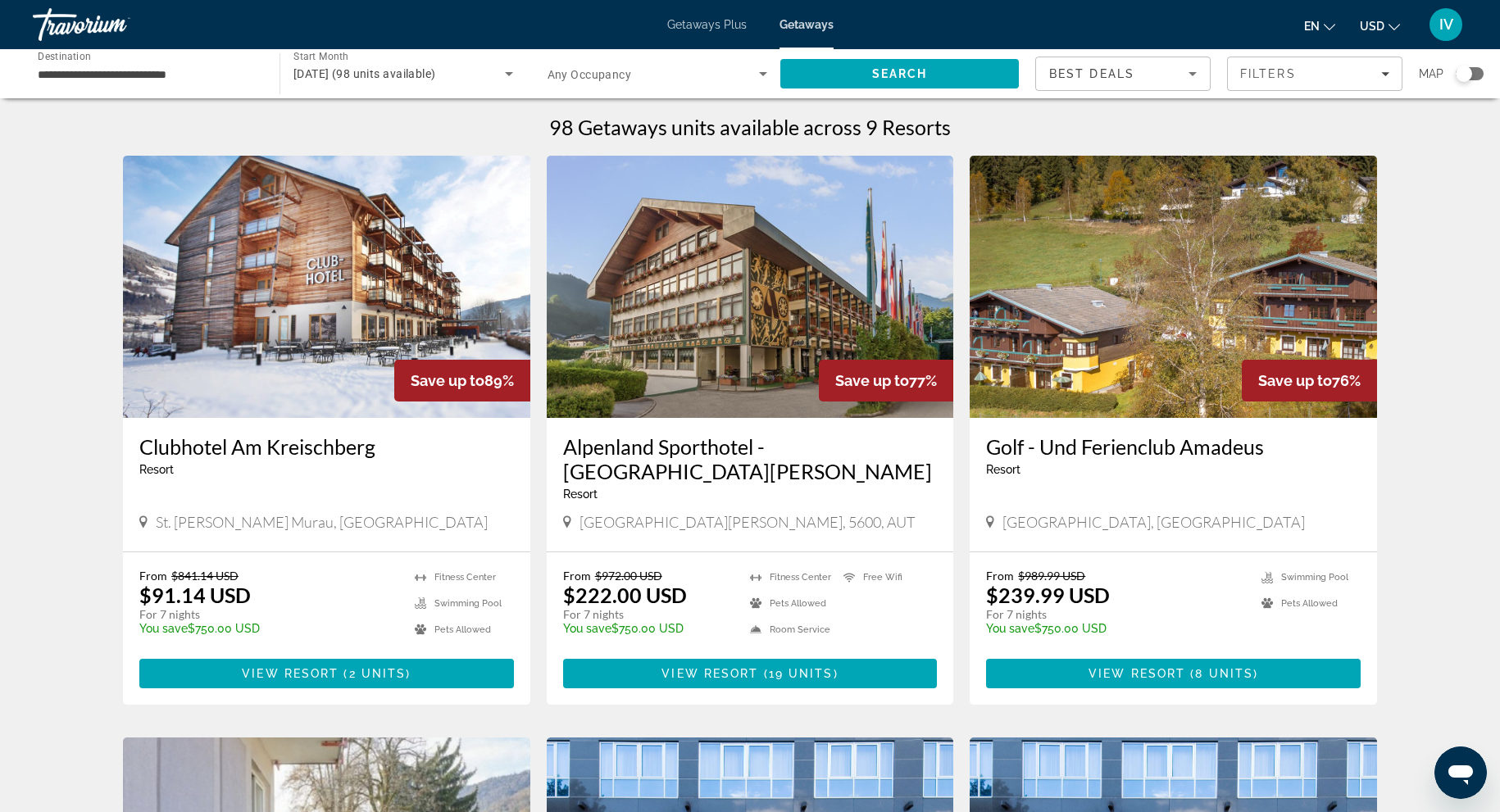
click at [282, 373] on img "Main content" at bounding box center [327, 287] width 407 height 262
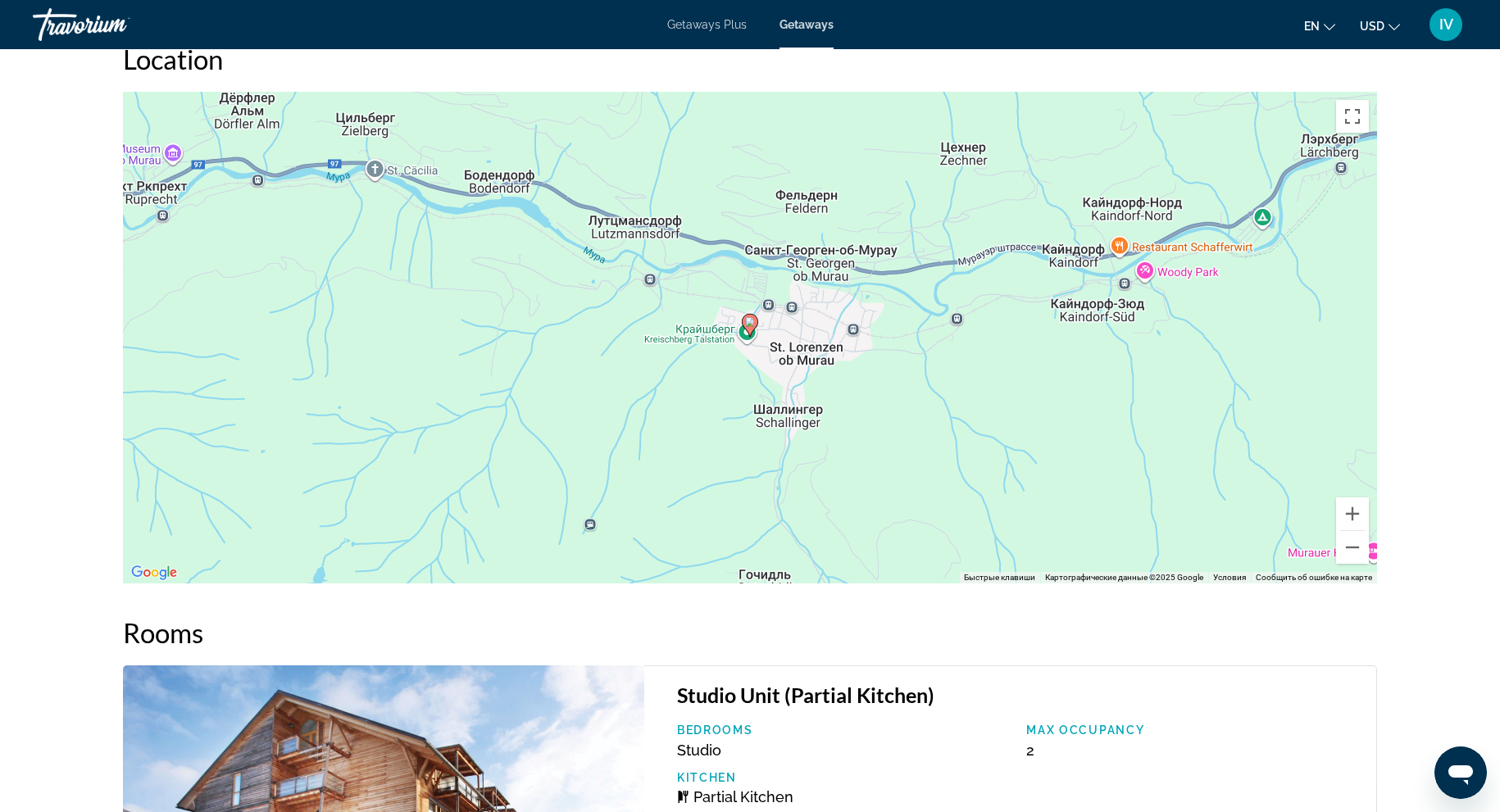
scroll to position [1906, 0]
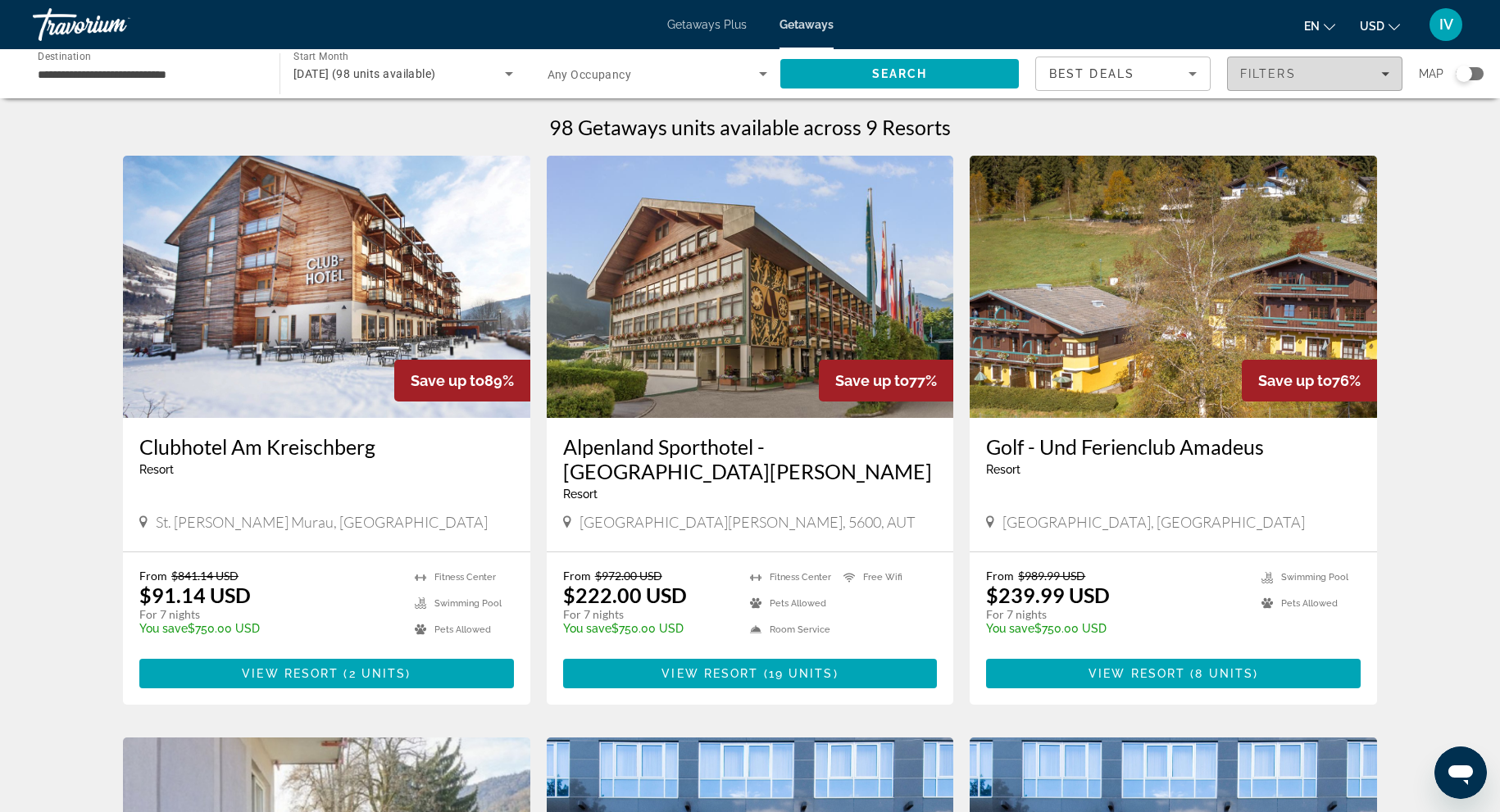
click at [1332, 68] on div "Filters" at bounding box center [1315, 73] width 149 height 13
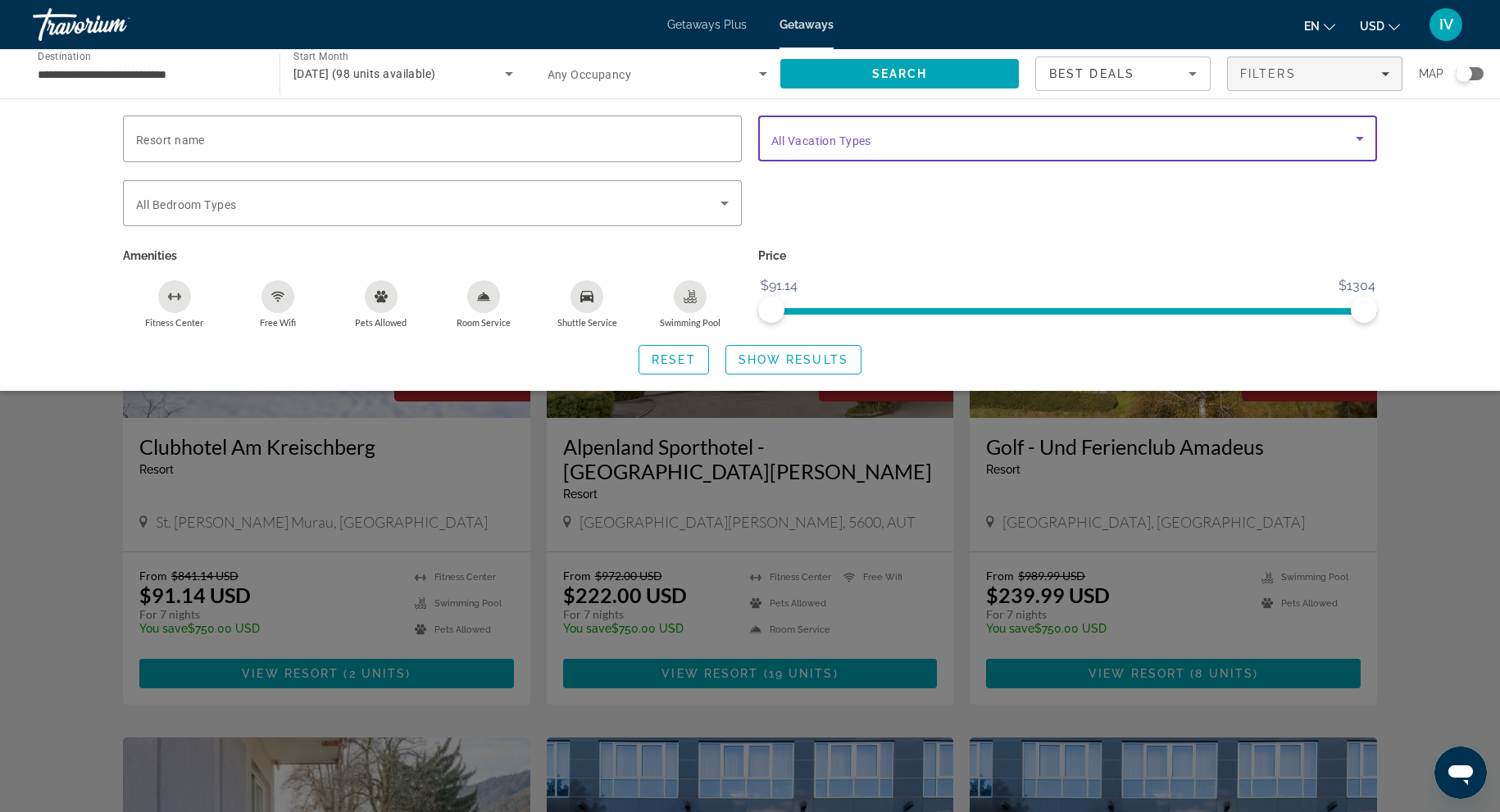
click at [1245, 136] on span "Search widget" at bounding box center [1063, 138] width 584 height 19
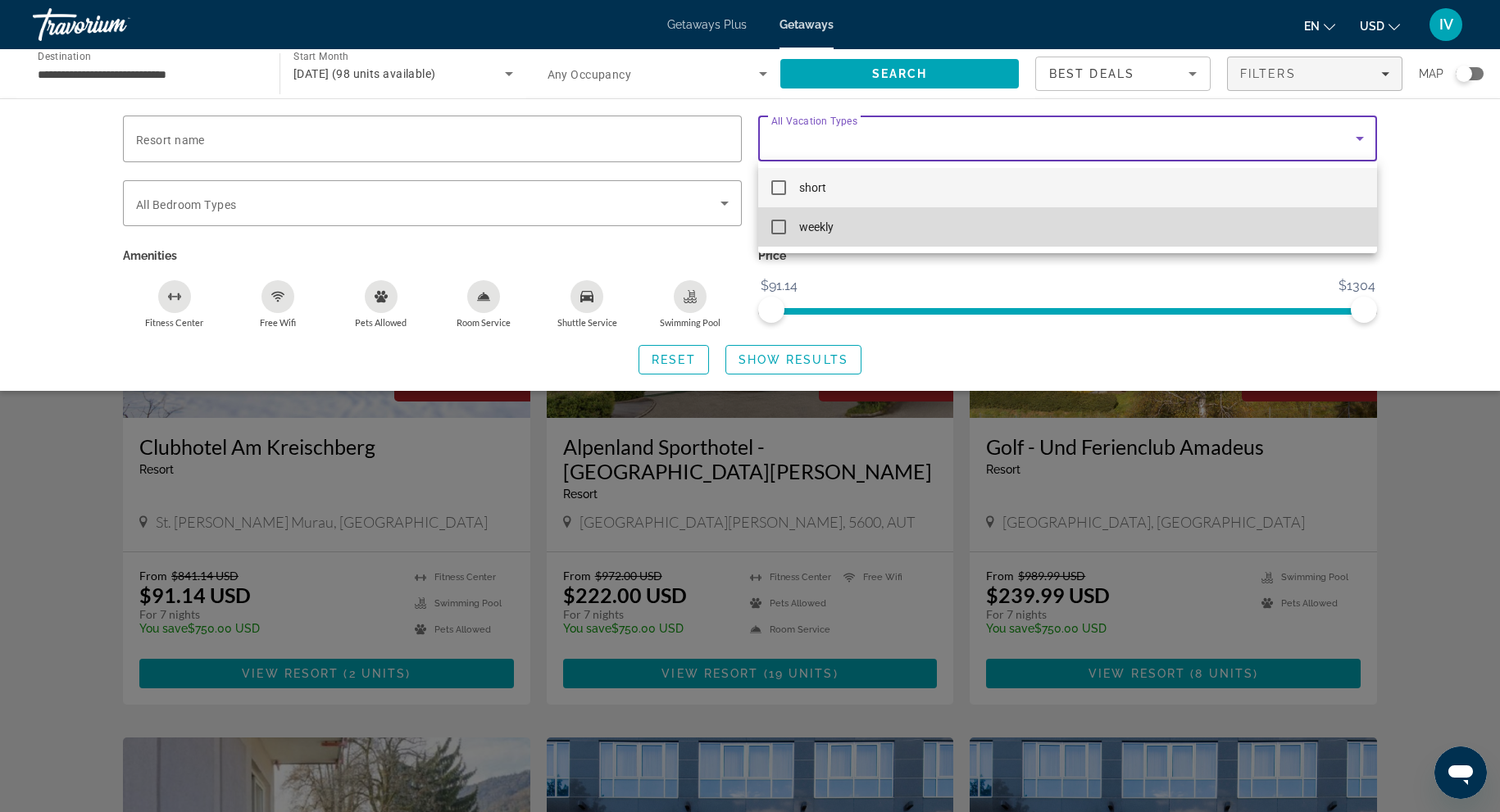
click at [780, 235] on mat-option "weekly" at bounding box center [1067, 227] width 619 height 39
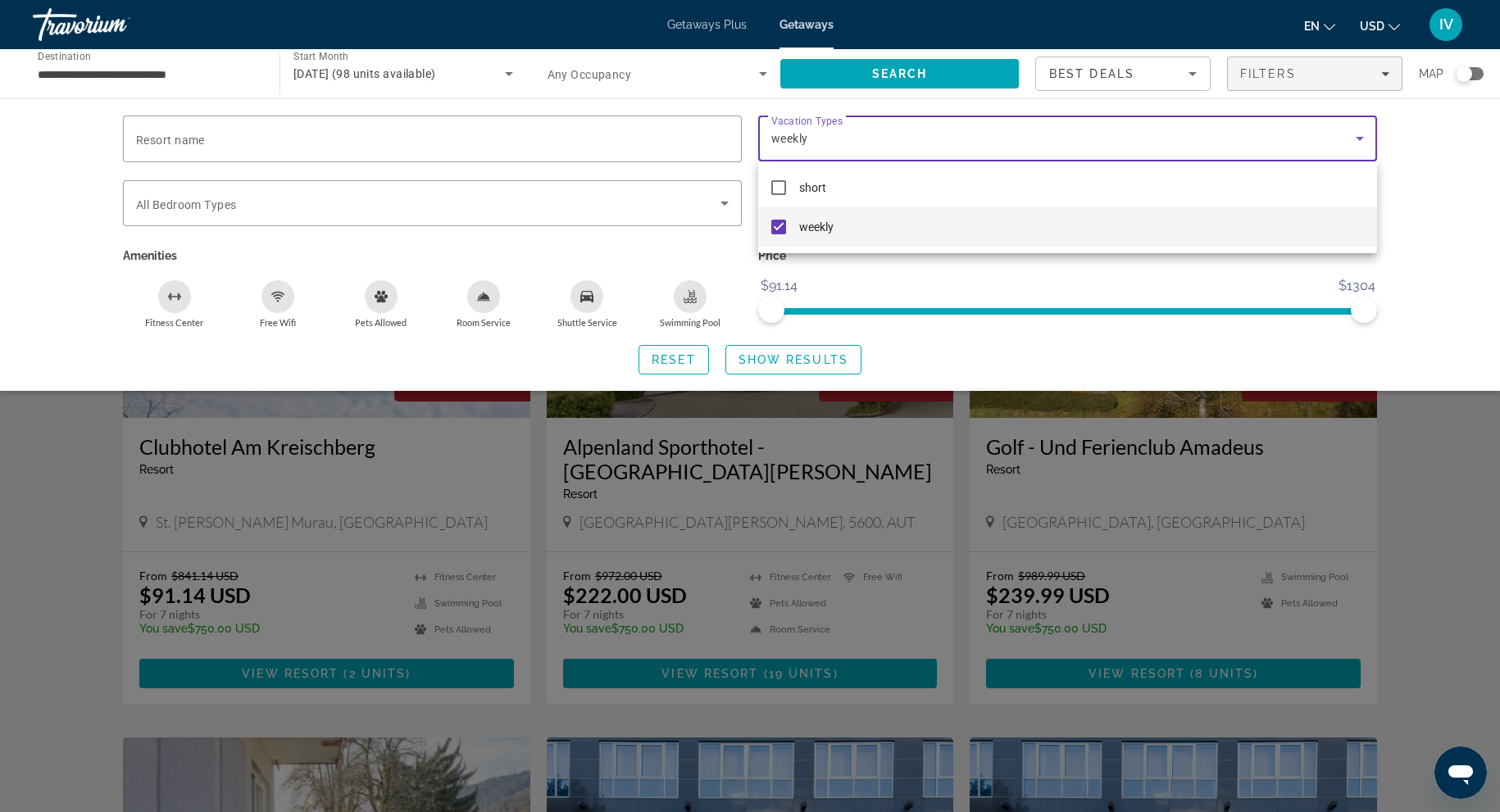
click at [809, 366] on div at bounding box center [750, 406] width 1500 height 812
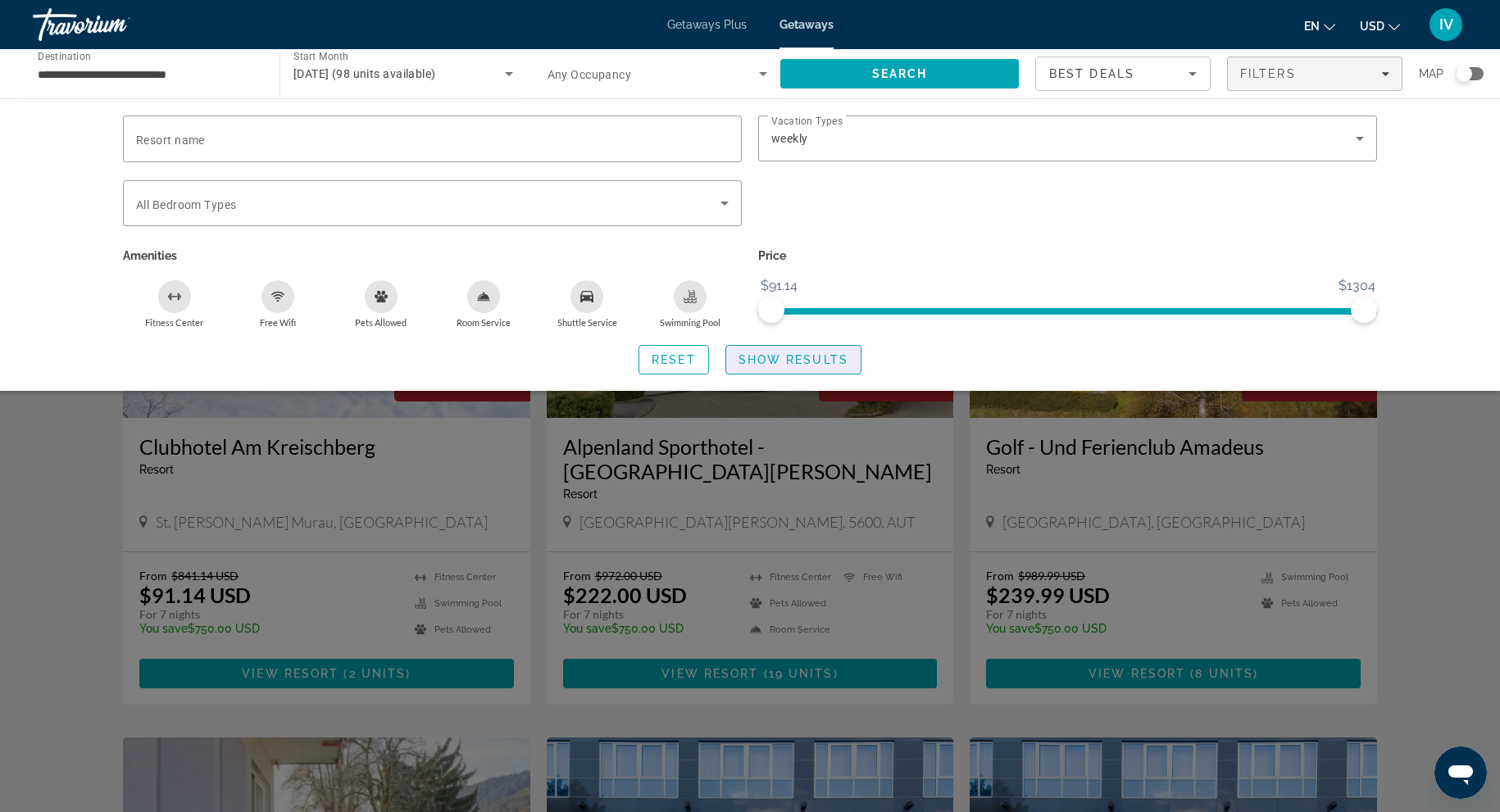
click at [809, 366] on span "Search widget" at bounding box center [793, 360] width 135 height 39
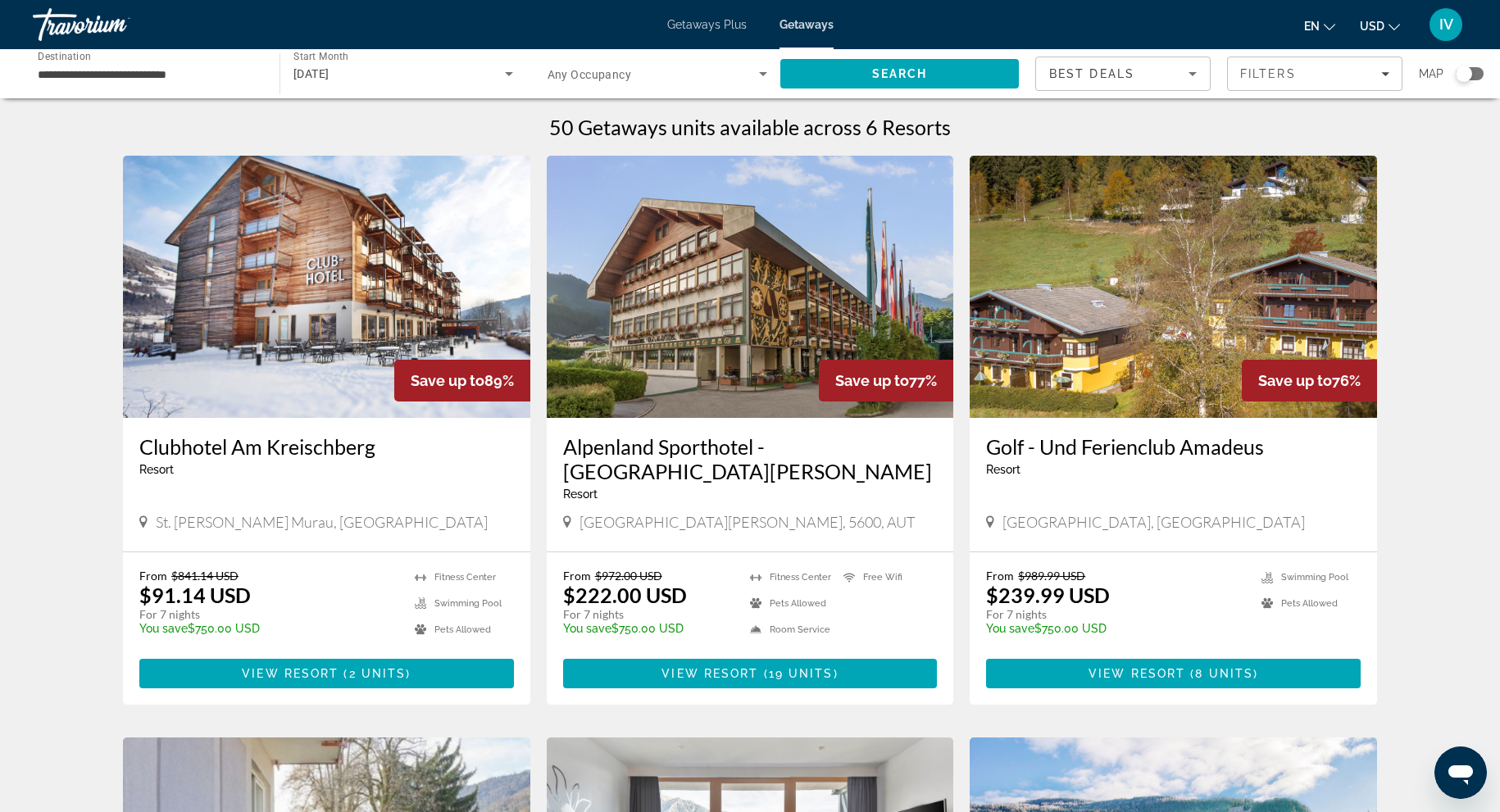
click at [702, 28] on span "Getaways Plus" at bounding box center [707, 24] width 80 height 13
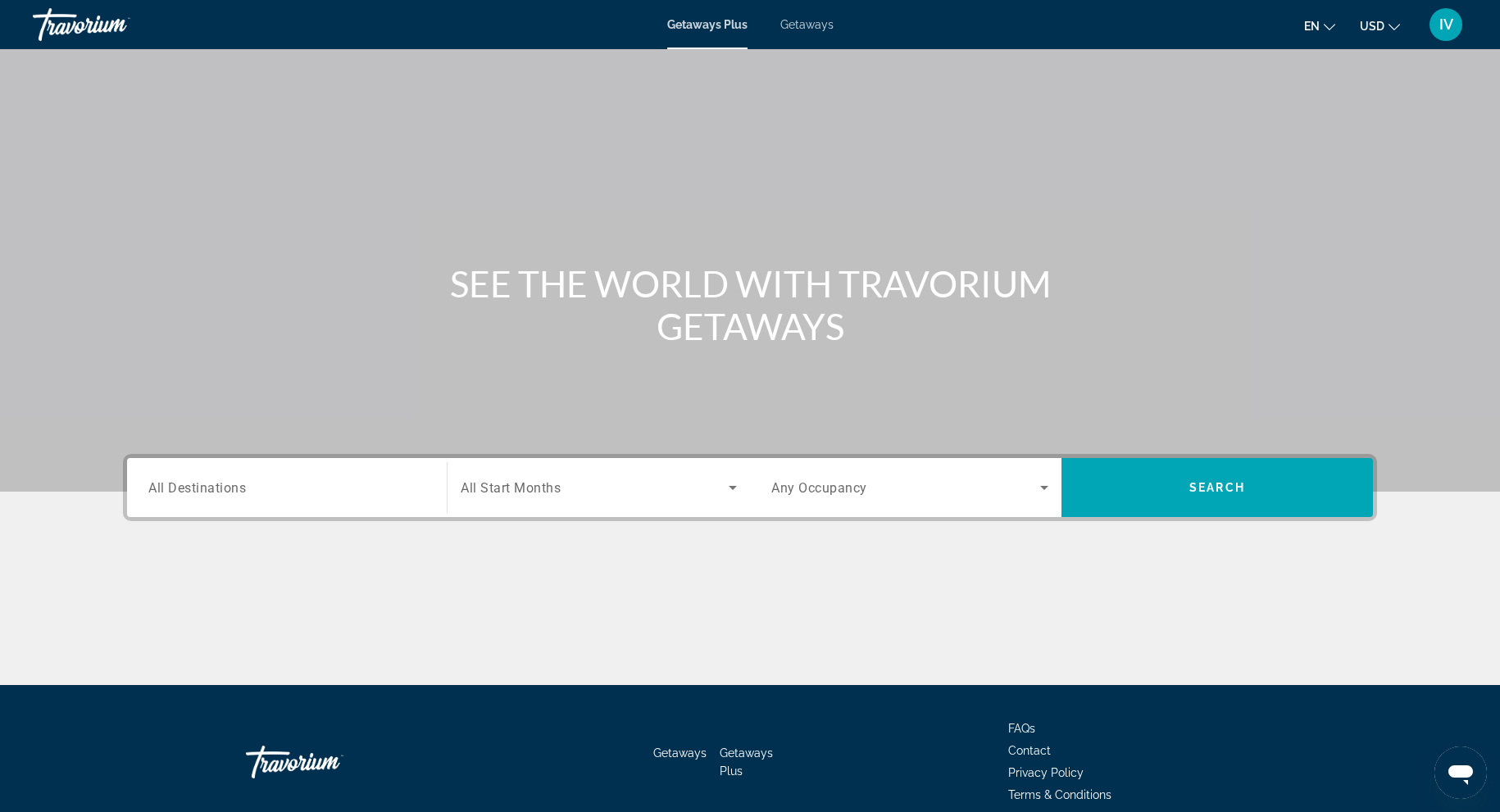
scroll to position [72, 0]
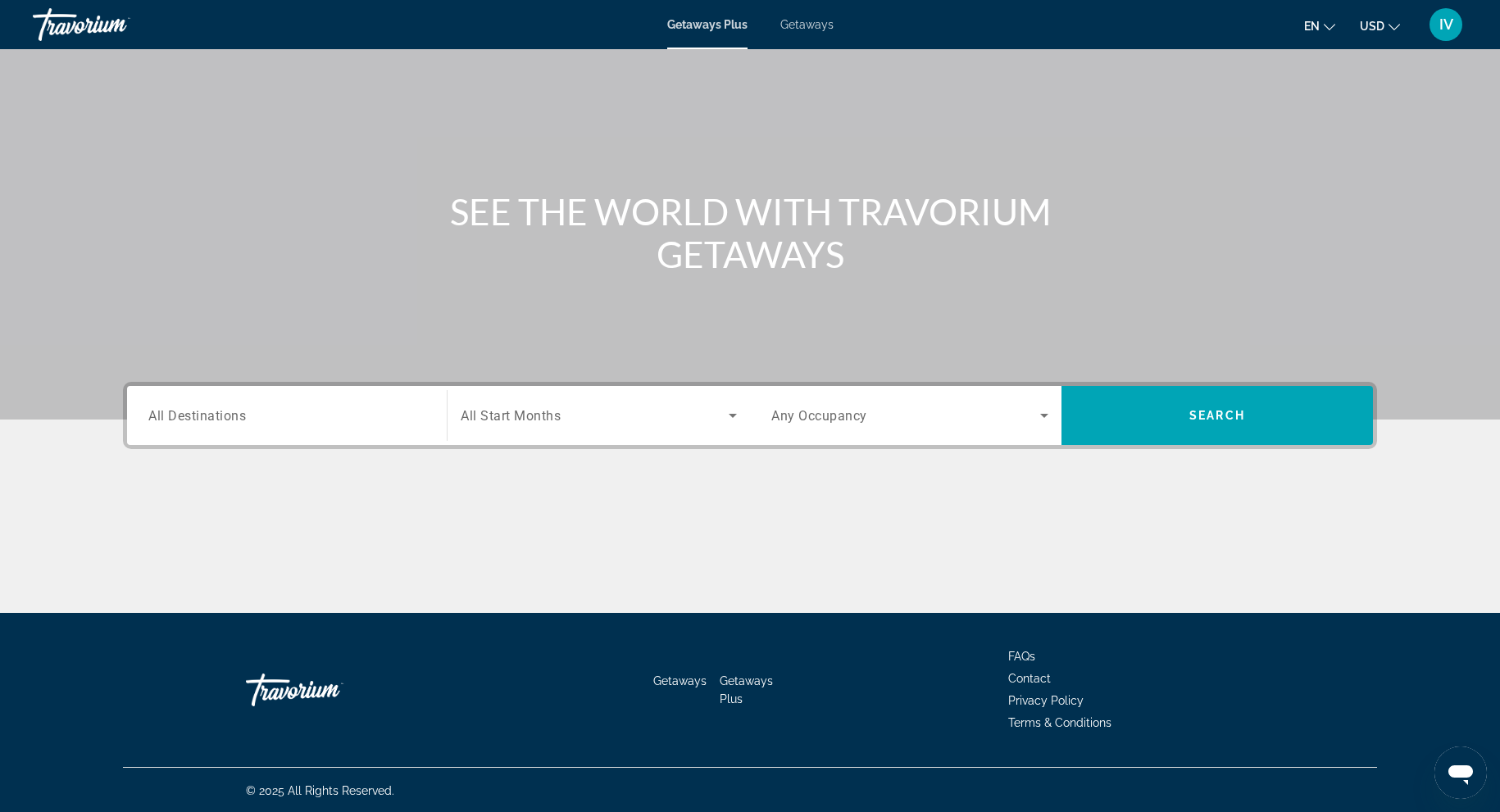
click at [312, 418] on input "Destination All Destinations" at bounding box center [287, 416] width 277 height 19
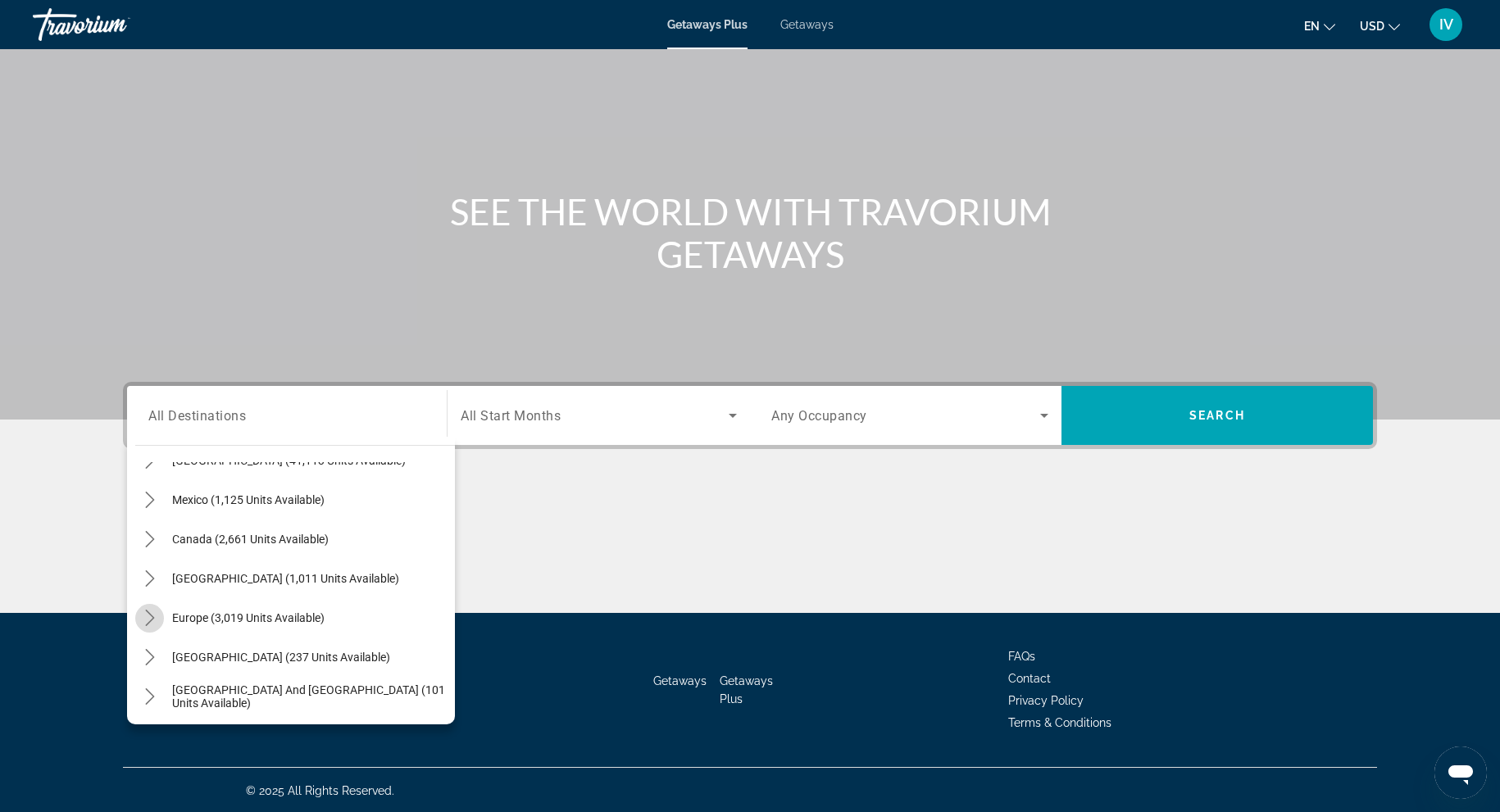
click at [156, 610] on icon "Toggle Europe (3,019 units available) submenu" at bounding box center [150, 618] width 17 height 17
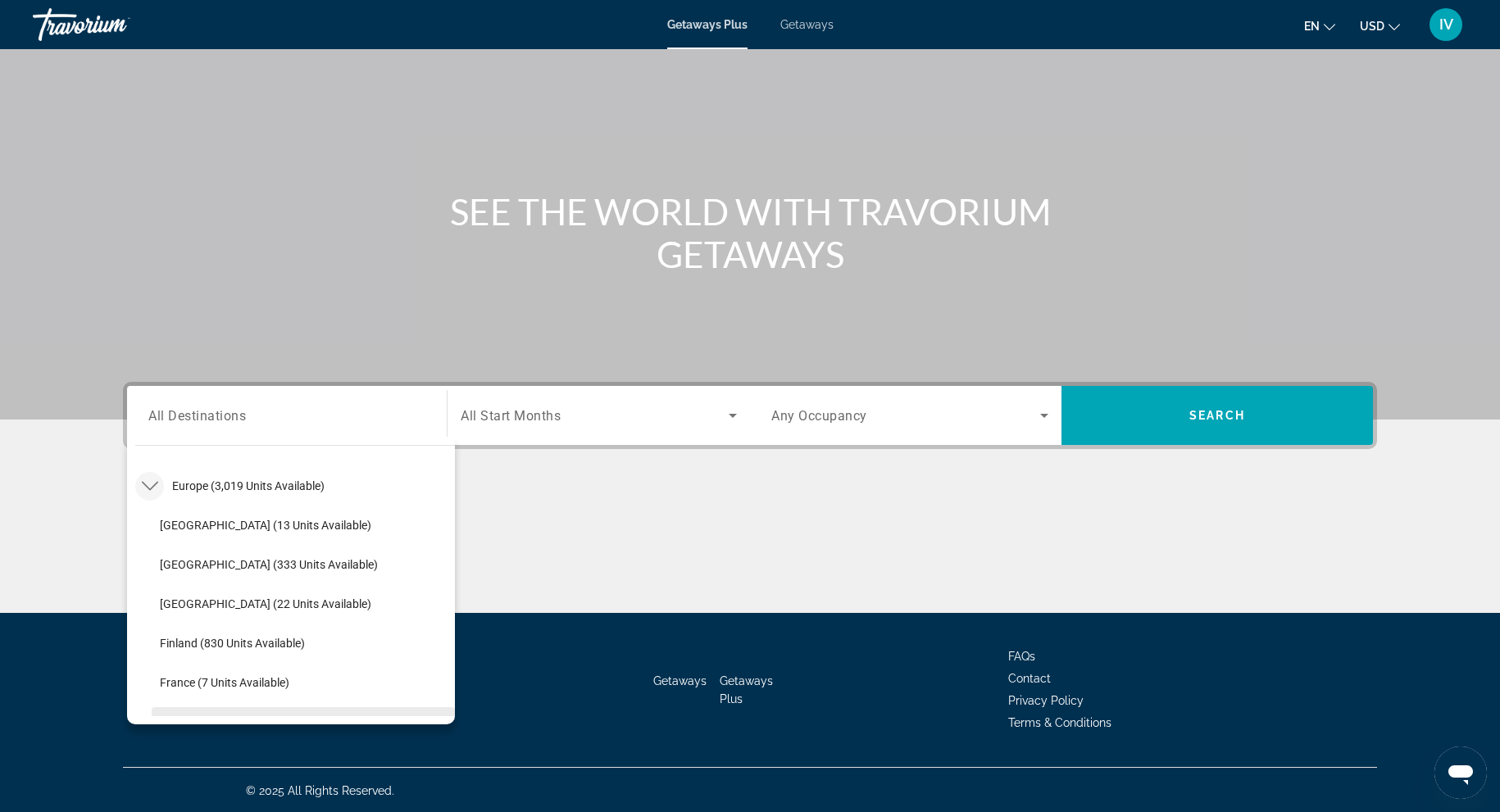
scroll to position [197, 0]
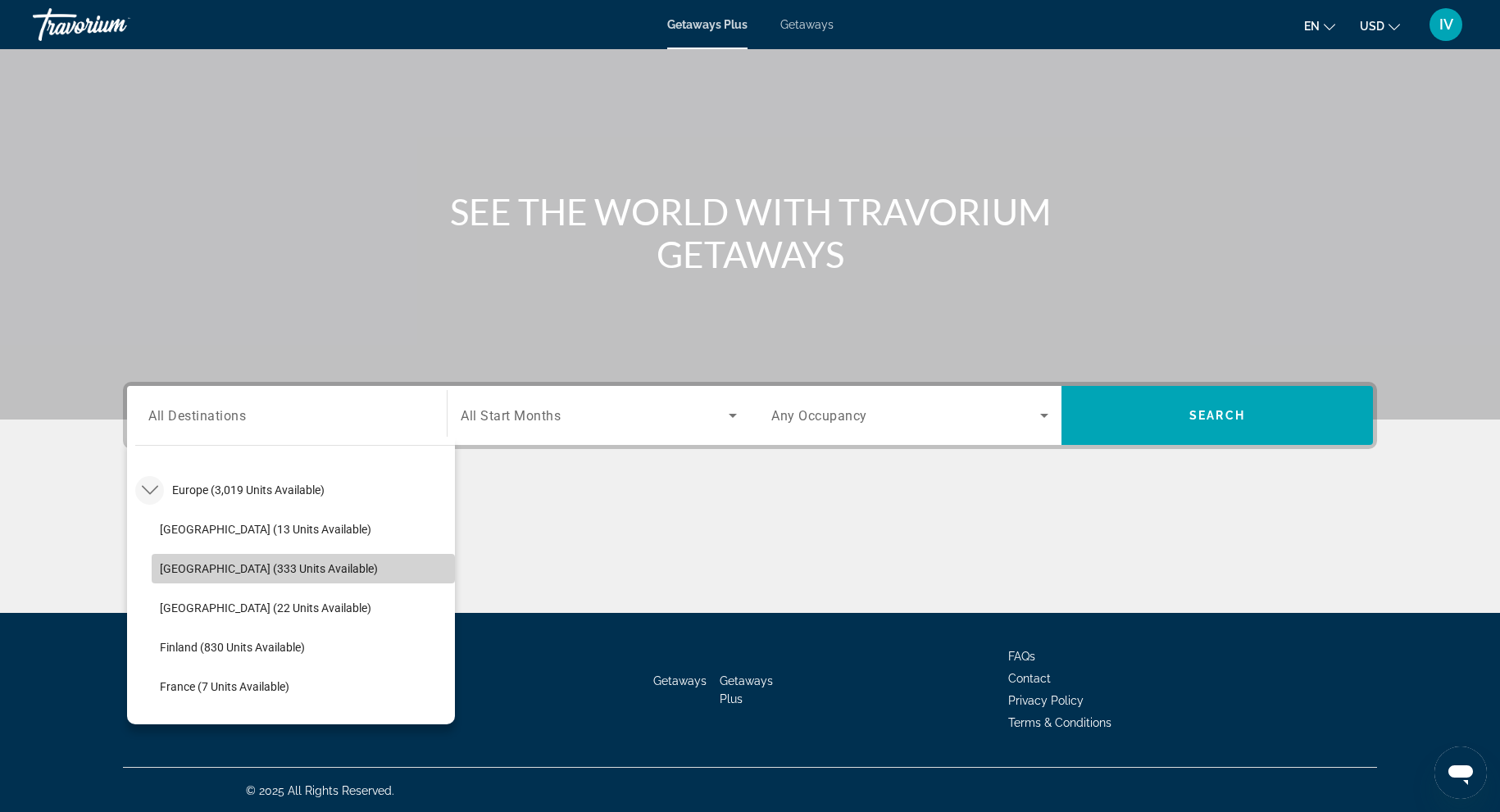
click at [253, 572] on span "Austria (333 units available)" at bounding box center [269, 568] width 218 height 13
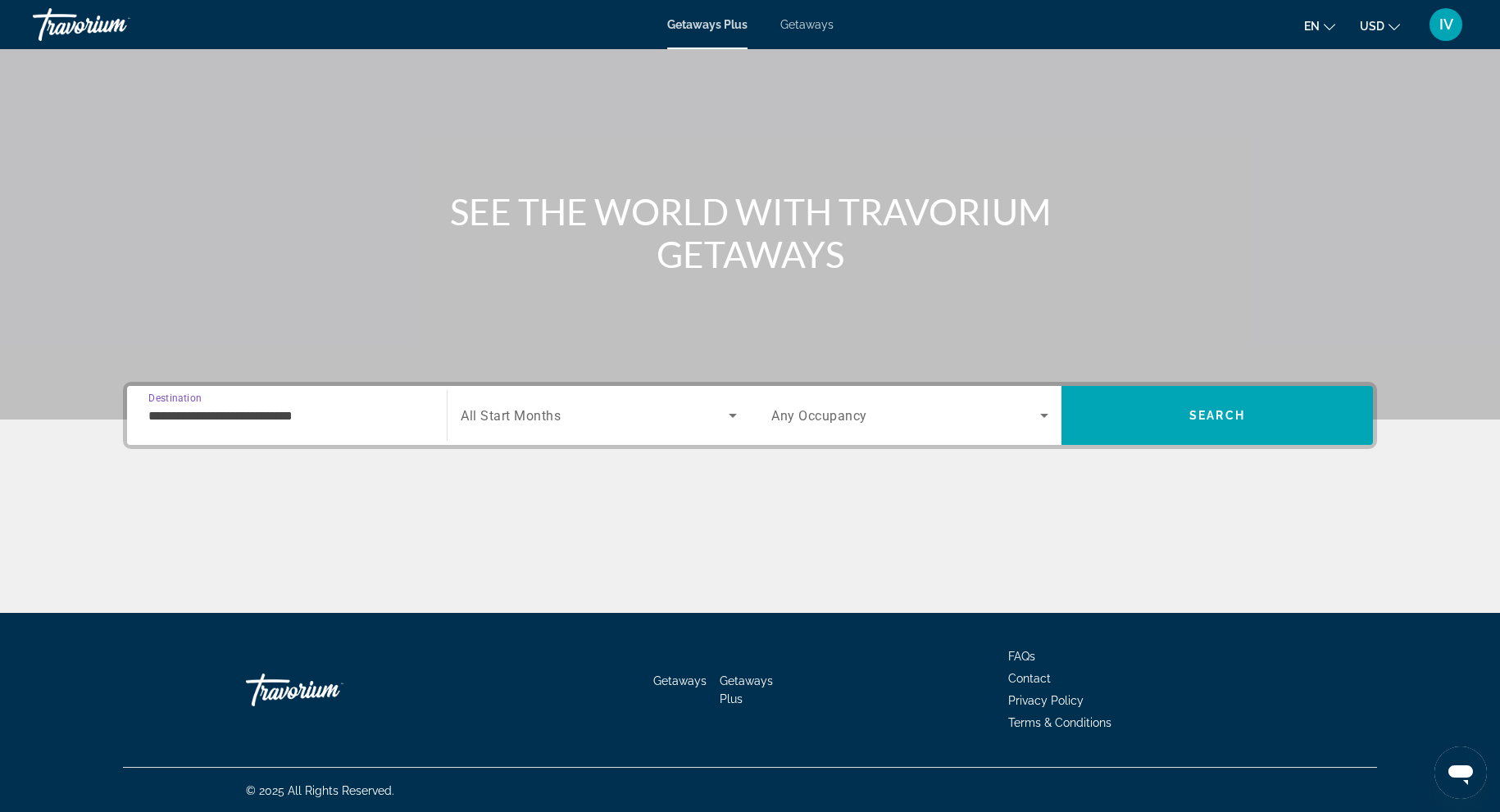
click at [275, 428] on div "**********" at bounding box center [287, 415] width 277 height 47
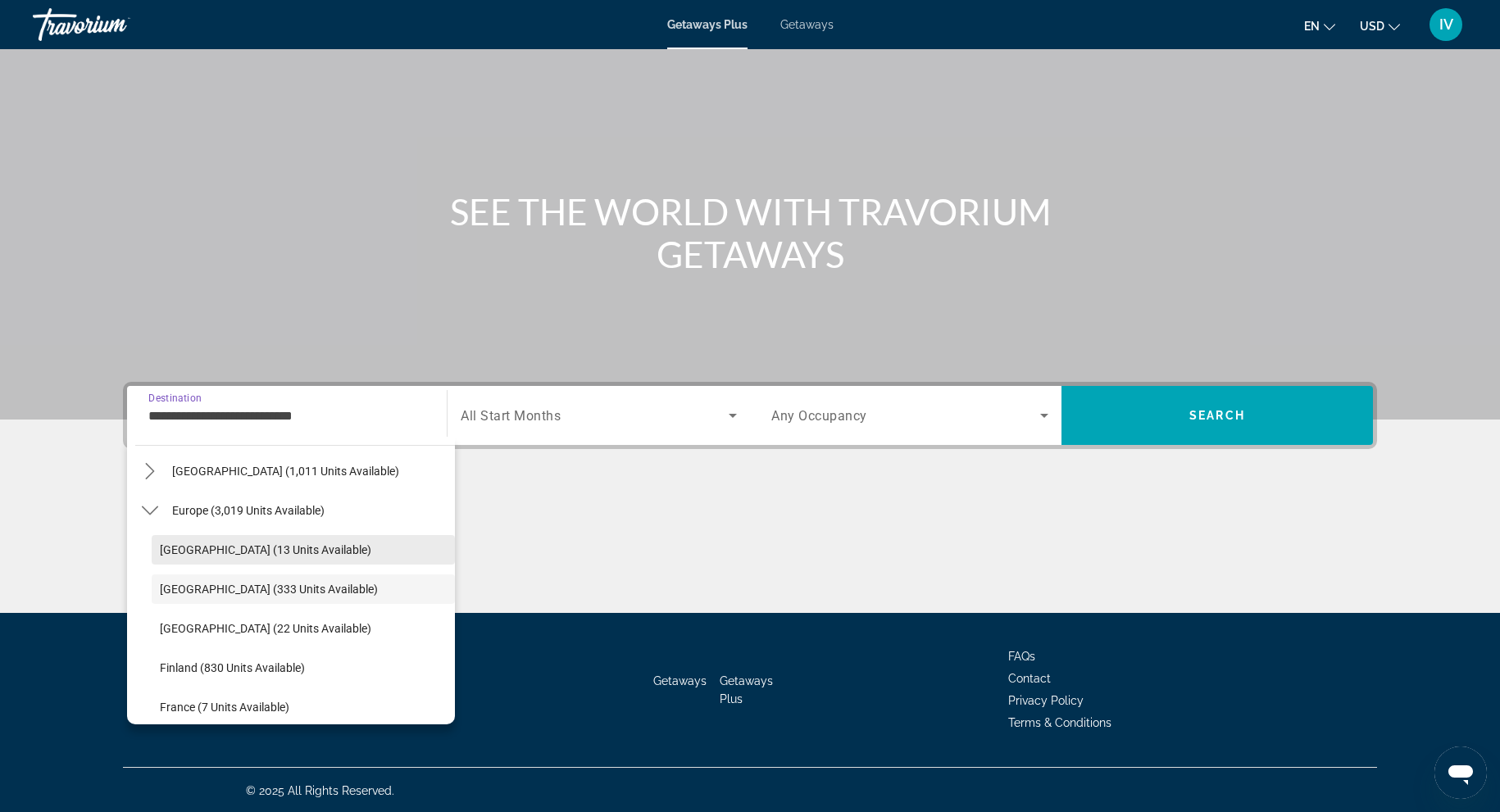
scroll to position [204, 0]
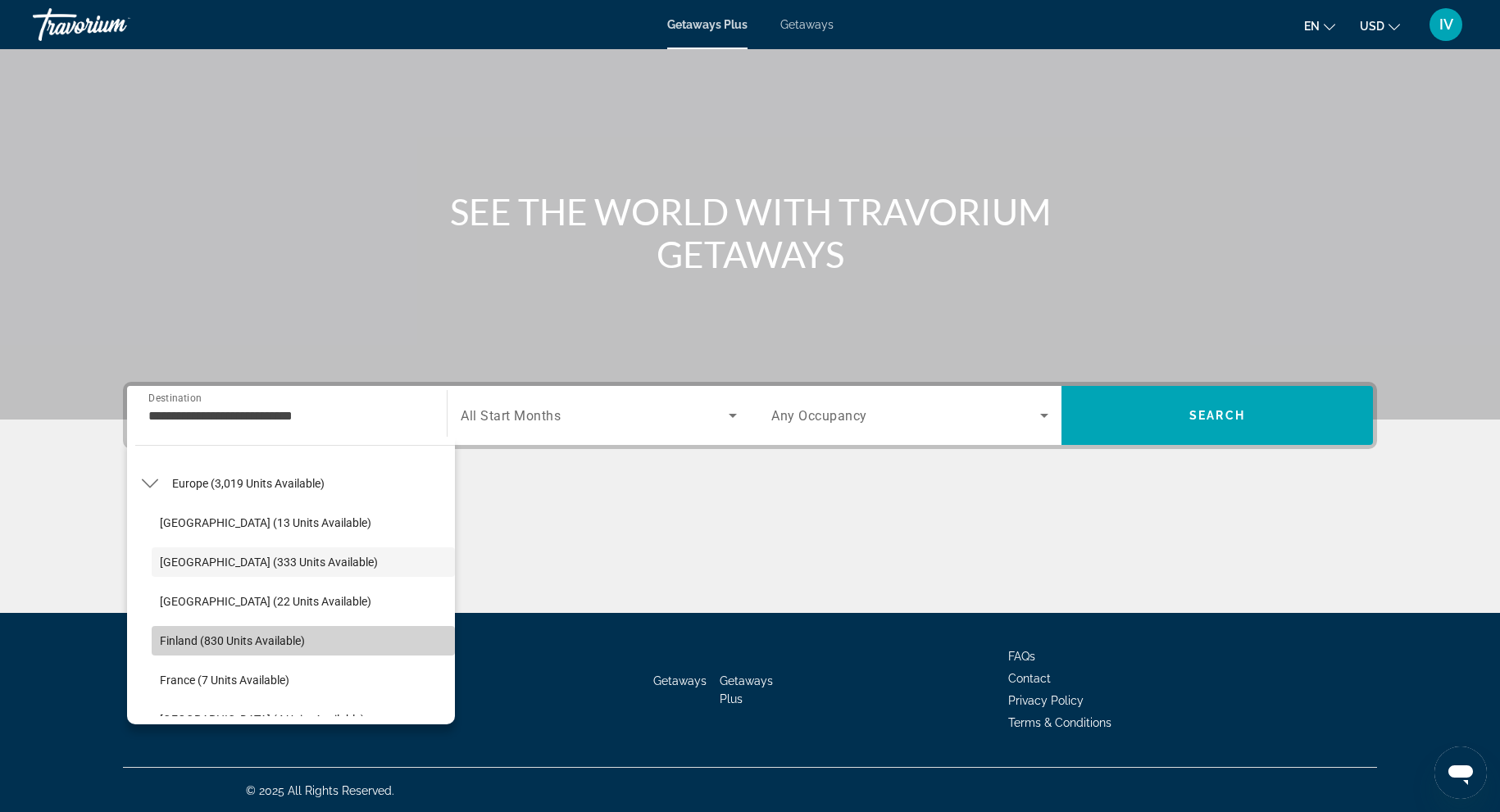
click at [282, 643] on span "Finland (830 units available)" at bounding box center [233, 641] width 145 height 13
type input "**********"
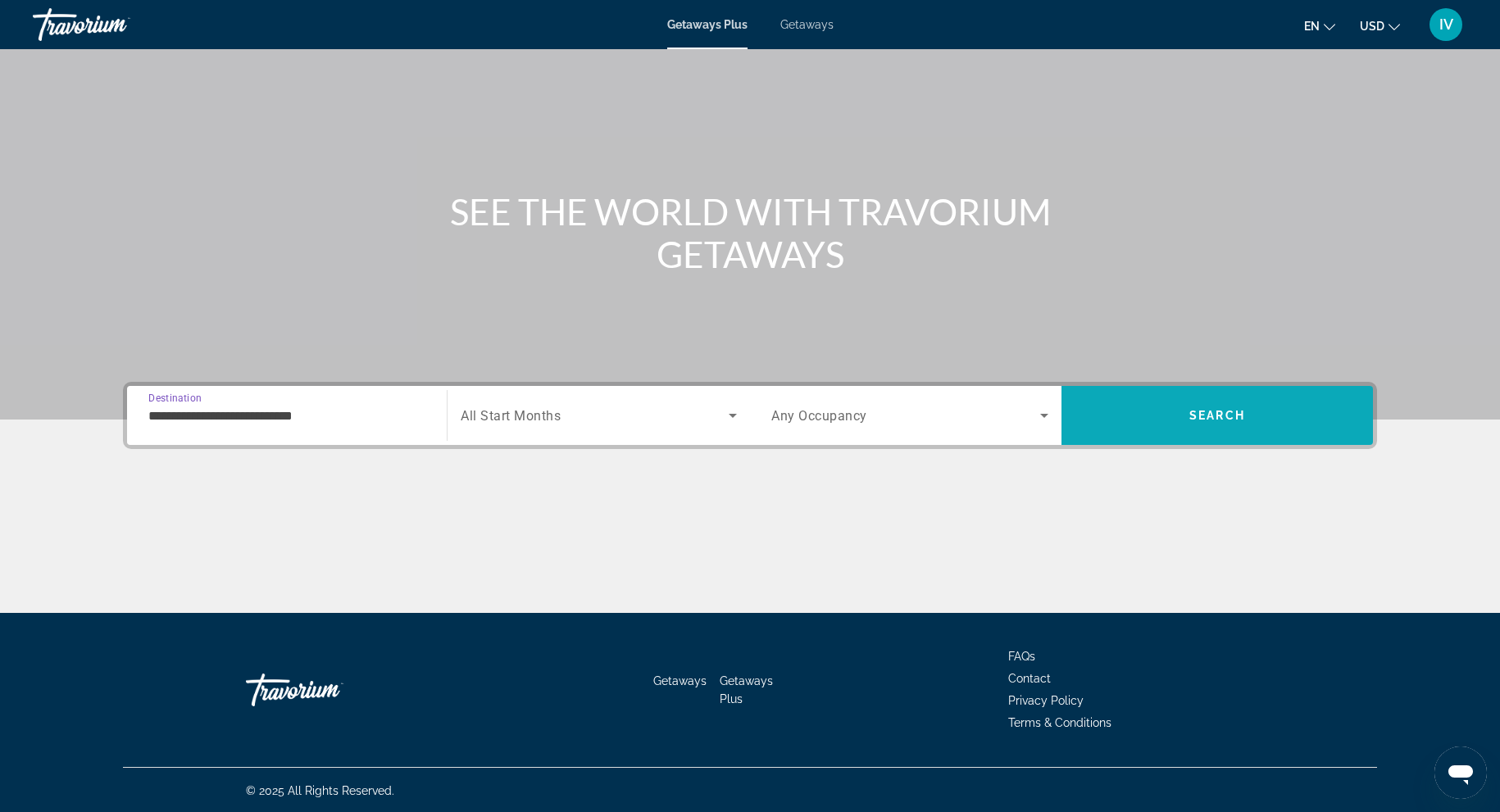
click at [1164, 399] on span "Search" at bounding box center [1218, 415] width 312 height 39
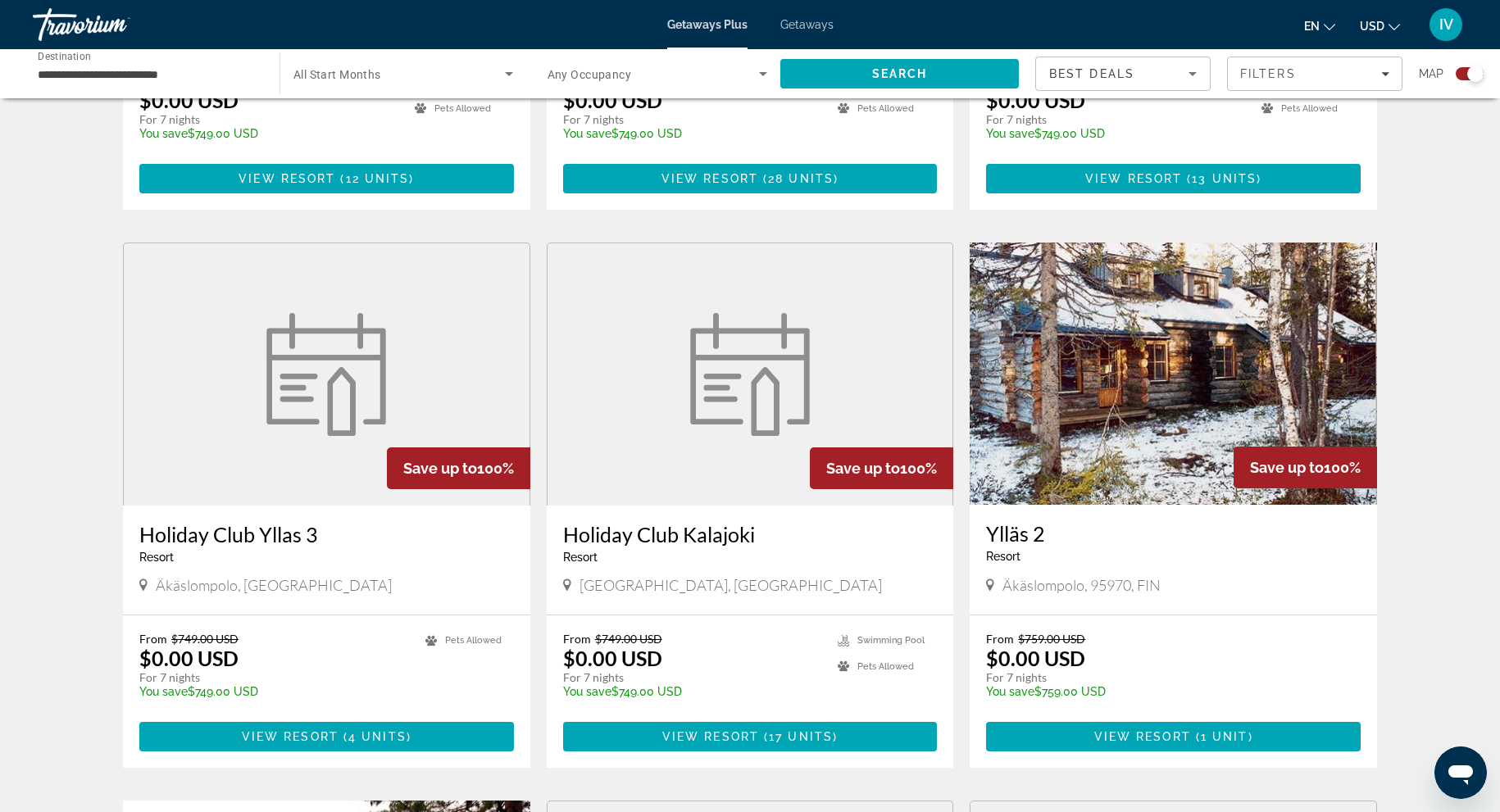
scroll to position [1542, 0]
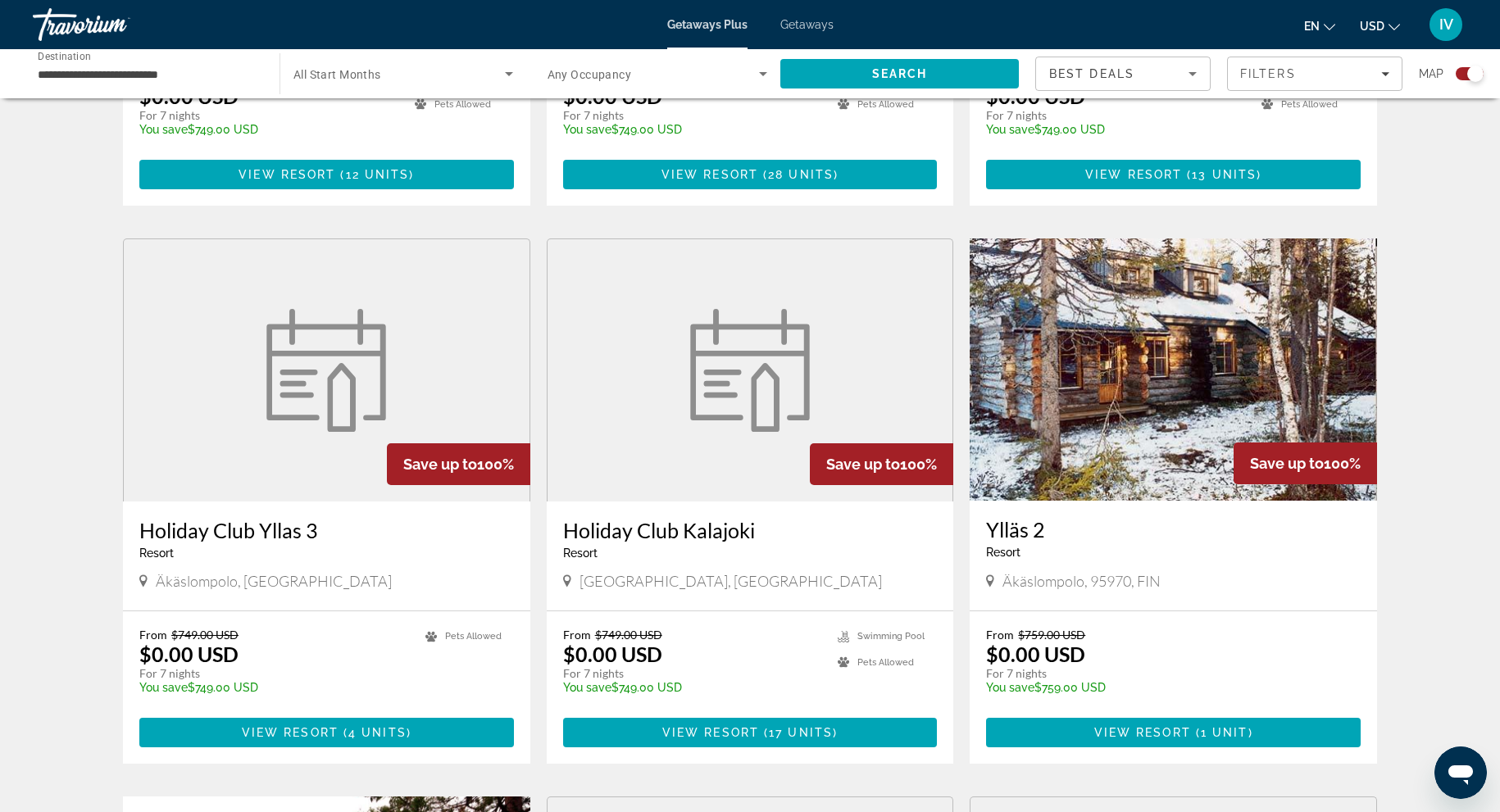
click at [1131, 425] on img "Main content" at bounding box center [1173, 369] width 407 height 262
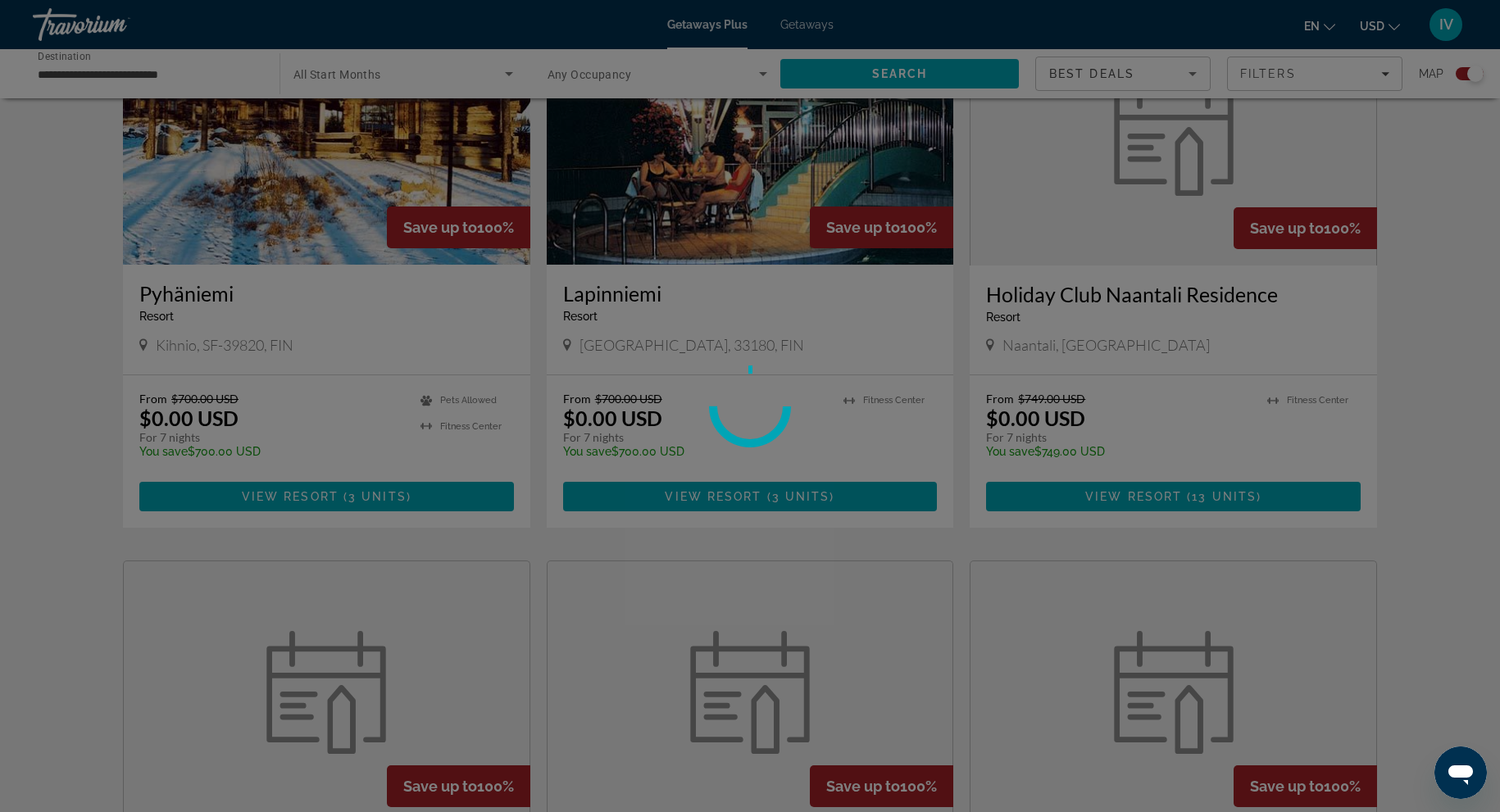
scroll to position [665, 0]
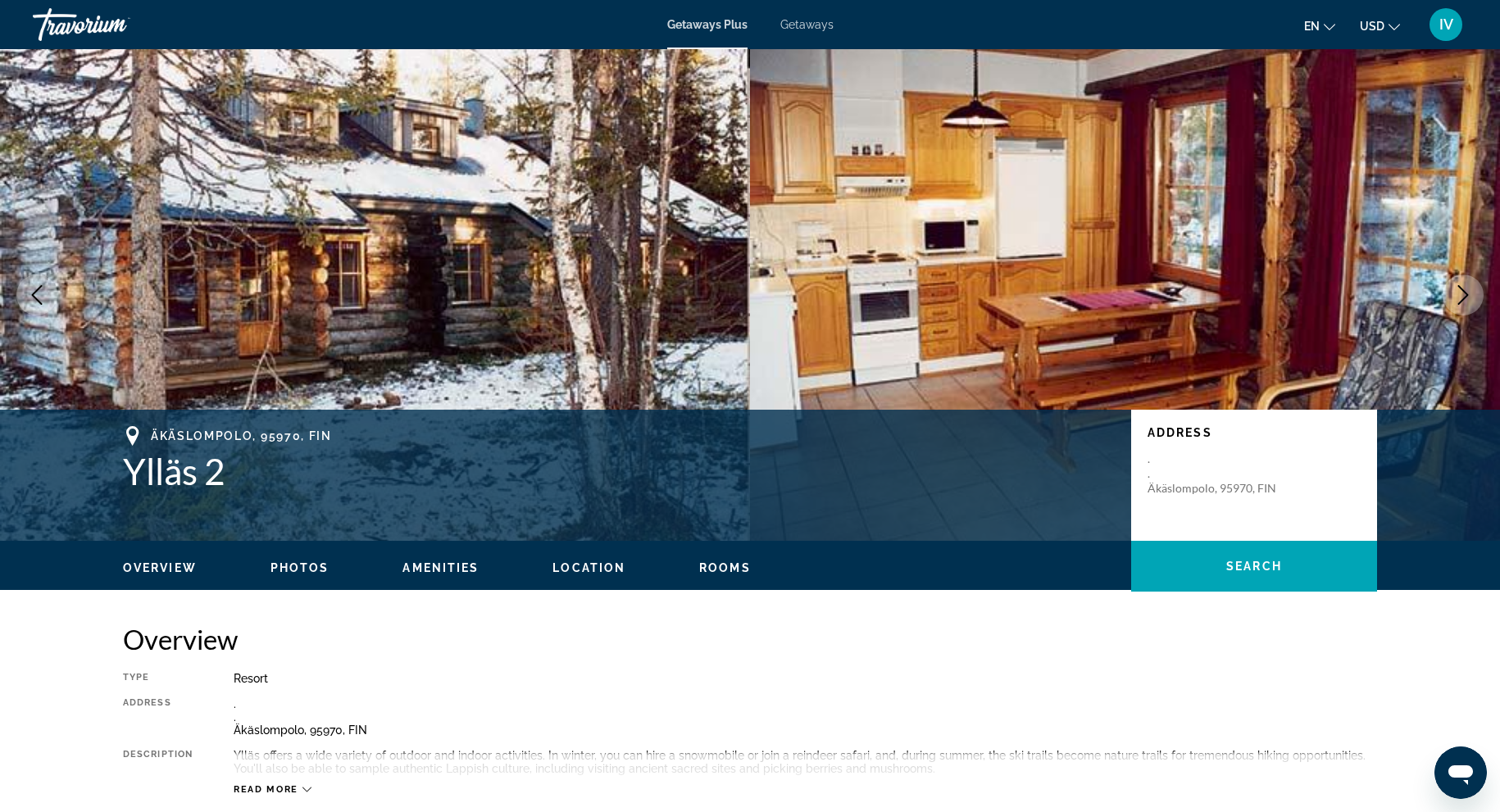
click at [1465, 300] on icon "Next image" at bounding box center [1463, 295] width 19 height 19
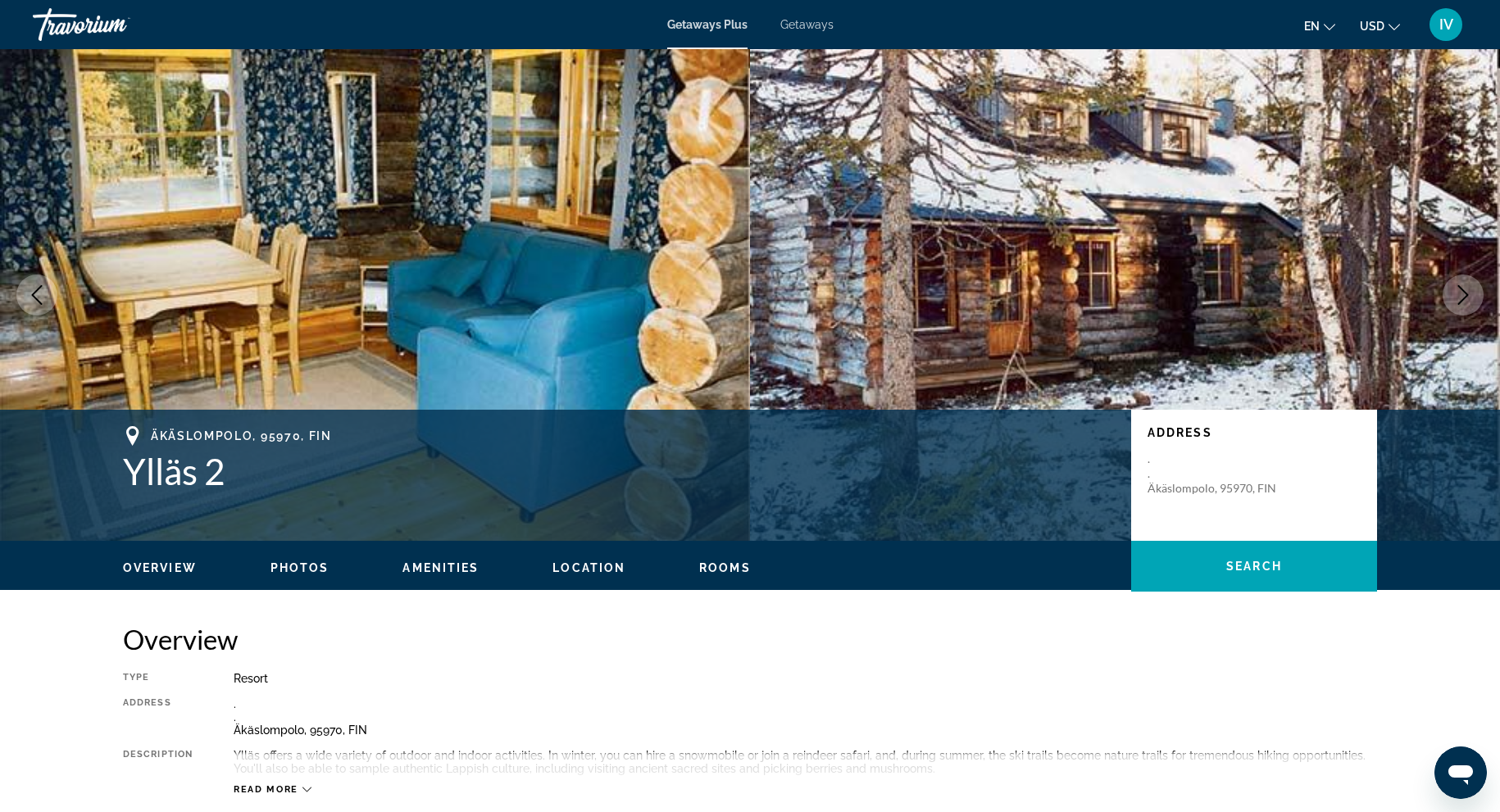
click at [1465, 299] on icon "Next image" at bounding box center [1463, 295] width 19 height 19
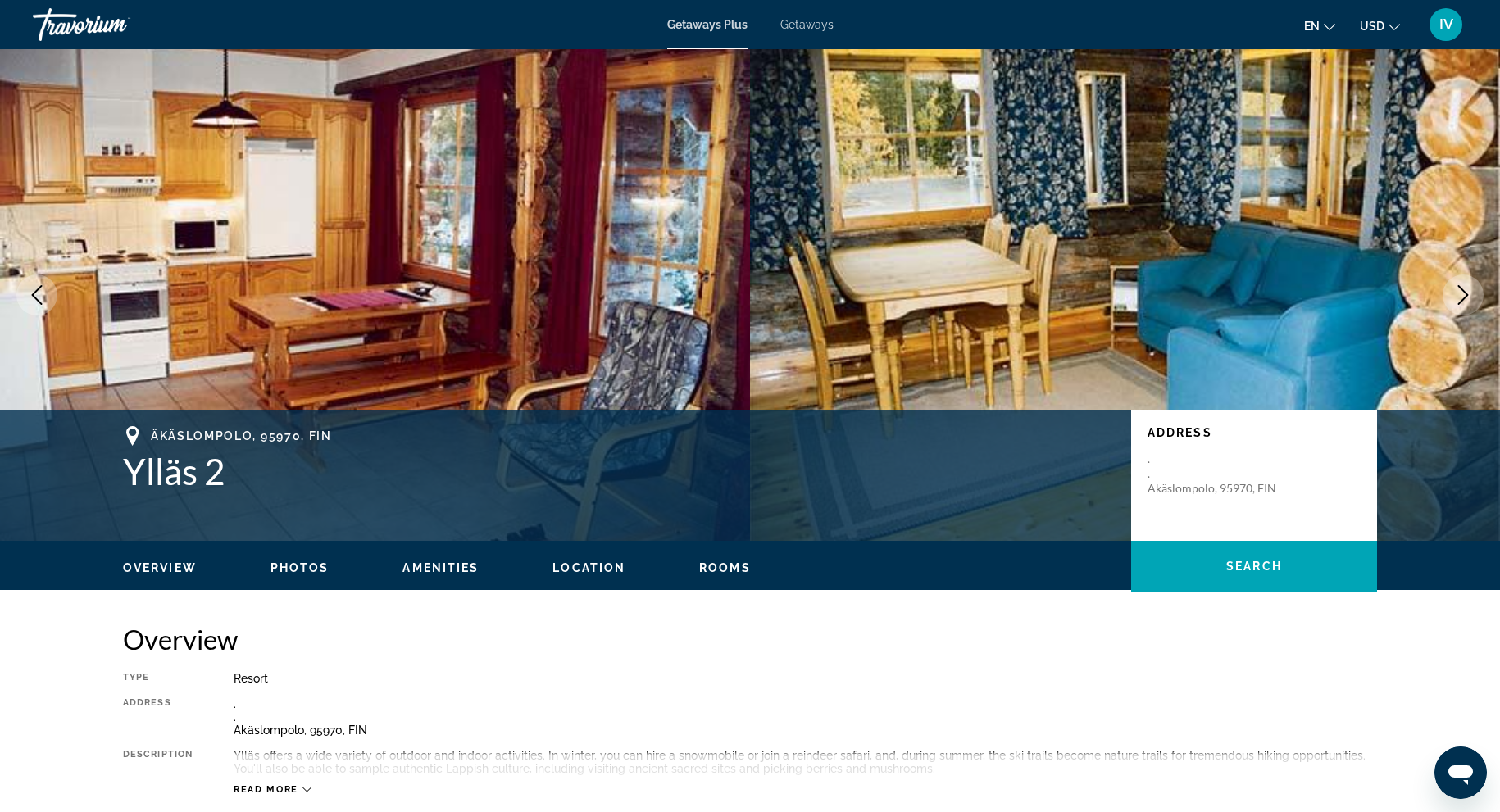
click at [1465, 300] on icon "Next image" at bounding box center [1463, 295] width 19 height 19
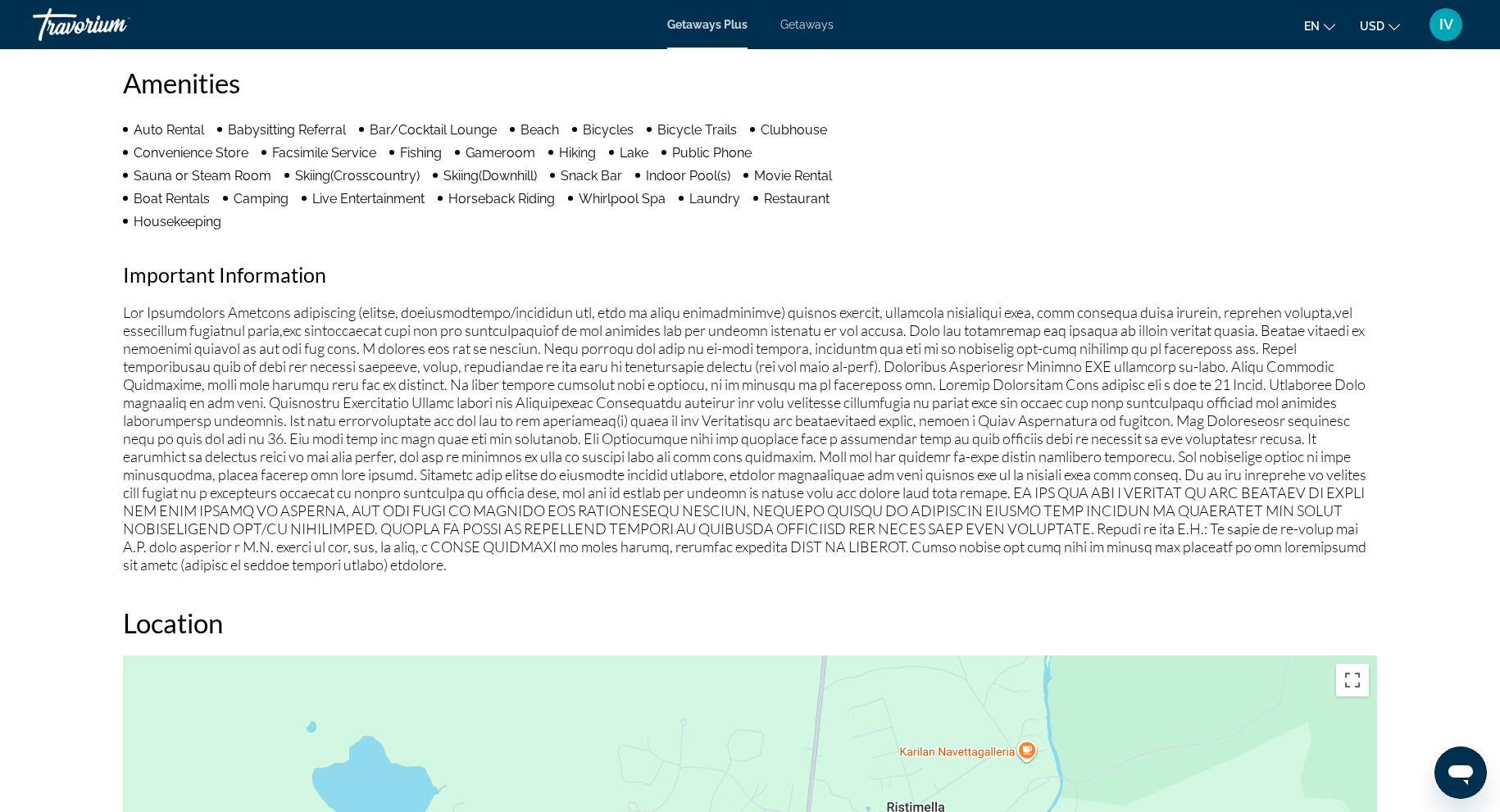
scroll to position [437, 0]
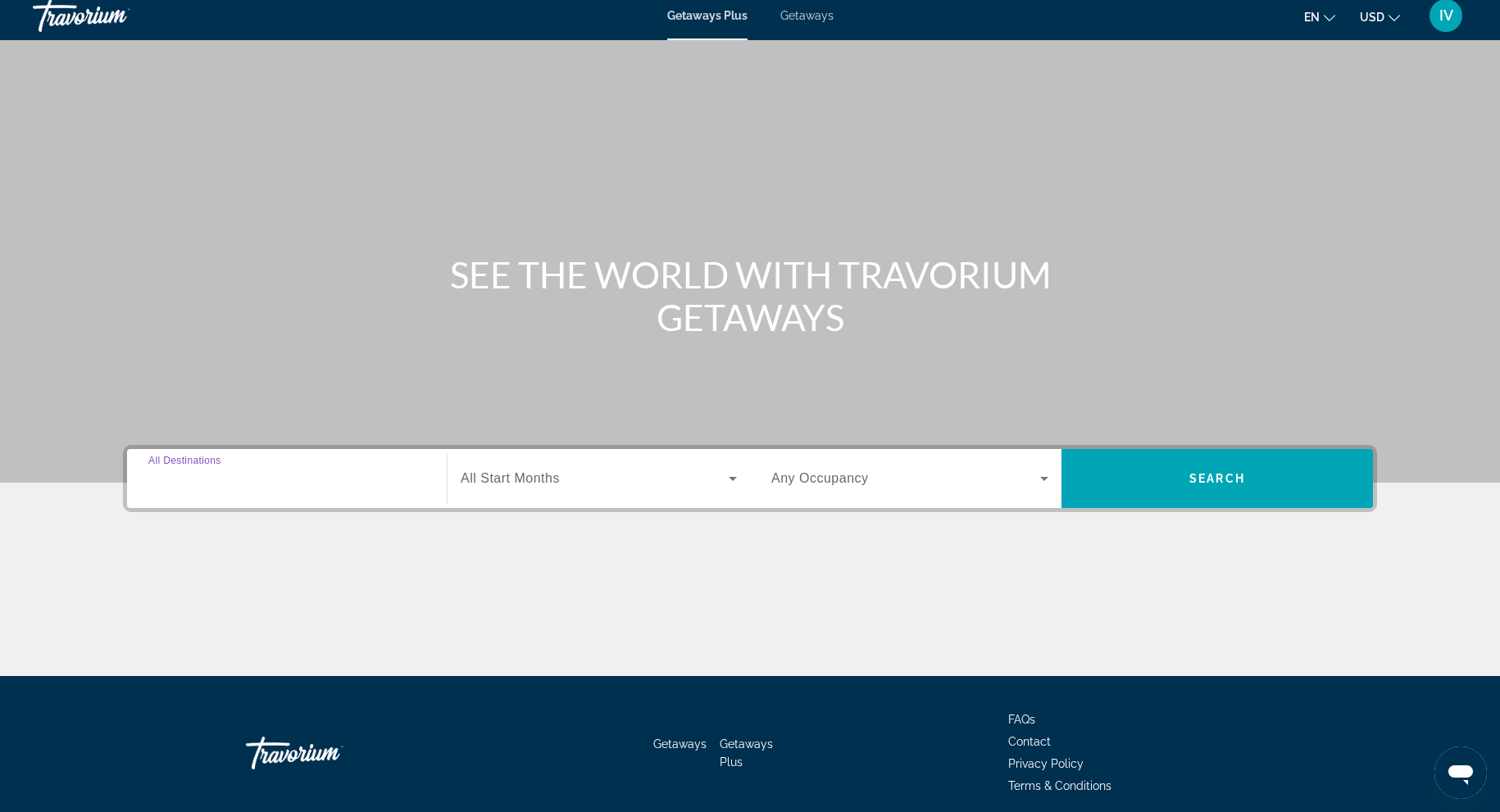
click at [337, 482] on input "Destination All Destinations" at bounding box center [287, 479] width 277 height 19
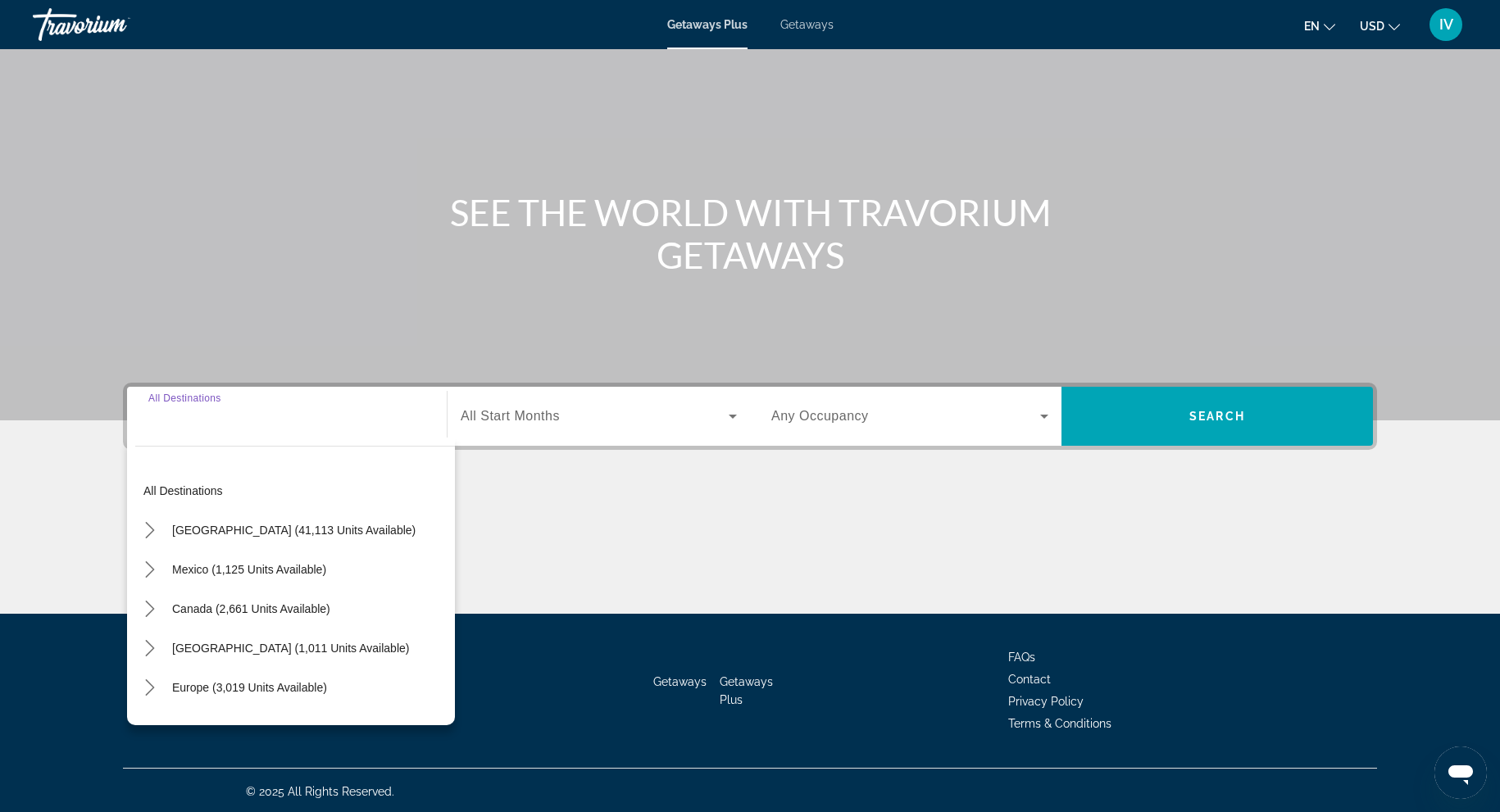
scroll to position [72, 0]
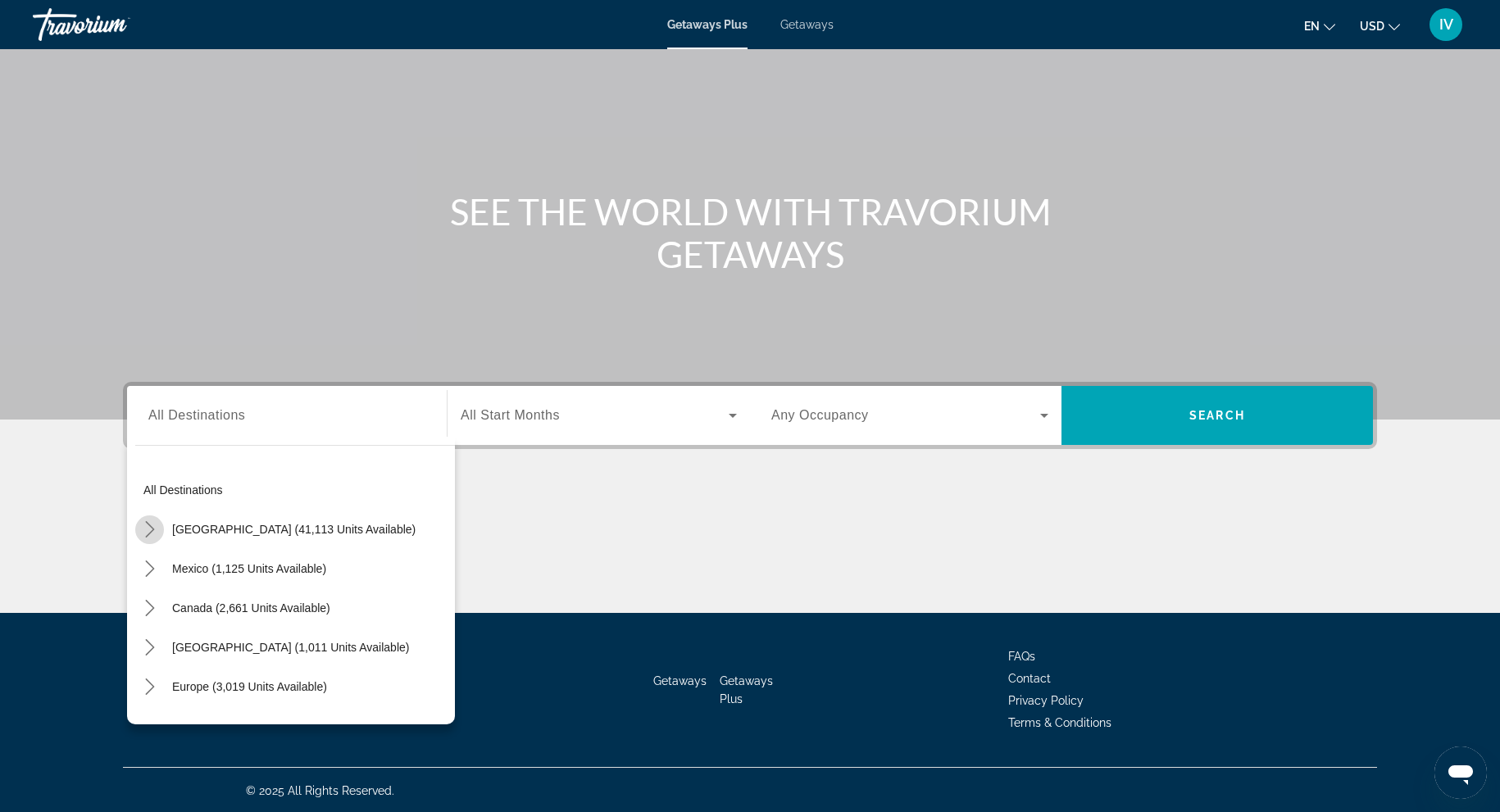
click at [138, 530] on mat-icon "Toggle United States (41,113 units available) submenu" at bounding box center [150, 530] width 28 height 28
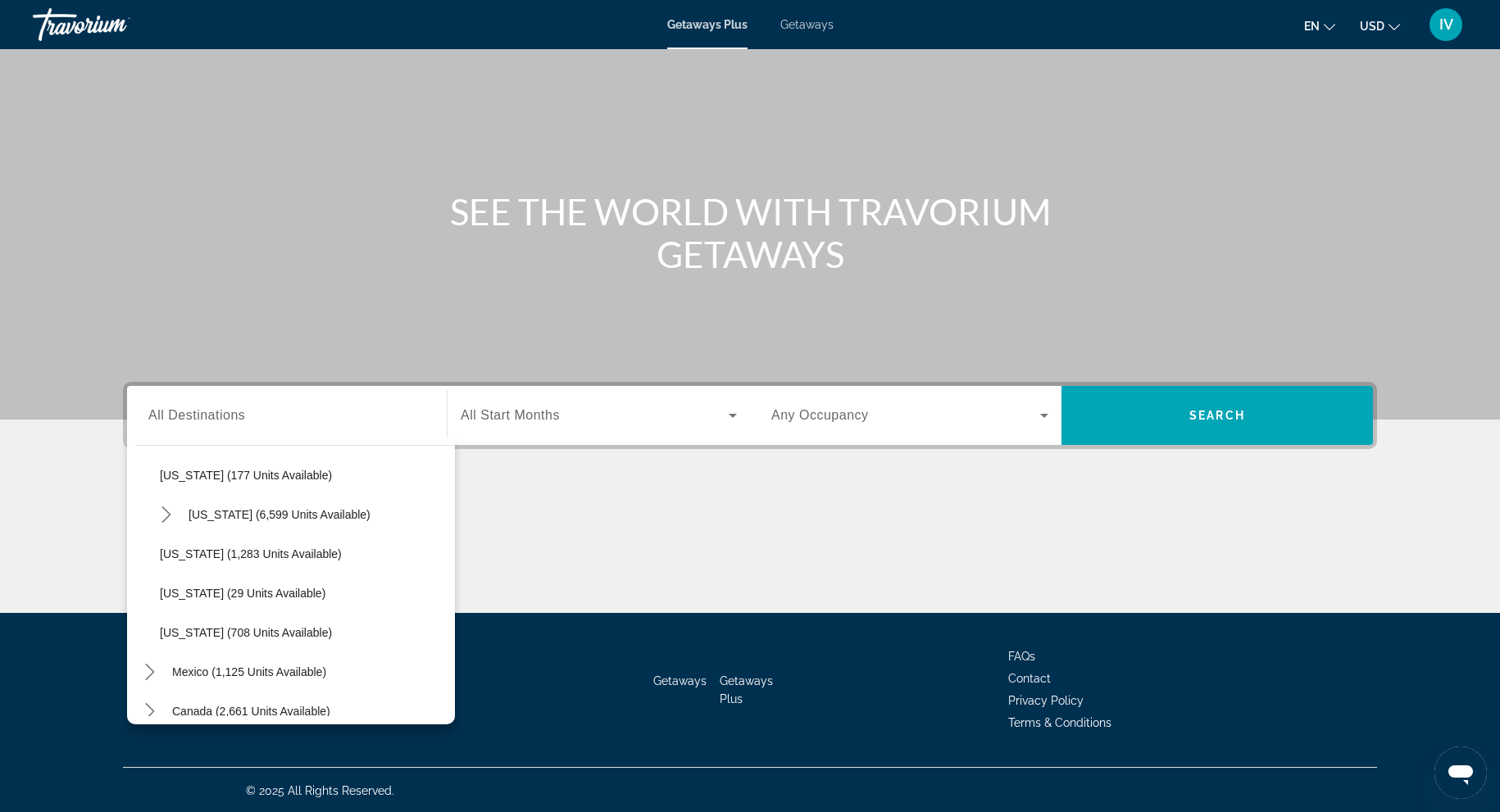
scroll to position [1394, 0]
click at [300, 553] on span "[US_STATE] (1,283 units available)" at bounding box center [251, 553] width 182 height 13
type input "**********"
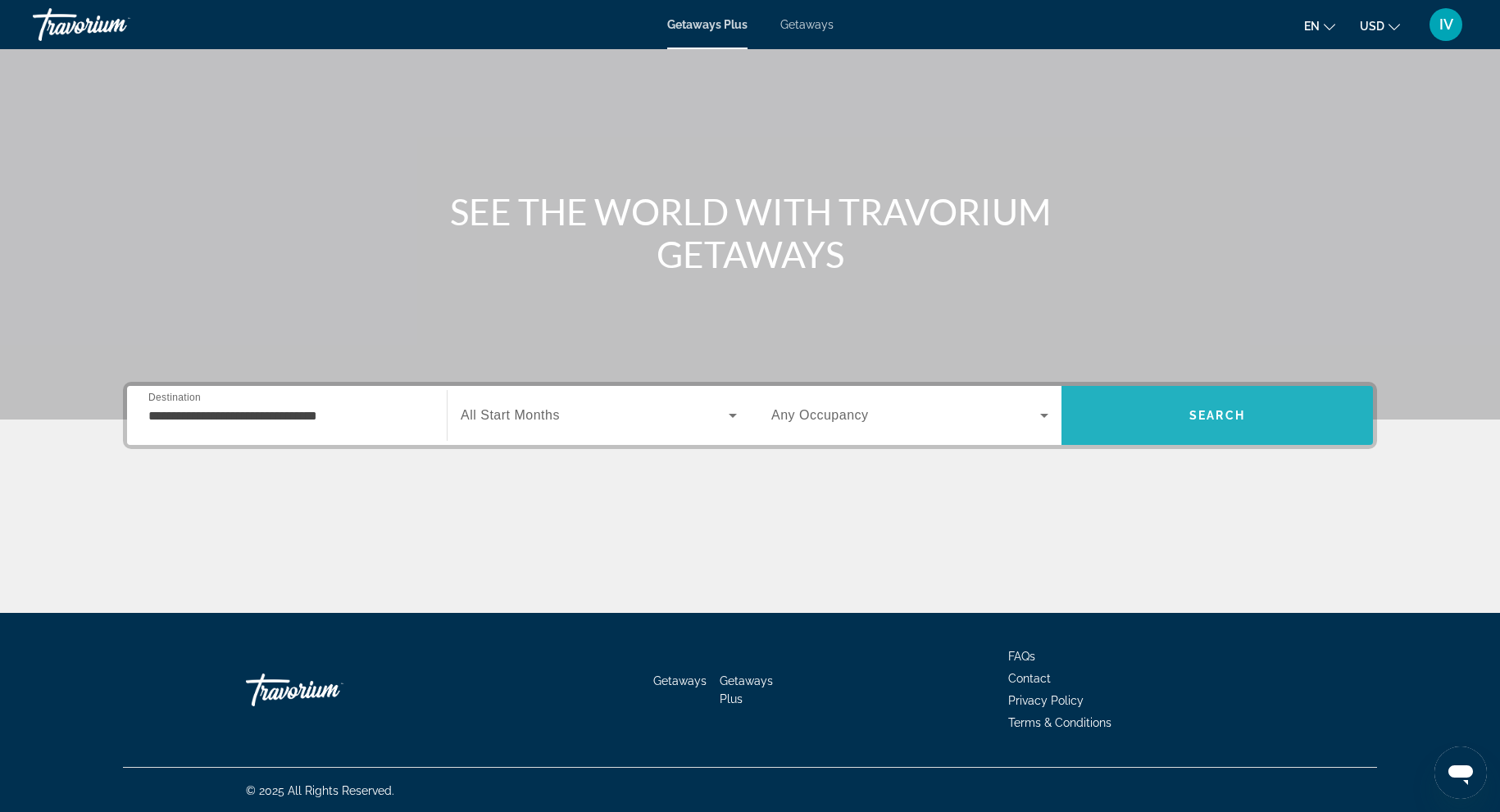
click at [1265, 404] on span "Search" at bounding box center [1218, 415] width 312 height 39
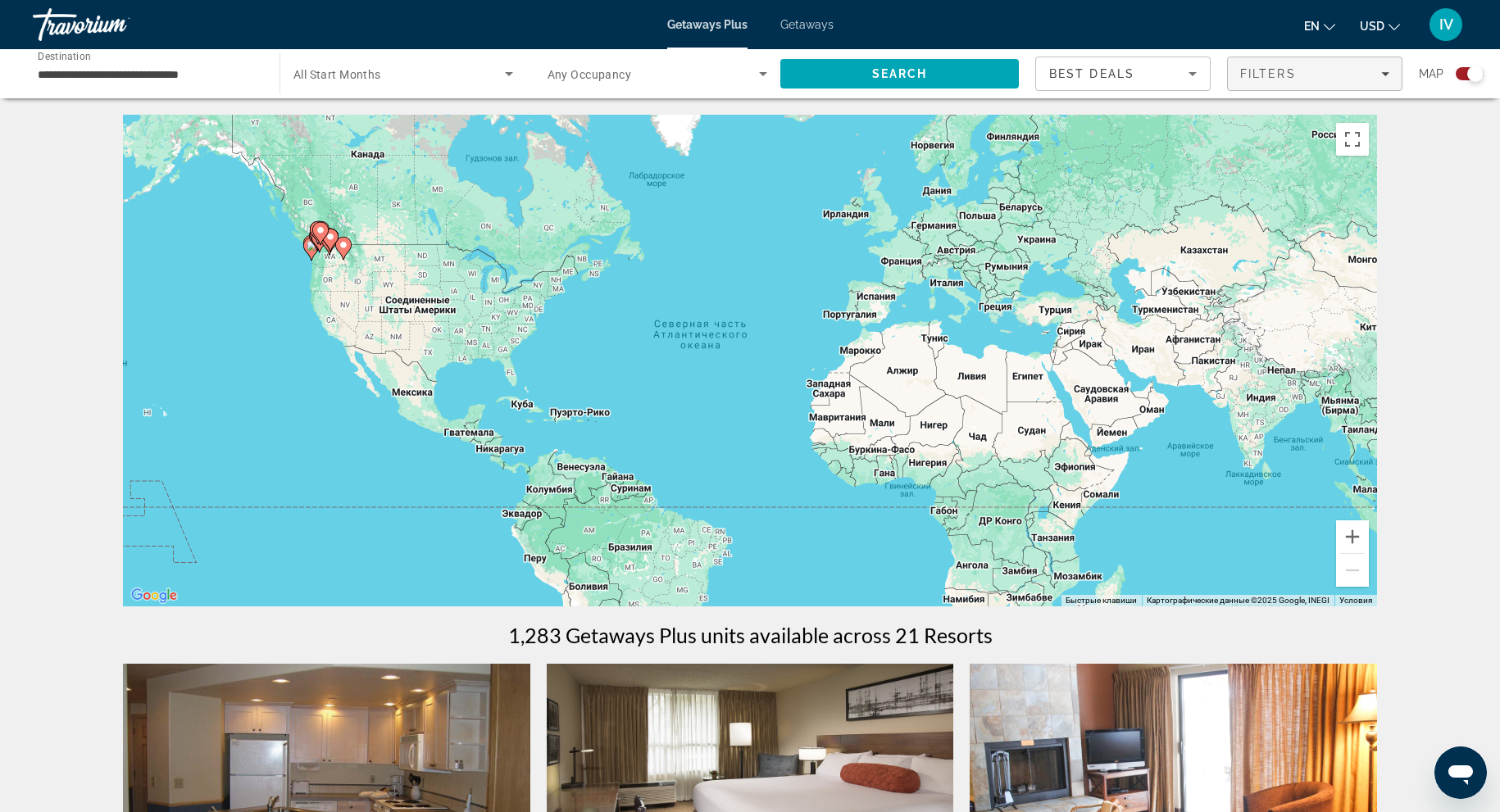
click at [1316, 80] on div "Filters" at bounding box center [1315, 73] width 149 height 13
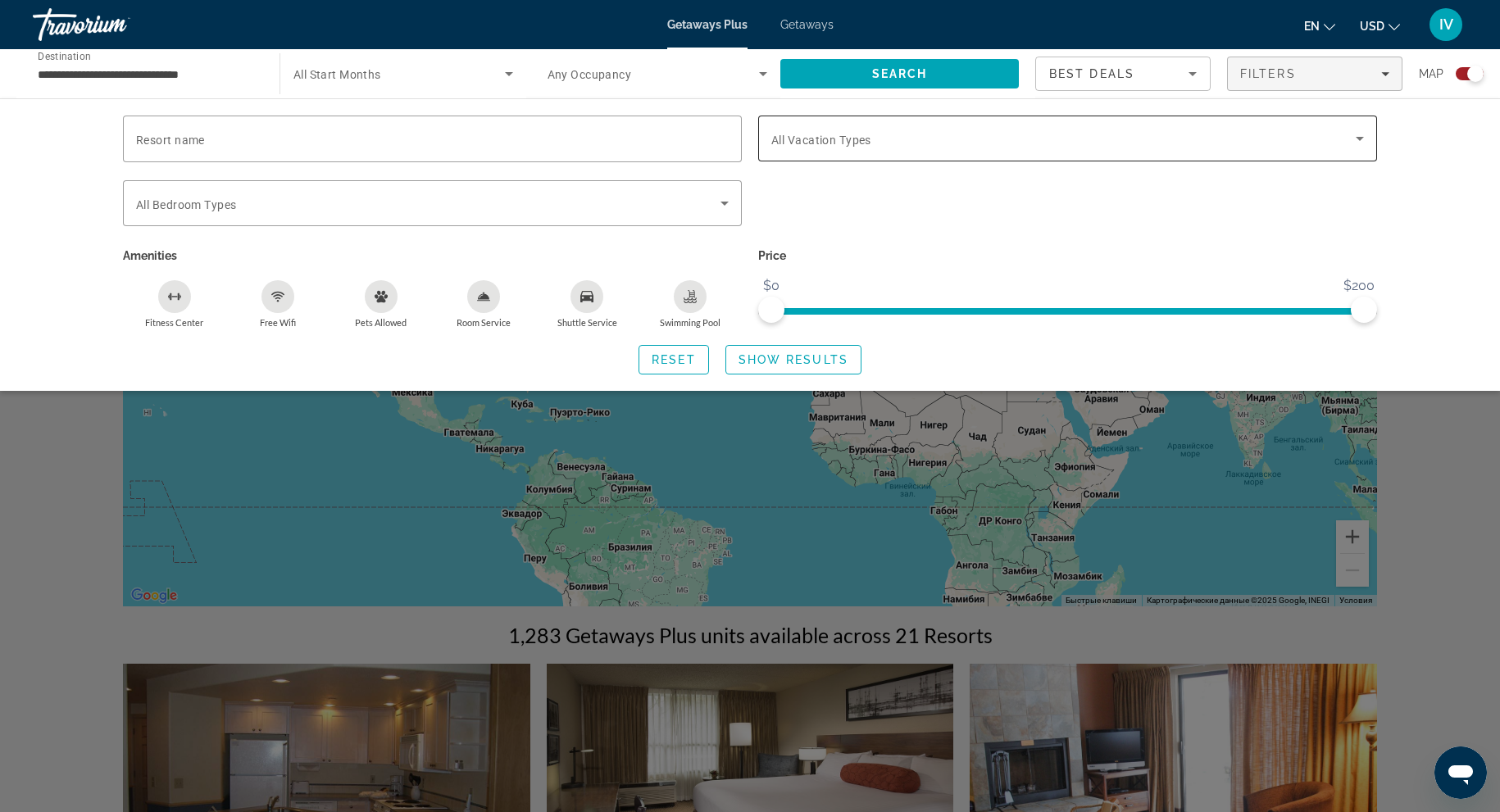
click at [1171, 141] on span "Search widget" at bounding box center [1063, 138] width 584 height 19
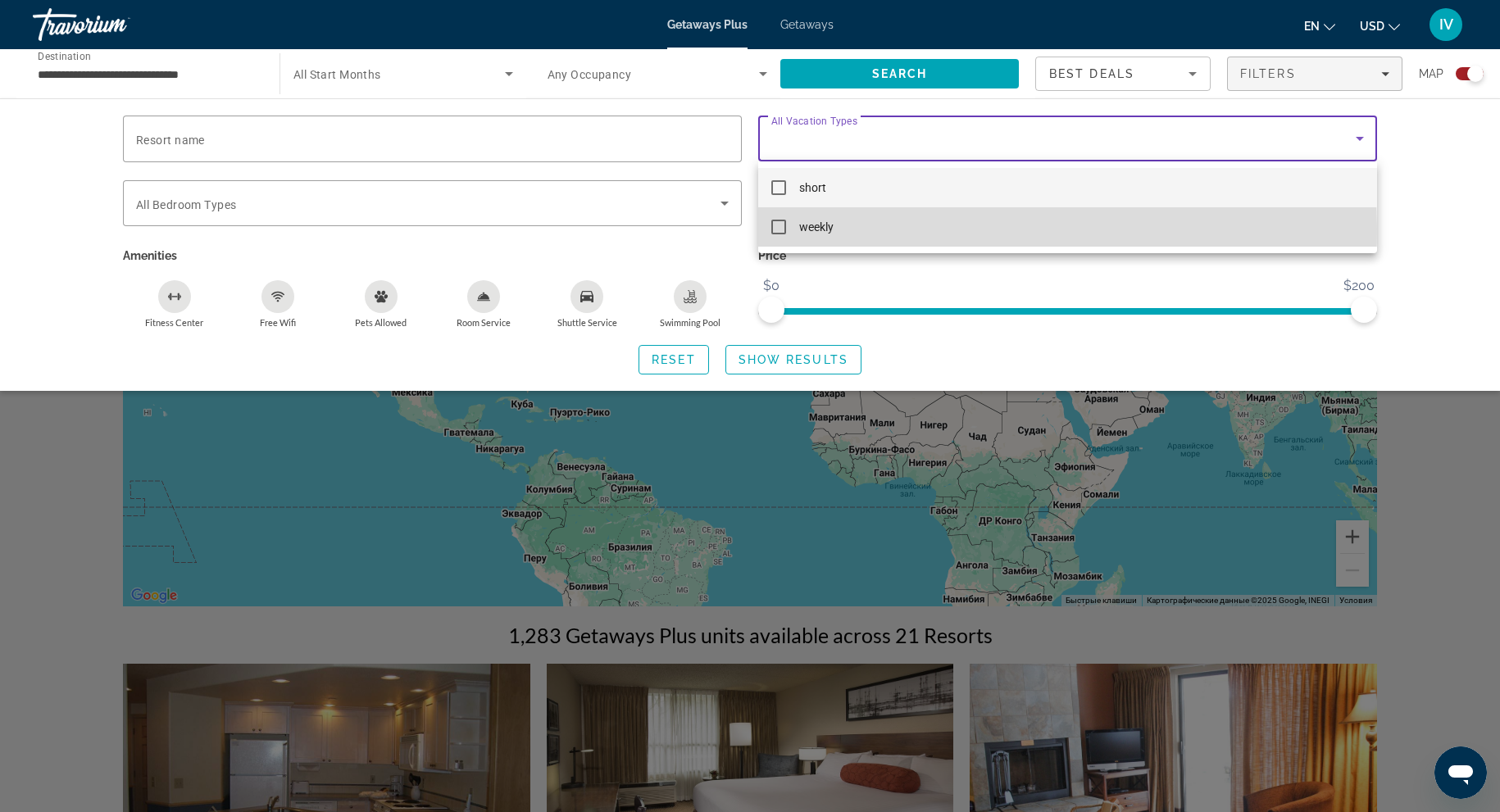
click at [779, 228] on mat-pseudo-checkbox at bounding box center [778, 227] width 15 height 15
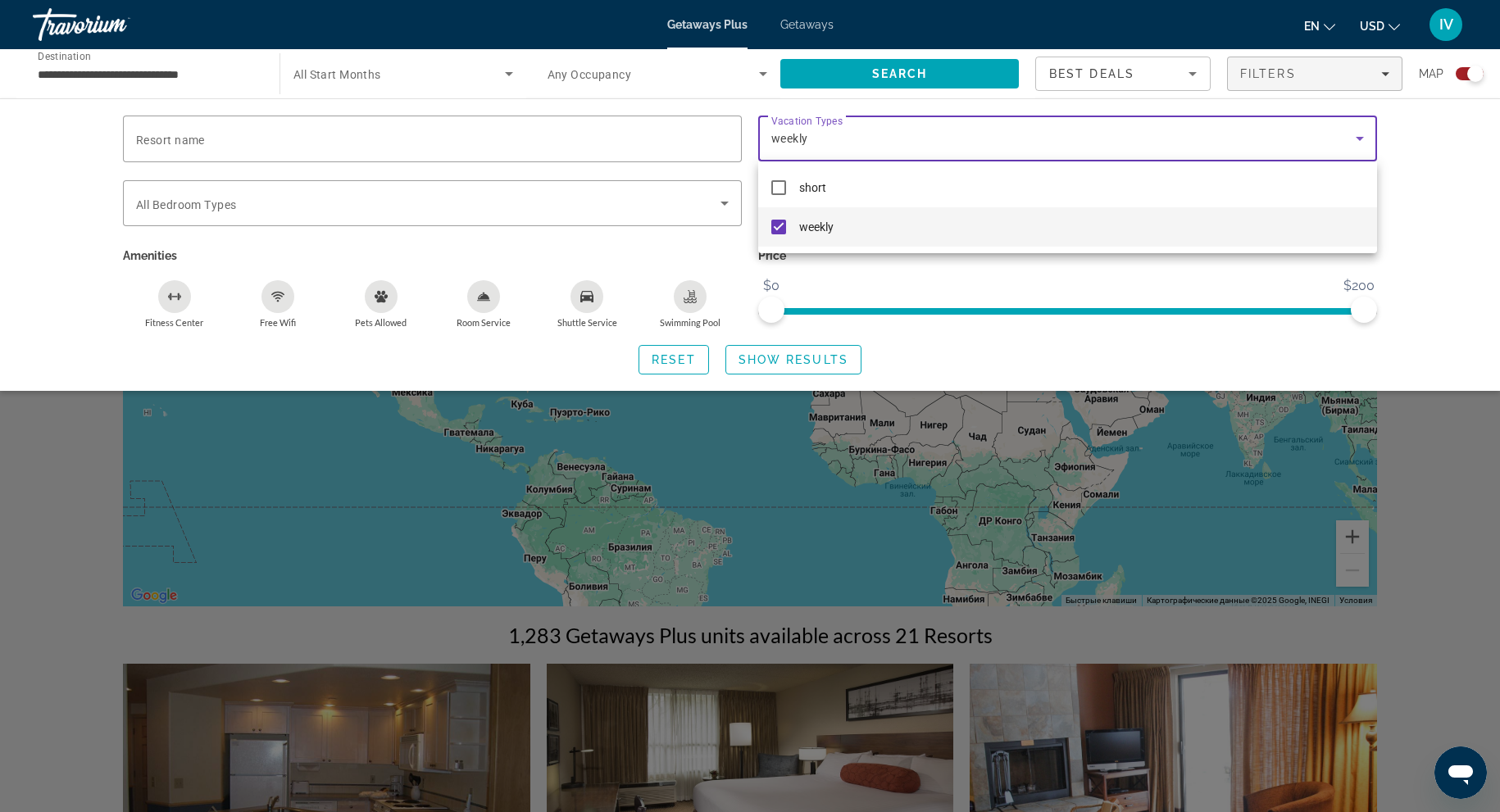
click at [784, 360] on div at bounding box center [750, 406] width 1500 height 812
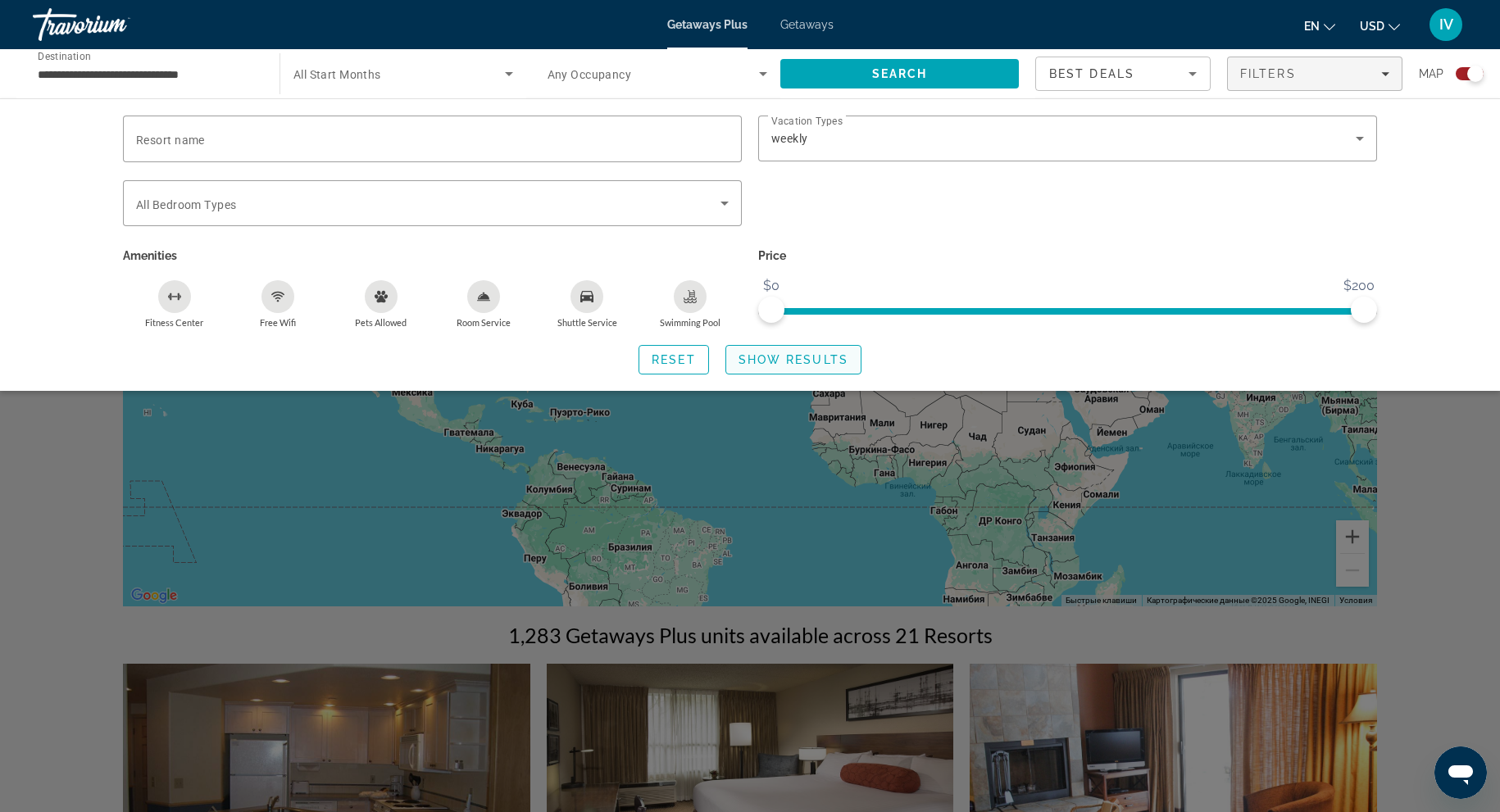
click at [790, 354] on span "Show Results" at bounding box center [793, 360] width 110 height 13
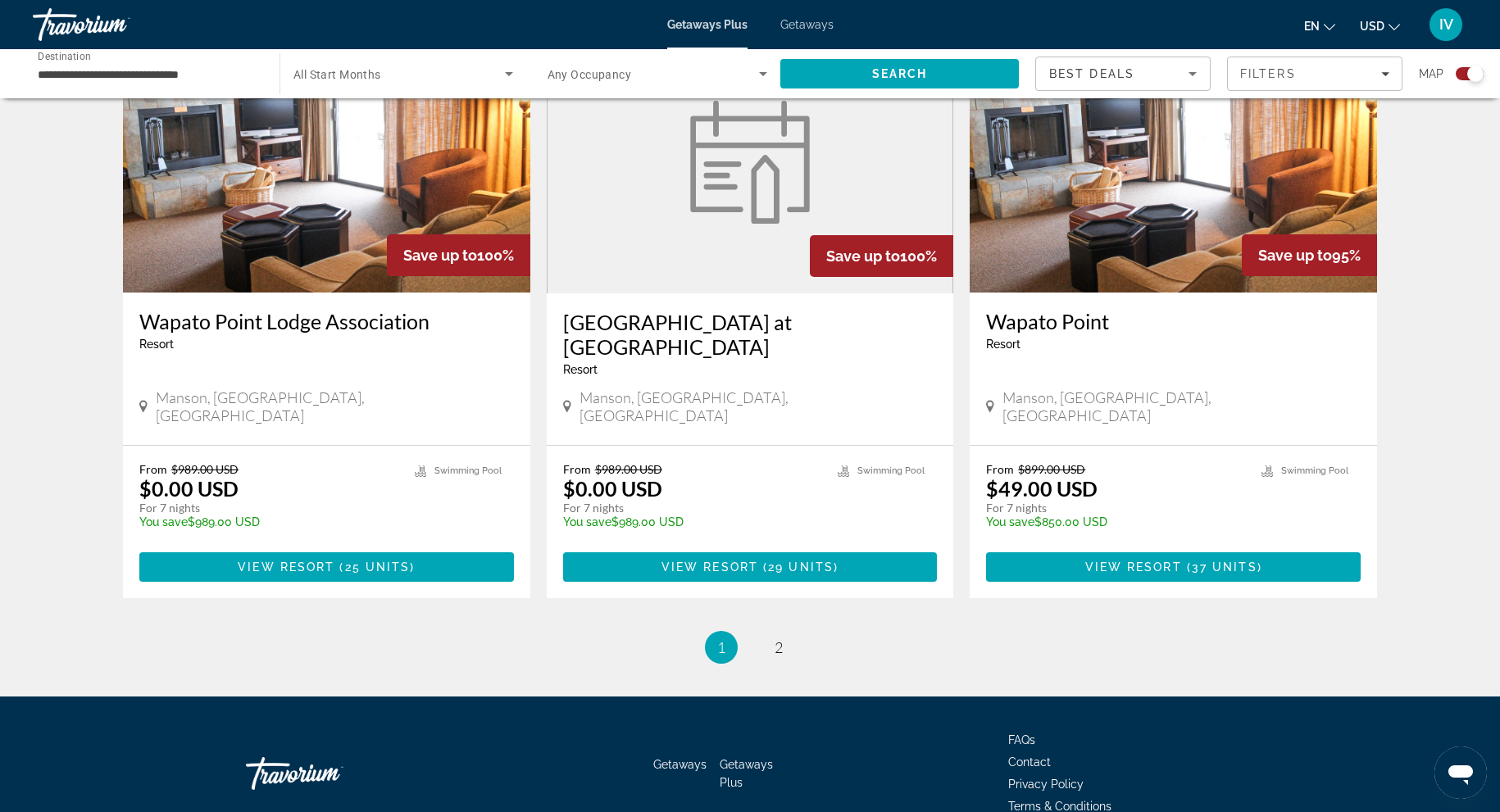
scroll to position [2395, 0]
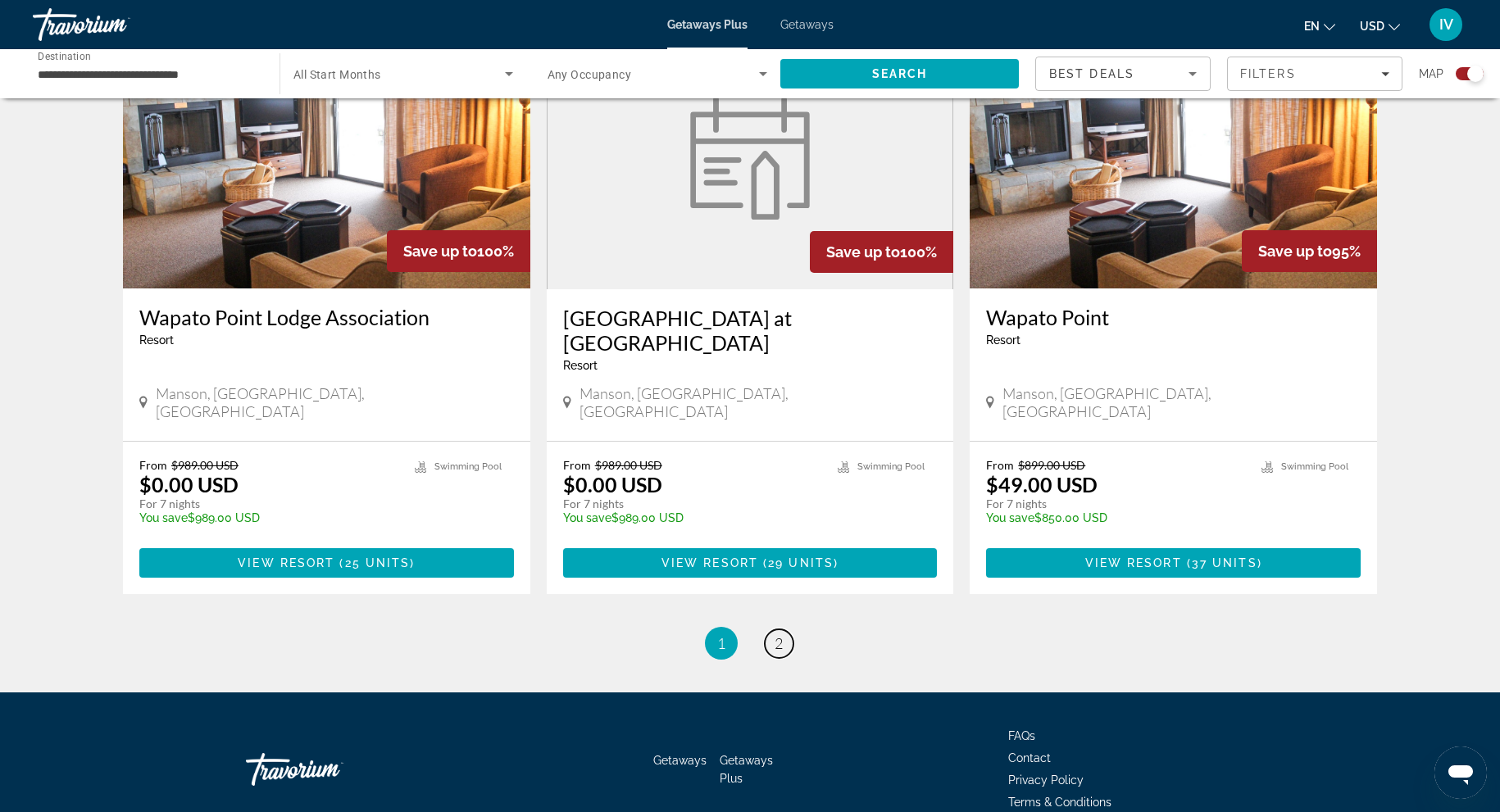
click at [775, 630] on link "page 2" at bounding box center [779, 644] width 28 height 28
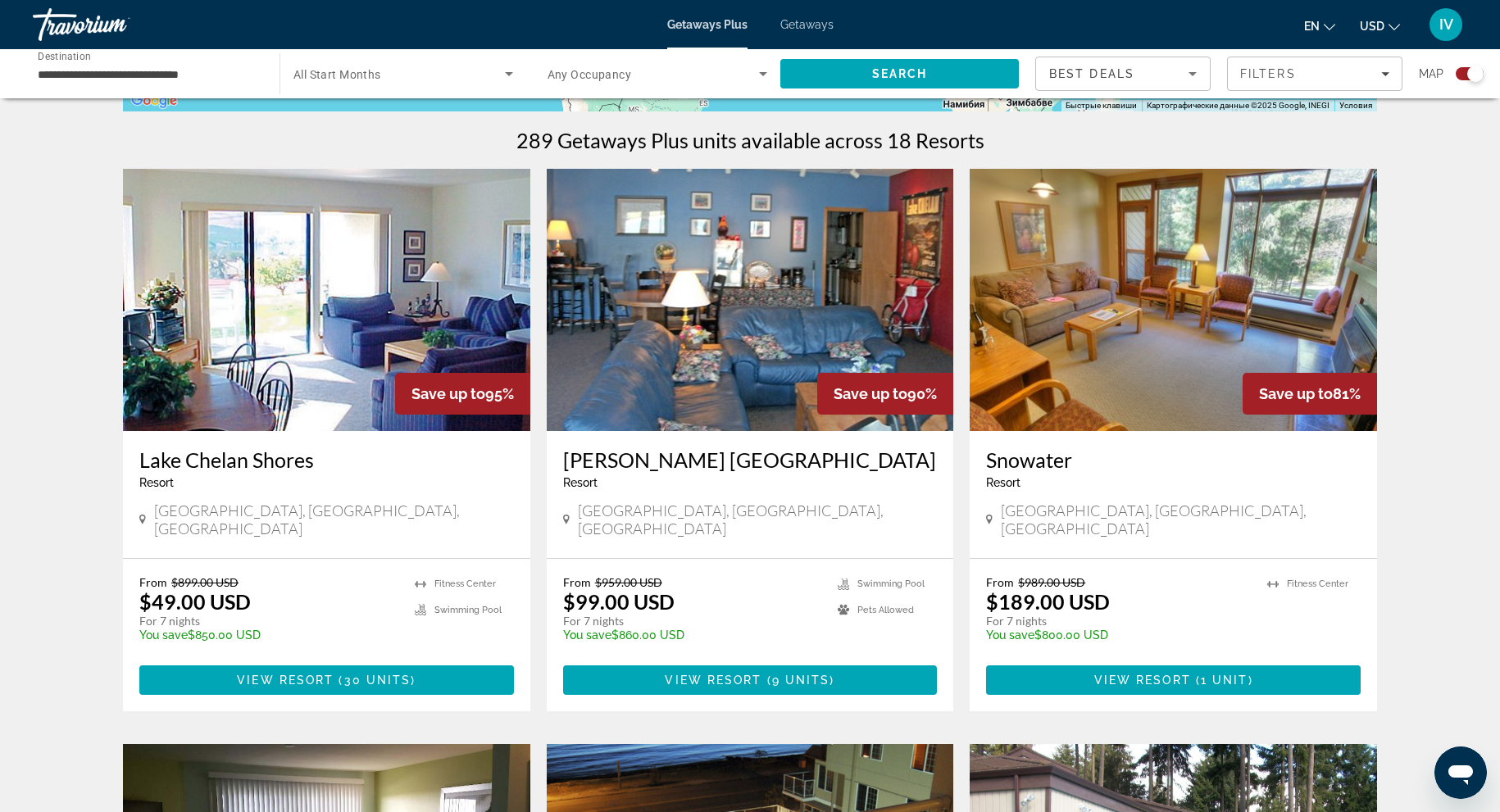
scroll to position [492, 0]
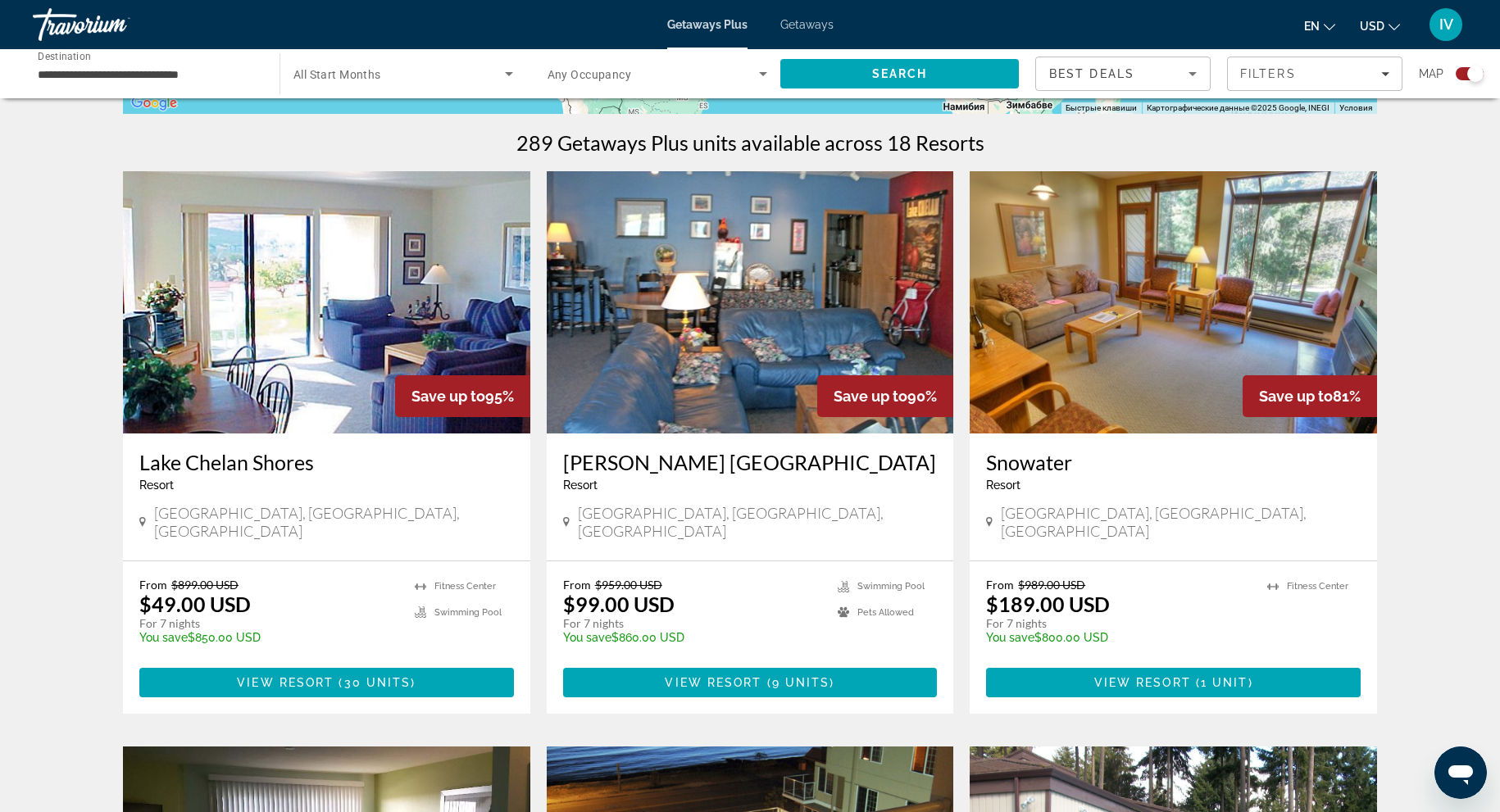
click at [1154, 315] on img "Main content" at bounding box center [1173, 302] width 407 height 262
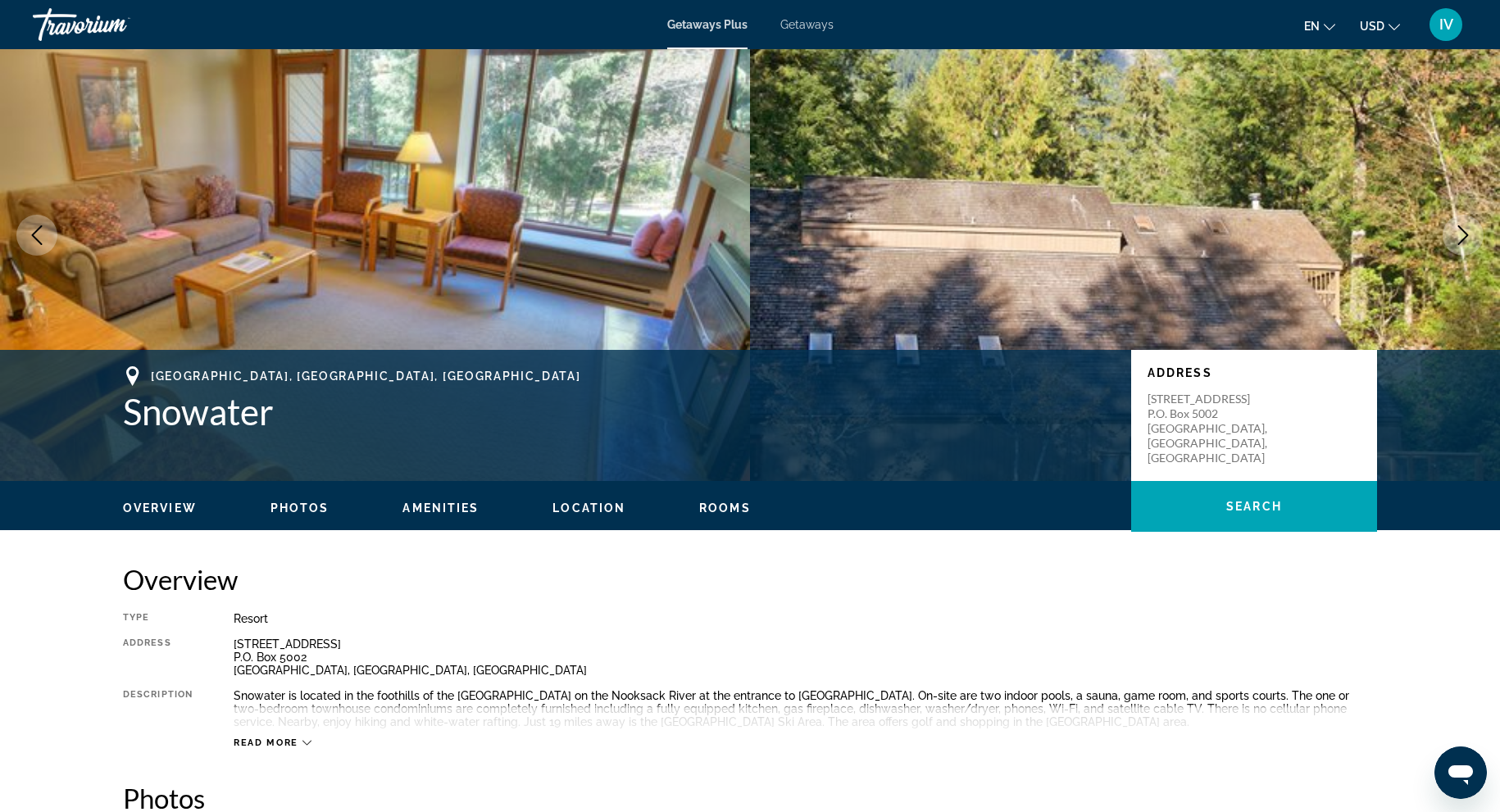
scroll to position [29, 0]
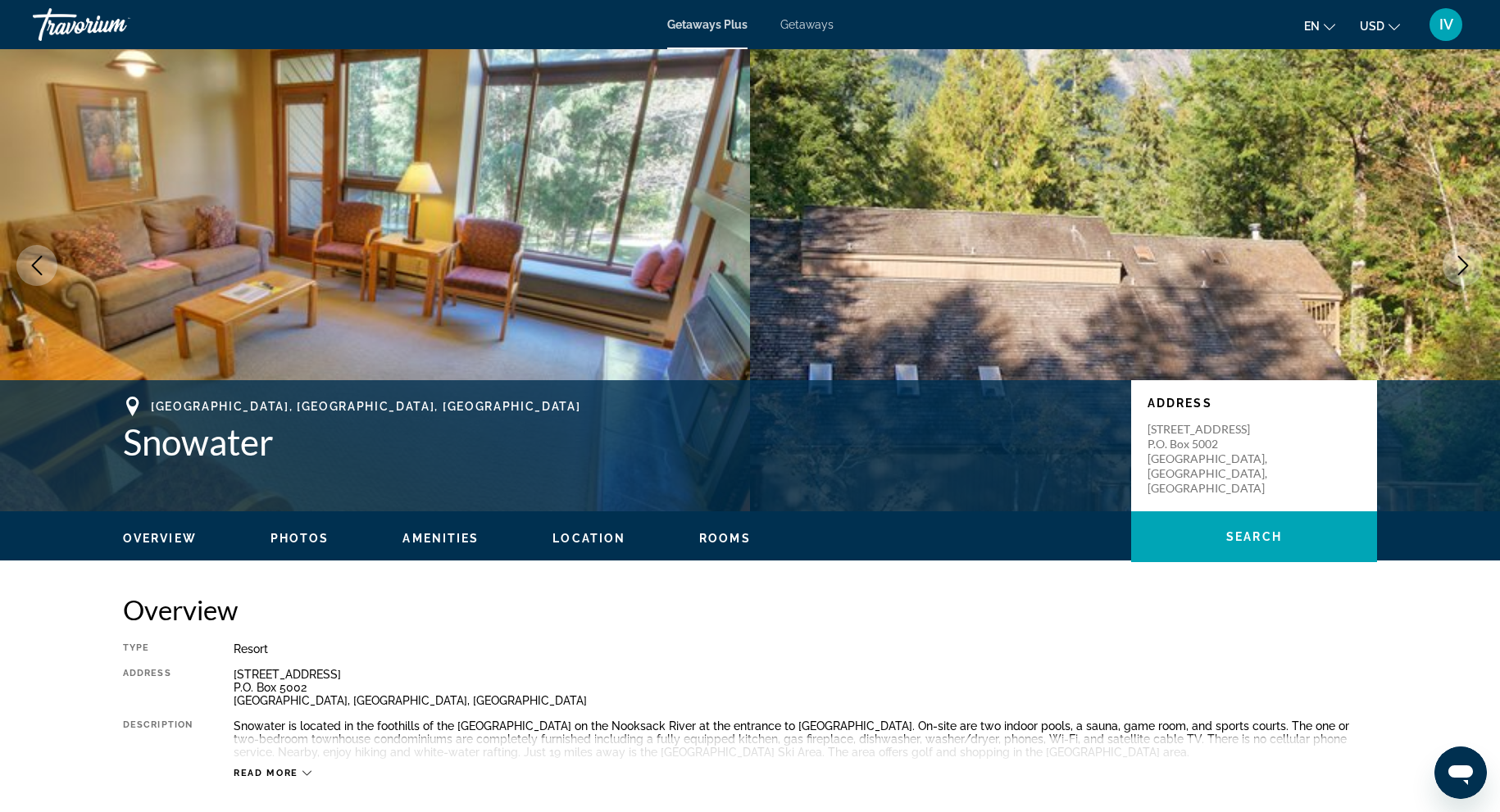
click at [1464, 264] on icon "Next image" at bounding box center [1463, 266] width 19 height 19
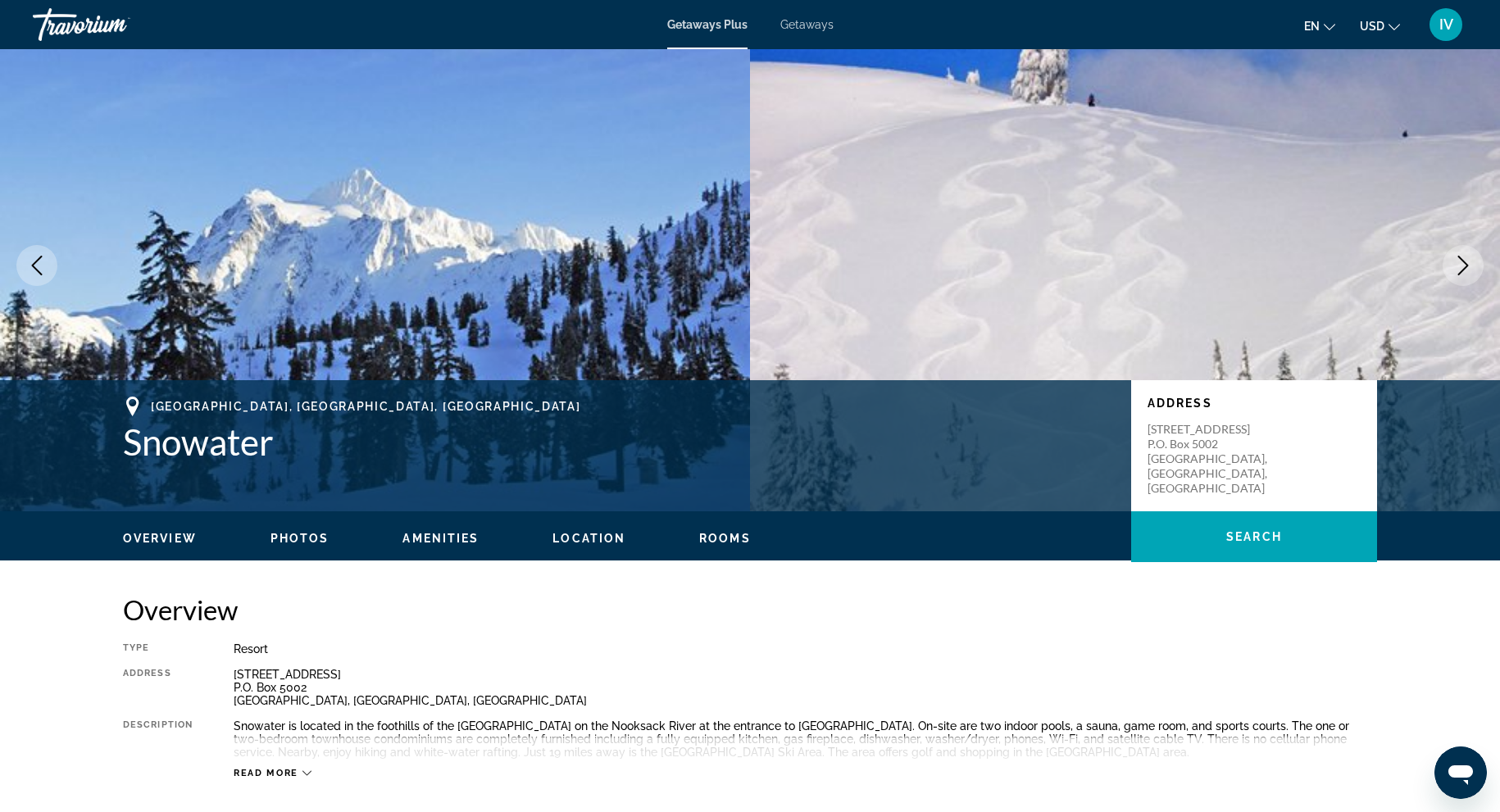
click at [1463, 264] on icon "Next image" at bounding box center [1463, 266] width 19 height 19
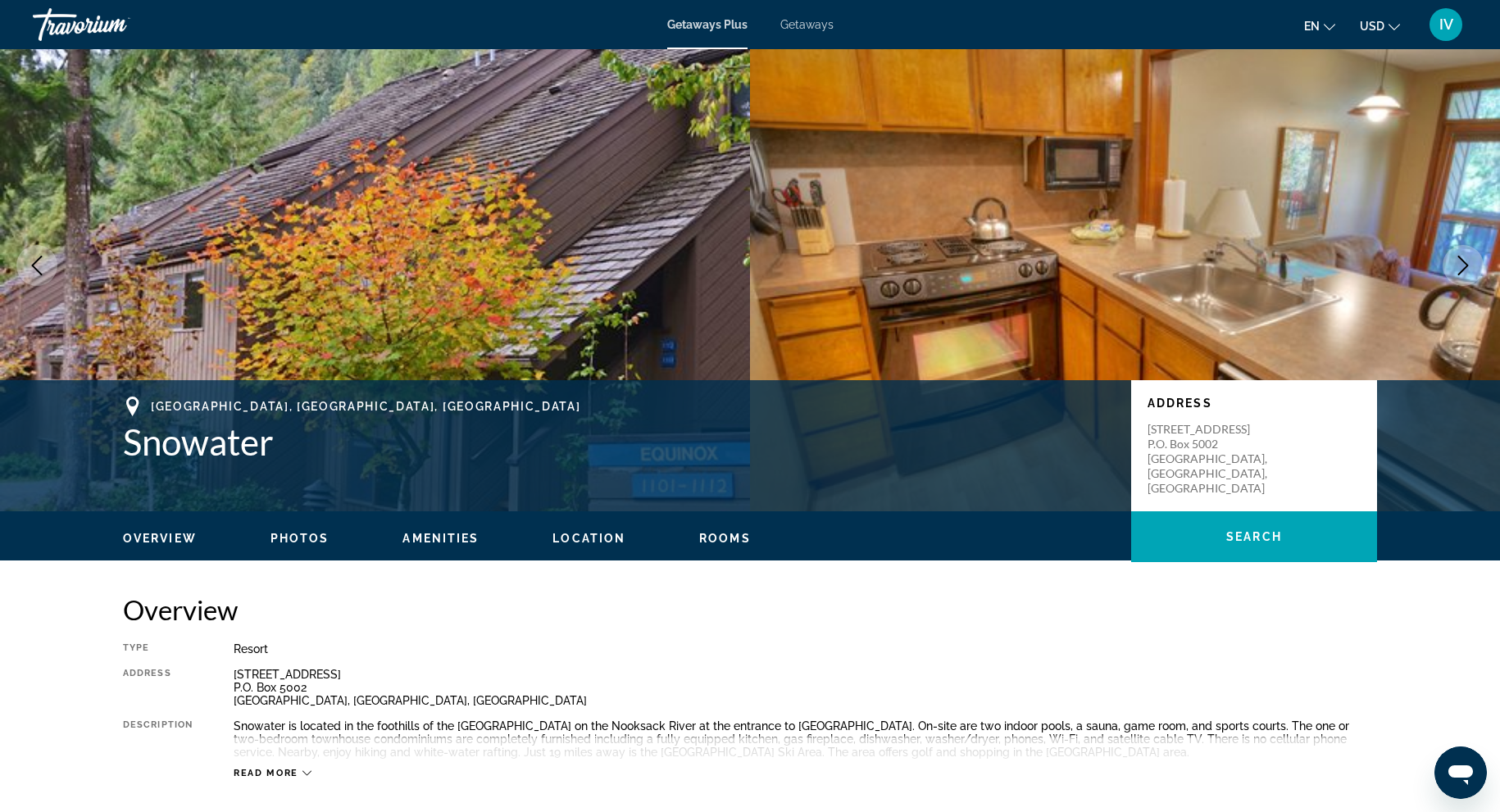
click at [1463, 264] on icon "Next image" at bounding box center [1463, 266] width 19 height 19
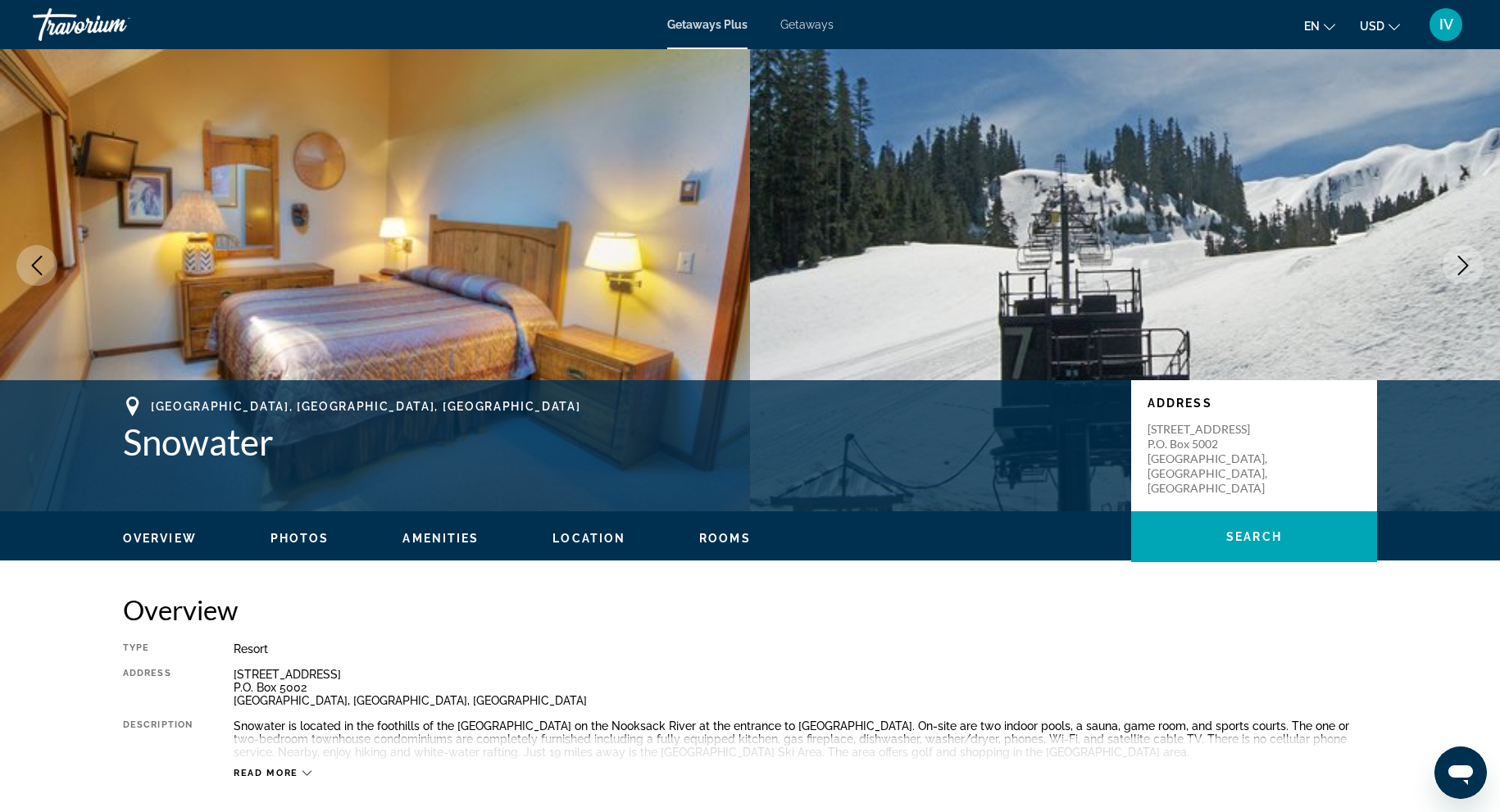
click at [1463, 264] on icon "Next image" at bounding box center [1463, 266] width 19 height 19
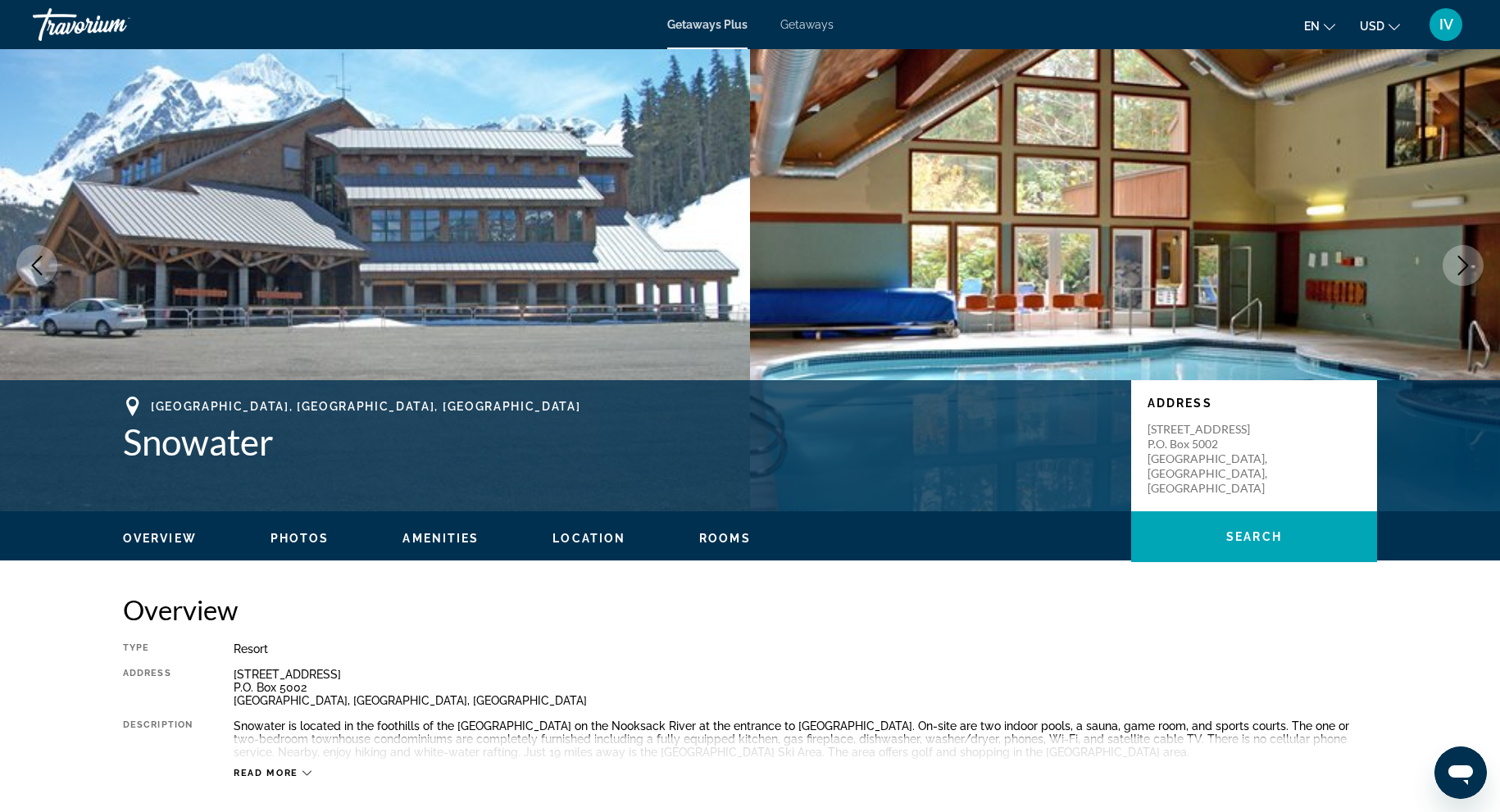
click at [1463, 264] on icon "Next image" at bounding box center [1463, 266] width 19 height 19
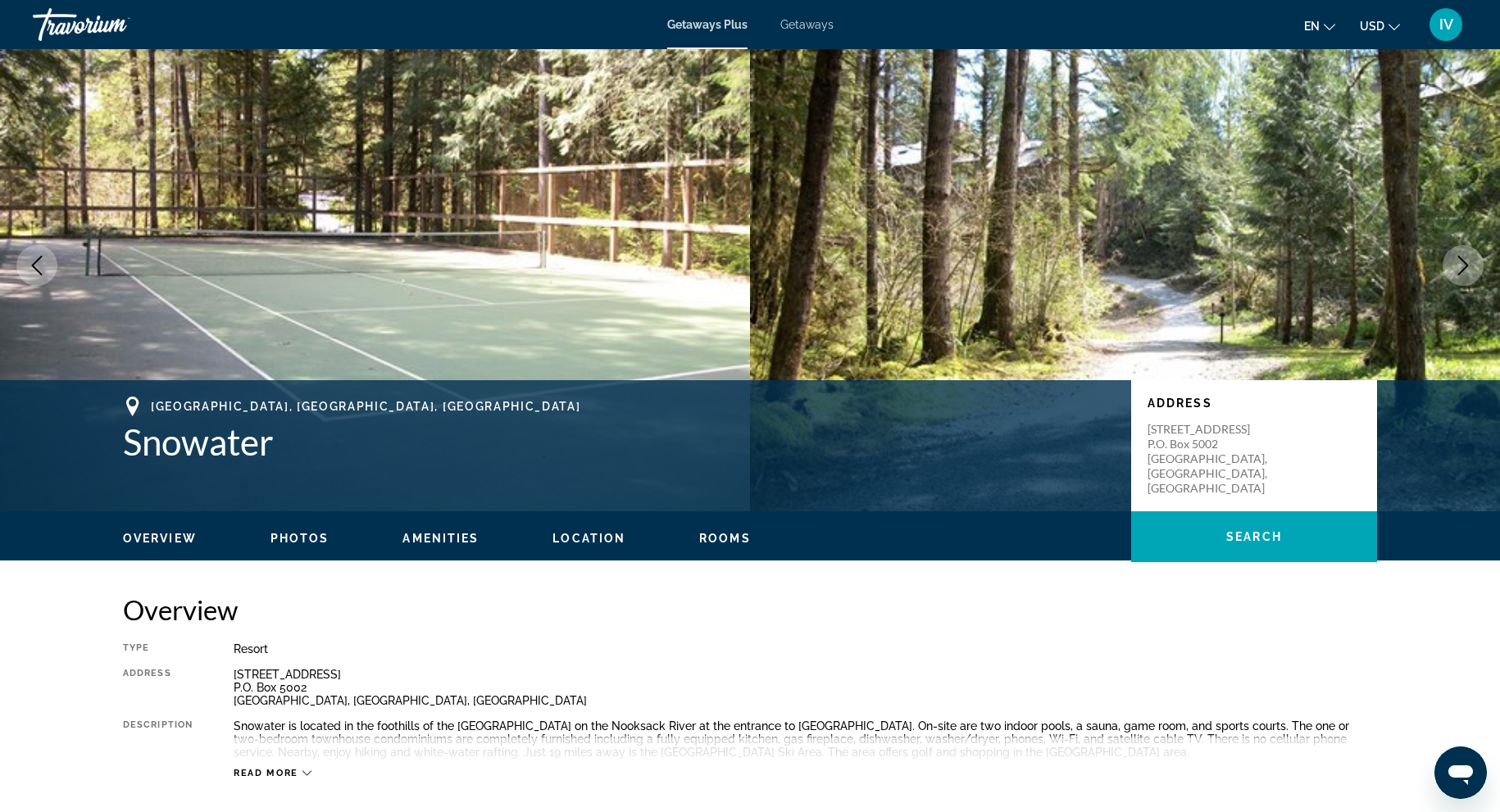
click at [1463, 264] on icon "Next image" at bounding box center [1463, 266] width 19 height 19
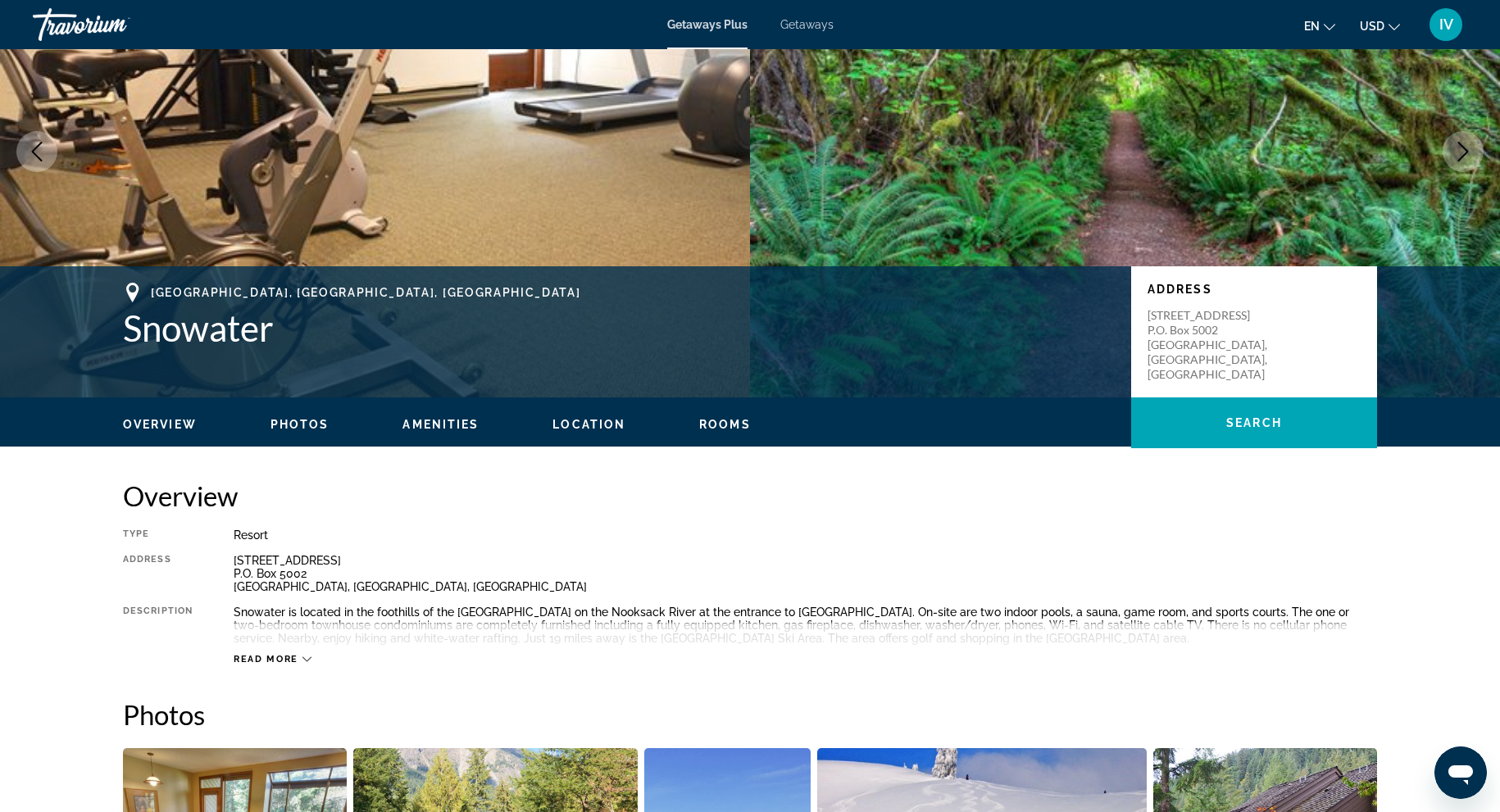
scroll to position [0, 0]
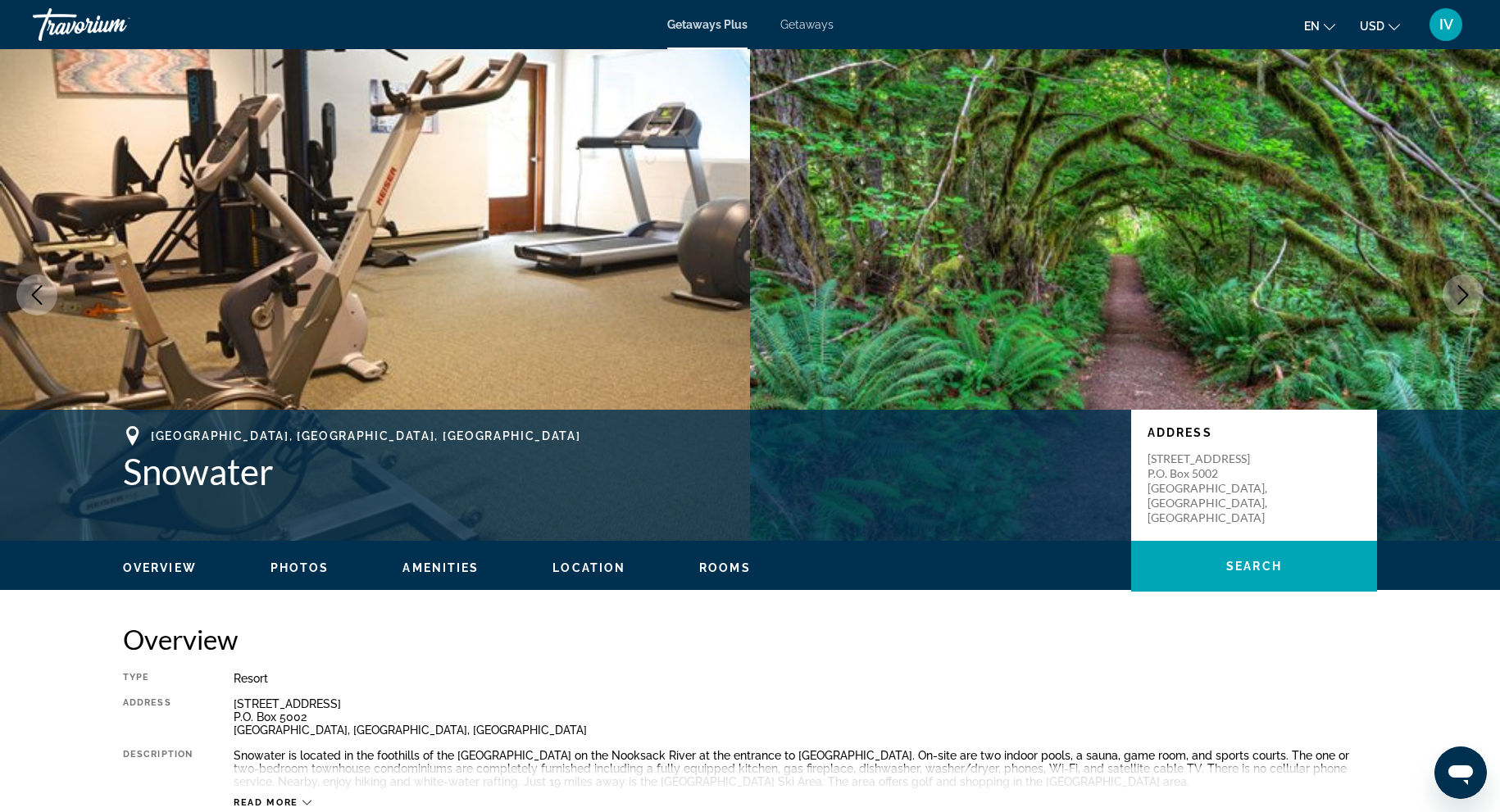
click at [728, 23] on span "Getaways Plus" at bounding box center [707, 24] width 81 height 13
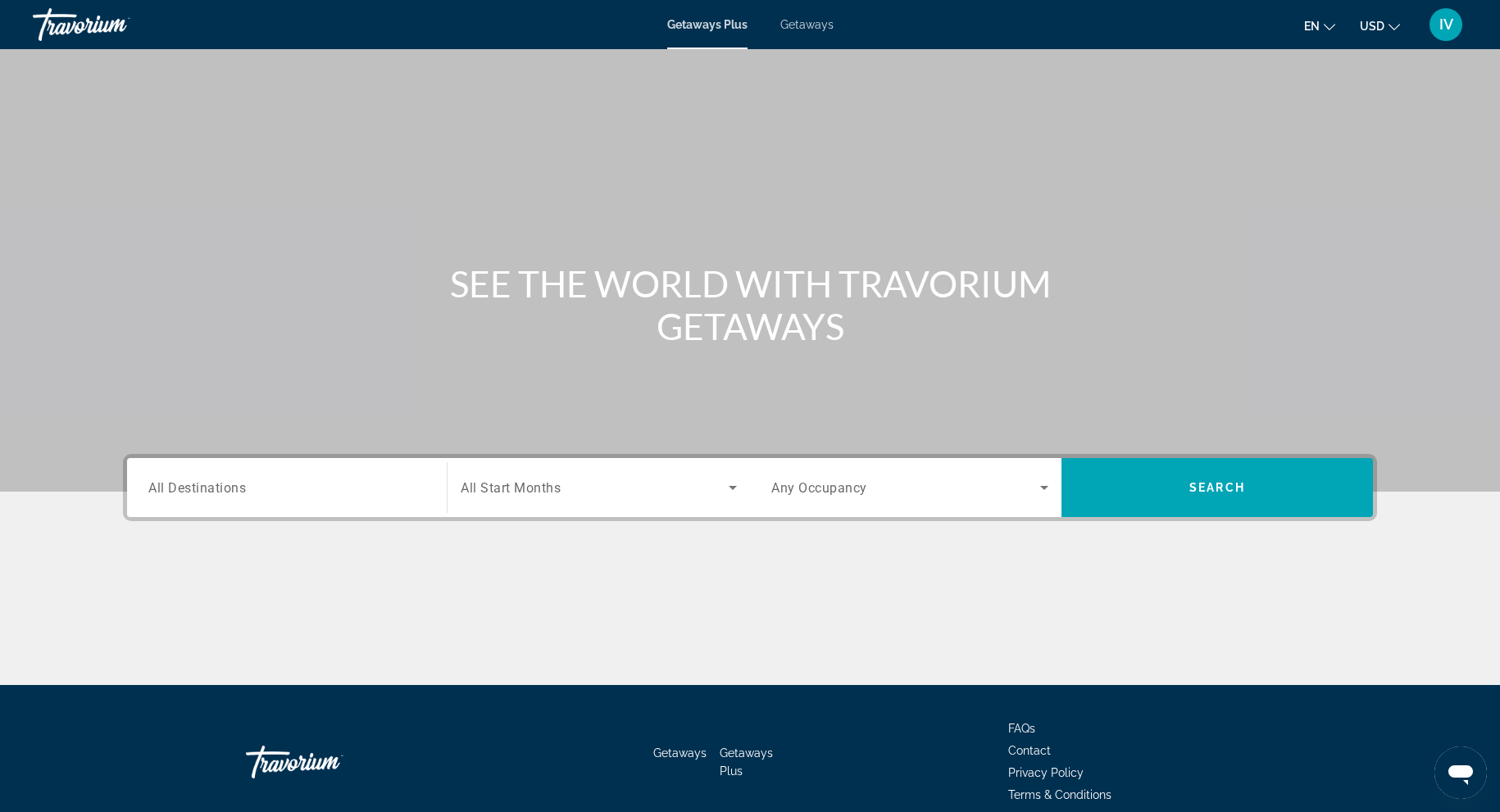
click at [312, 495] on input "Destination All Destinations" at bounding box center [287, 489] width 277 height 19
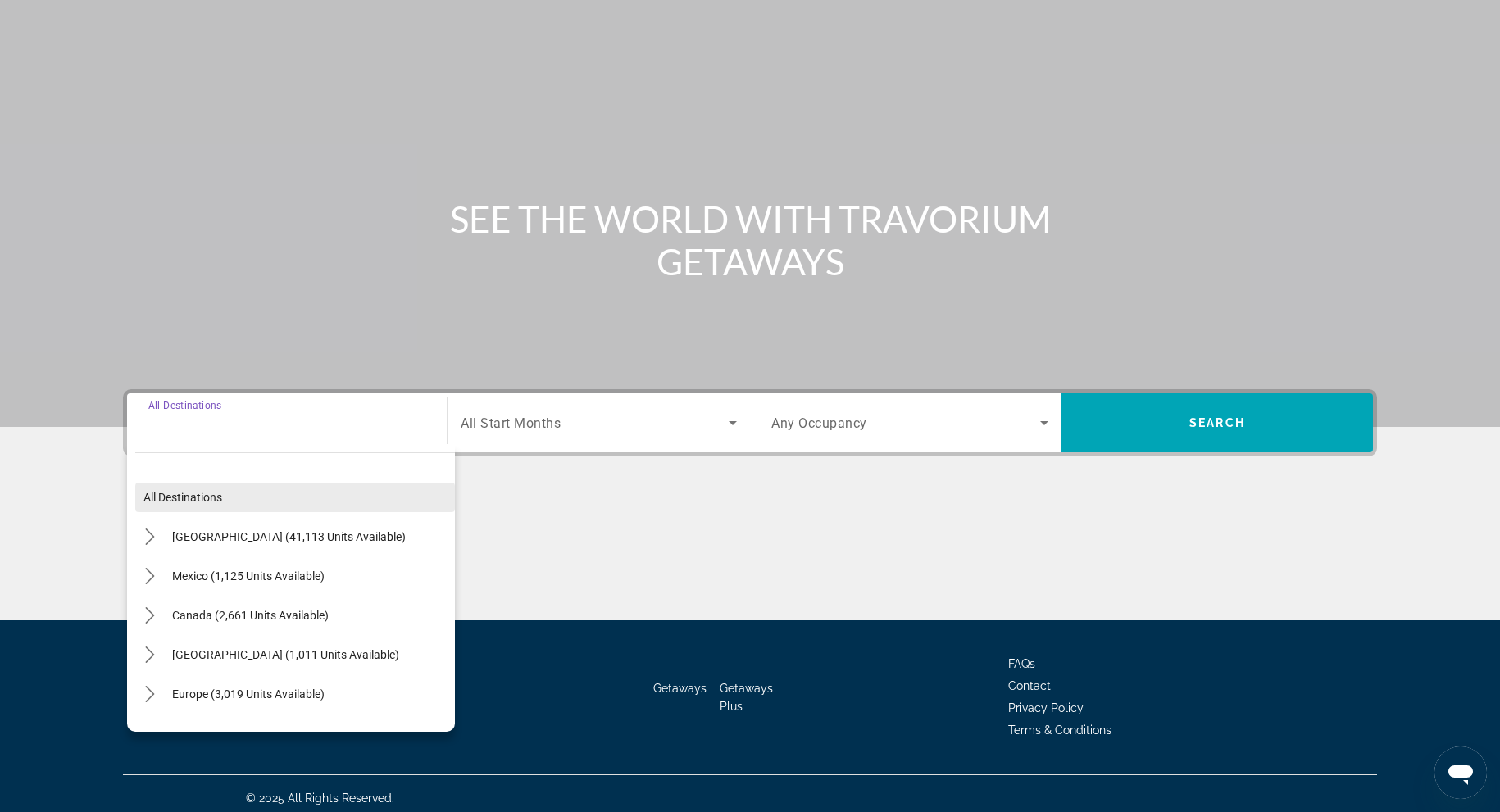
scroll to position [72, 0]
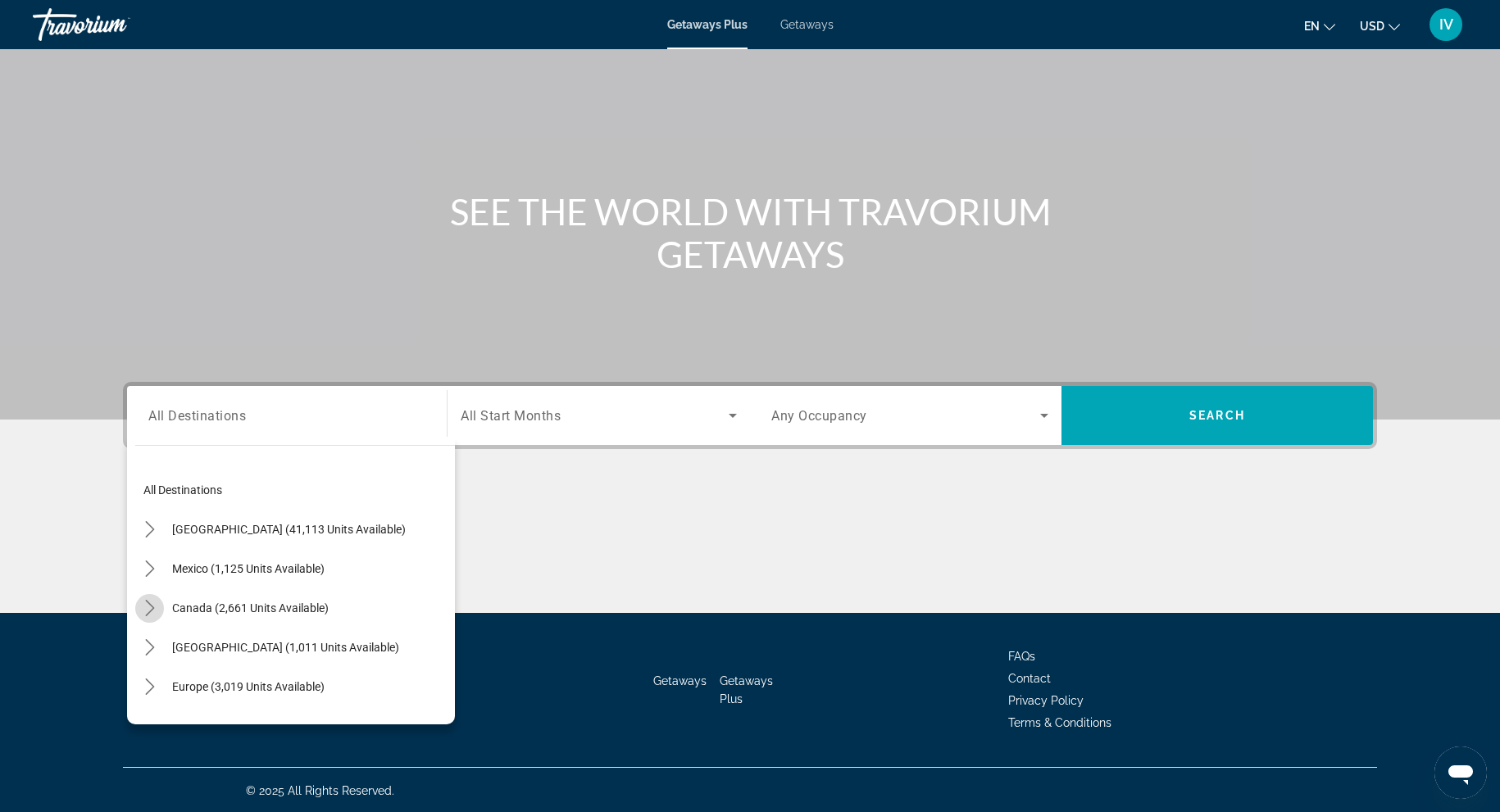
click at [150, 608] on icon "Toggle Canada (2,661 units available) submenu" at bounding box center [150, 608] width 17 height 17
click at [237, 684] on span "[GEOGRAPHIC_DATA] (1,011 units available)" at bounding box center [274, 686] width 227 height 13
type input "**********"
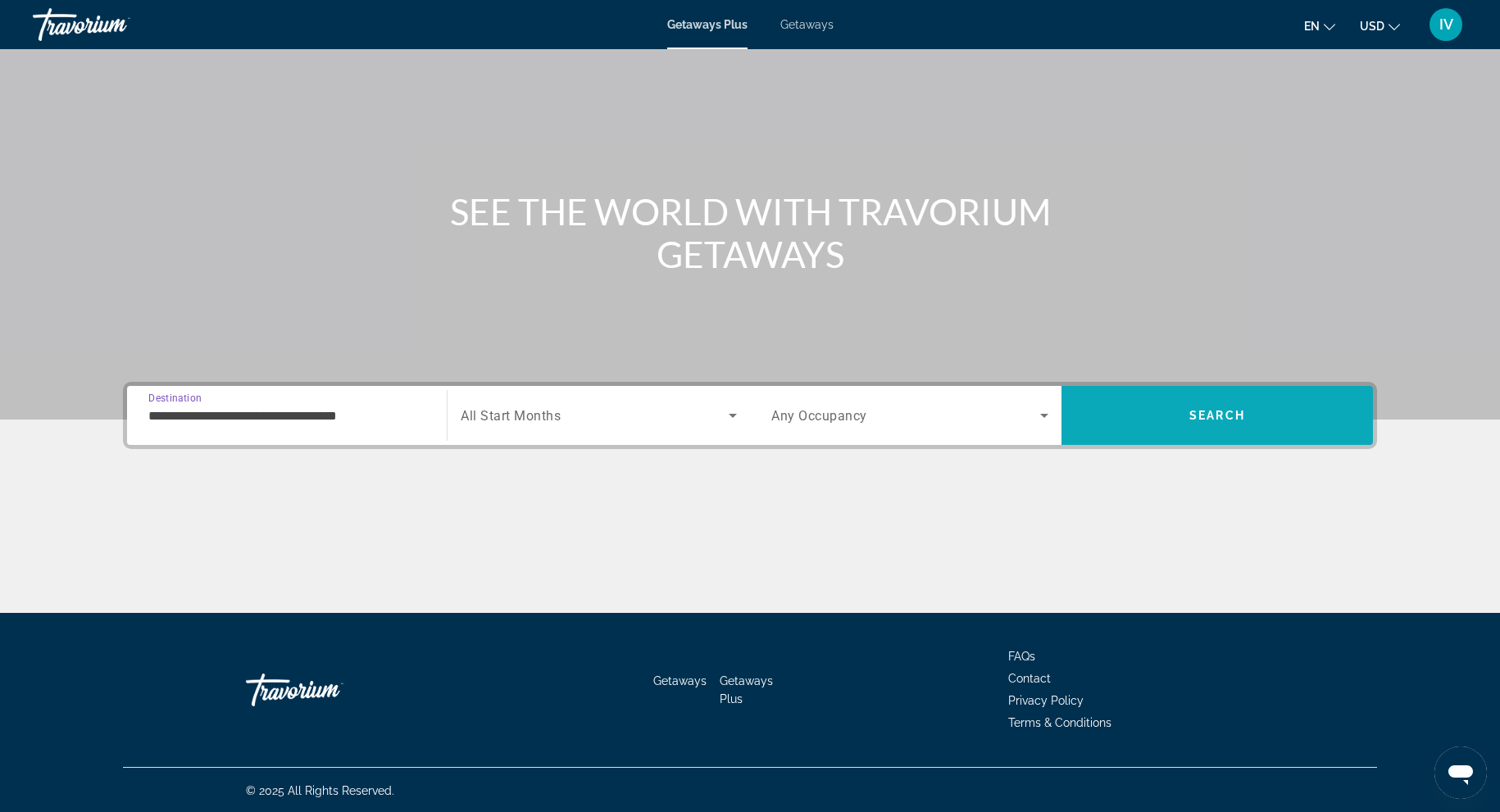
click at [1177, 397] on span "Search" at bounding box center [1218, 415] width 312 height 39
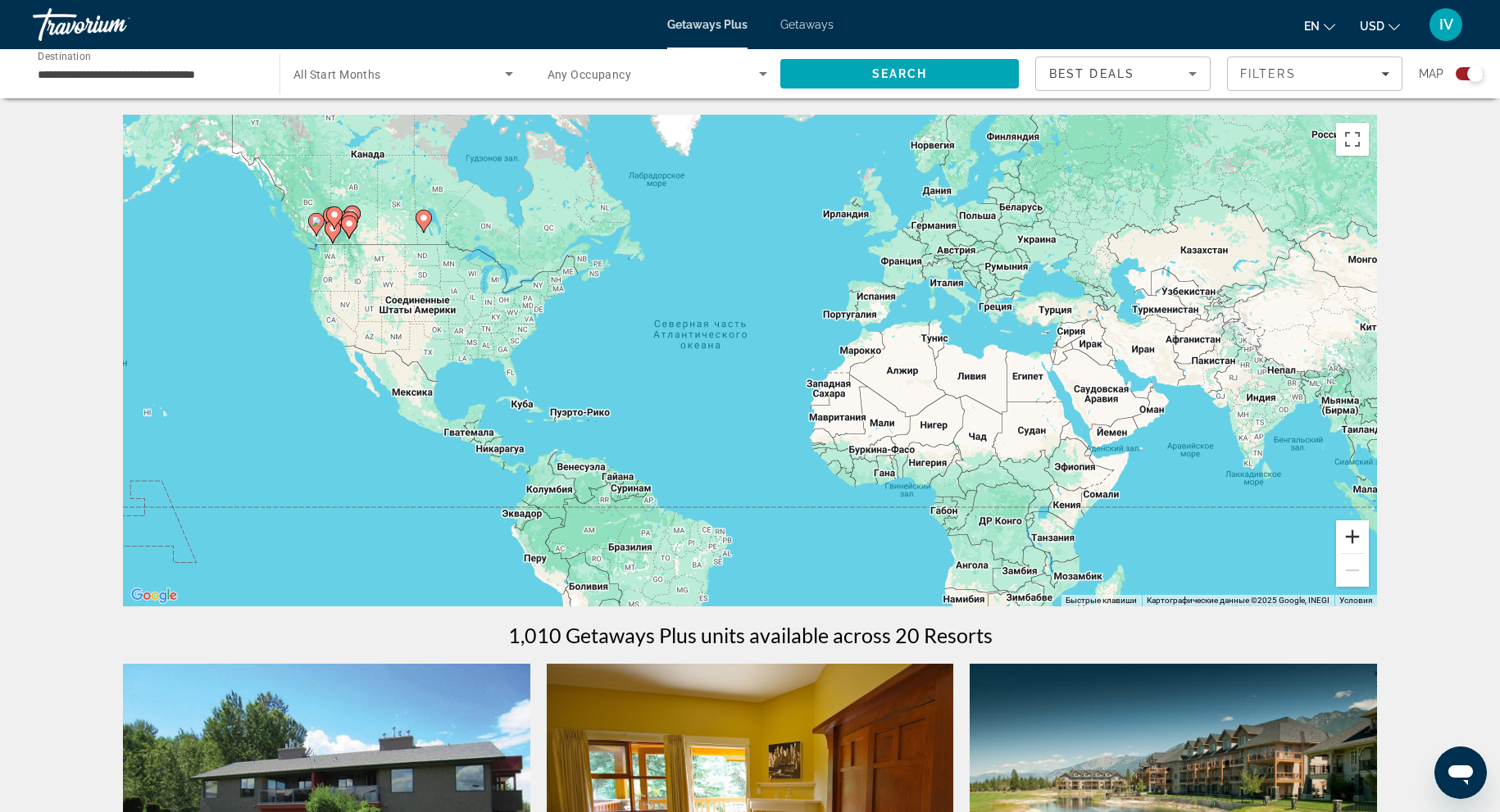
click at [1345, 538] on button "Увеличить" at bounding box center [1352, 537] width 33 height 33
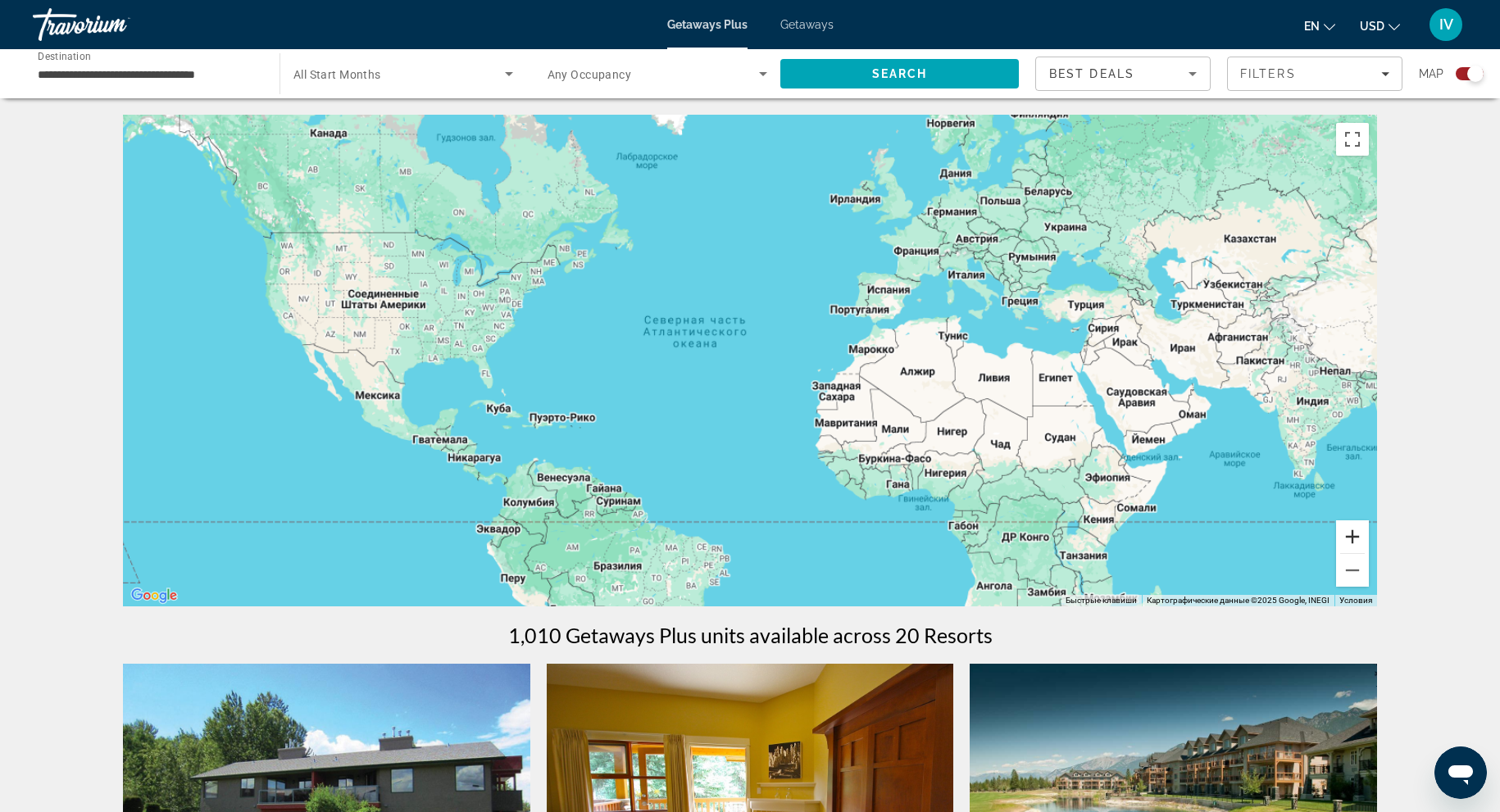
click at [1345, 538] on button "Увеличить" at bounding box center [1352, 537] width 33 height 33
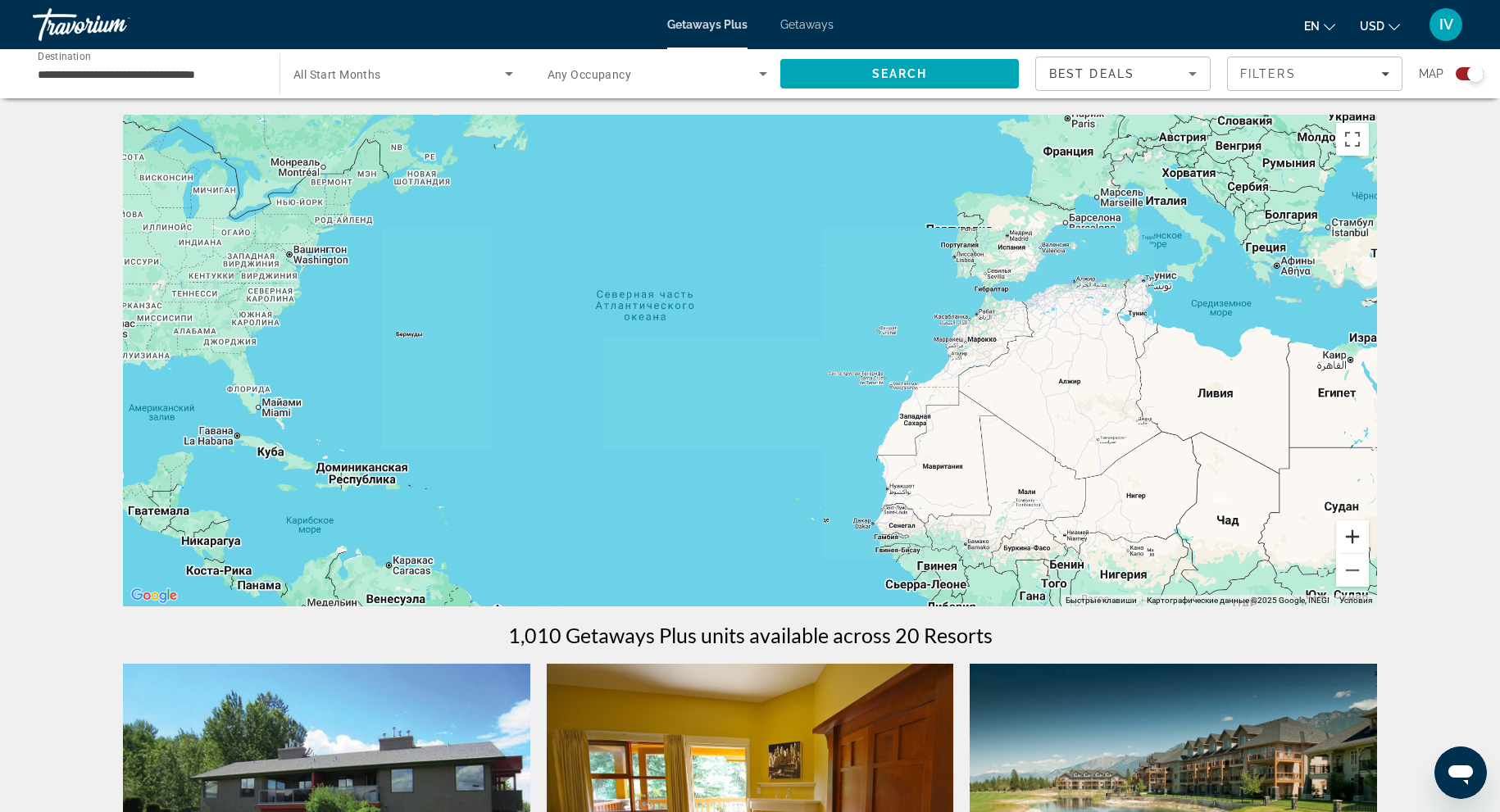
click at [1345, 537] on button "Увеличить" at bounding box center [1352, 537] width 33 height 33
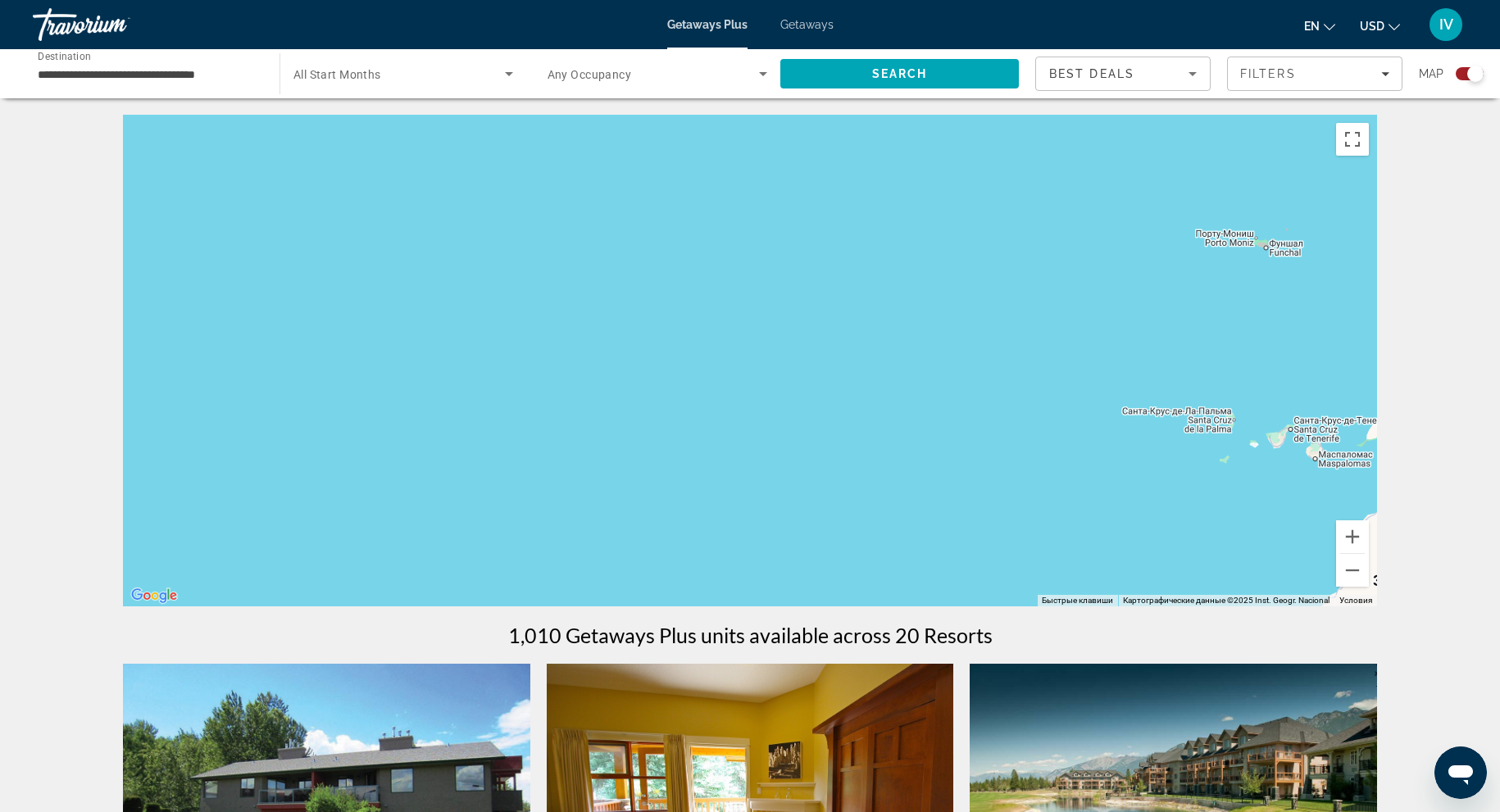
drag, startPoint x: 701, startPoint y: 309, endPoint x: 1217, endPoint y: 334, distance: 516.6
click at [1226, 328] on div "Main content" at bounding box center [750, 360] width 1254 height 491
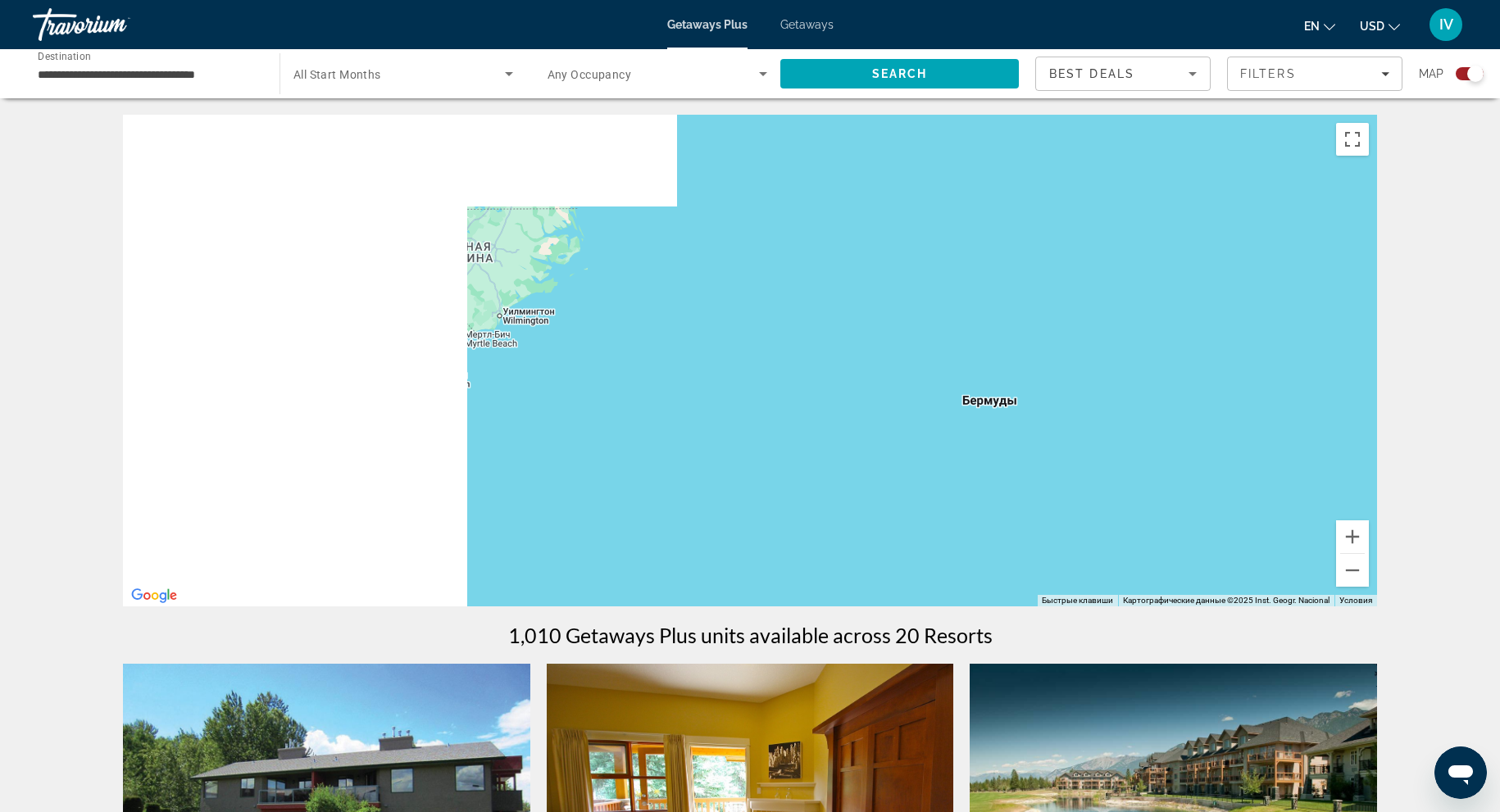
drag, startPoint x: 969, startPoint y: 345, endPoint x: 1023, endPoint y: 374, distance: 61.3
click at [1117, 387] on div "Main content" at bounding box center [750, 360] width 1254 height 491
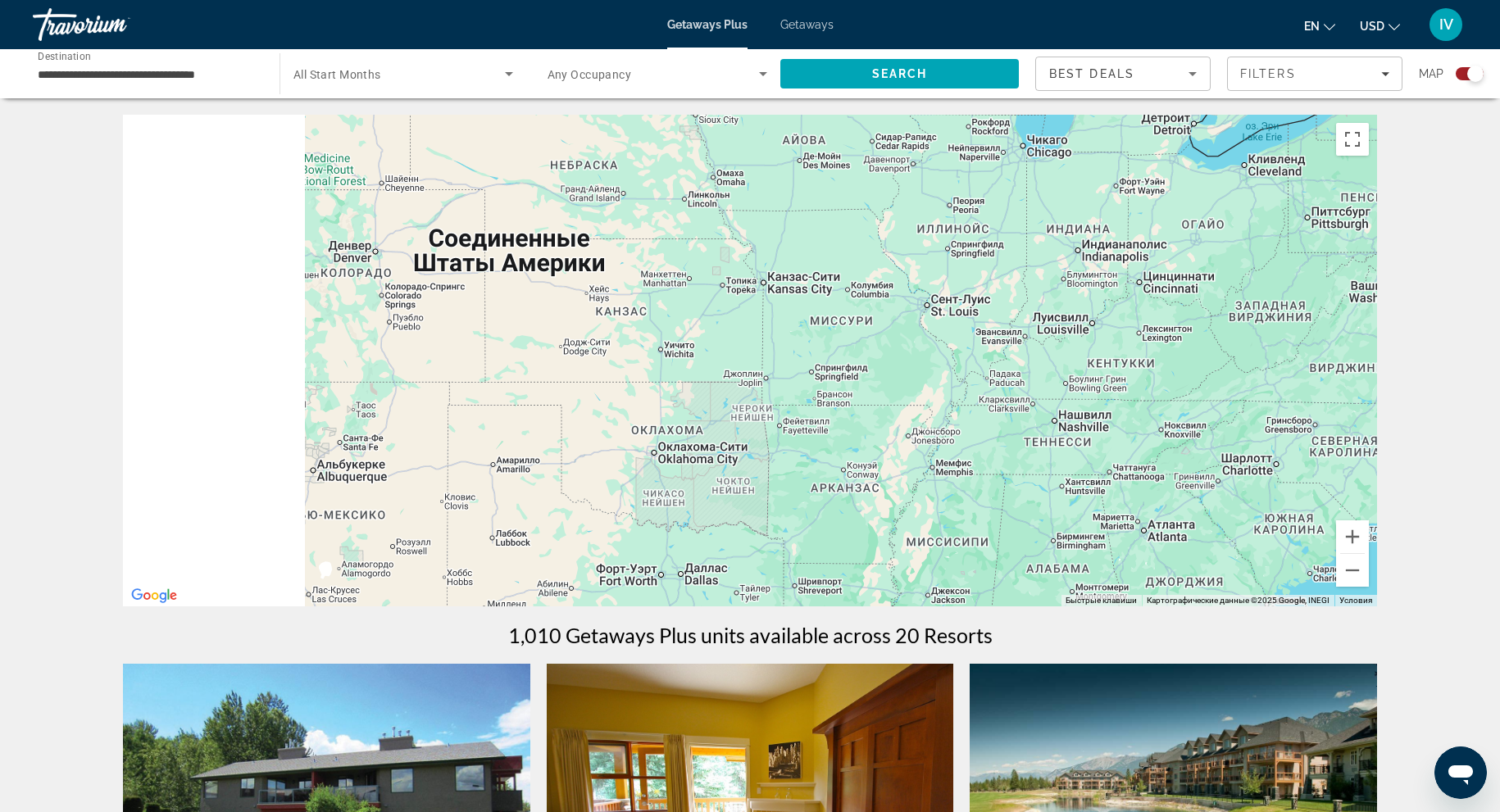
drag, startPoint x: 578, startPoint y: 264, endPoint x: 901, endPoint y: 332, distance: 330.1
click at [999, 337] on div "Main content" at bounding box center [750, 360] width 1254 height 491
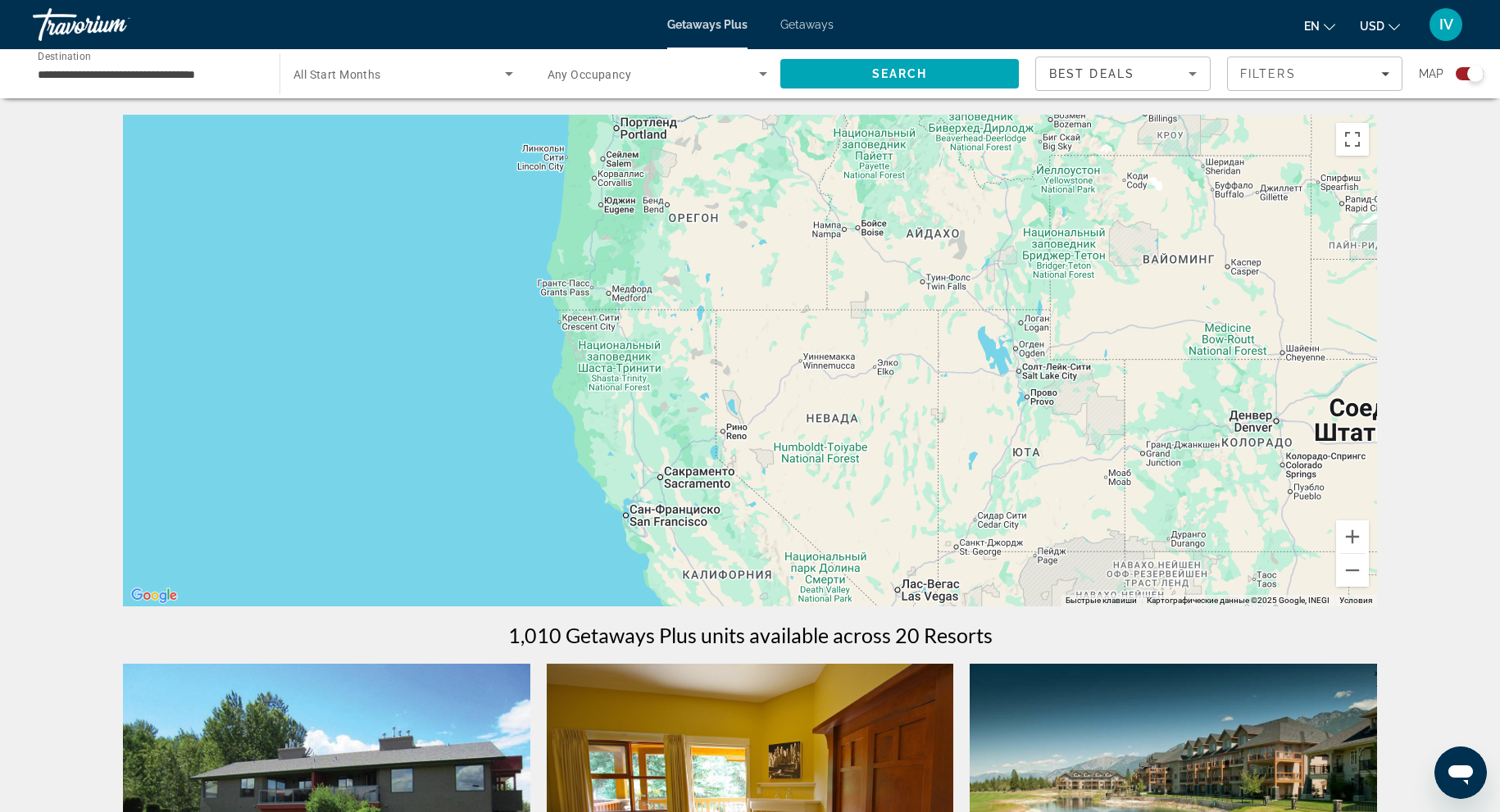
drag, startPoint x: 779, startPoint y: 304, endPoint x: 793, endPoint y: 498, distance: 194.5
click at [794, 498] on div "Main content" at bounding box center [750, 360] width 1254 height 491
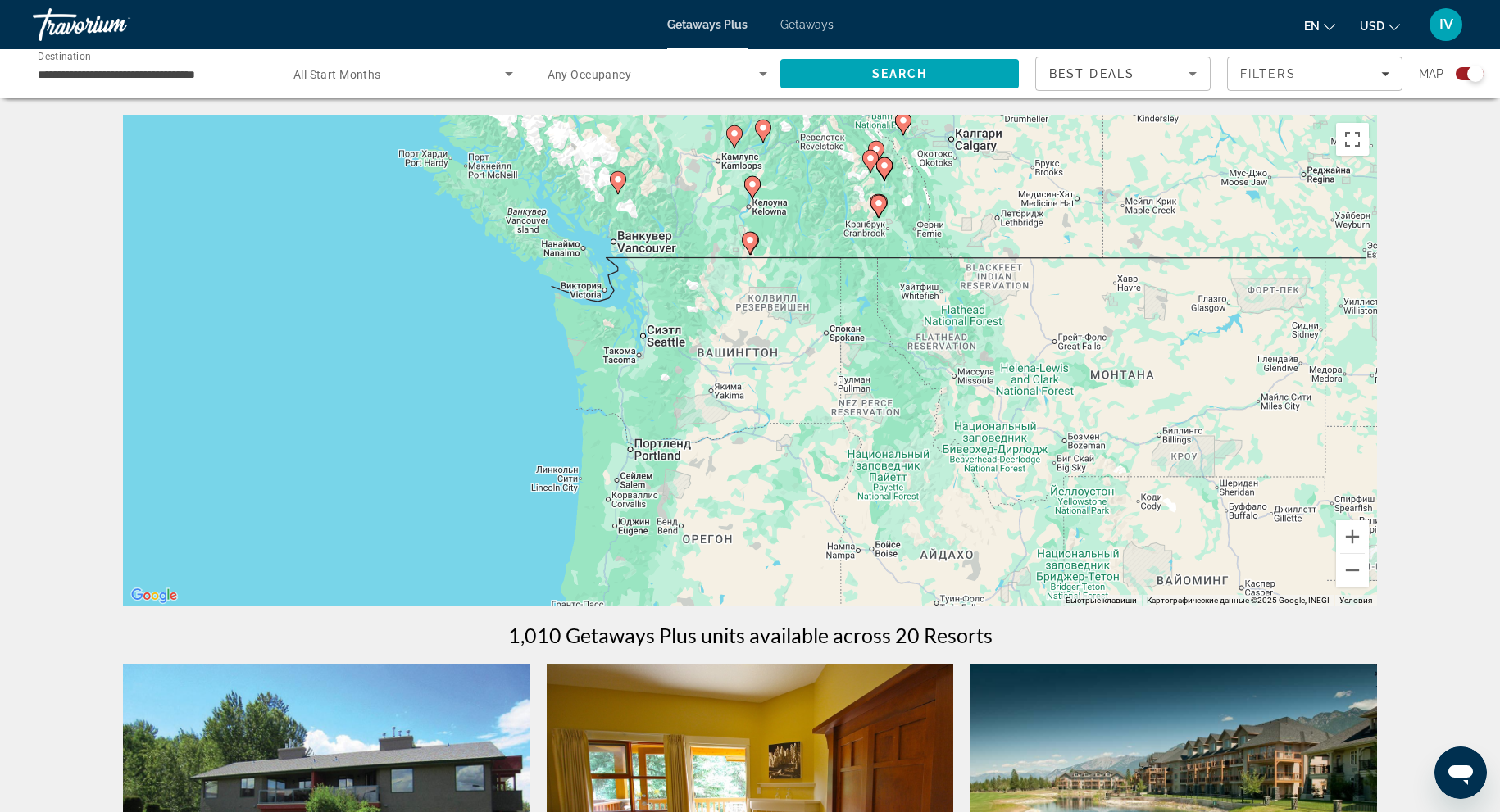
drag, startPoint x: 773, startPoint y: 349, endPoint x: 770, endPoint y: 461, distance: 112.0
click at [770, 461] on div "Чтобы активировать перетаскивание с помощью клавиатуры, нажмите Alt + Ввод. Пос…" at bounding box center [750, 360] width 1254 height 491
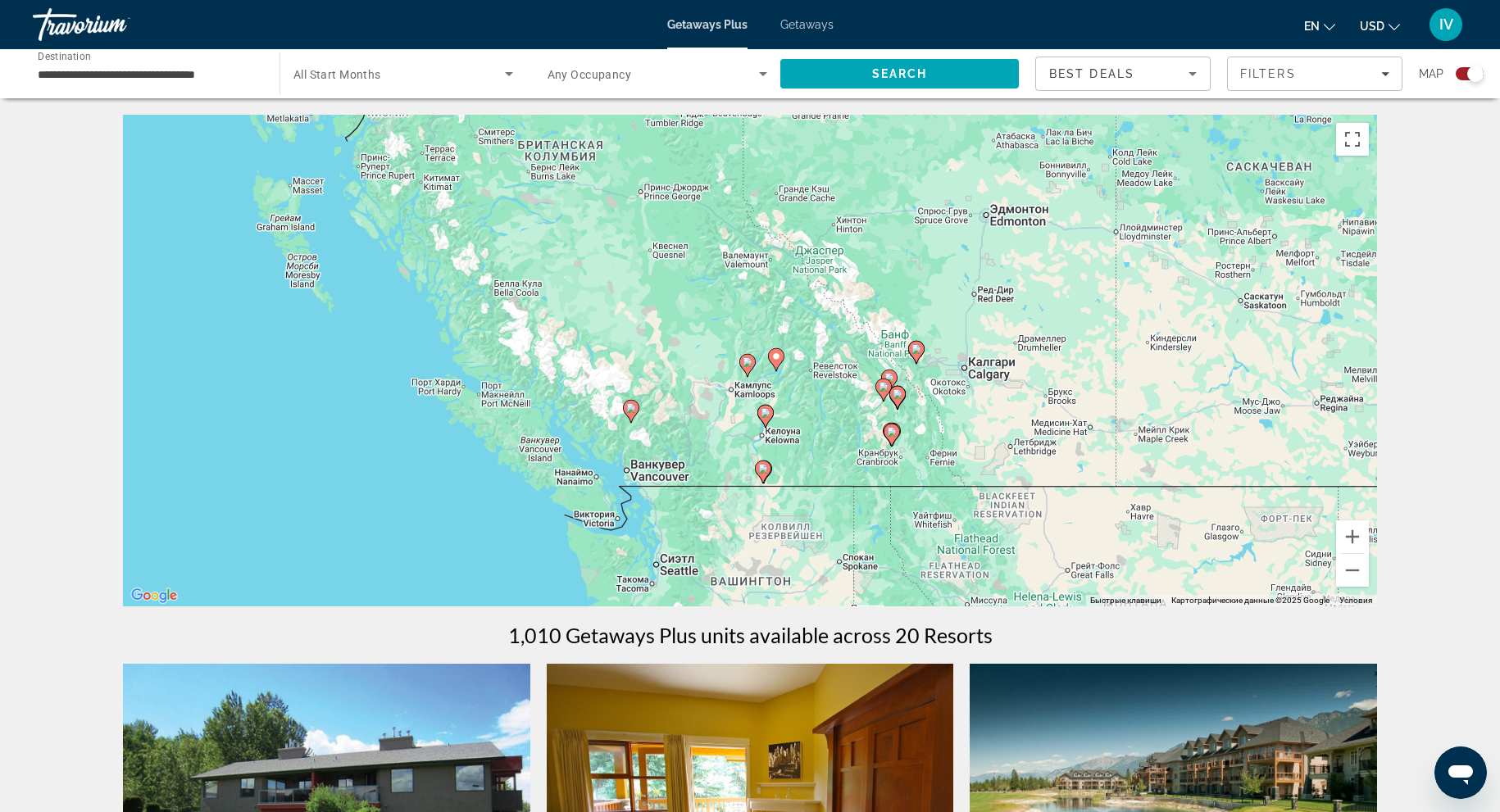
drag, startPoint x: 839, startPoint y: 414, endPoint x: 873, endPoint y: 307, distance: 112.3
click at [863, 304] on div "Чтобы активировать перетаскивание с помощью клавиатуры, нажмите Alt + Ввод. Пос…" at bounding box center [750, 360] width 1254 height 491
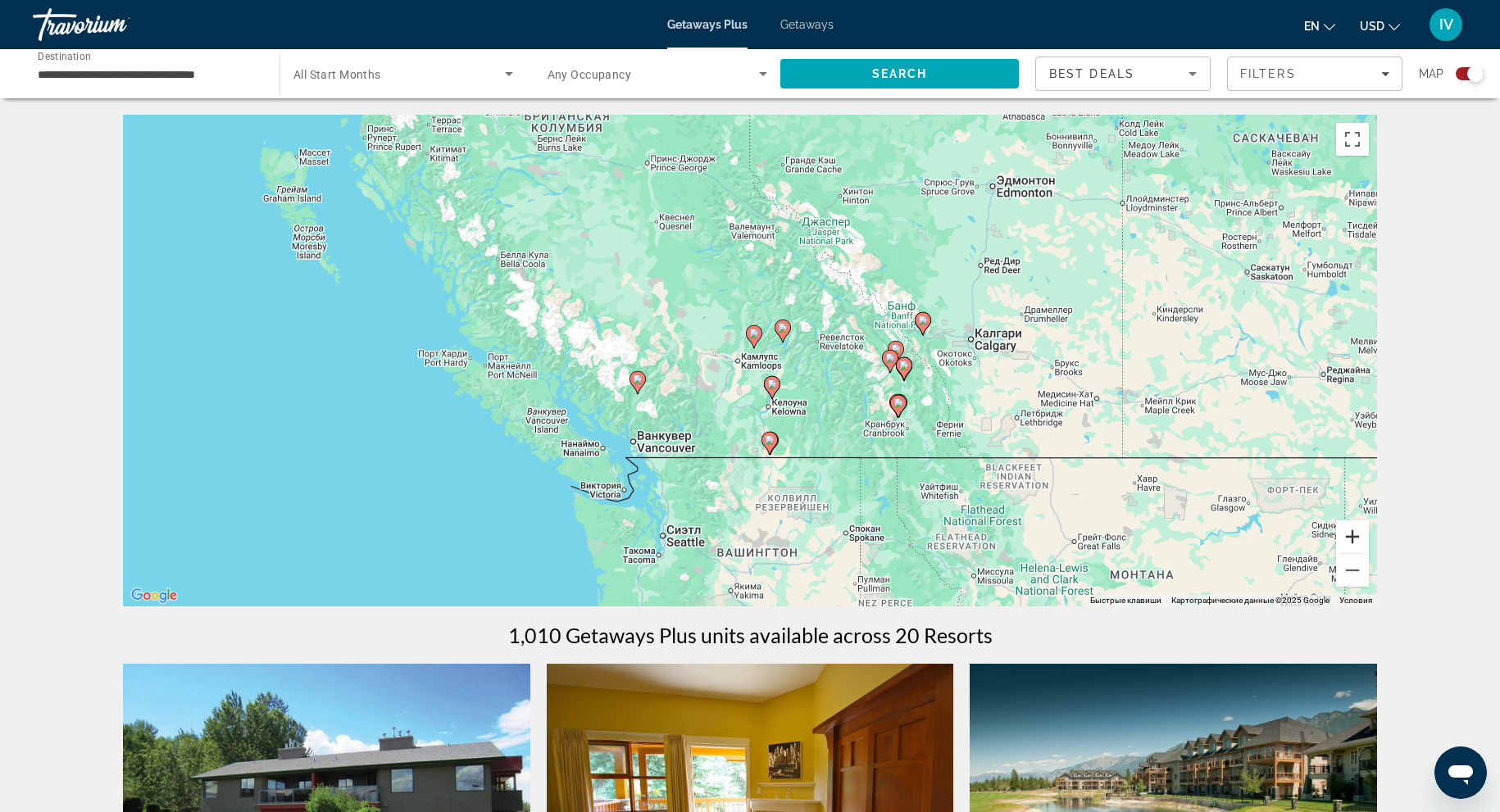
click at [1352, 549] on button "Увеличить" at bounding box center [1352, 537] width 33 height 33
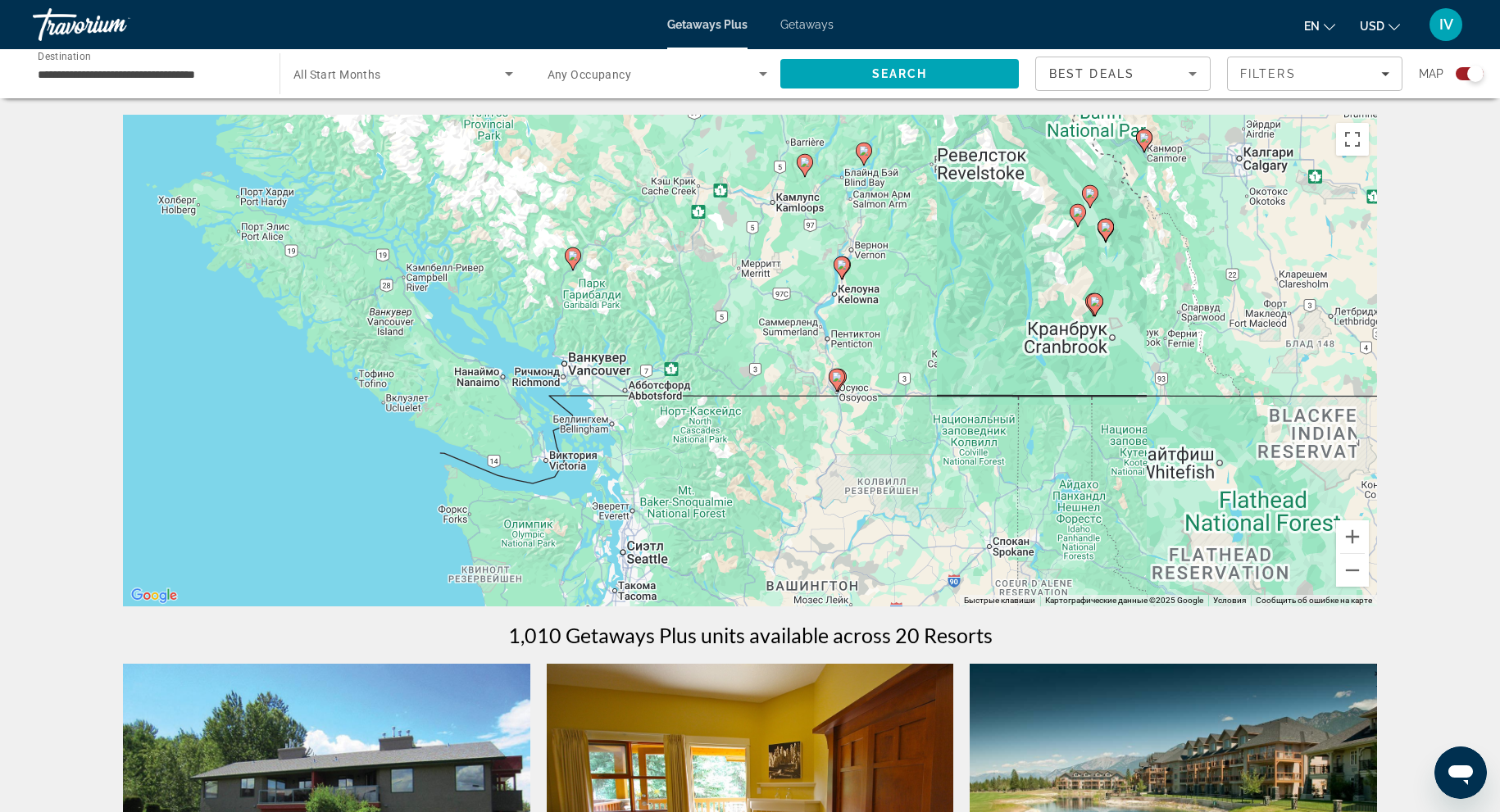
drag, startPoint x: 1206, startPoint y: 411, endPoint x: 1243, endPoint y: 314, distance: 103.8
click at [1243, 313] on div "Чтобы активировать перетаскивание с помощью клавиатуры, нажмите Alt + Ввод. Пос…" at bounding box center [750, 360] width 1254 height 491
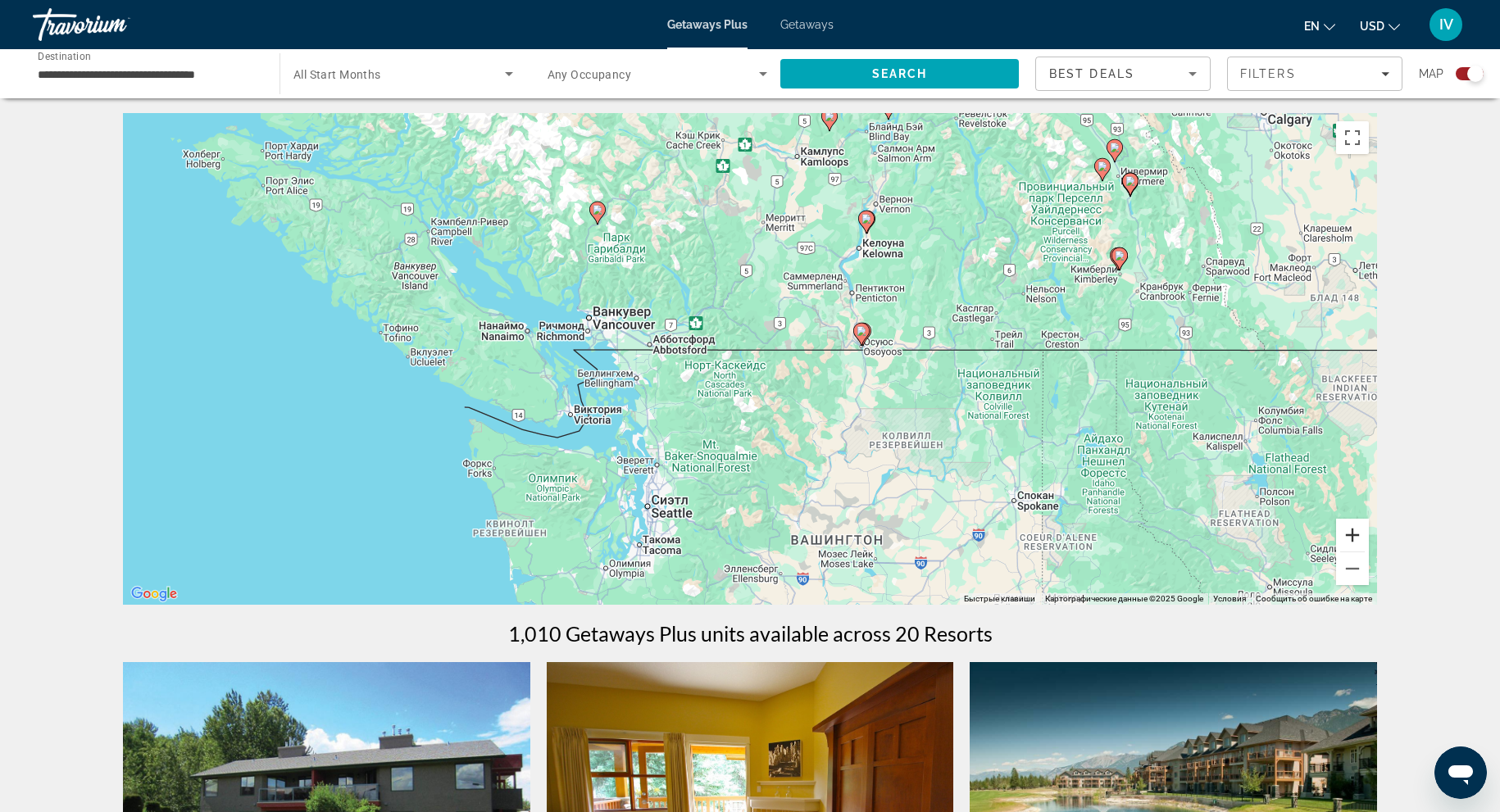
click at [1349, 530] on button "Увеличить" at bounding box center [1352, 535] width 33 height 33
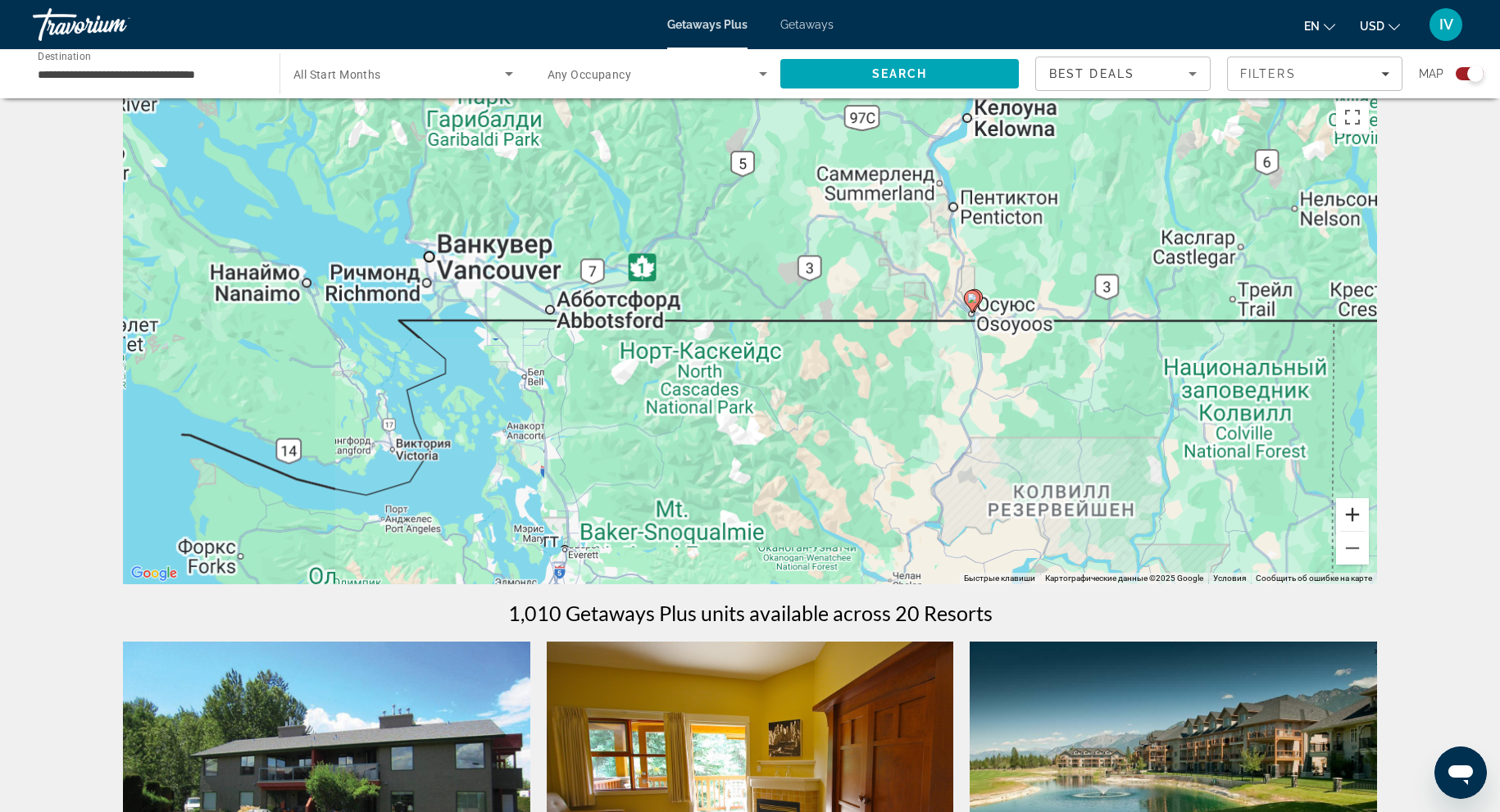
scroll to position [25, 0]
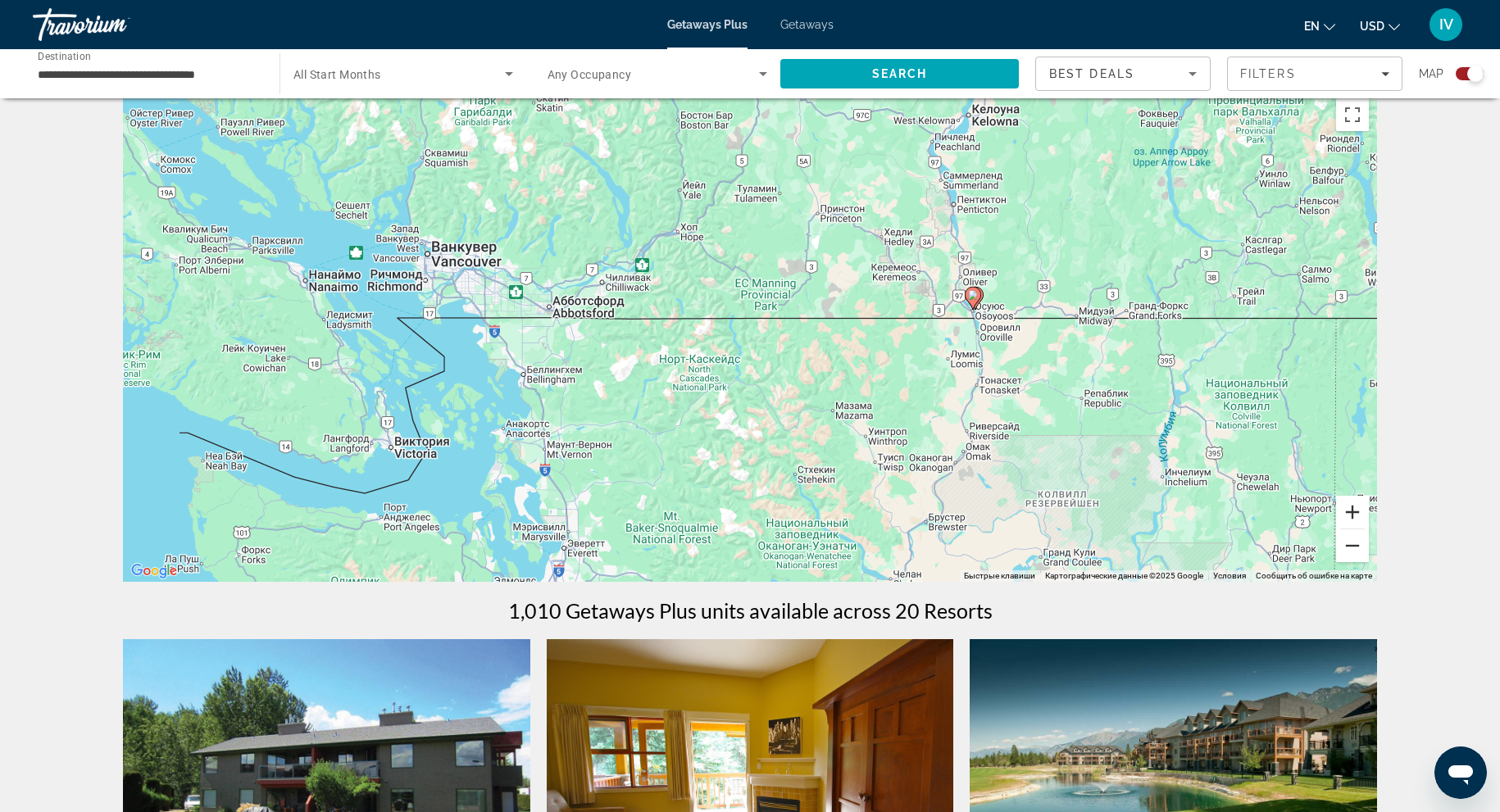
click at [1349, 530] on button "Уменьшить" at bounding box center [1352, 545] width 33 height 33
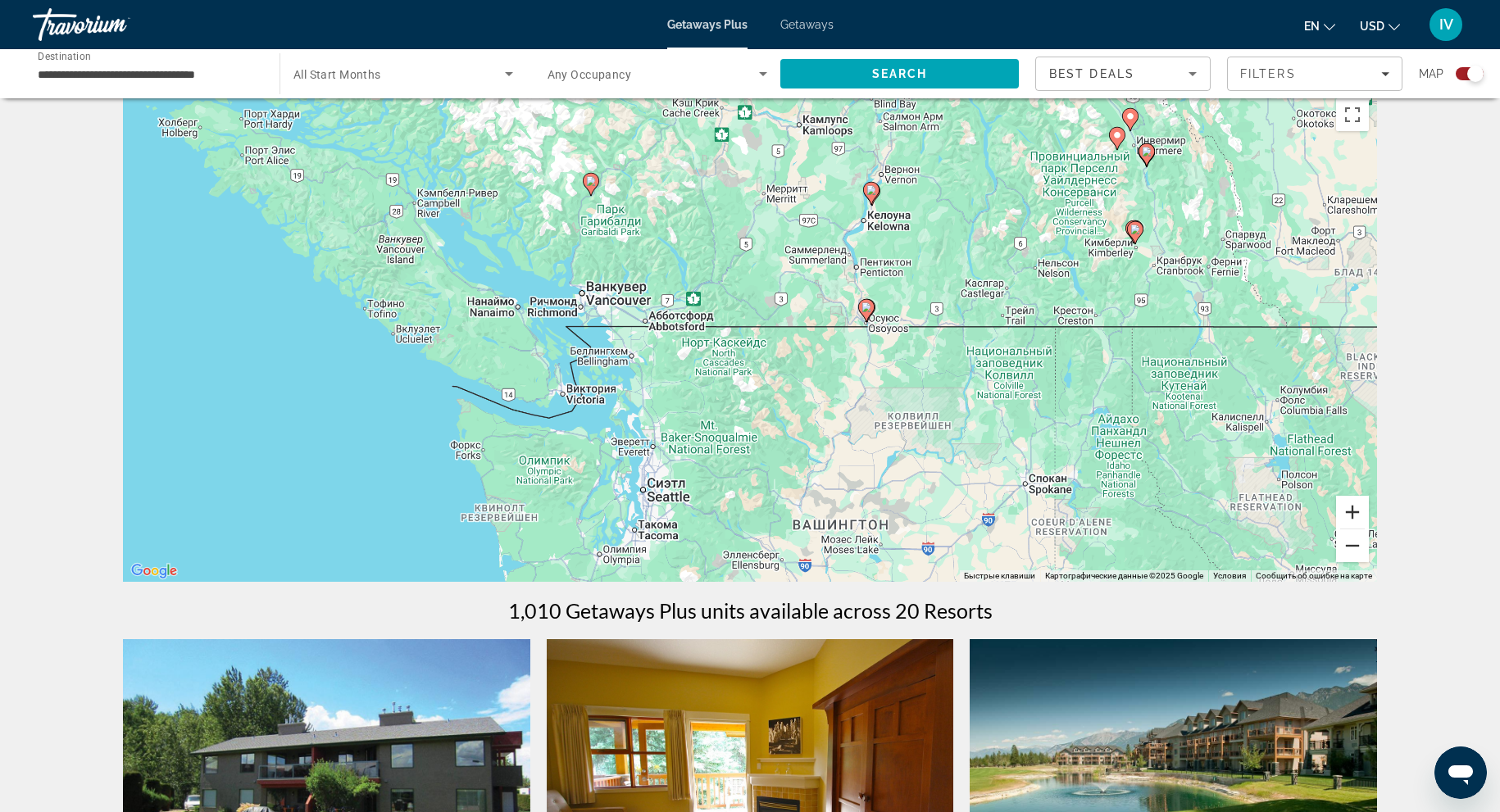
scroll to position [29, 0]
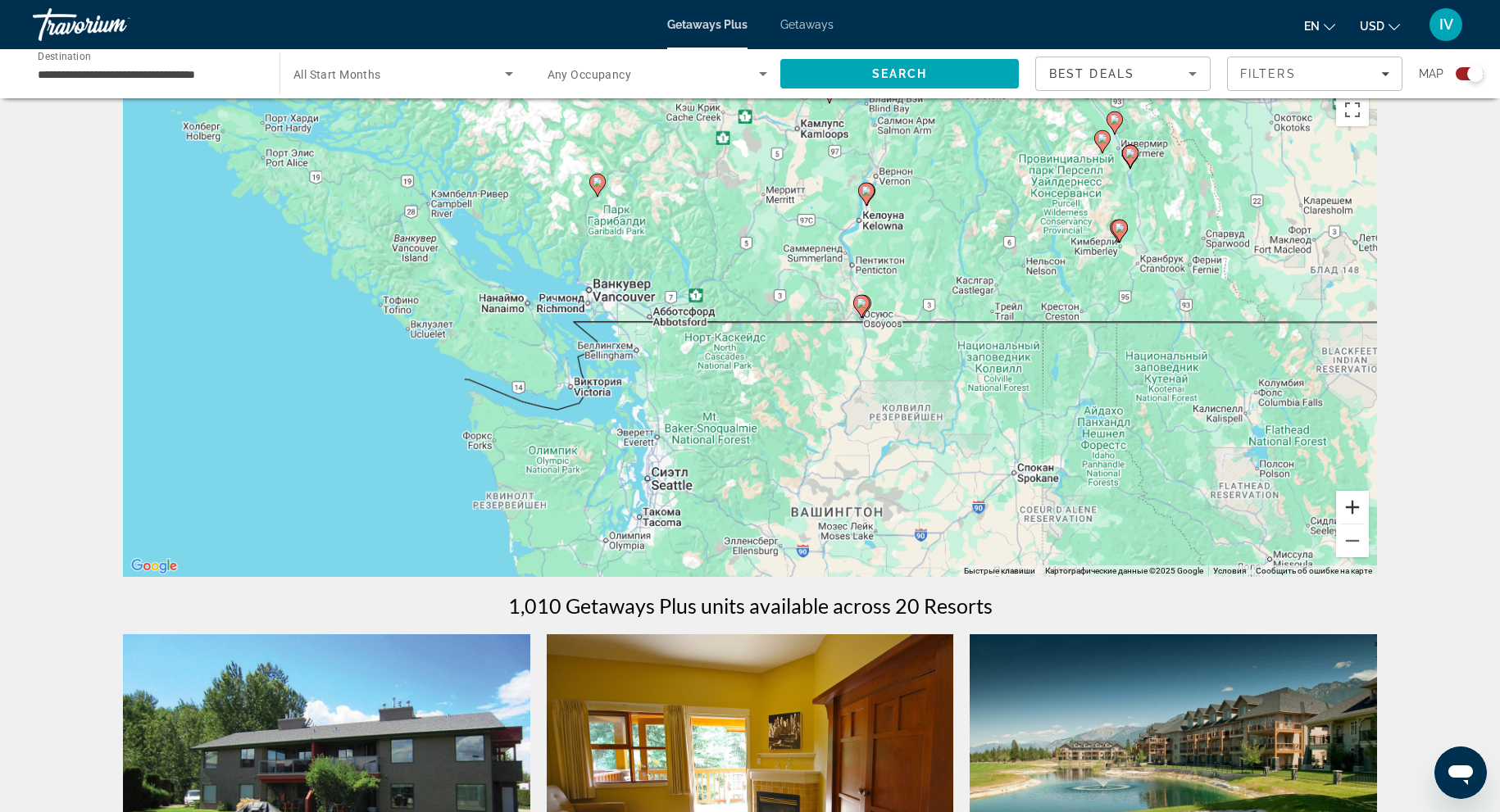
click at [1350, 504] on button "Увеличить" at bounding box center [1352, 507] width 33 height 33
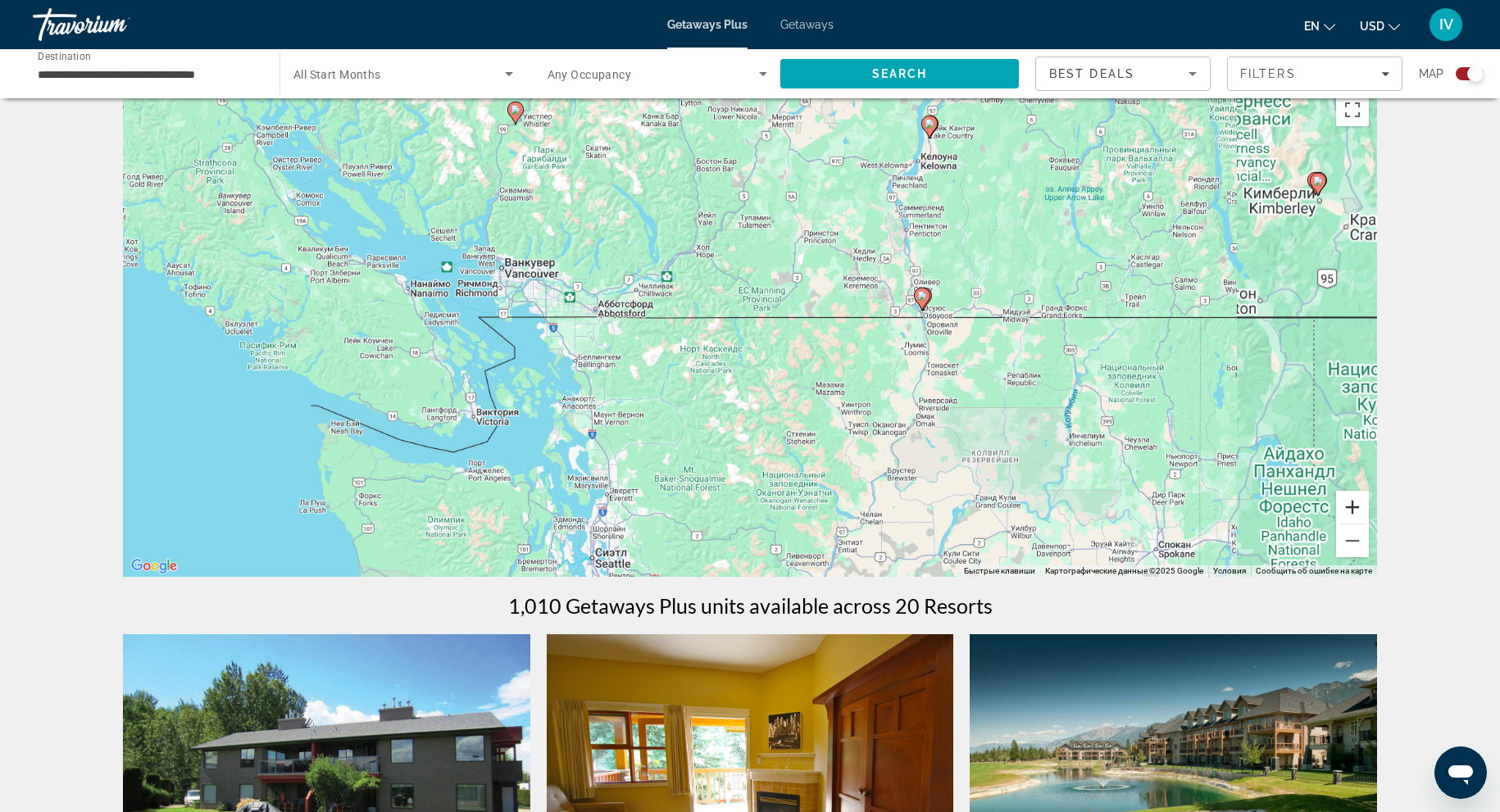
scroll to position [32, 0]
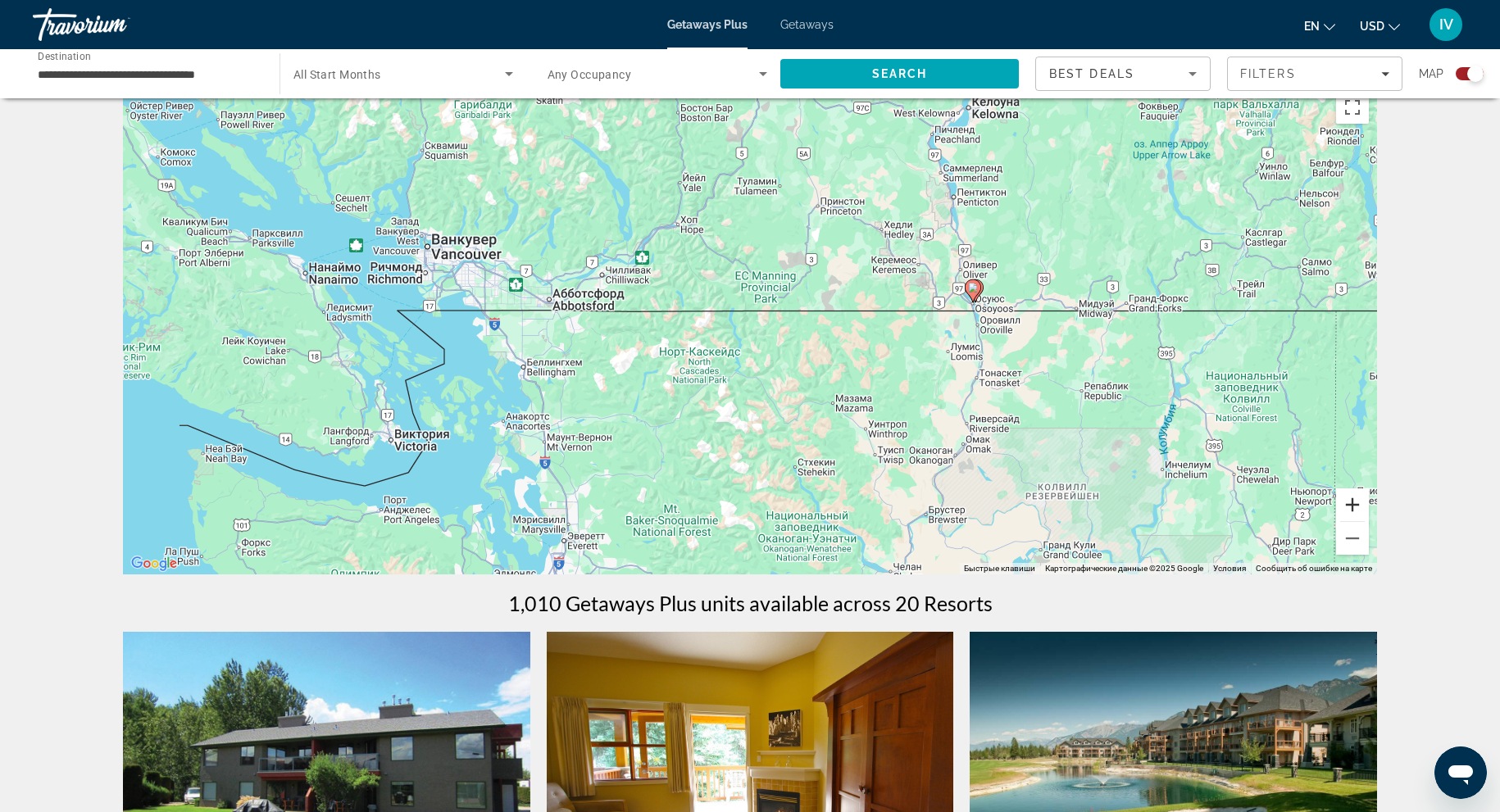
click at [1350, 504] on button "Увеличить" at bounding box center [1352, 505] width 33 height 33
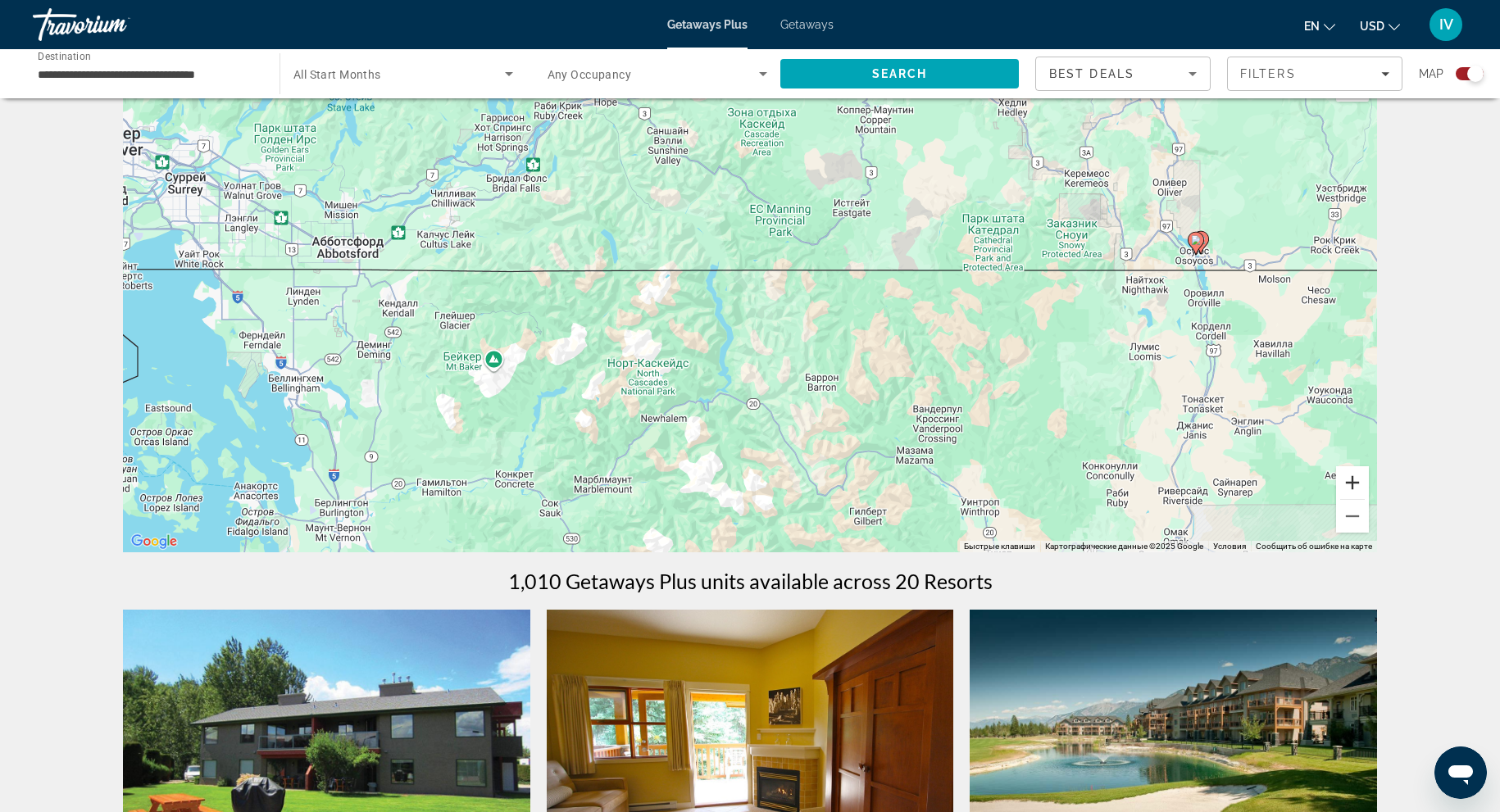
scroll to position [57, 0]
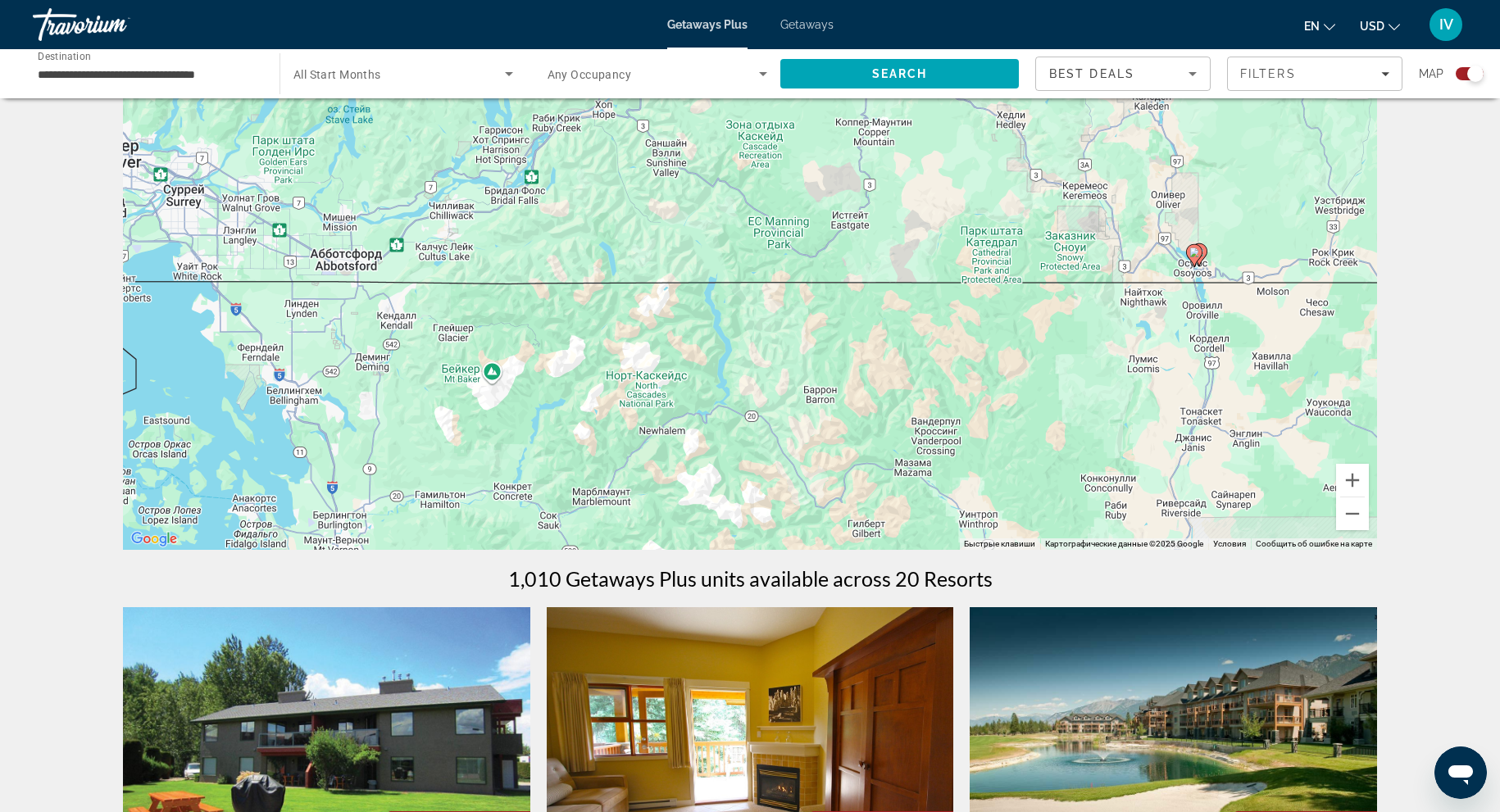
drag, startPoint x: 785, startPoint y: 203, endPoint x: 654, endPoint y: 703, distance: 516.9
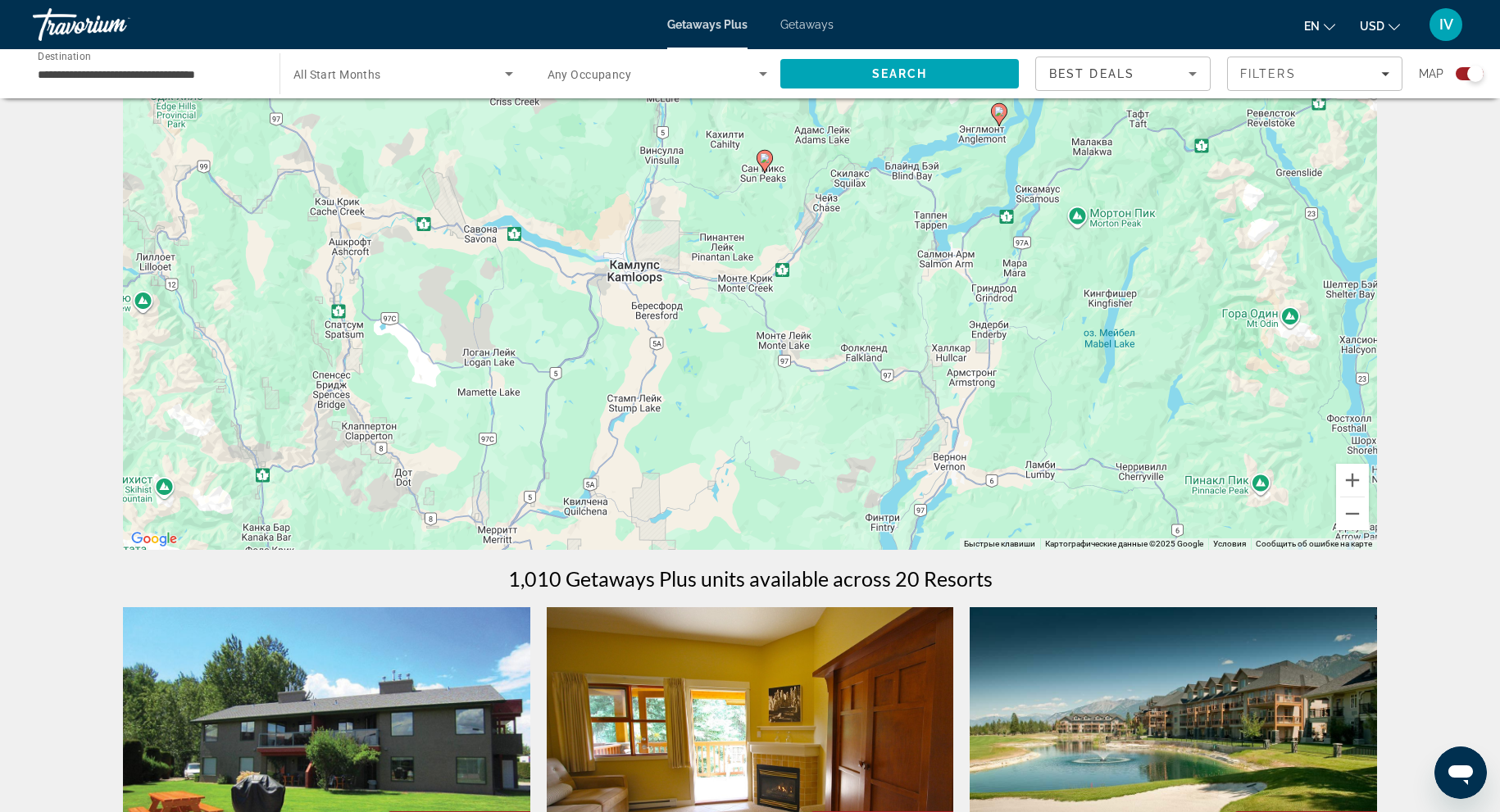
drag, startPoint x: 910, startPoint y: 401, endPoint x: 890, endPoint y: 239, distance: 163.2
click at [890, 237] on div "Чтобы активировать перетаскивание с помощью клавиатуры, нажмите Alt + Ввод. Пос…" at bounding box center [750, 304] width 1254 height 491
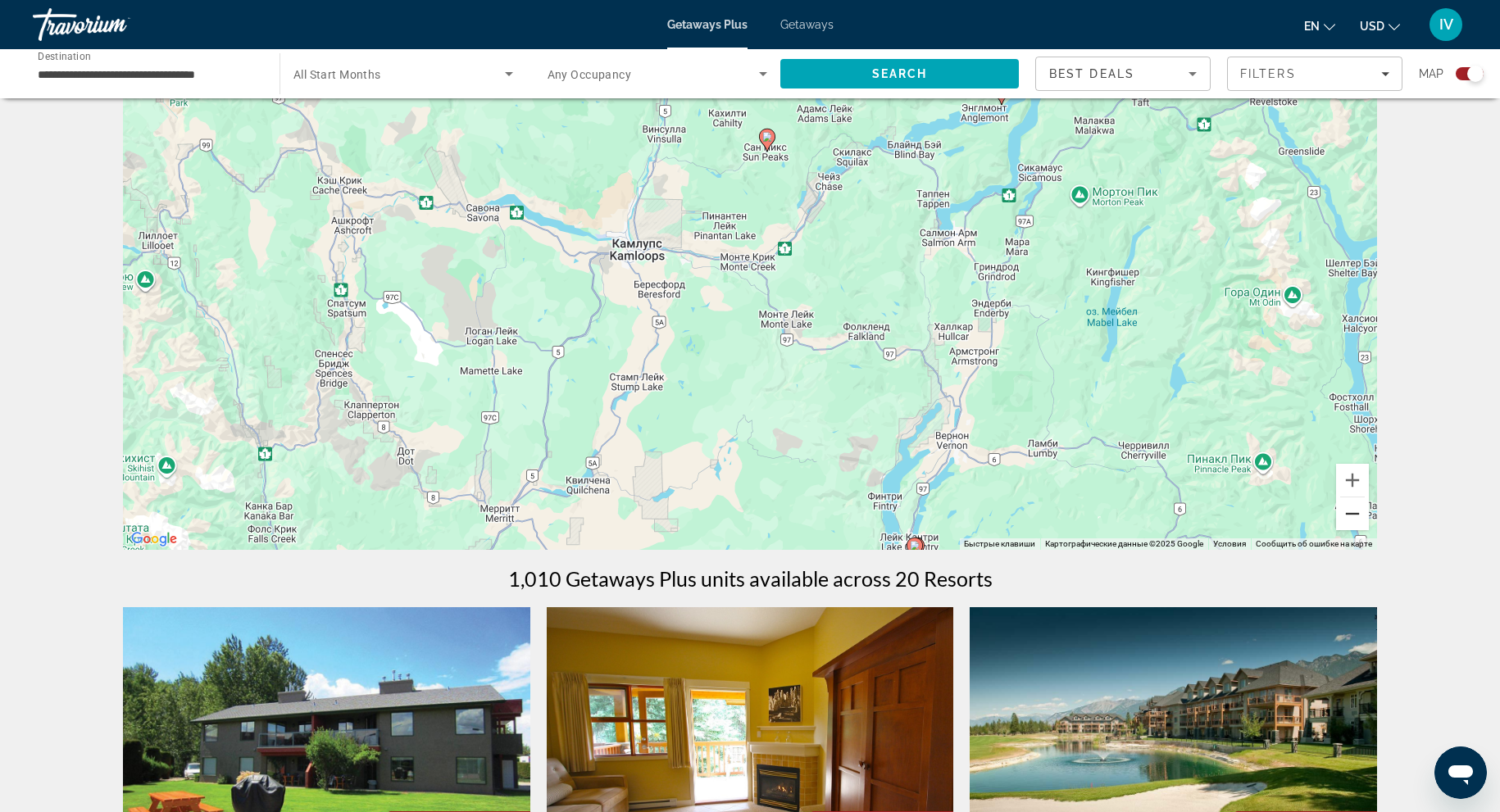
click at [1343, 513] on button "Уменьшить" at bounding box center [1352, 514] width 33 height 33
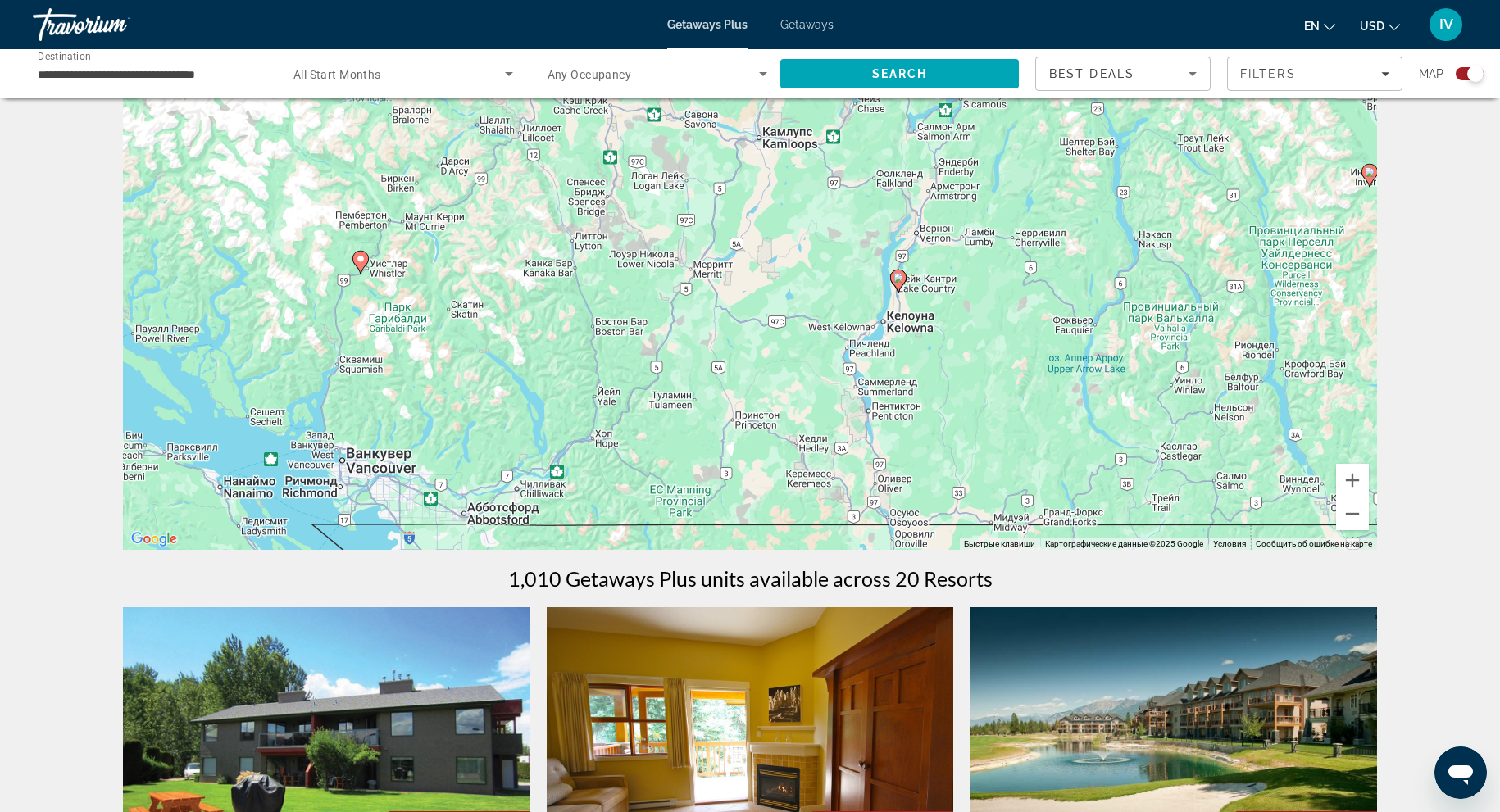
drag, startPoint x: 1028, startPoint y: 352, endPoint x: 1103, endPoint y: 391, distance: 84.5
click at [1062, 360] on div "Чтобы активировать перетаскивание с помощью клавиатуры, нажмите Alt + Ввод. Пос…" at bounding box center [750, 304] width 1254 height 491
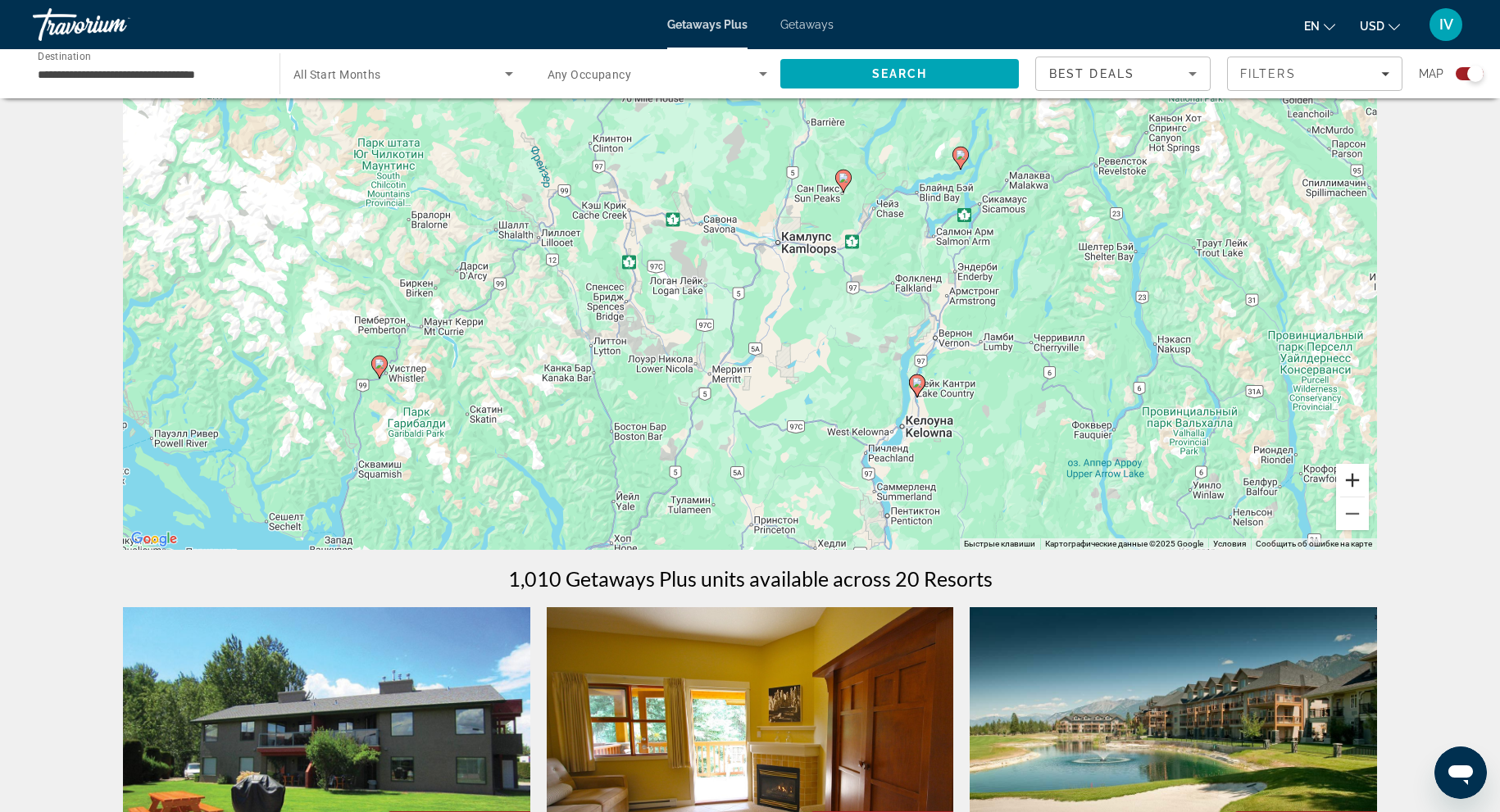
click at [1358, 477] on button "Увеличить" at bounding box center [1352, 480] width 33 height 33
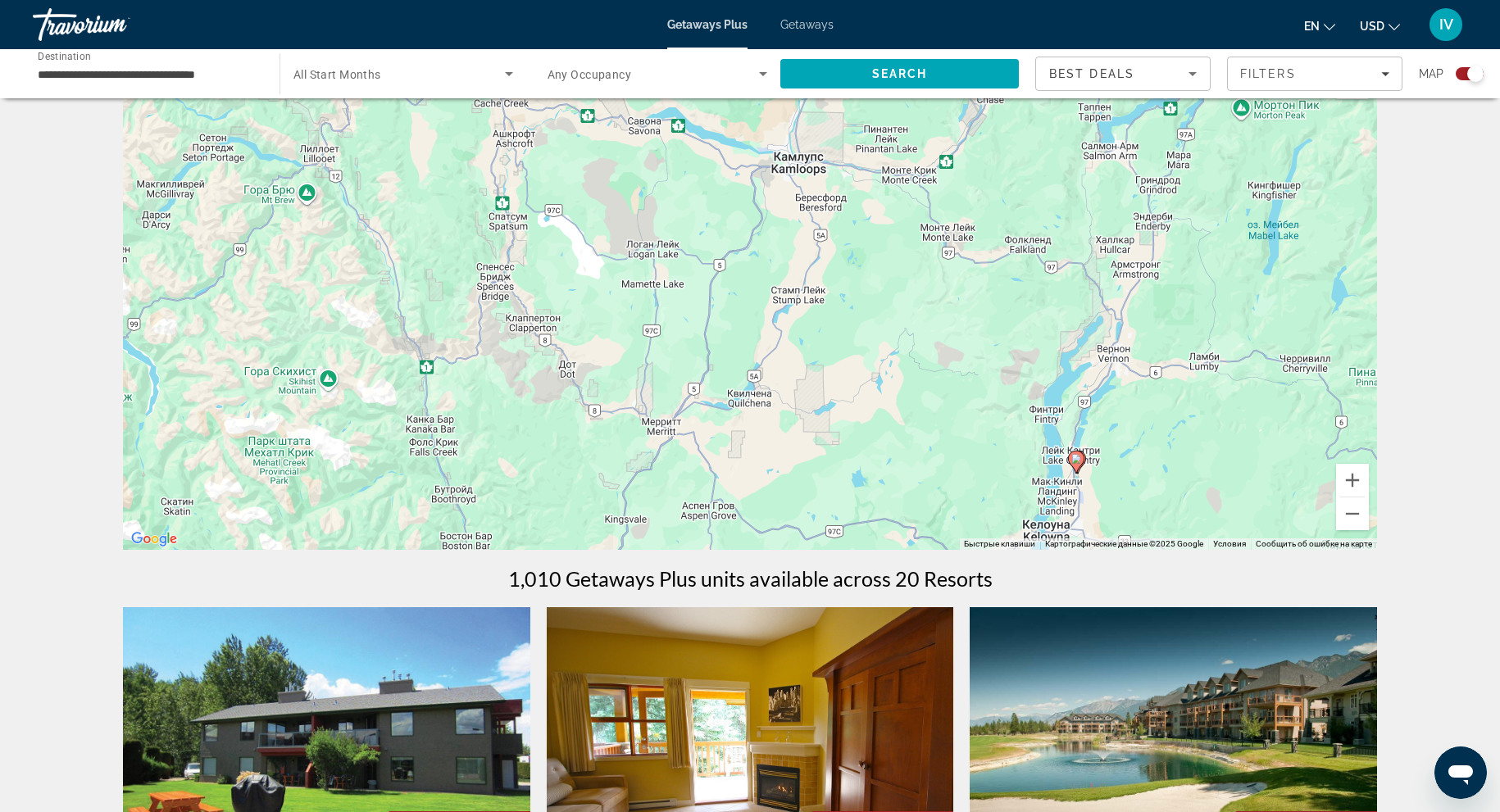
drag, startPoint x: 1036, startPoint y: 313, endPoint x: 1033, endPoint y: 234, distance: 79.1
click at [1033, 234] on div "Чтобы активировать перетаскивание с помощью клавиатуры, нажмите Alt + Ввод. Пос…" at bounding box center [750, 304] width 1254 height 491
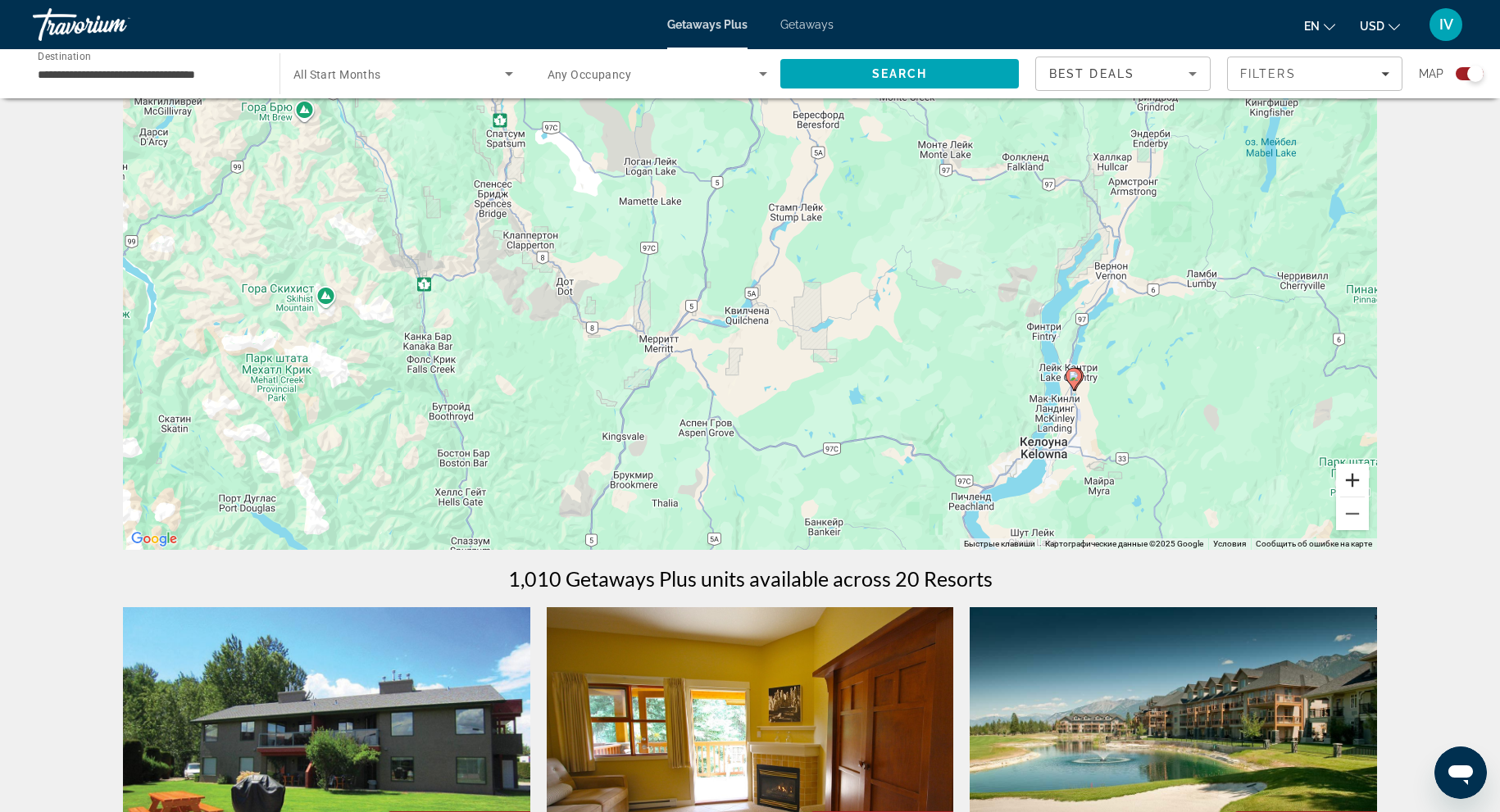
click at [1355, 477] on button "Увеличить" at bounding box center [1352, 480] width 33 height 33
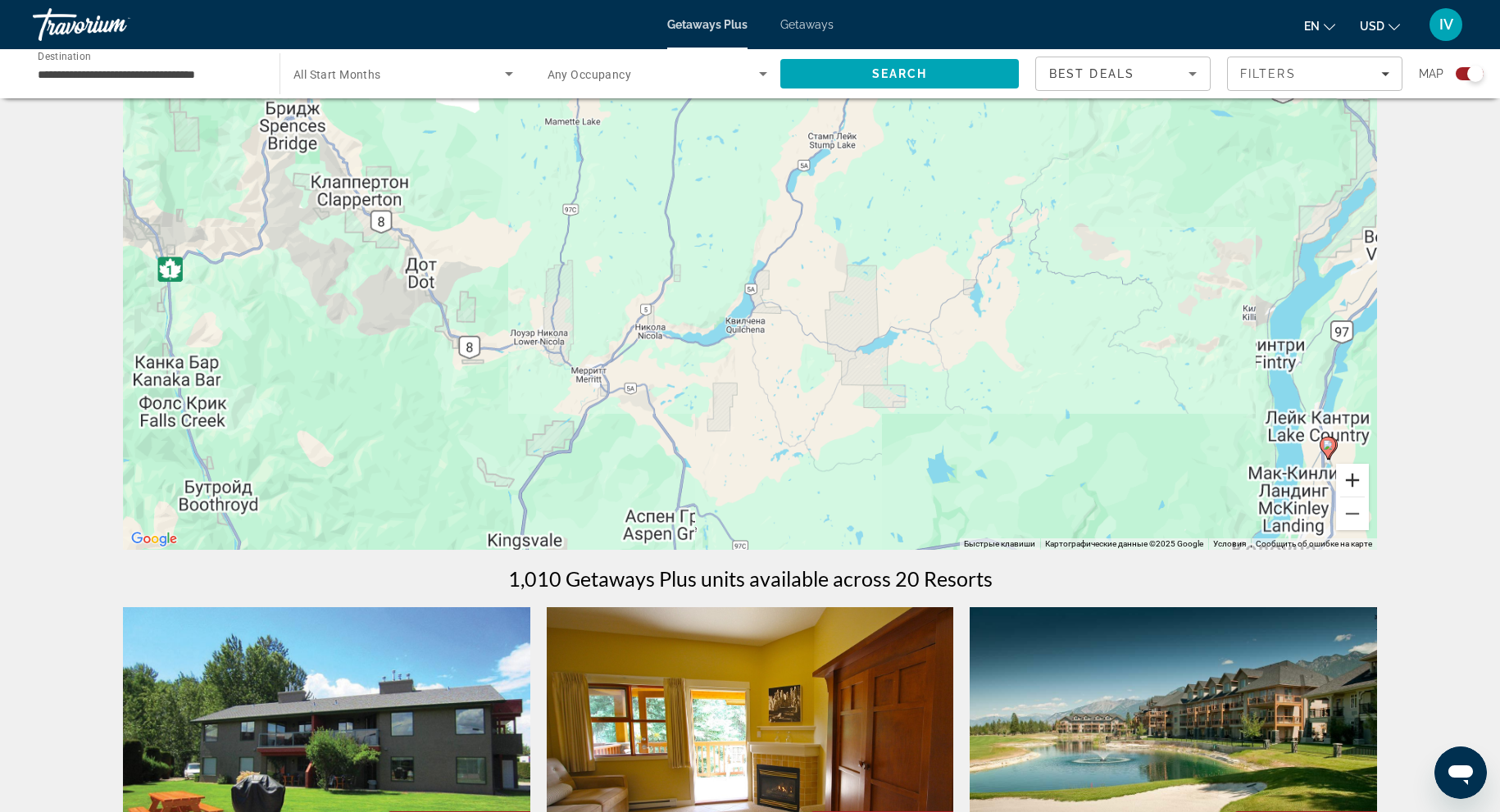
drag, startPoint x: 1355, startPoint y: 477, endPoint x: 1299, endPoint y: 466, distance: 57.1
click at [1355, 477] on button "Увеличить" at bounding box center [1352, 480] width 33 height 33
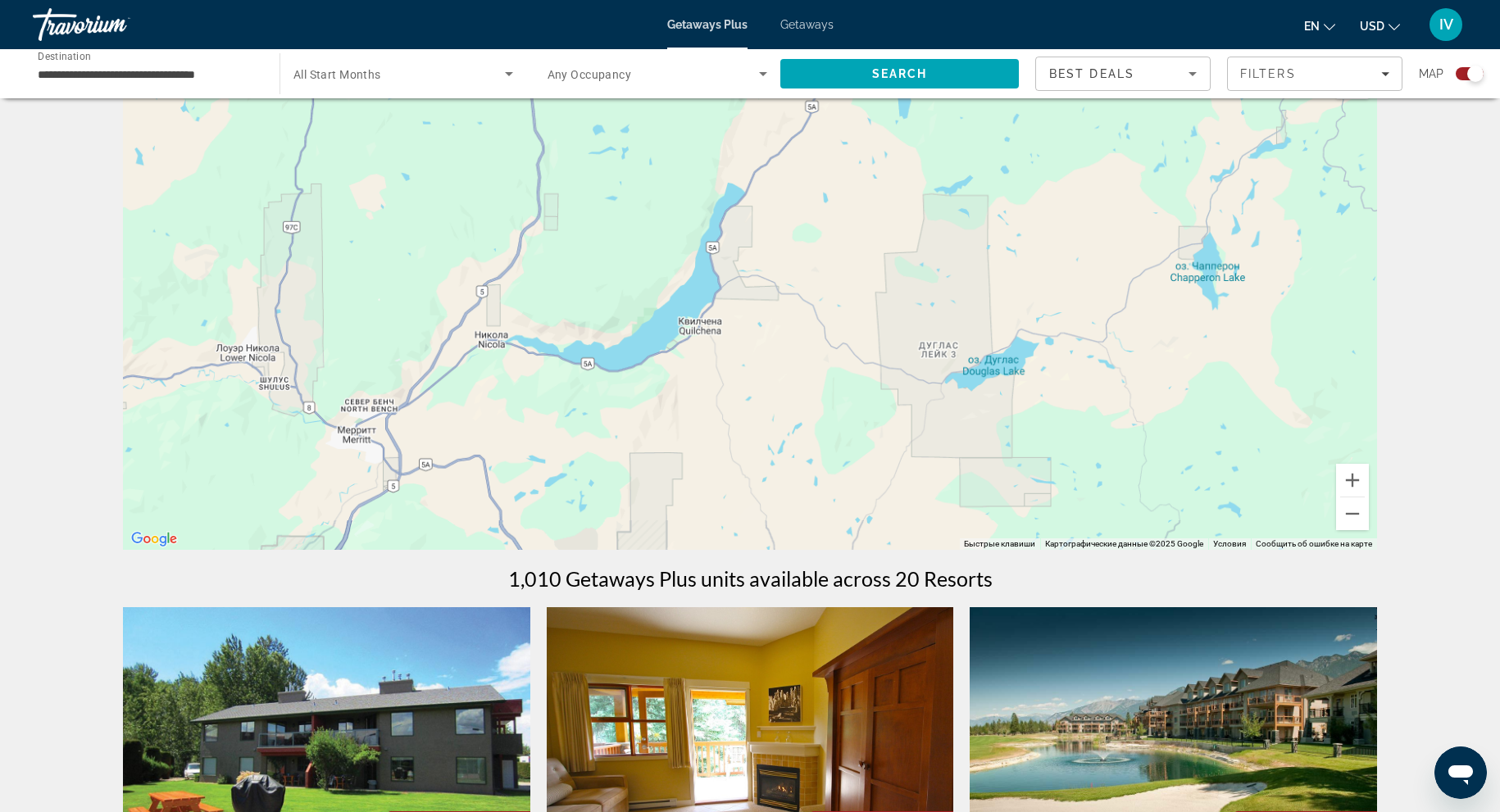
drag, startPoint x: 1110, startPoint y: 391, endPoint x: 1023, endPoint y: 329, distance: 106.8
click at [1024, 329] on div "Main content" at bounding box center [750, 304] width 1254 height 491
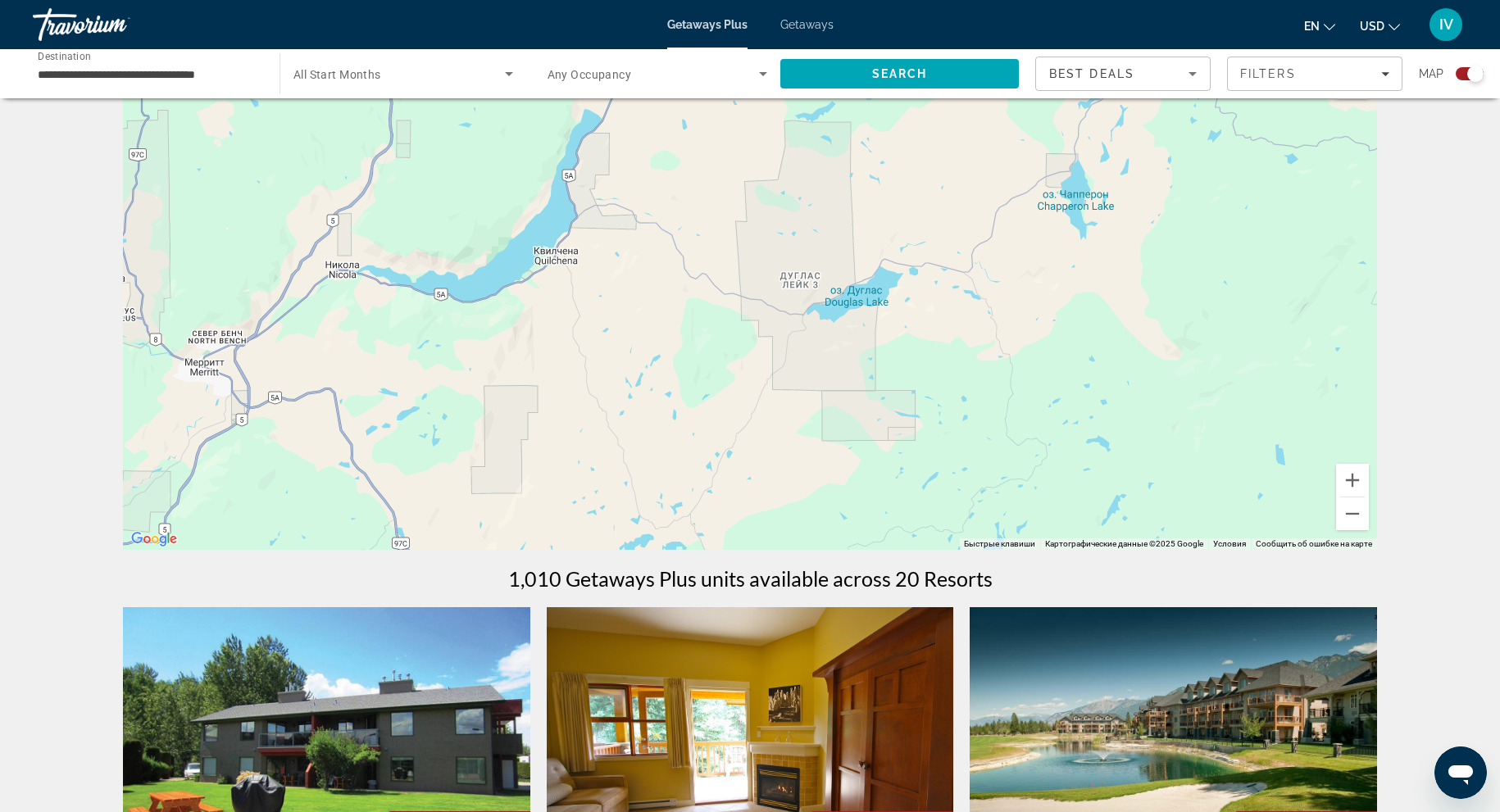
drag, startPoint x: 999, startPoint y: 326, endPoint x: 754, endPoint y: 311, distance: 245.5
click at [754, 312] on div "Main content" at bounding box center [750, 304] width 1254 height 491
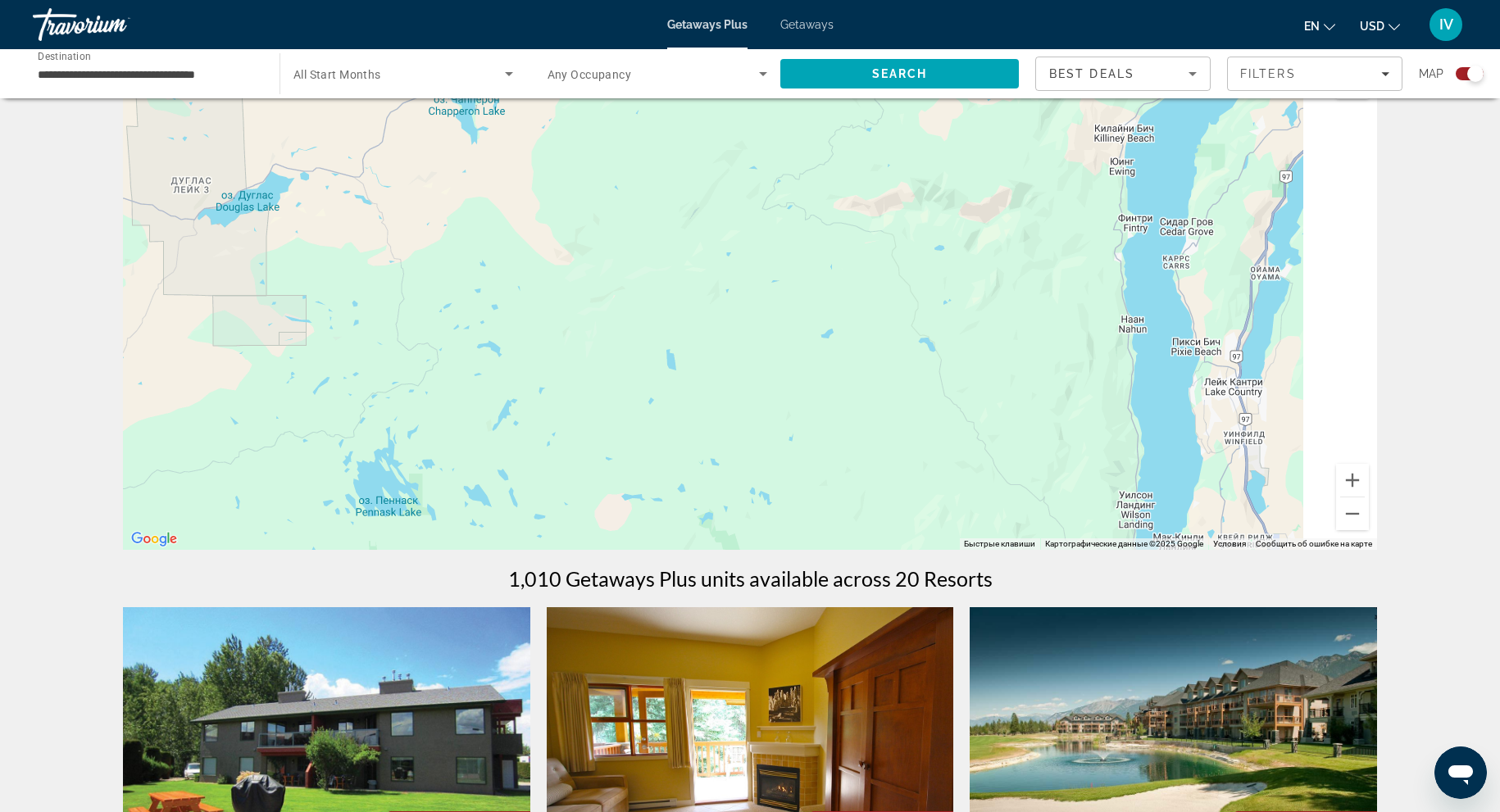
drag, startPoint x: 982, startPoint y: 331, endPoint x: 763, endPoint y: 249, distance: 233.8
click at [757, 243] on div "Main content" at bounding box center [750, 304] width 1254 height 491
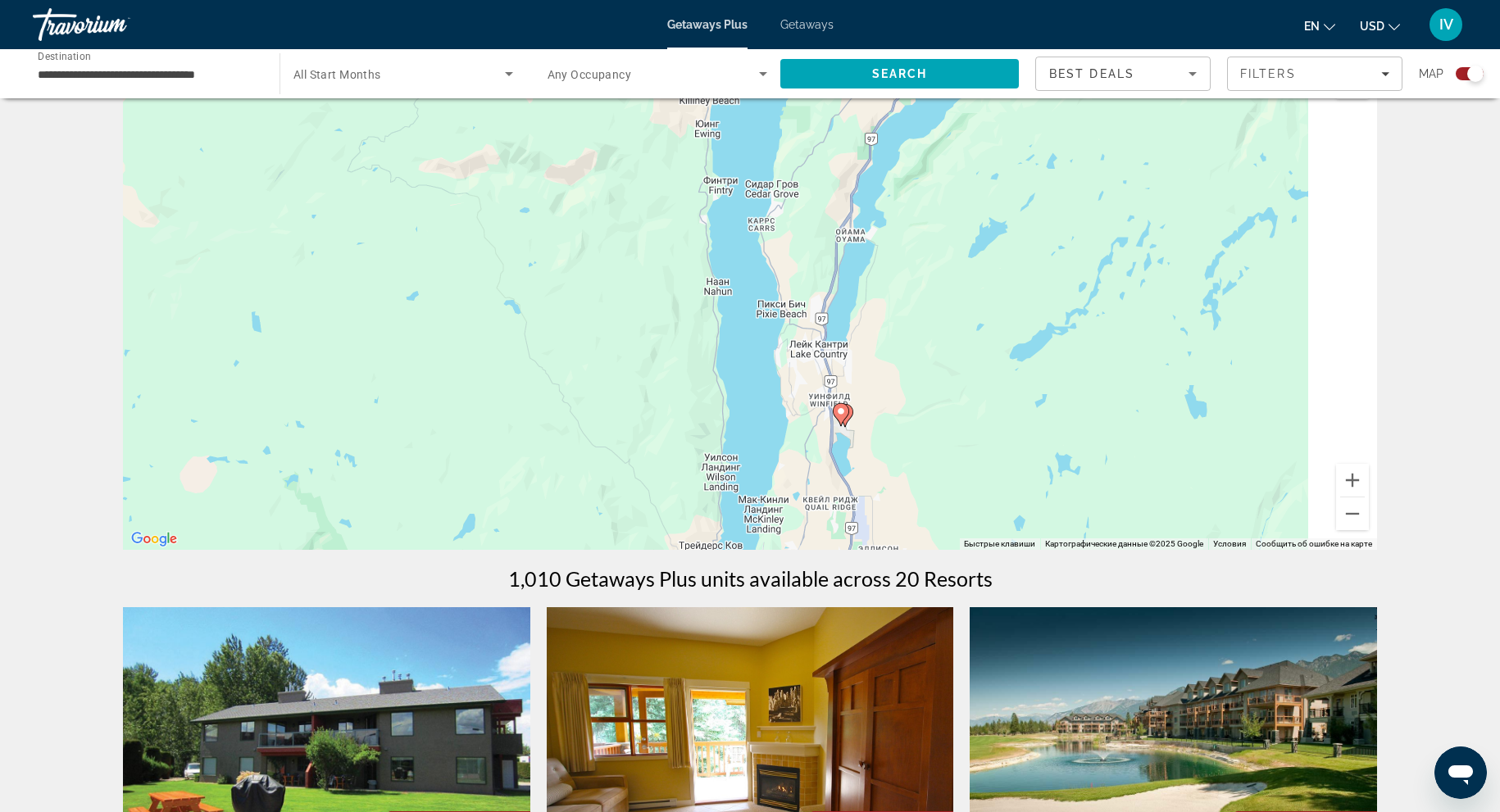
drag, startPoint x: 838, startPoint y: 328, endPoint x: 746, endPoint y: 346, distance: 93.7
click at [747, 346] on div "Чтобы активировать перетаскивание с помощью клавиатуры, нажмите Alt + Ввод. Пос…" at bounding box center [750, 304] width 1254 height 491
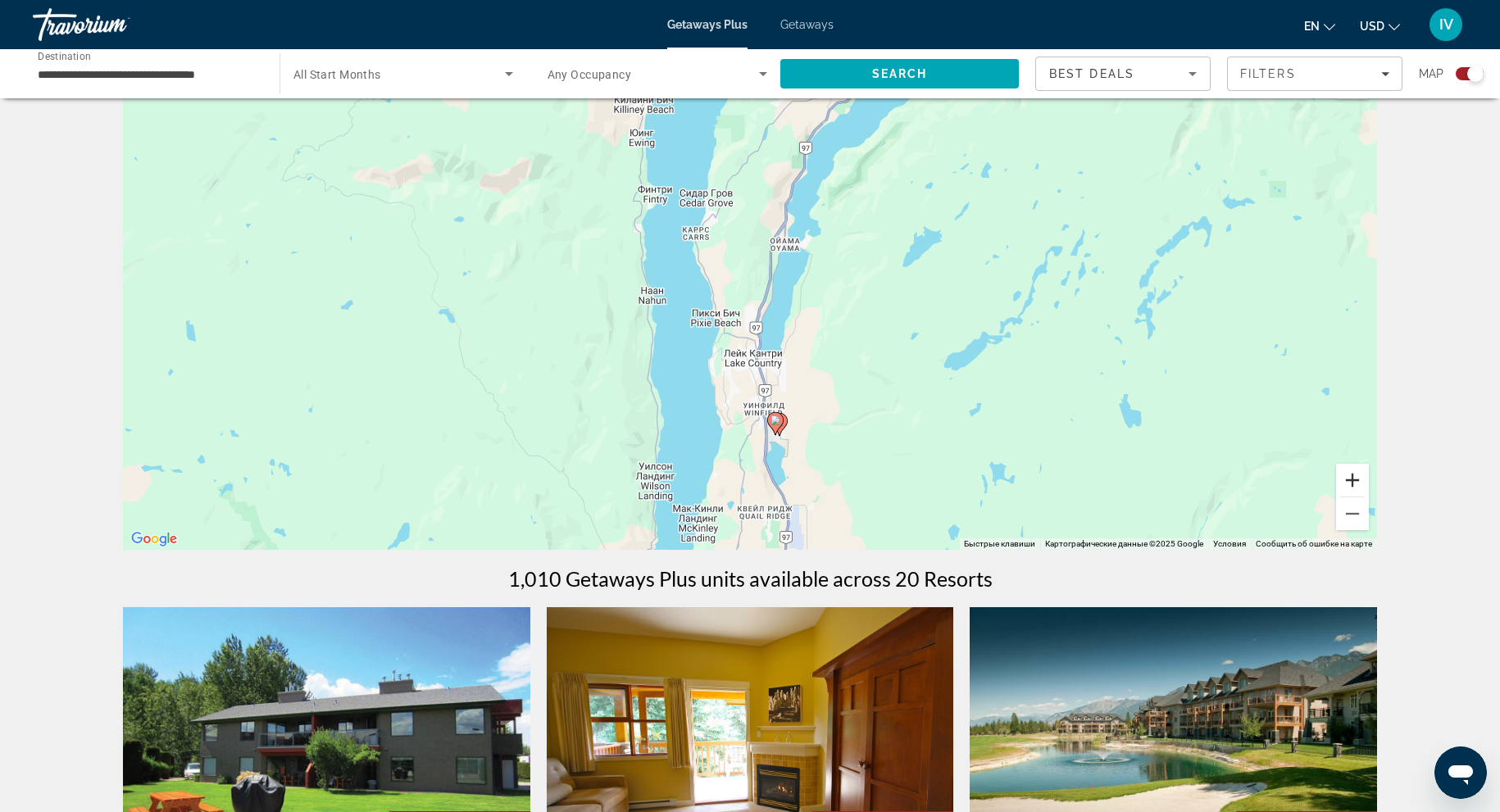
click at [1358, 482] on button "Увеличить" at bounding box center [1352, 480] width 33 height 33
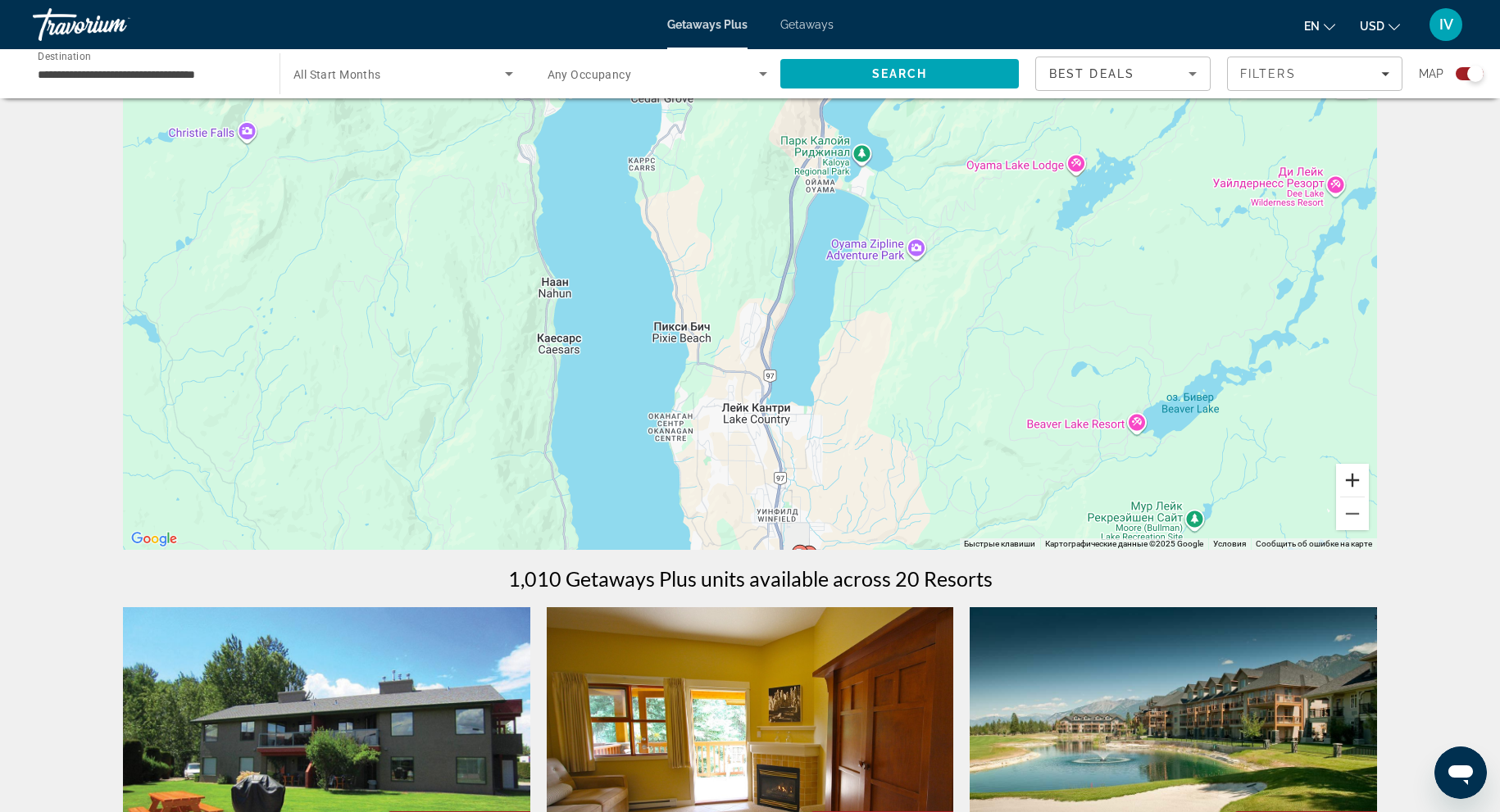
drag, startPoint x: 1358, startPoint y: 482, endPoint x: 1213, endPoint y: 468, distance: 145.7
click at [1357, 482] on button "Увеличить" at bounding box center [1352, 480] width 33 height 33
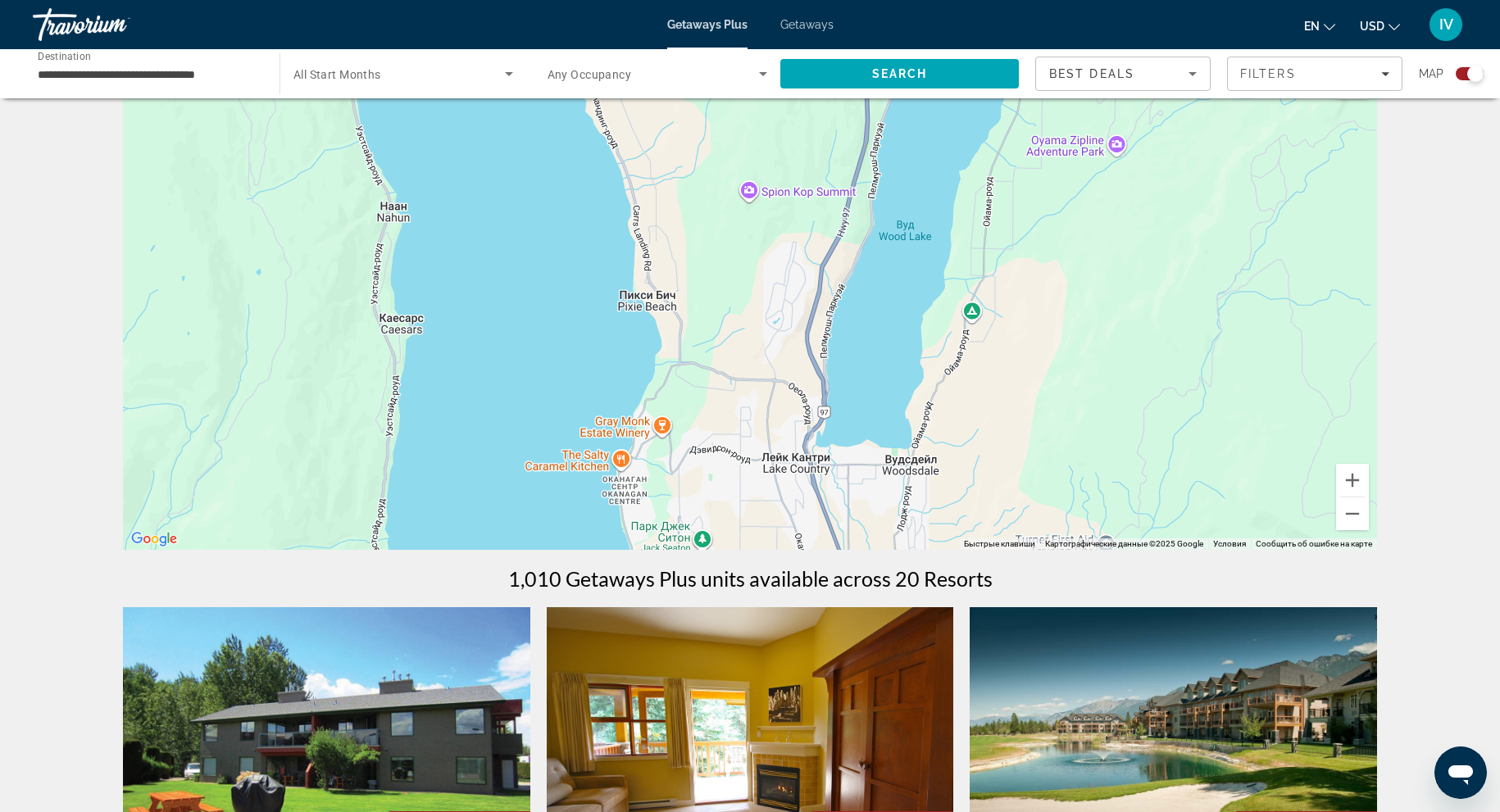
drag, startPoint x: 946, startPoint y: 340, endPoint x: 988, endPoint y: 182, distance: 163.5
click at [982, 209] on div "Main content" at bounding box center [750, 304] width 1254 height 491
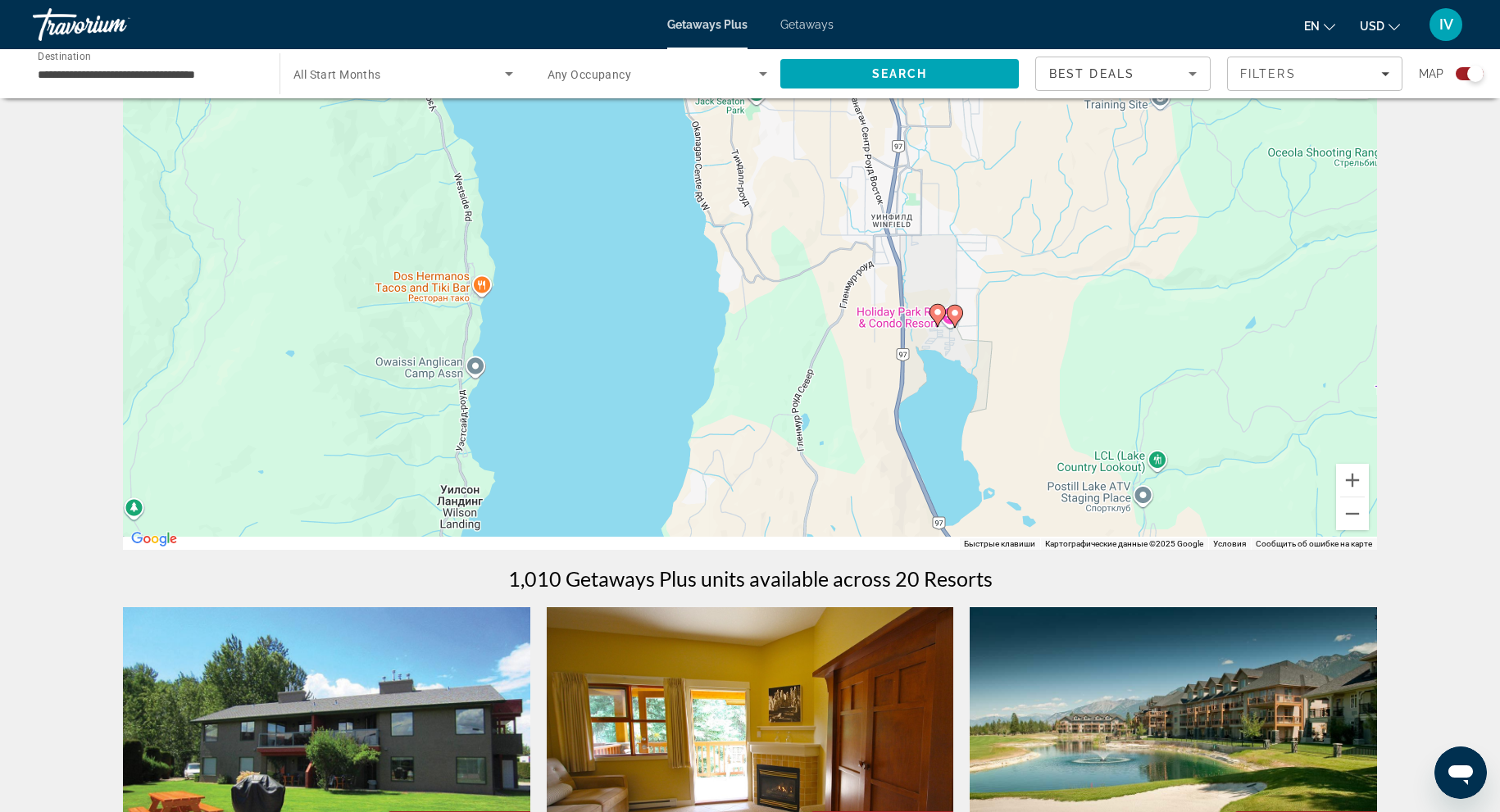
drag, startPoint x: 1009, startPoint y: 385, endPoint x: 953, endPoint y: 236, distance: 159.2
click at [953, 236] on div "Чтобы активировать перетаскивание с помощью клавиатуры, нажмите Alt + Ввод. Пос…" at bounding box center [750, 304] width 1254 height 491
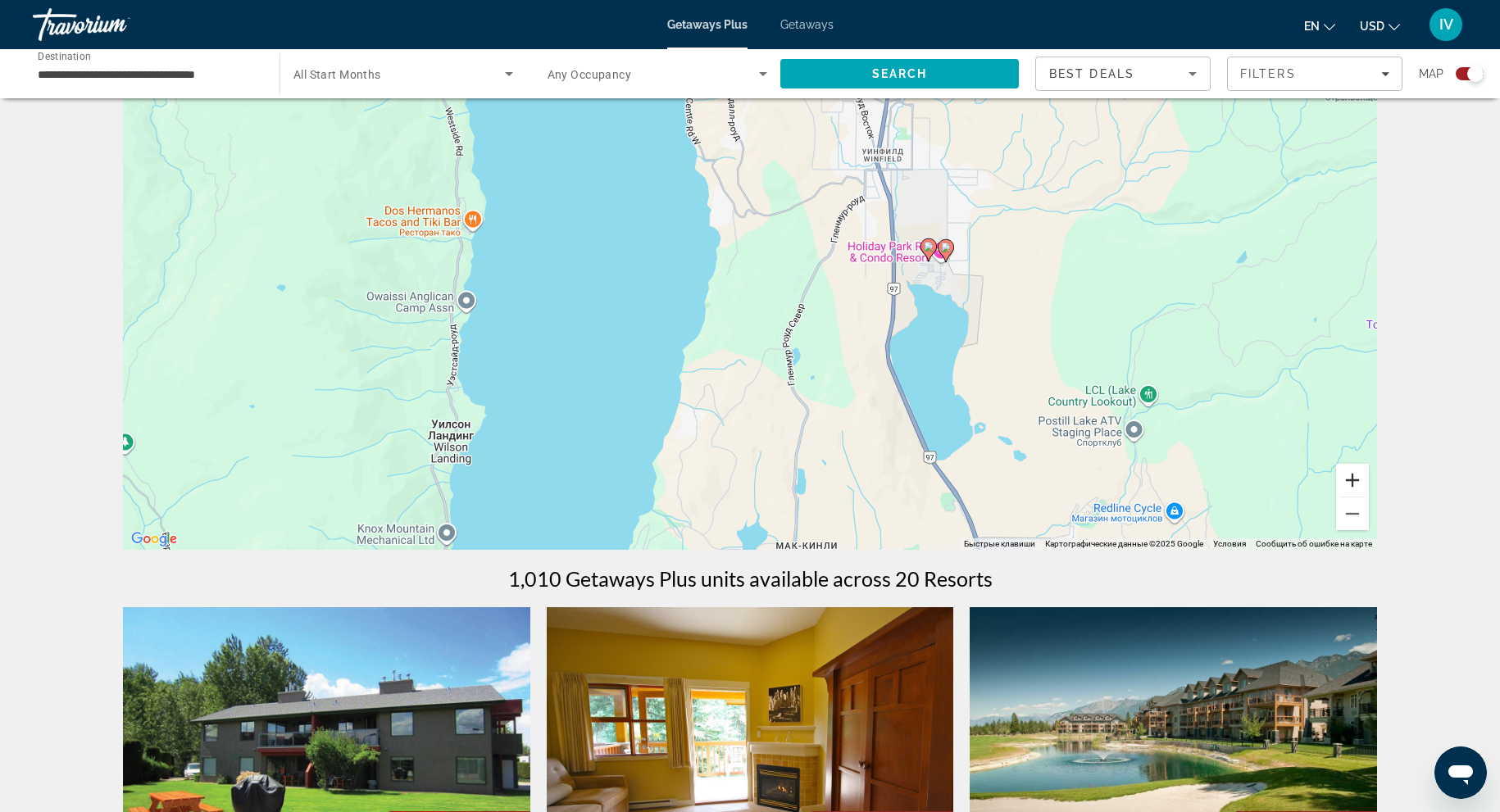
click at [1348, 483] on button "Увеличить" at bounding box center [1352, 480] width 33 height 33
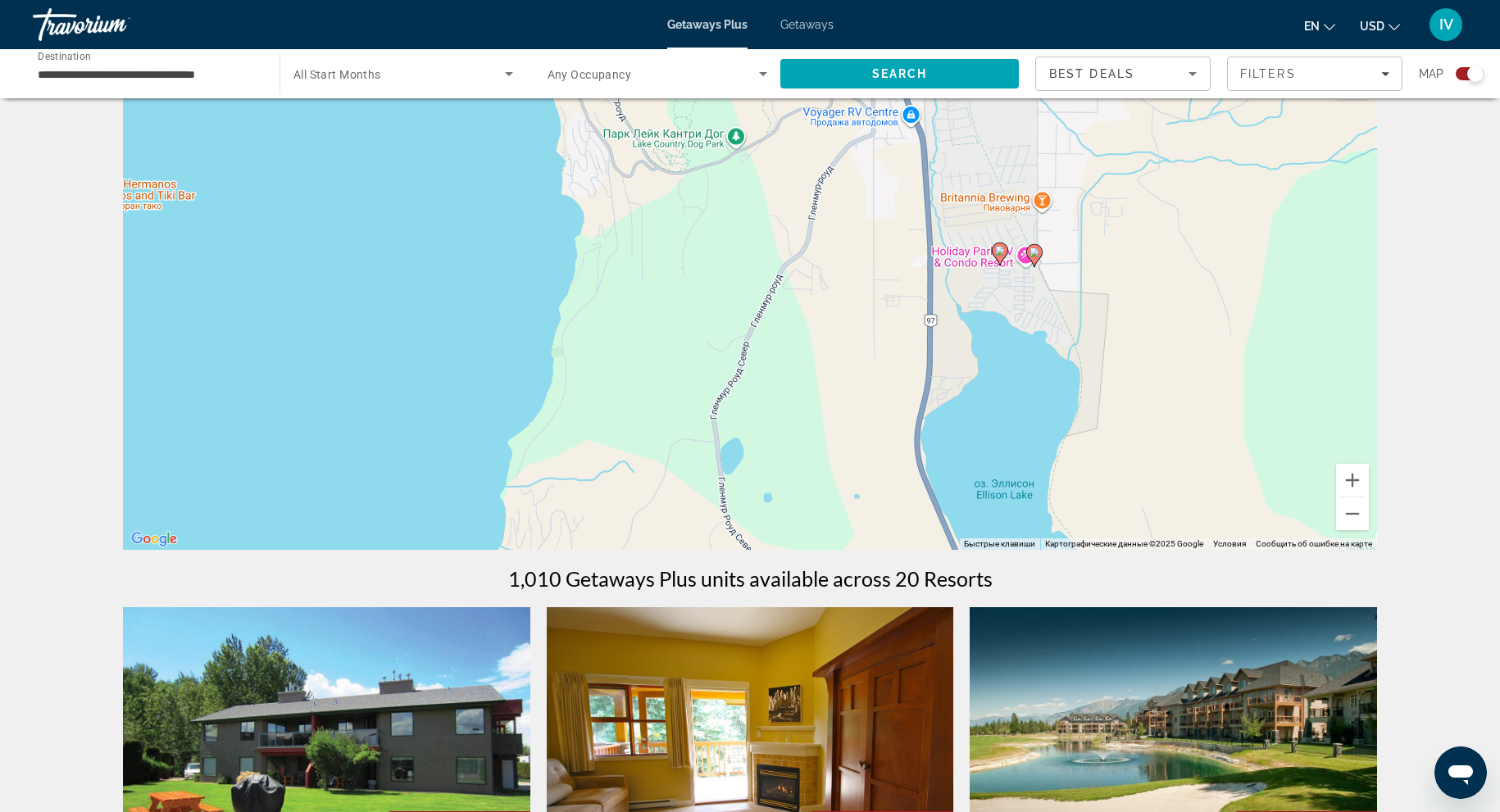
drag, startPoint x: 1159, startPoint y: 294, endPoint x: 1046, endPoint y: 351, distance: 126.6
click at [1047, 352] on div "Чтобы активировать перетаскивание с помощью клавиатуры, нажмите Alt + Ввод. Пос…" at bounding box center [750, 304] width 1254 height 491
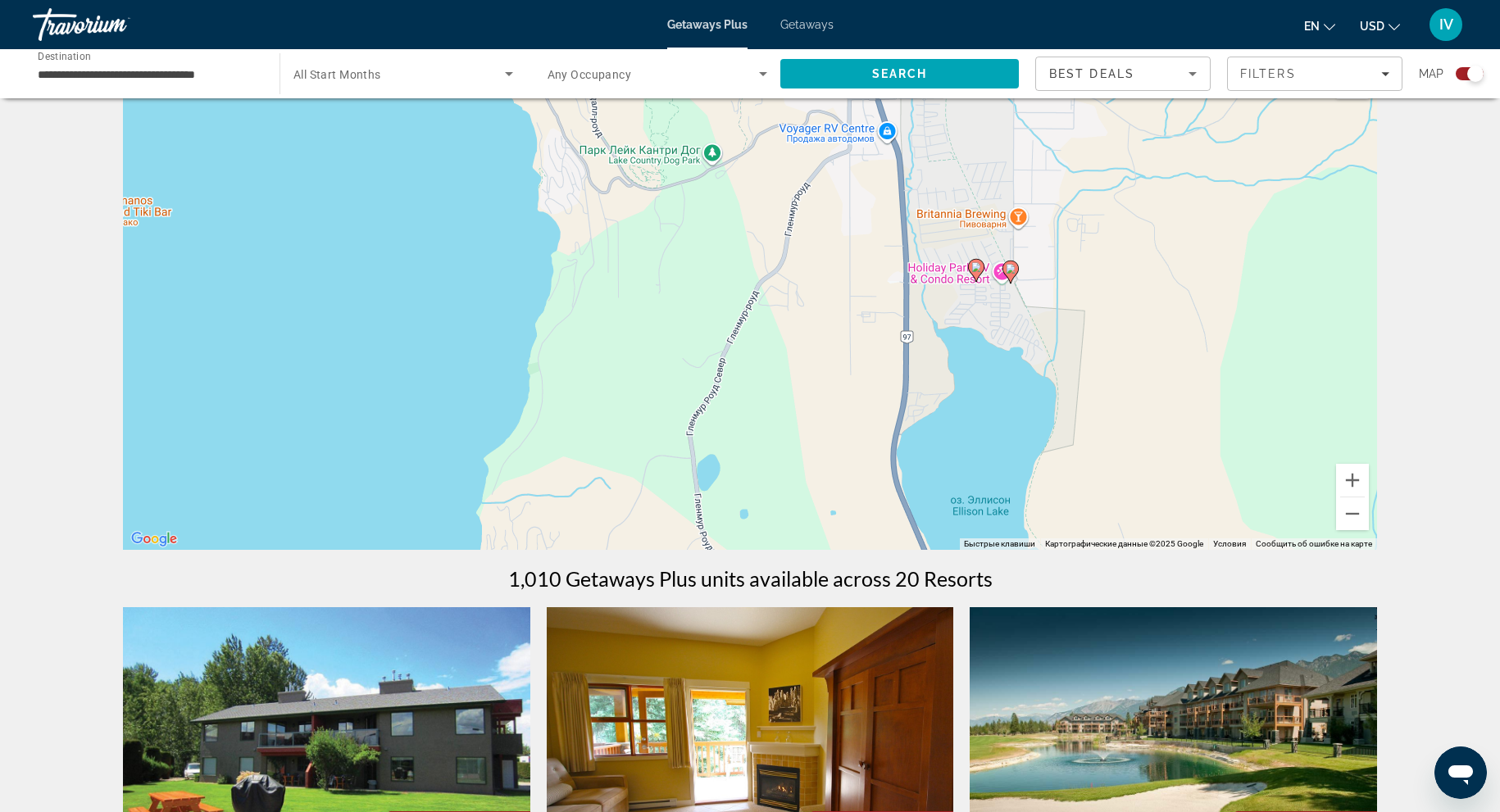
click at [1011, 268] on image "Main content" at bounding box center [1010, 268] width 10 height 10
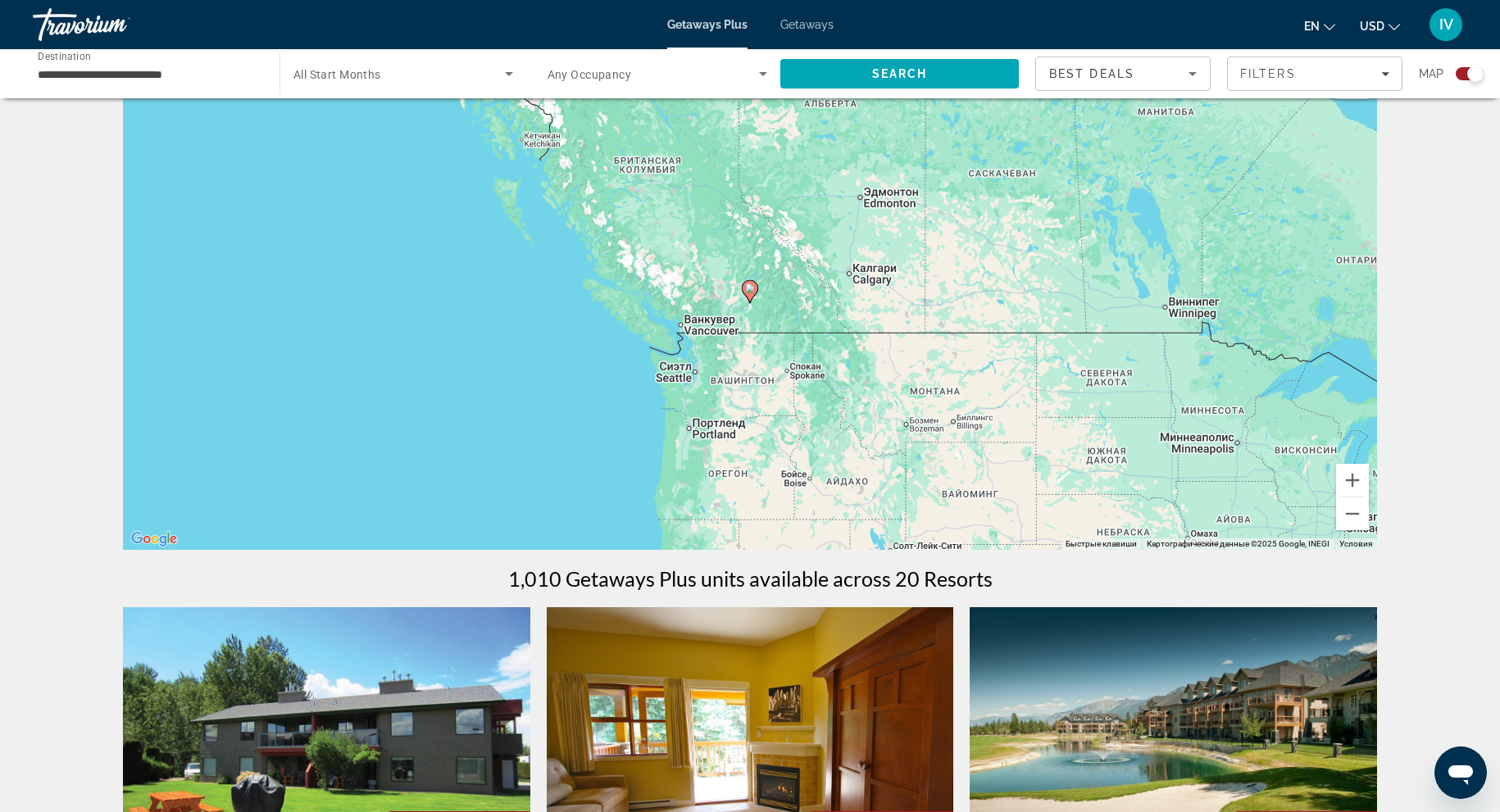
click at [746, 291] on image "Main content" at bounding box center [750, 288] width 10 height 10
type input "**********"
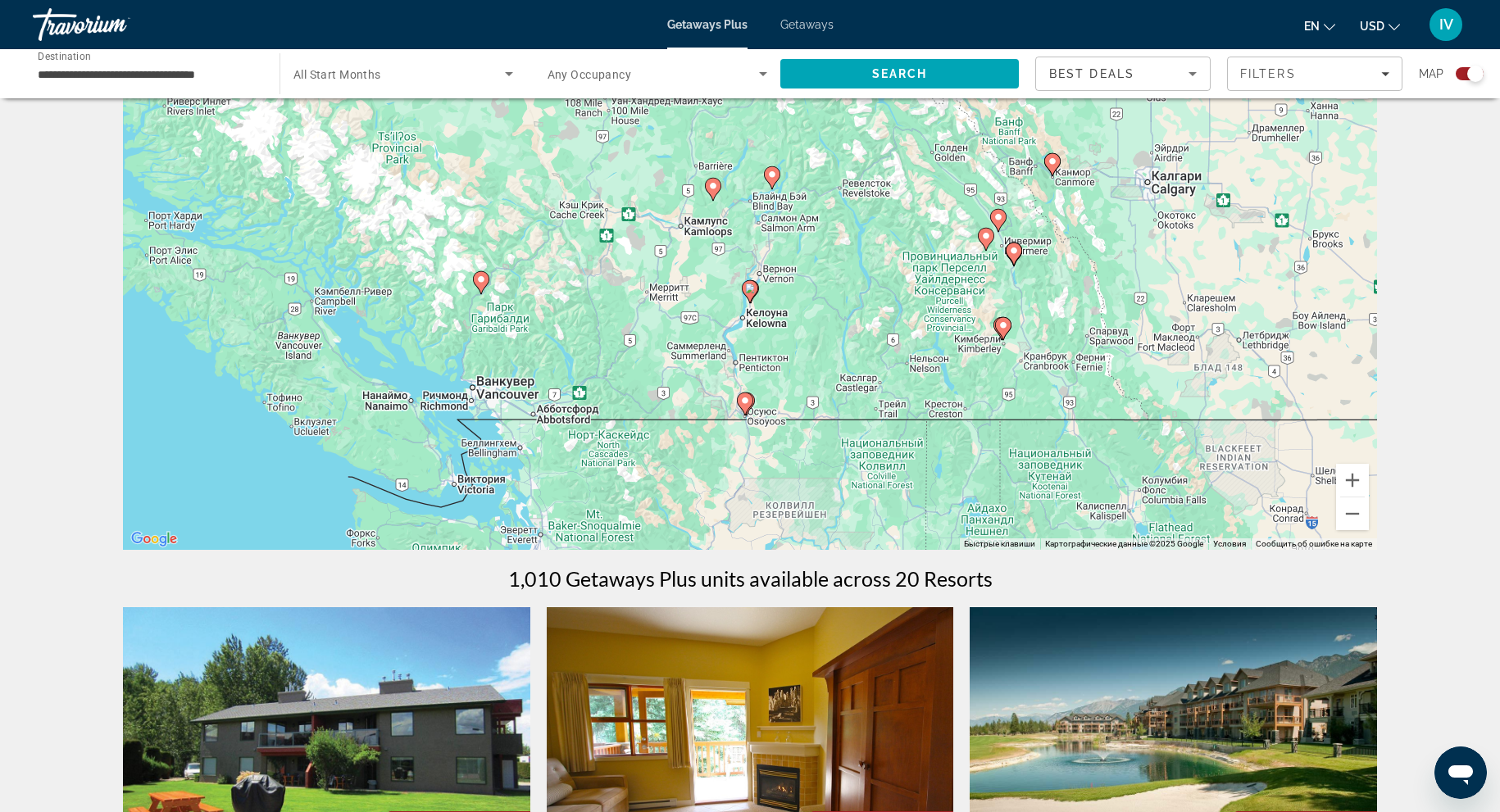
click at [750, 295] on icon "Main content" at bounding box center [750, 292] width 15 height 21
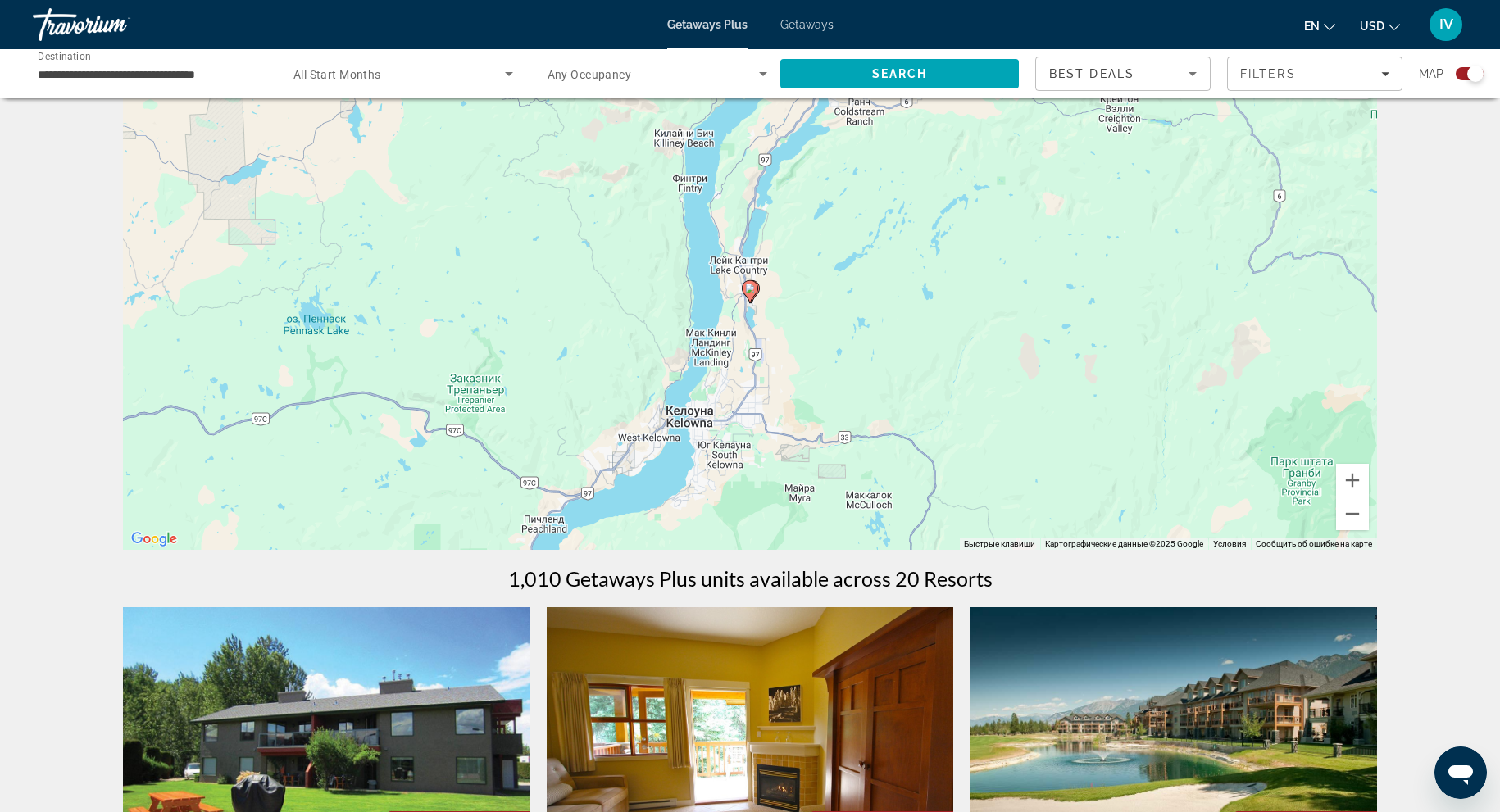
click at [750, 295] on icon "Main content" at bounding box center [750, 292] width 15 height 21
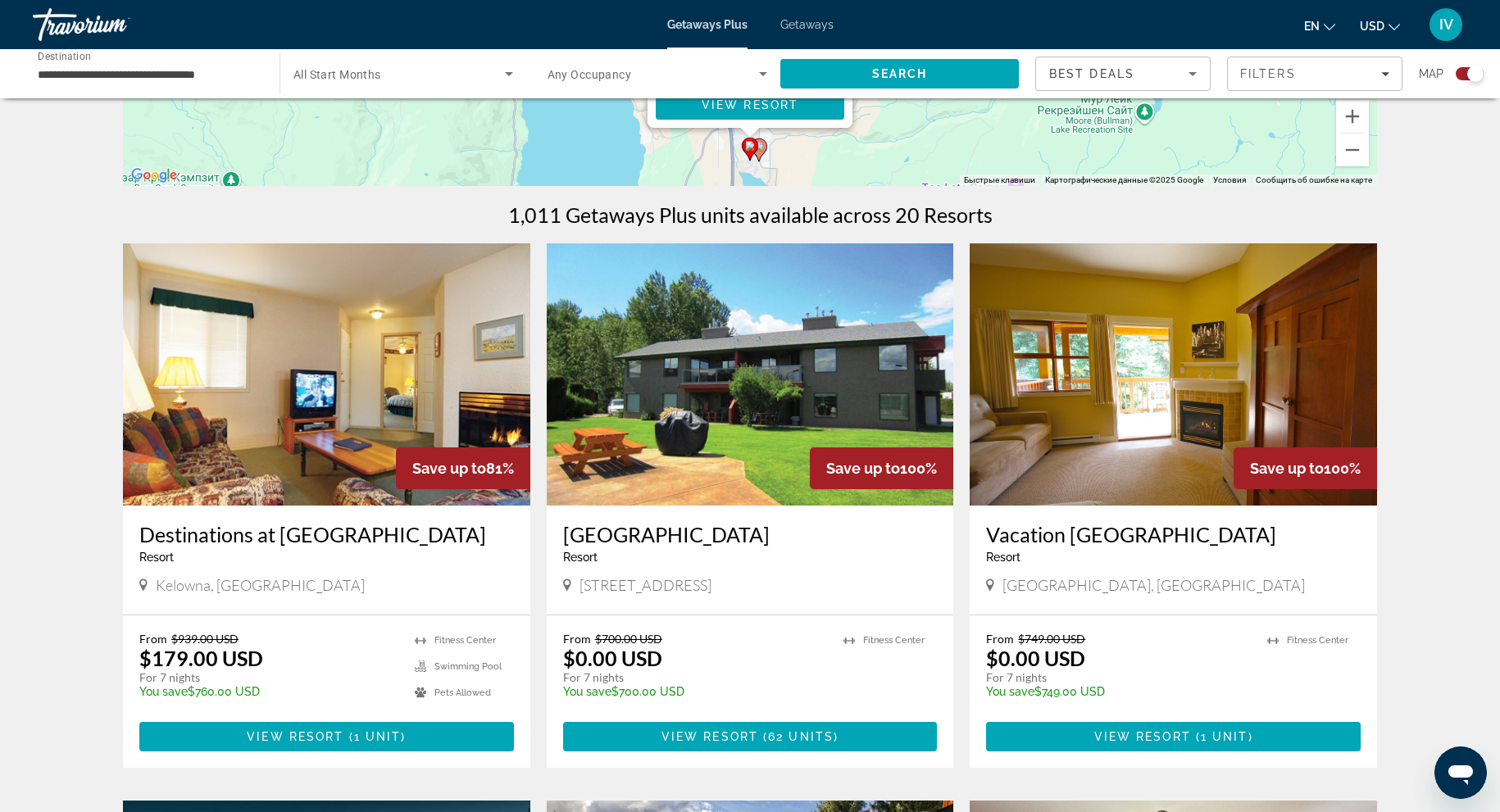
scroll to position [475, 0]
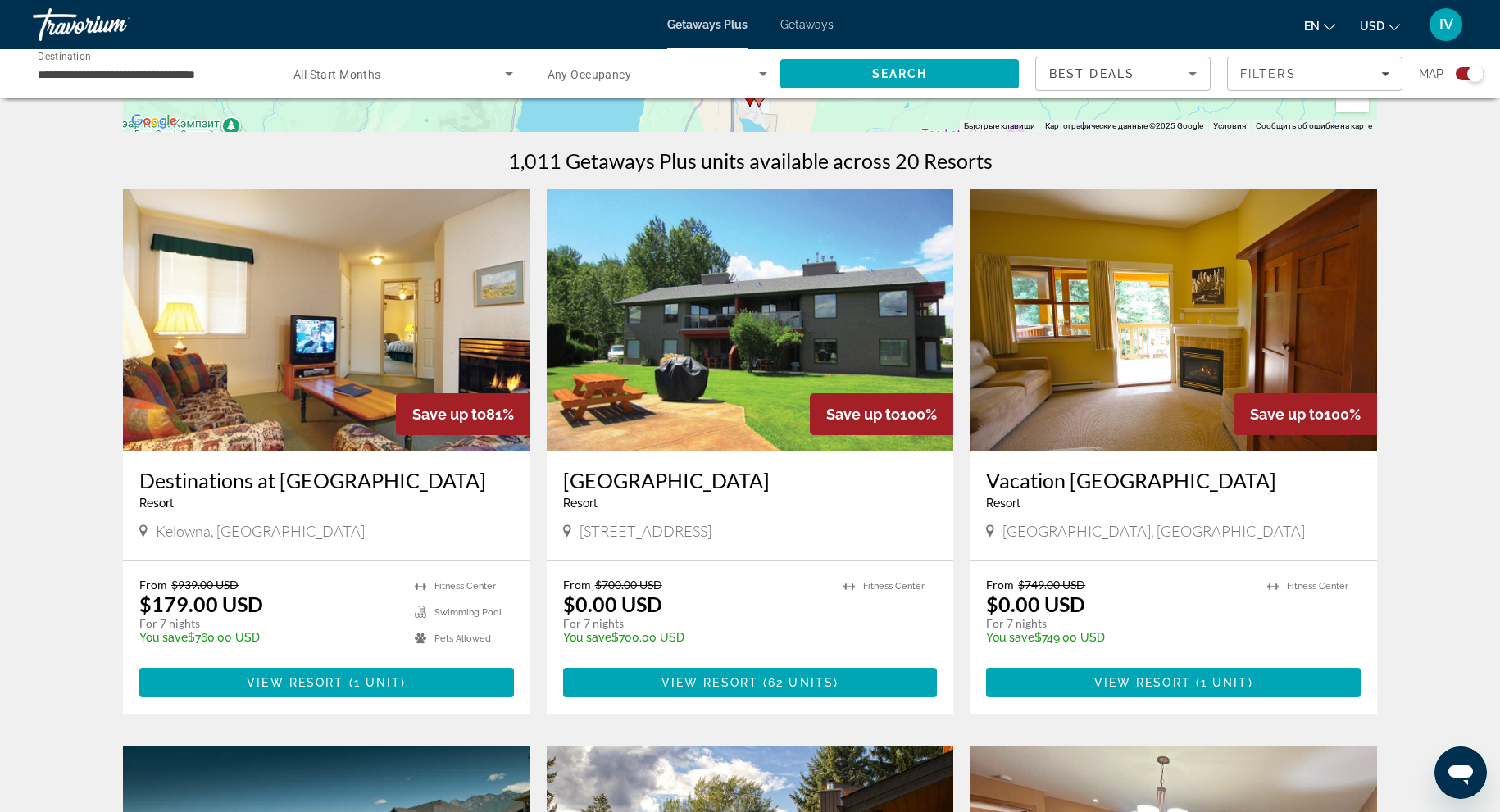
click at [700, 367] on img "Main content" at bounding box center [751, 321] width 407 height 262
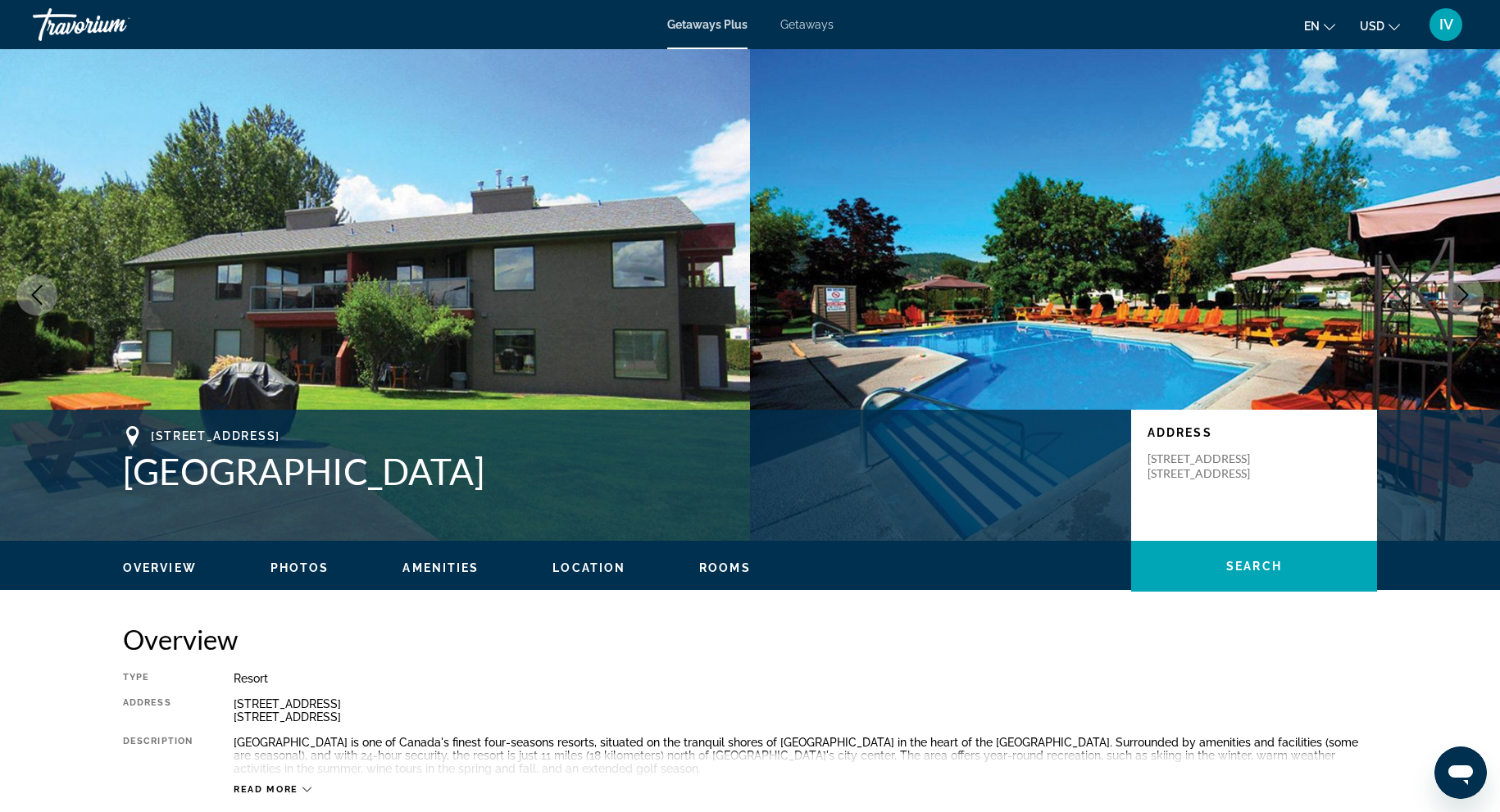
click at [1471, 295] on icon "Next image" at bounding box center [1463, 295] width 19 height 19
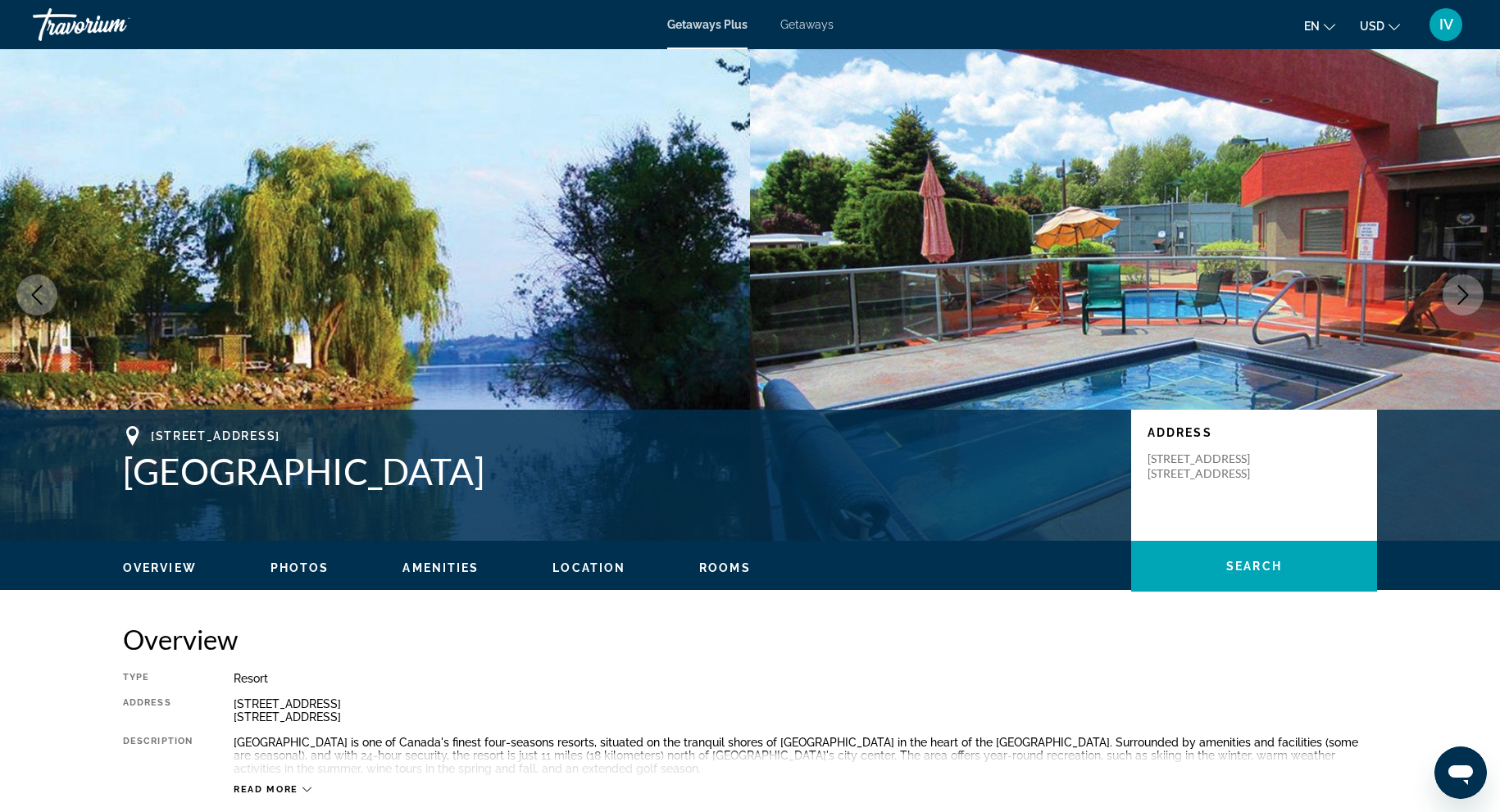
click at [1470, 295] on icon "Next image" at bounding box center [1463, 295] width 19 height 19
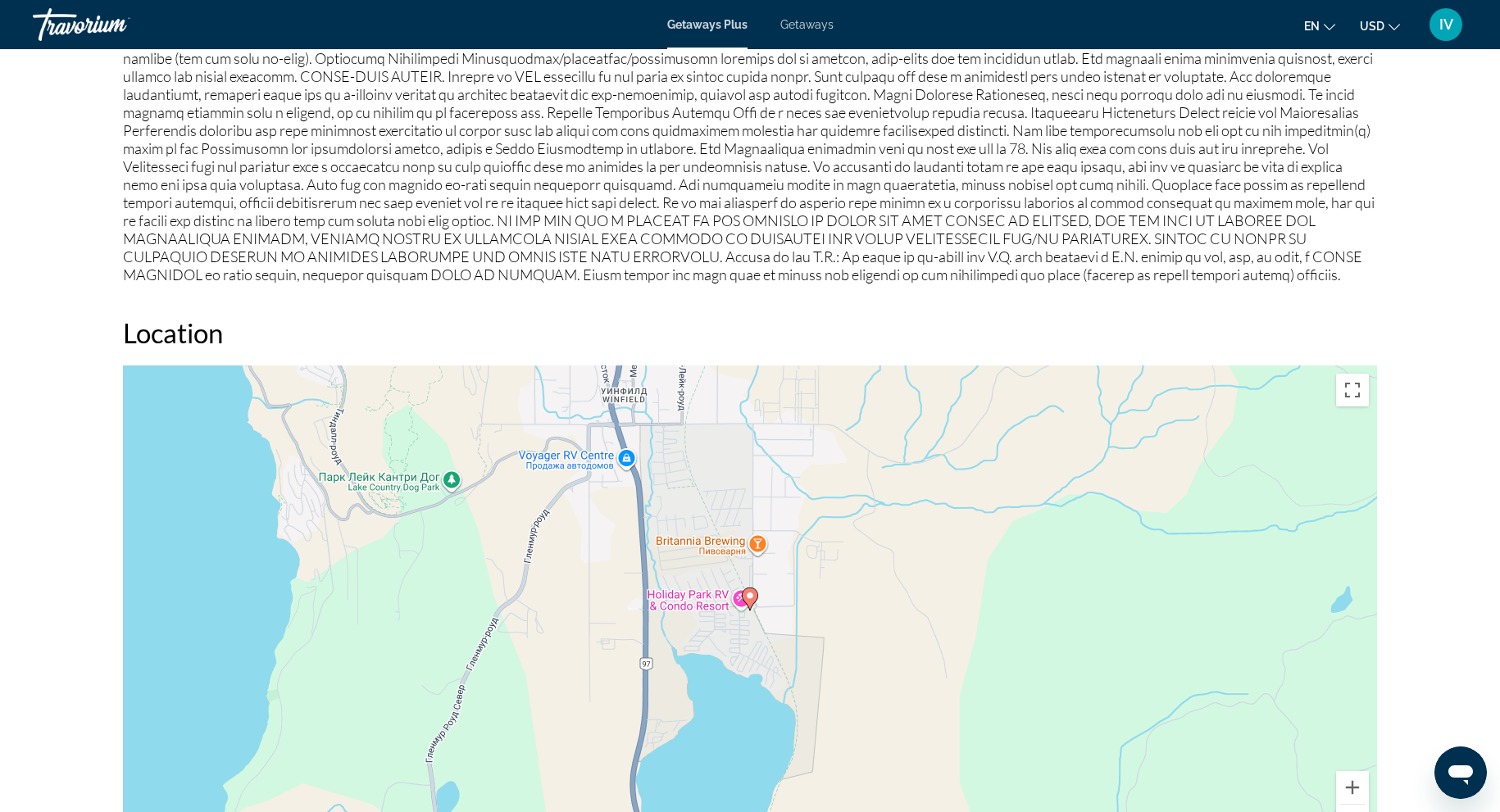
scroll to position [1542, 0]
